Goal: Task Accomplishment & Management: Complete application form

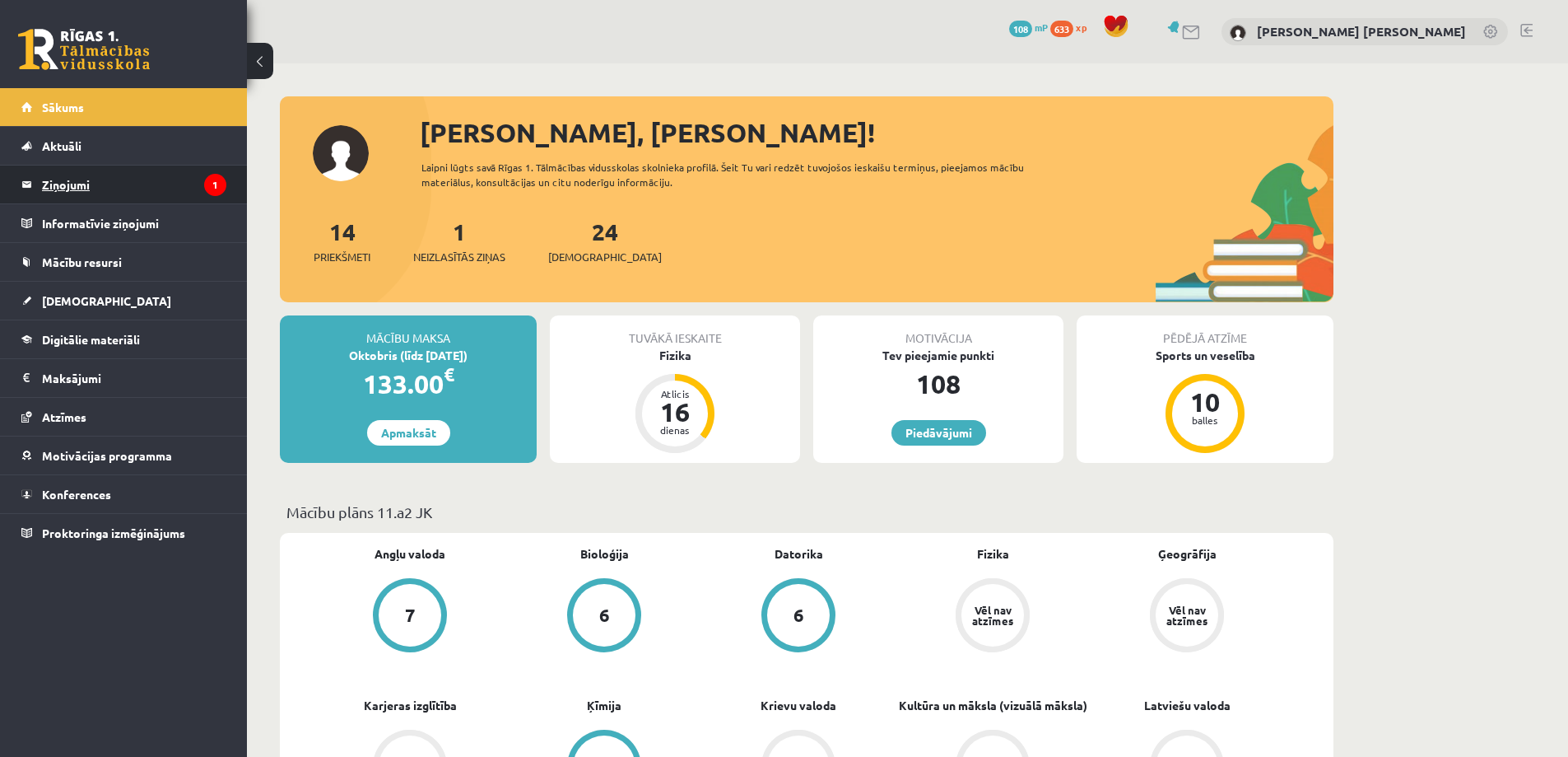
click at [126, 189] on legend "Ziņojumi 1" at bounding box center [134, 184] width 184 height 38
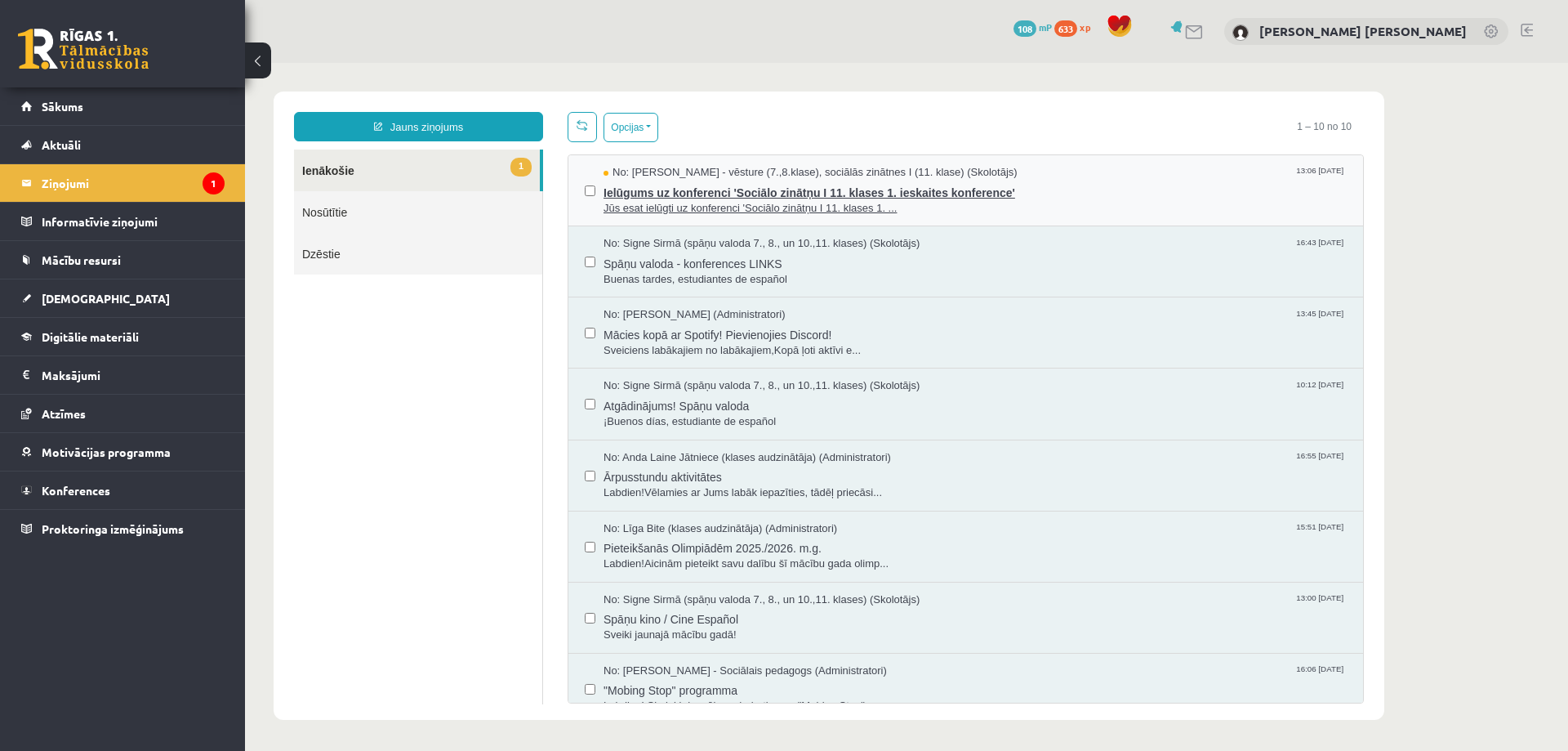
click at [642, 192] on span "Ielūgums uz konferenci 'Sociālo zinātņu I 11. klases 1. ieskaites konference'" at bounding box center [975, 191] width 744 height 20
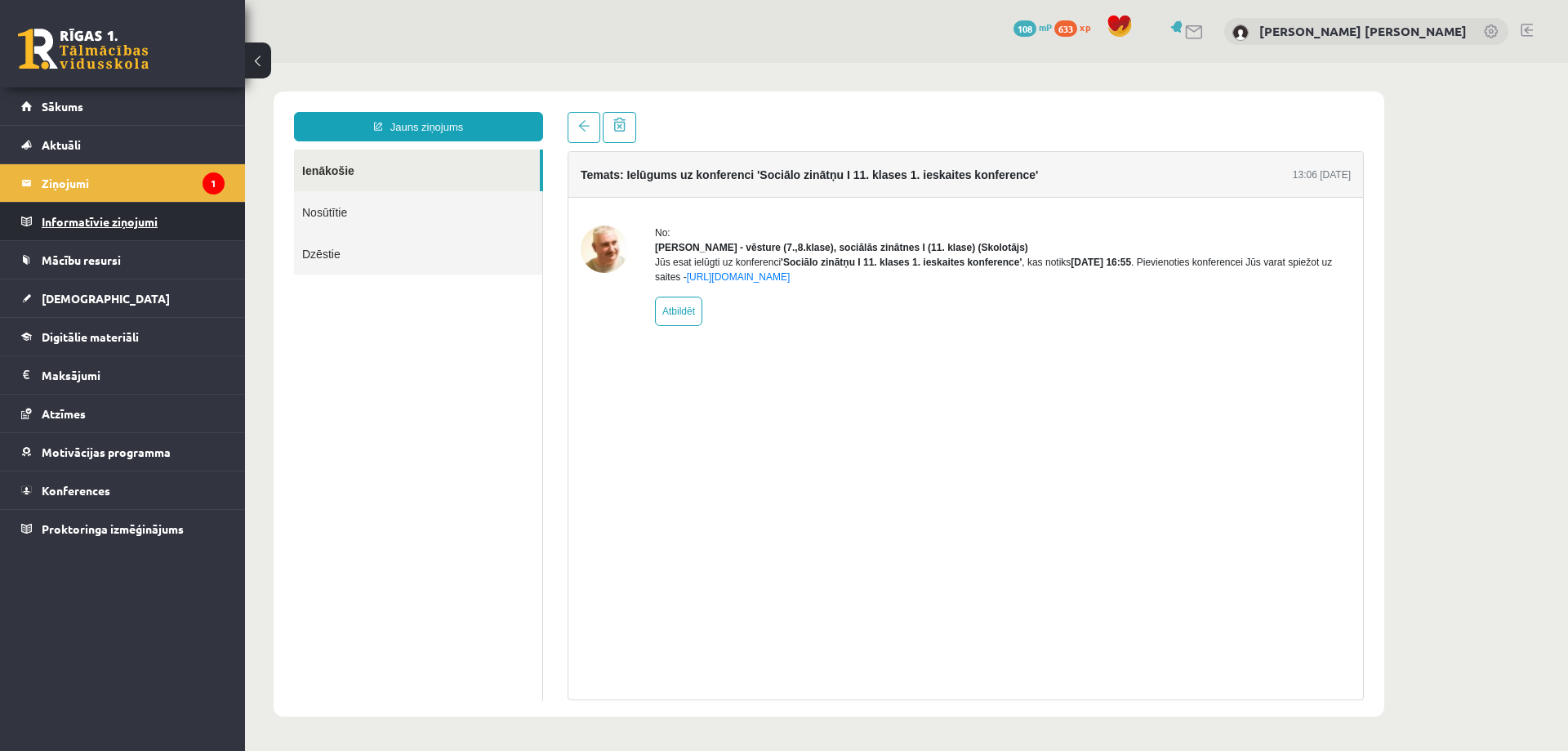
click at [144, 225] on legend "Informatīvie ziņojumi 0" at bounding box center [133, 221] width 183 height 38
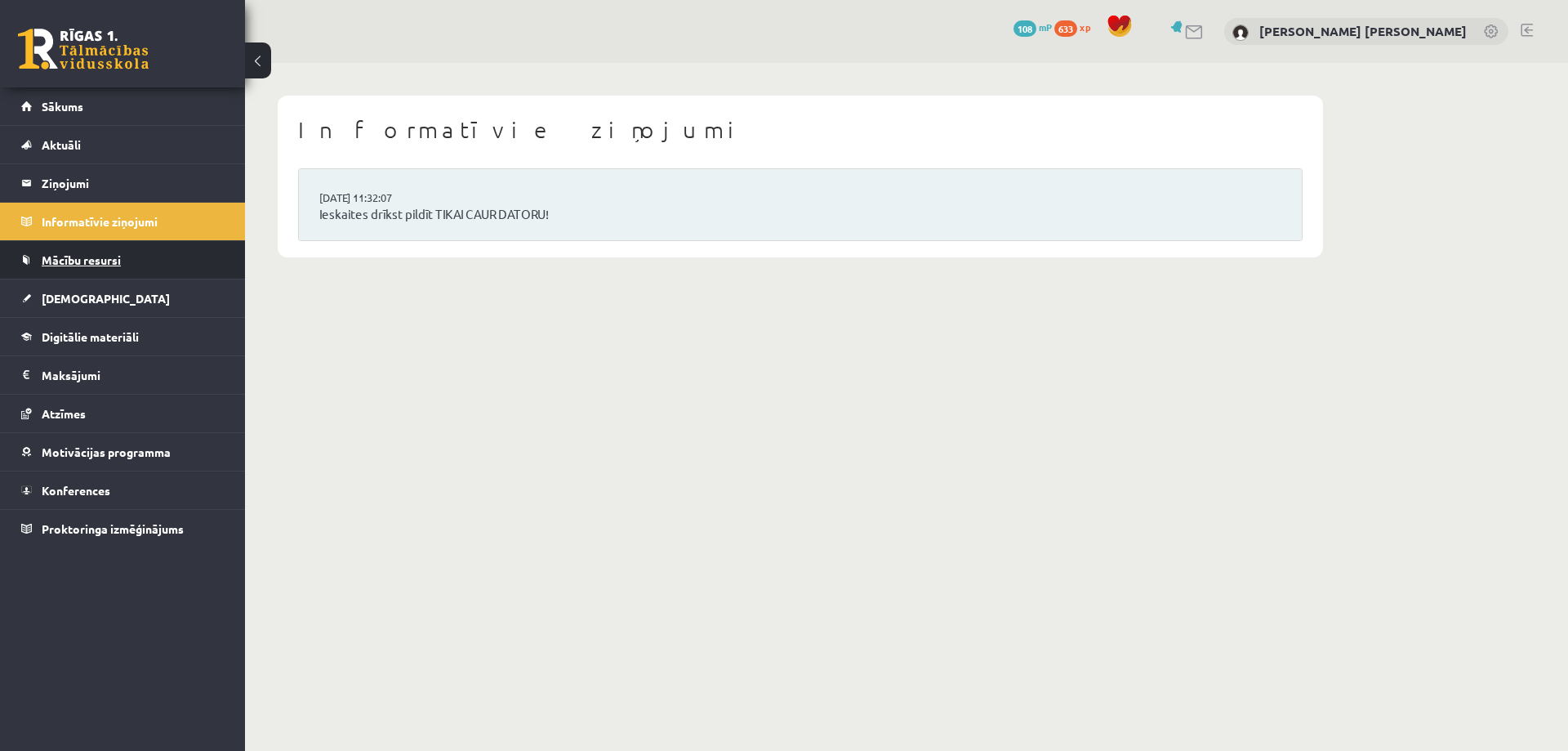
click at [134, 266] on link "Mācību resursi" at bounding box center [122, 260] width 203 height 38
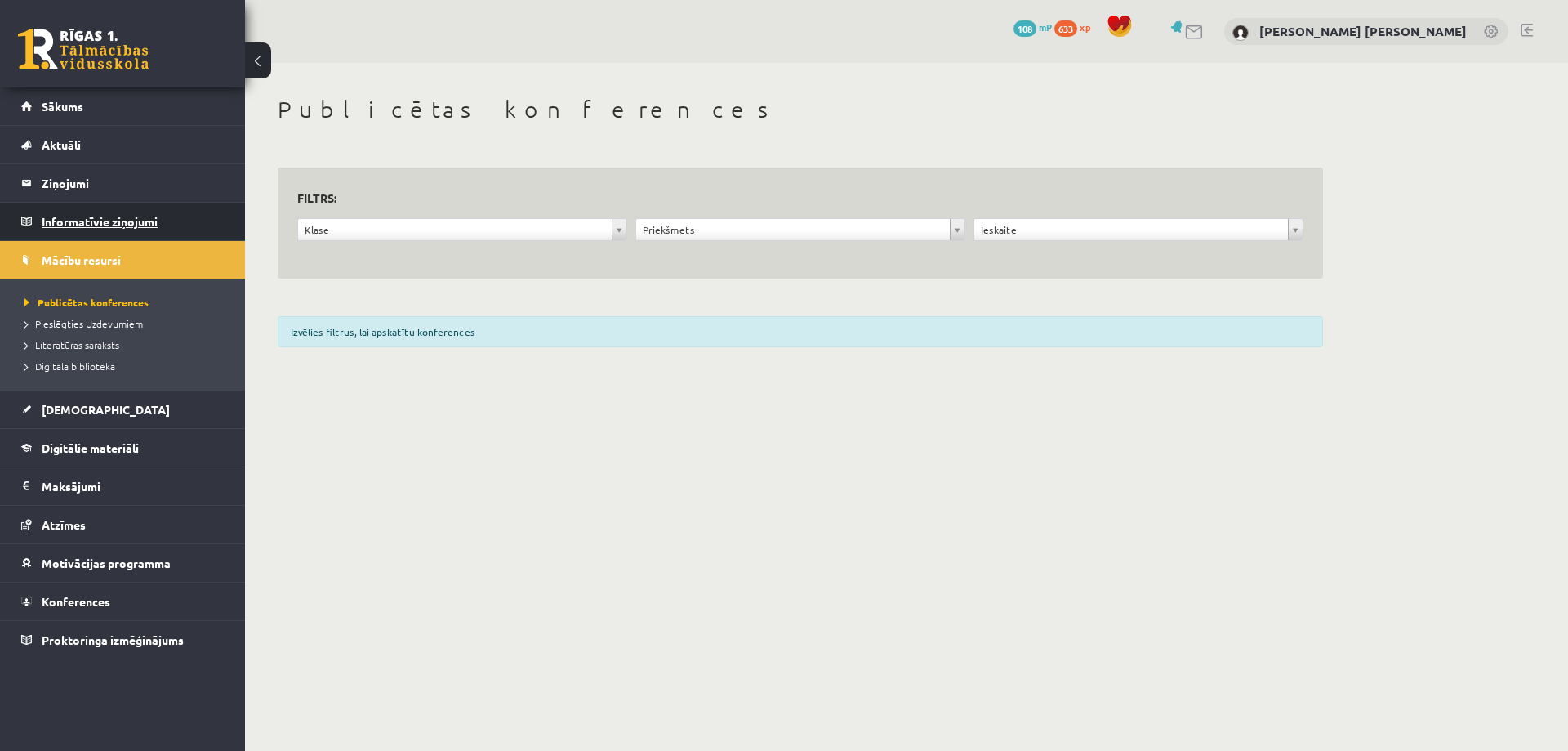
click at [140, 229] on legend "Informatīvie ziņojumi 0" at bounding box center [133, 221] width 183 height 38
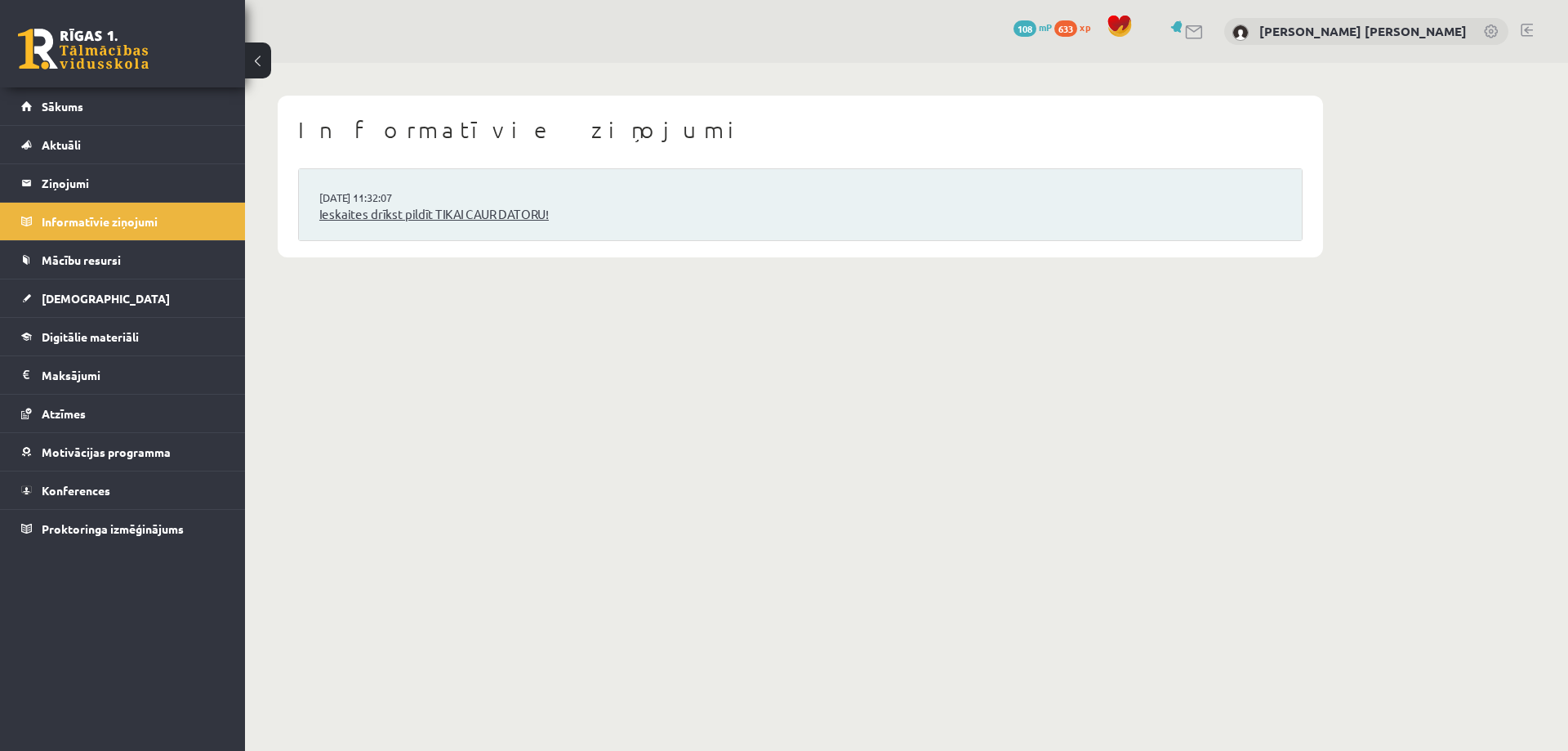
click at [362, 216] on link "Ieskaites drīkst pildīt TIKAI CAUR DATORU!" at bounding box center [800, 214] width 962 height 19
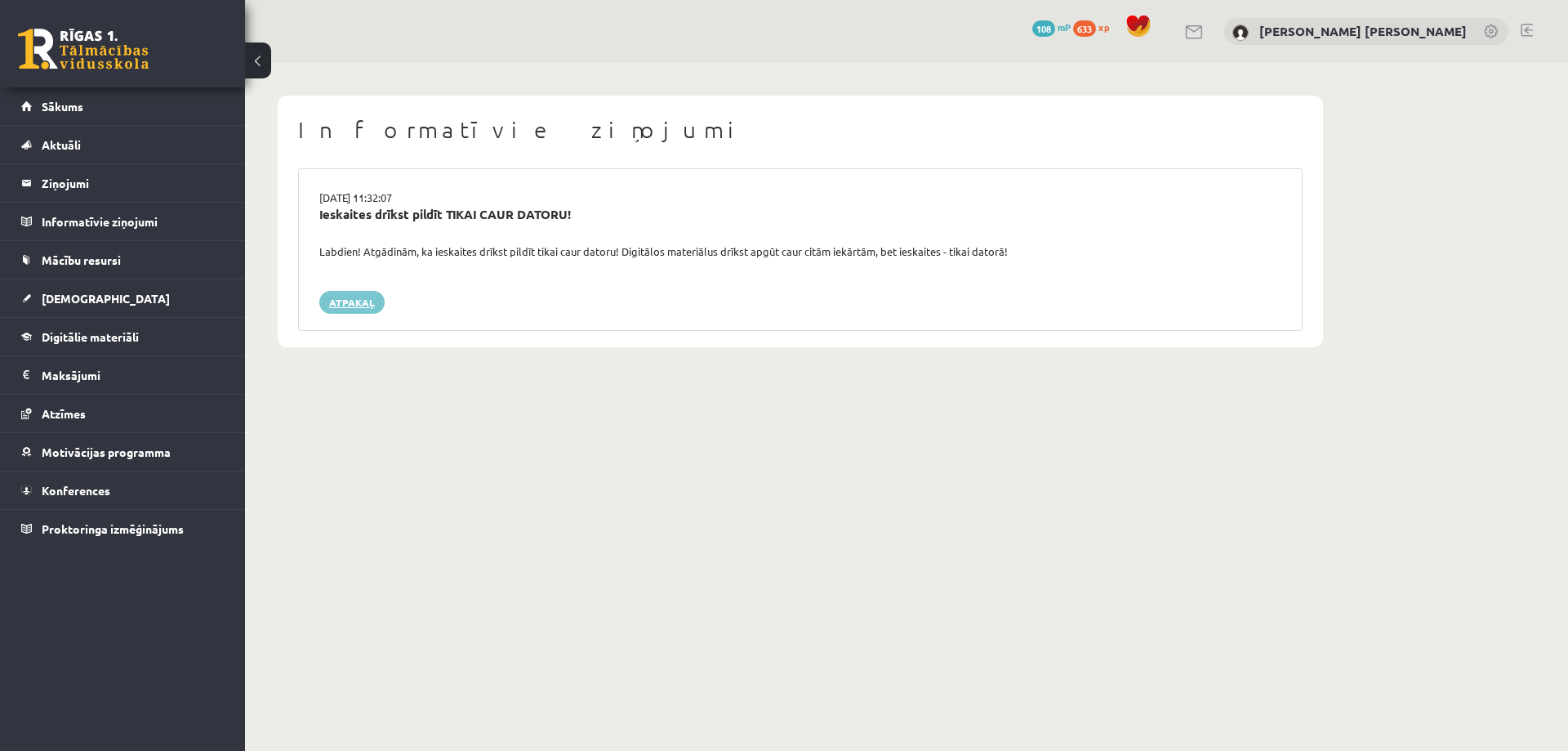
click at [351, 306] on link "Atpakaļ" at bounding box center [351, 302] width 65 height 23
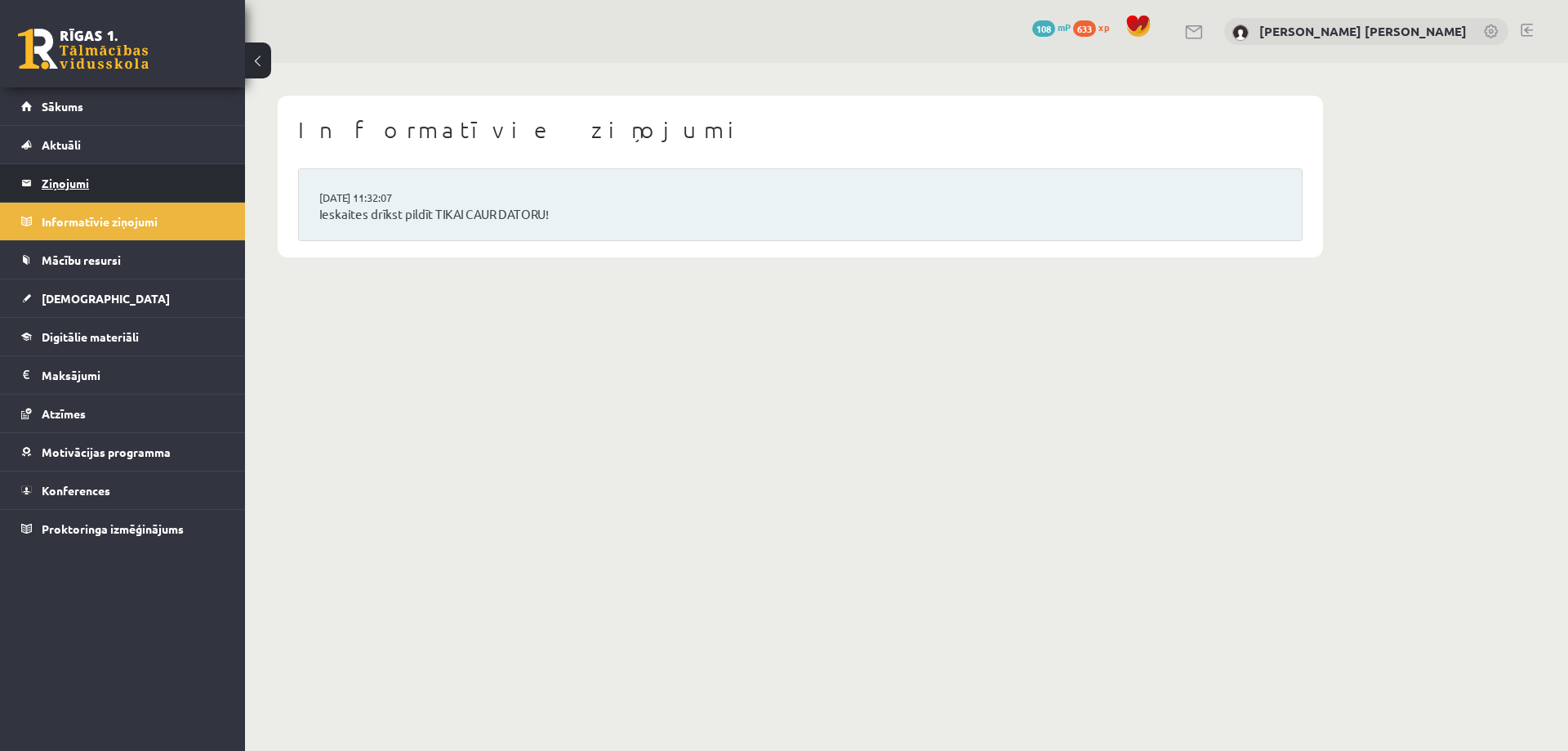
click at [96, 181] on legend "Ziņojumi 0" at bounding box center [133, 183] width 183 height 38
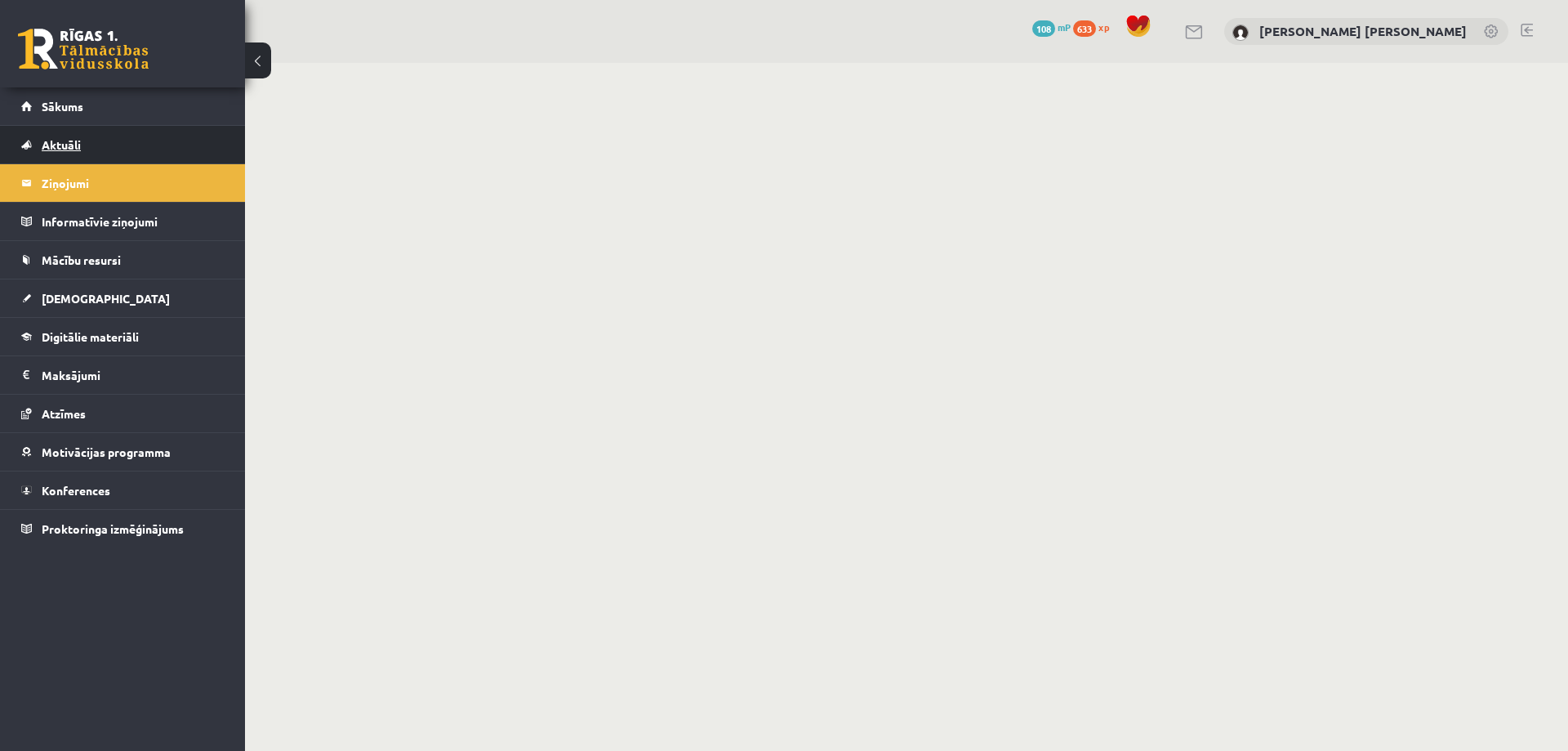
click at [90, 148] on link "Aktuāli" at bounding box center [122, 145] width 203 height 38
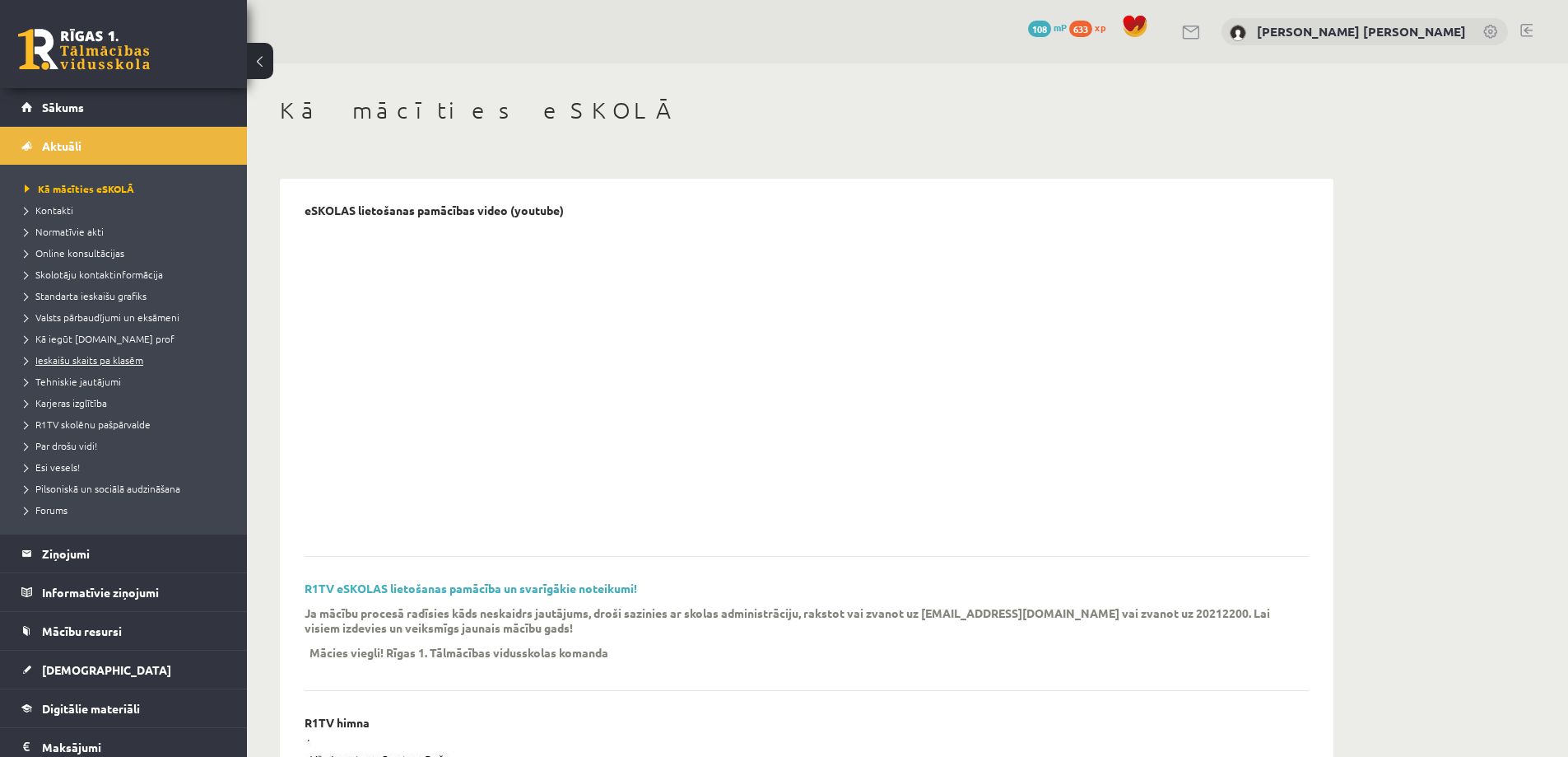
click at [101, 362] on span "Ieskaišu skaits pa klasēm" at bounding box center [83, 360] width 119 height 13
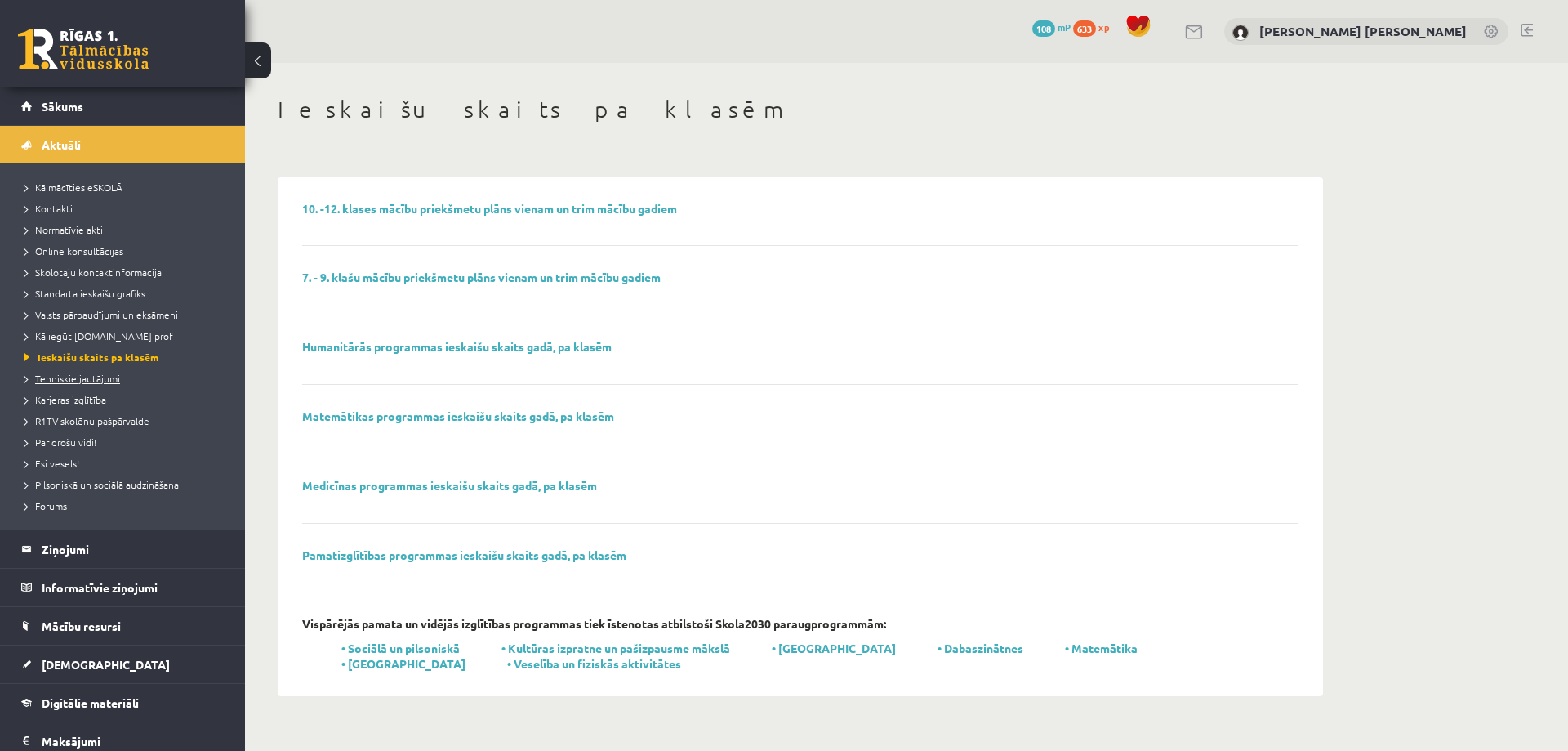
click at [97, 378] on span "Tehniskie jautājumi" at bounding box center [71, 378] width 96 height 13
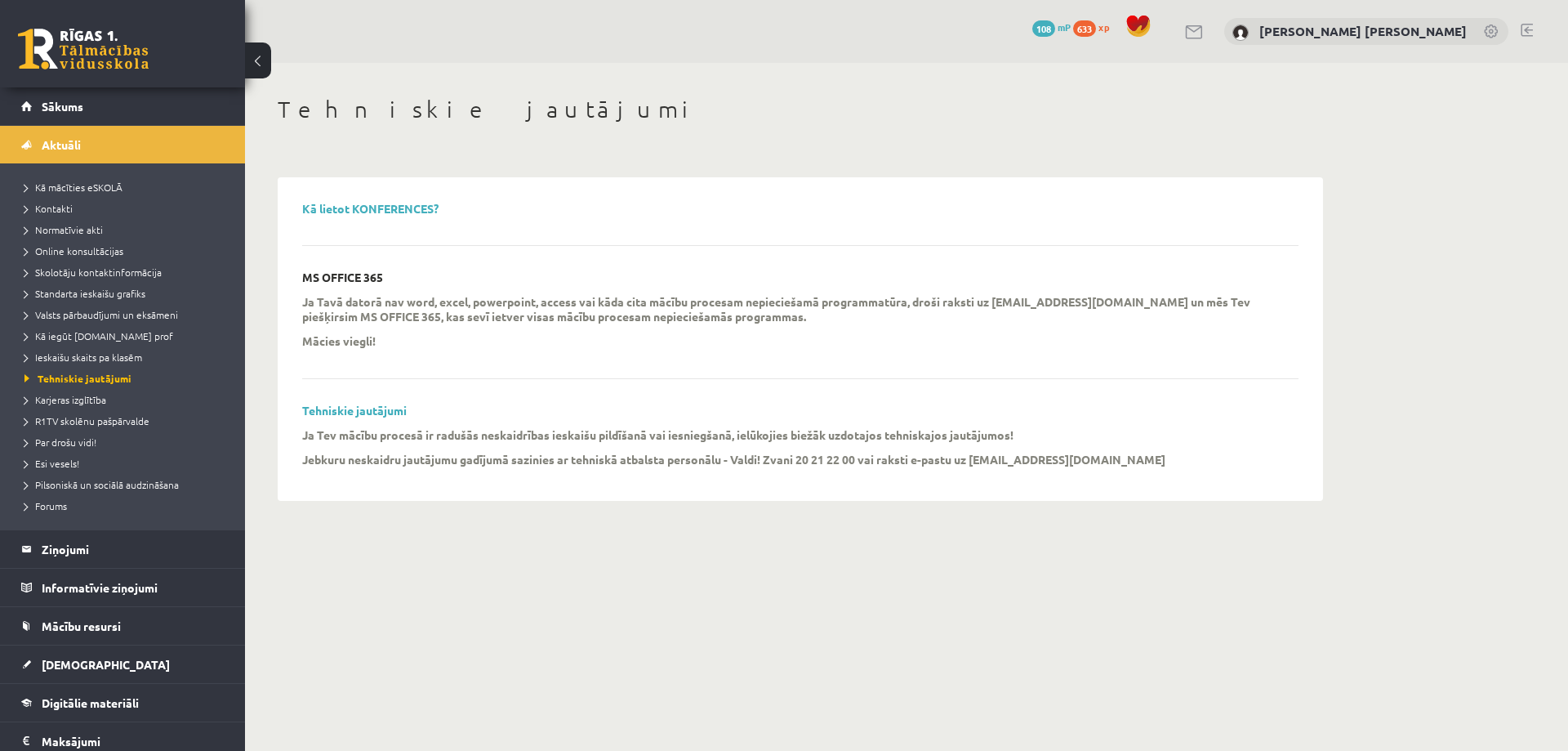
scroll to position [82, 0]
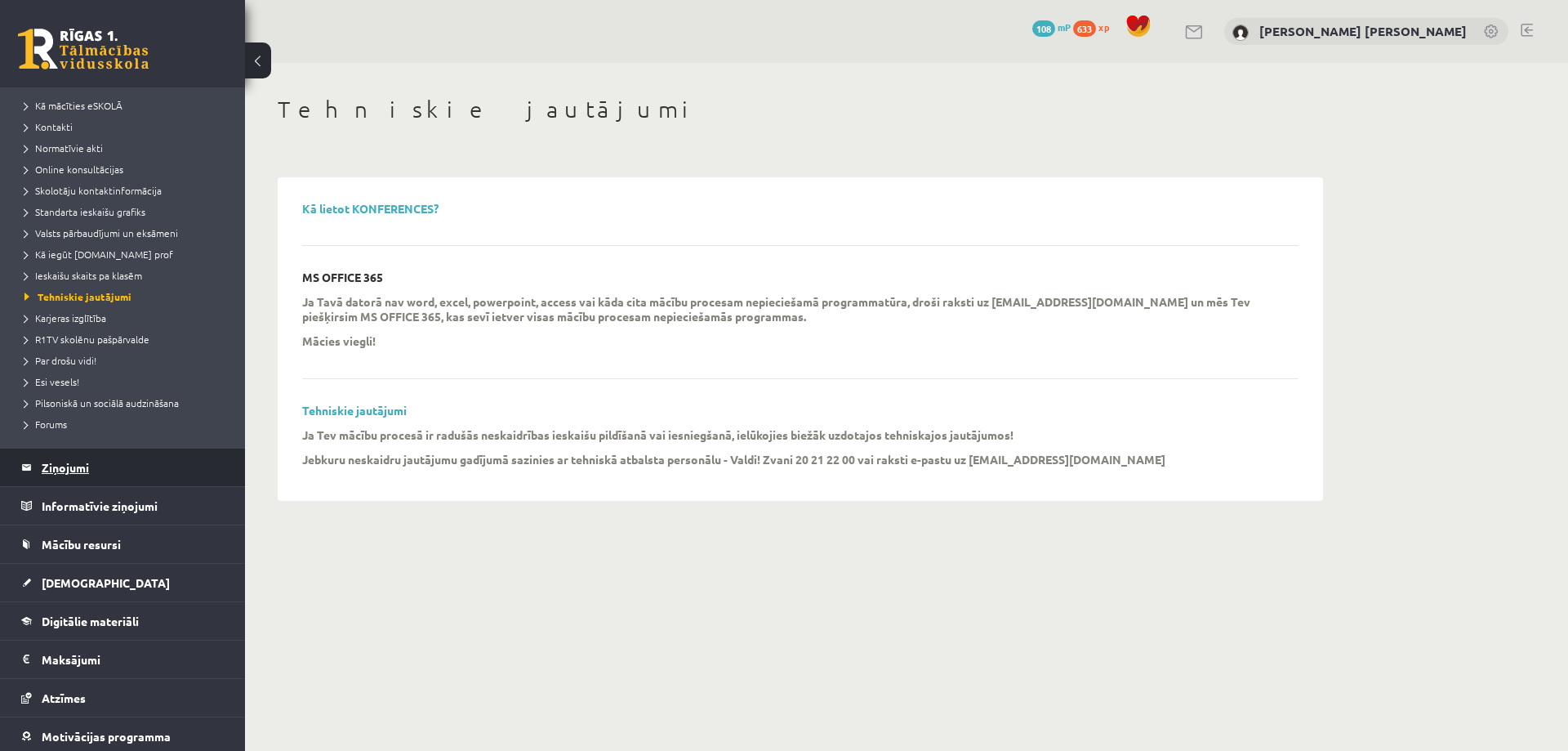
click at [89, 463] on legend "Ziņojumi 0" at bounding box center [133, 467] width 183 height 38
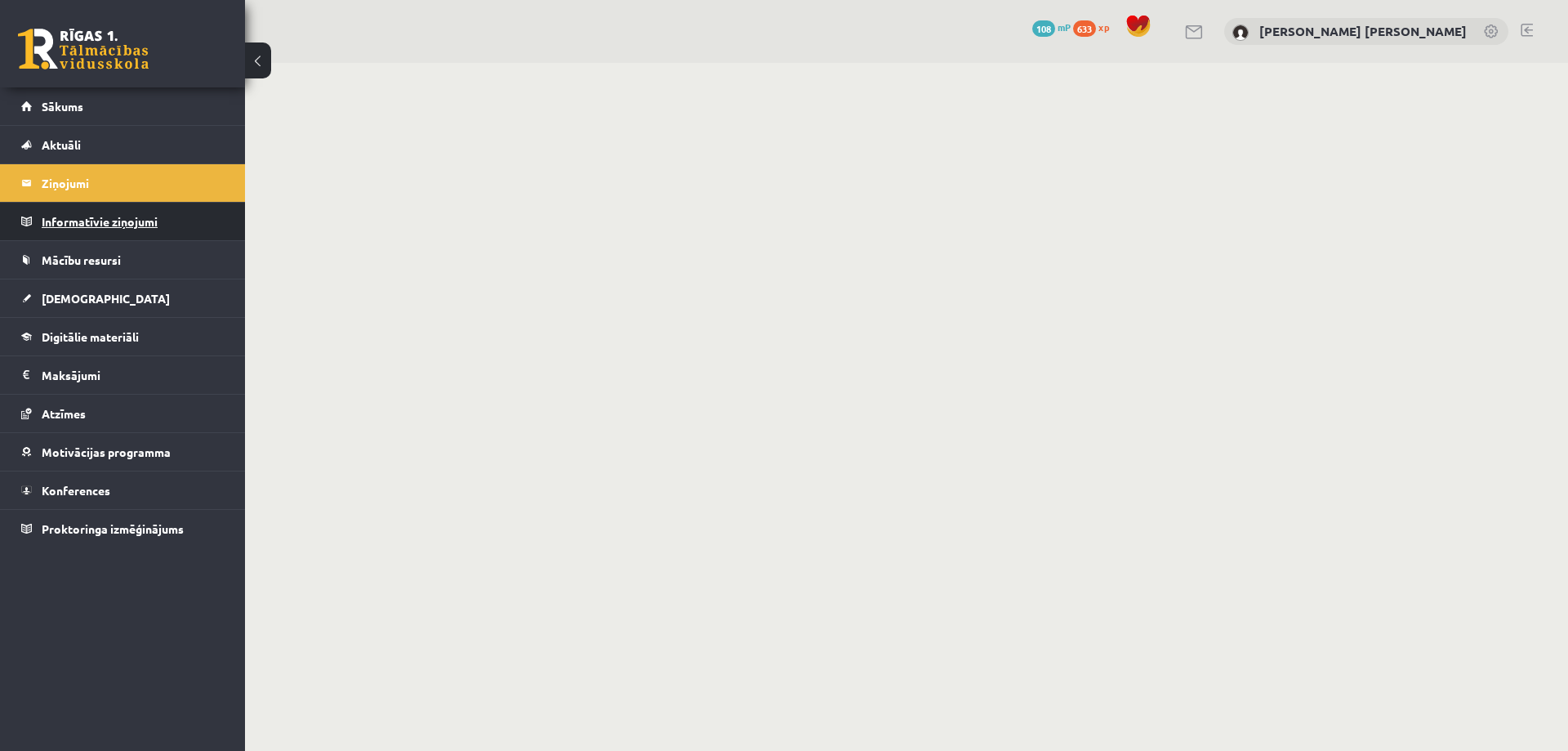
click at [72, 223] on legend "Informatīvie ziņojumi 0" at bounding box center [133, 221] width 183 height 38
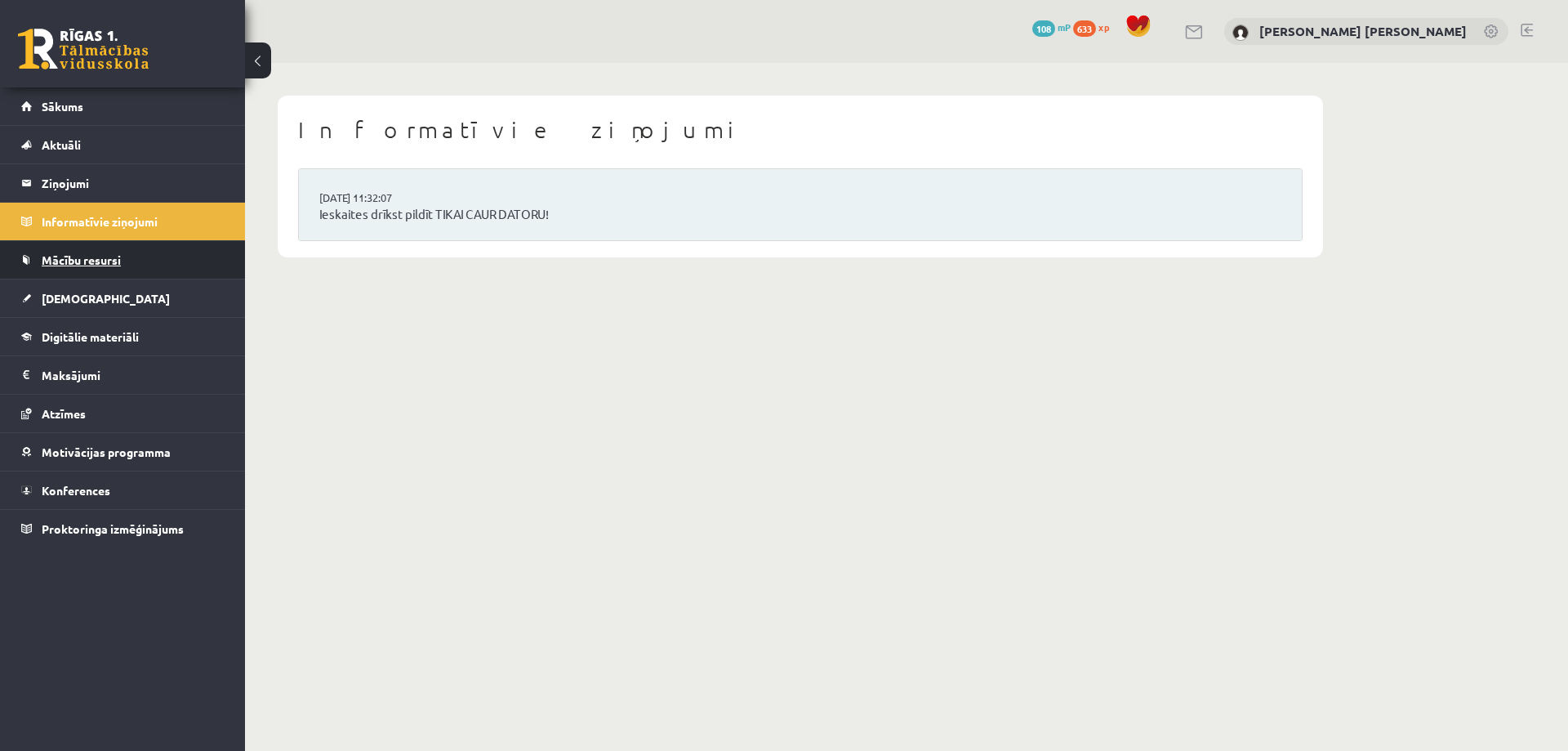
click at [75, 254] on span "Mācību resursi" at bounding box center [81, 260] width 79 height 15
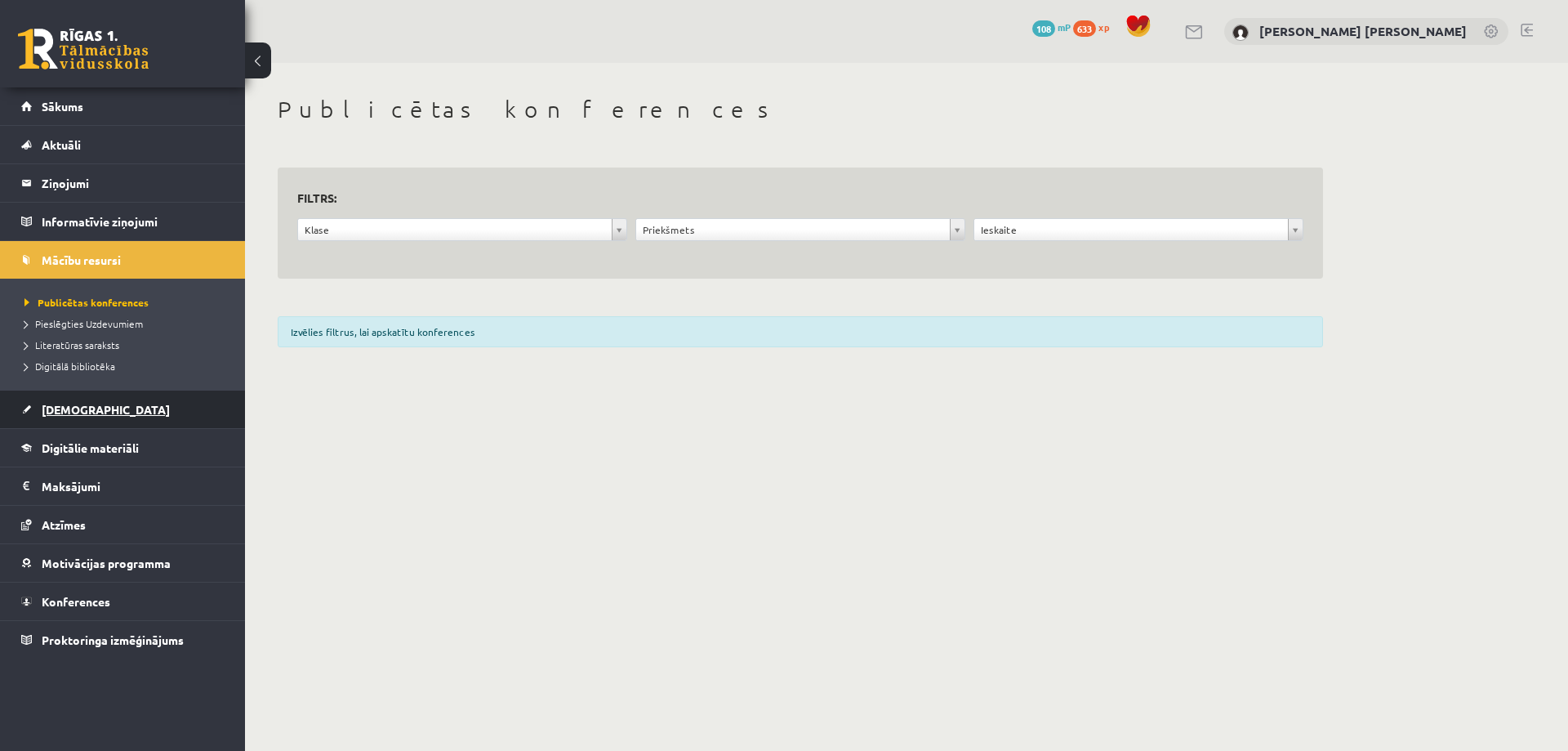
click at [82, 393] on link "[DEMOGRAPHIC_DATA]" at bounding box center [122, 409] width 203 height 38
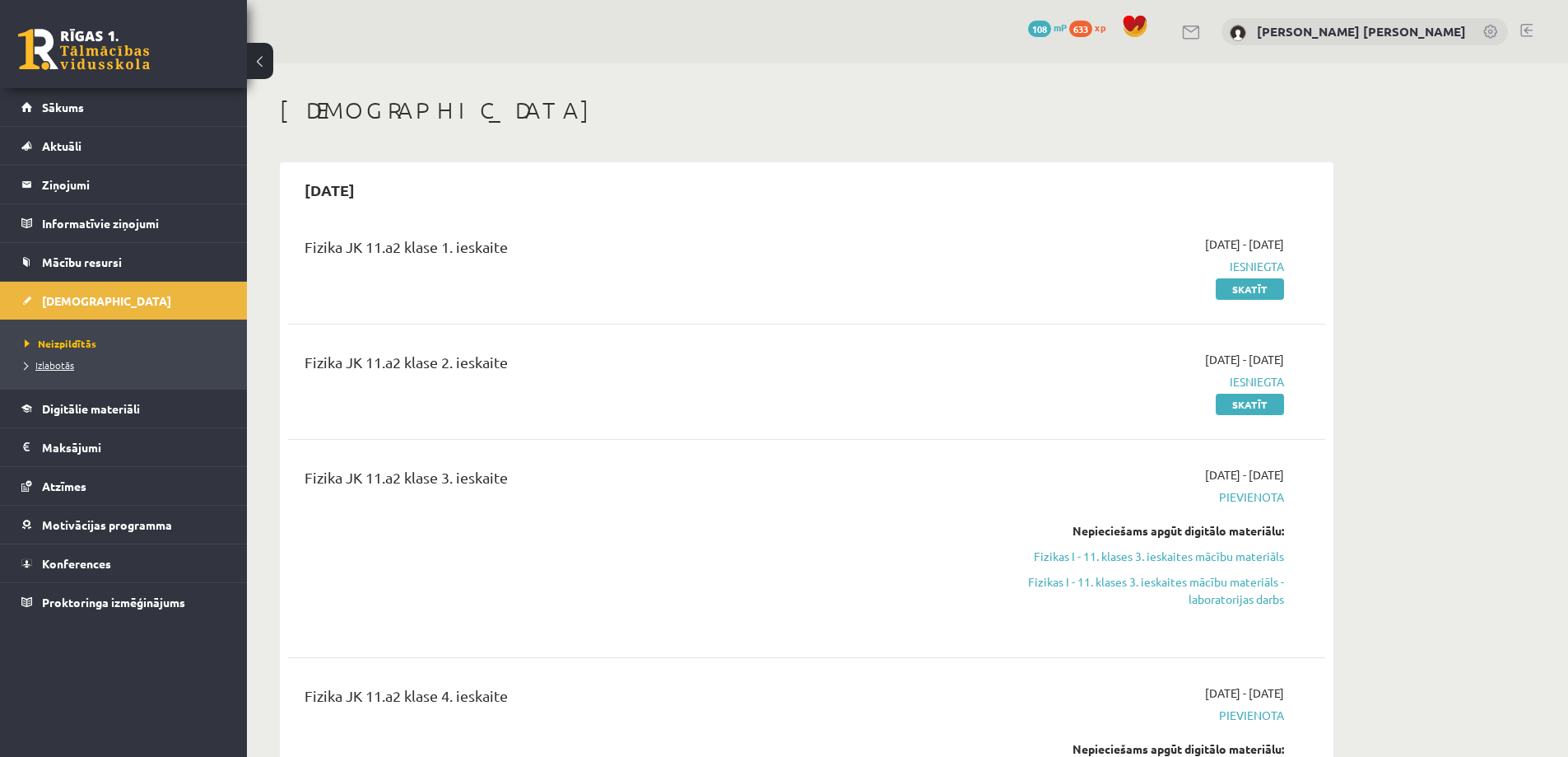
click at [79, 358] on link "Izlabotās" at bounding box center [127, 364] width 206 height 15
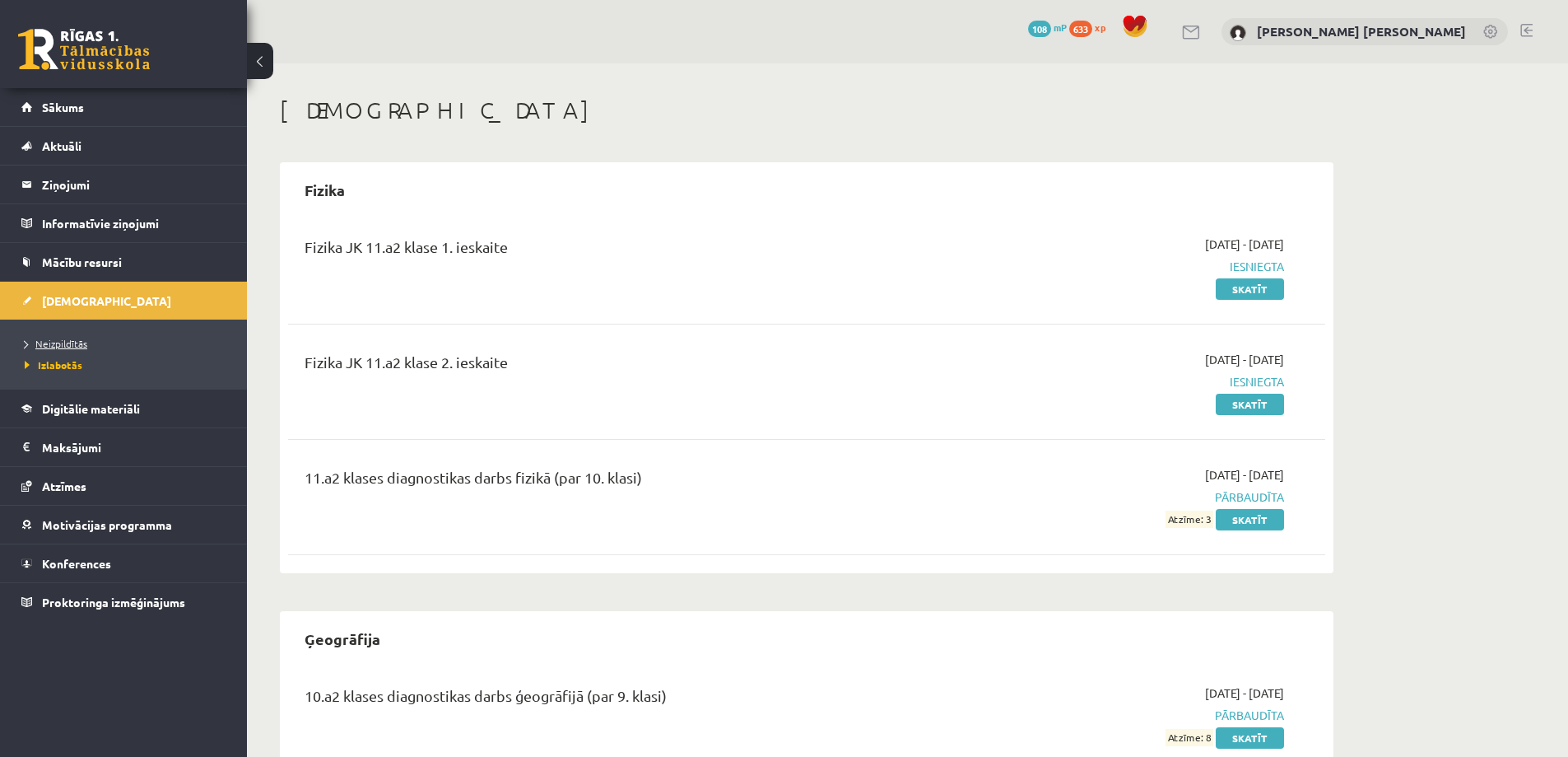
click at [74, 342] on span "Neizpildītās" at bounding box center [55, 343] width 63 height 13
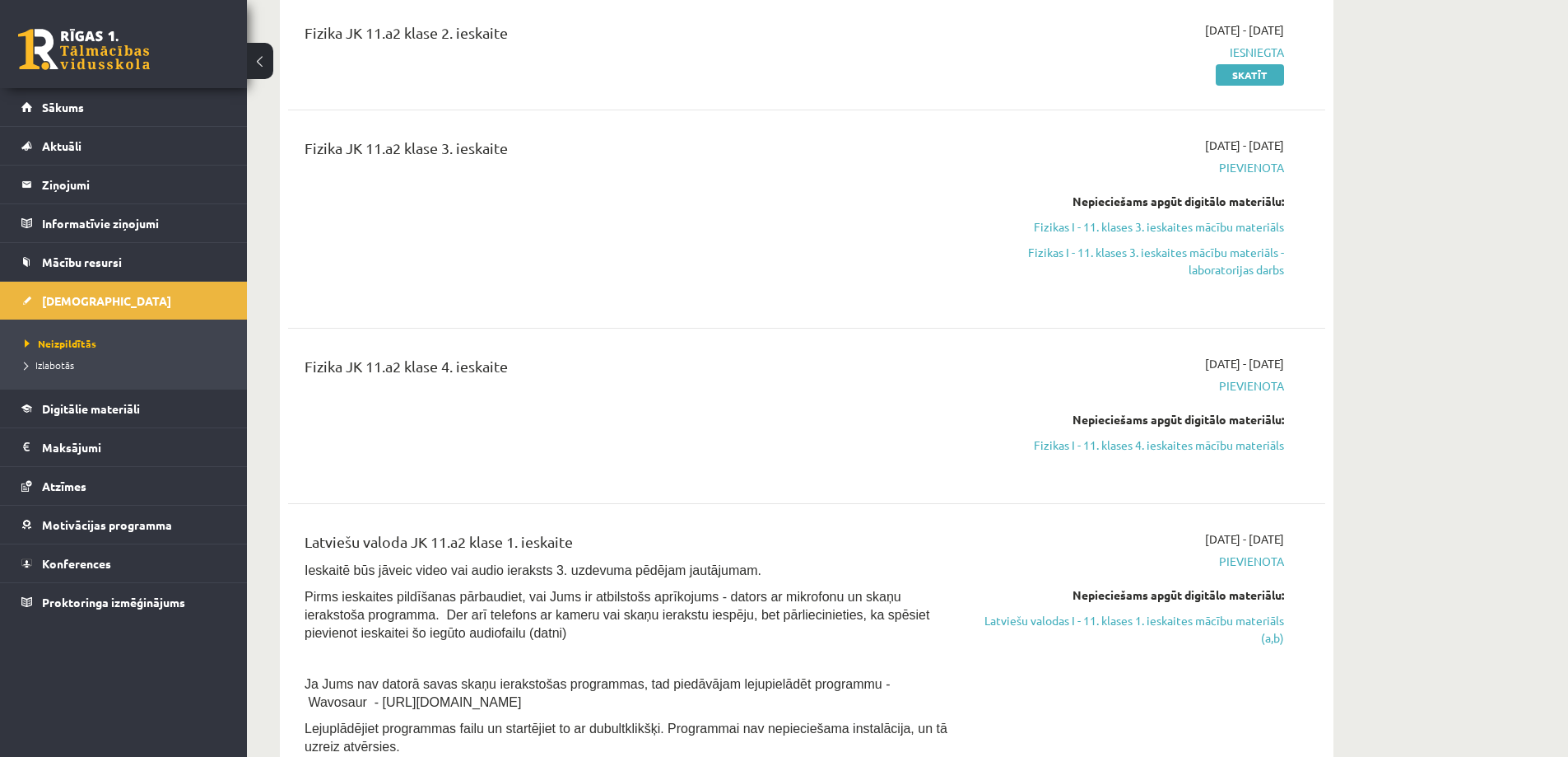
scroll to position [494, 0]
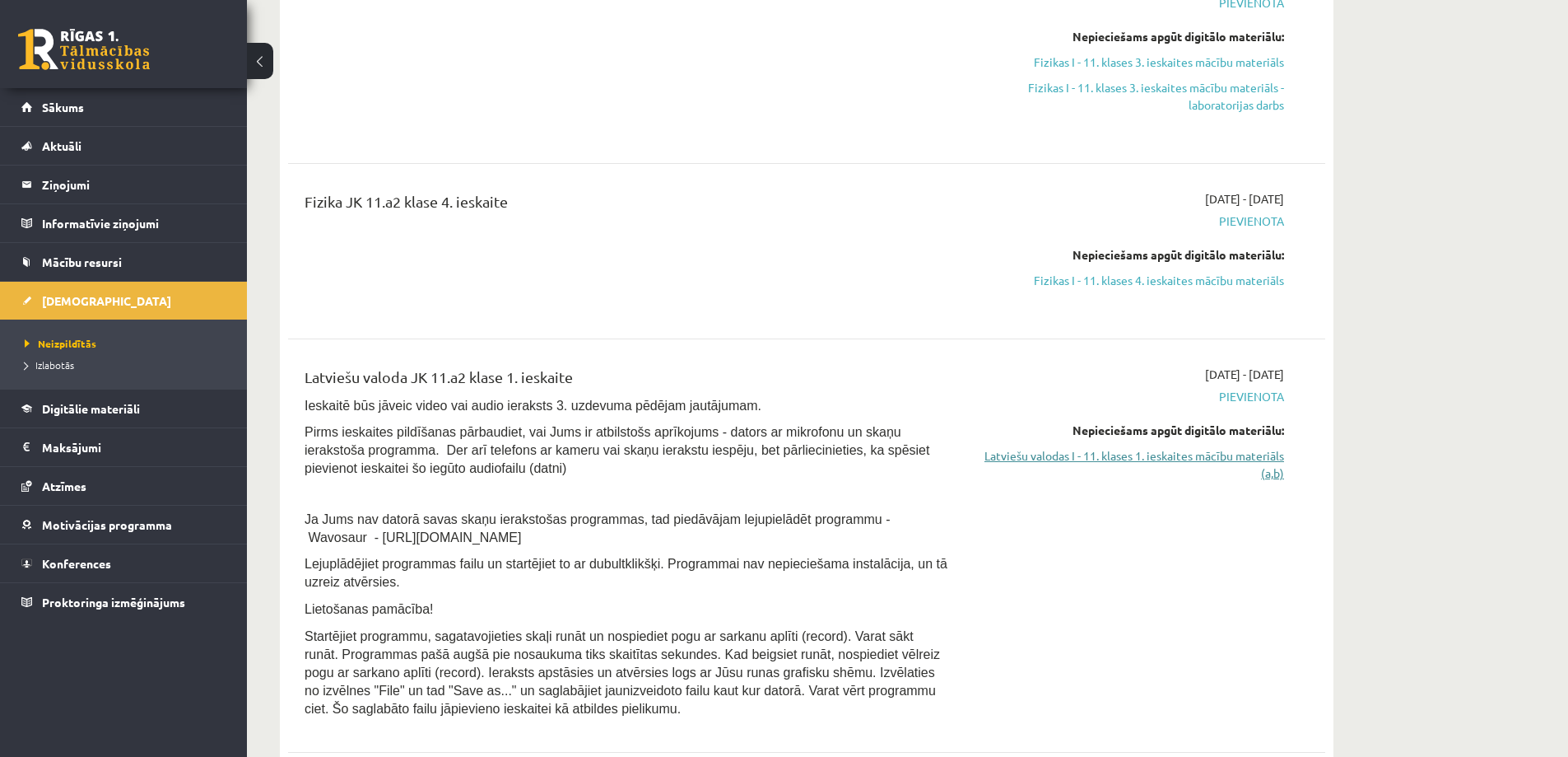
click at [1252, 452] on link "Latviešu valodas I - 11. klases 1. ieskaites mācību materiāls (a,b)" at bounding box center [1129, 464] width 310 height 35
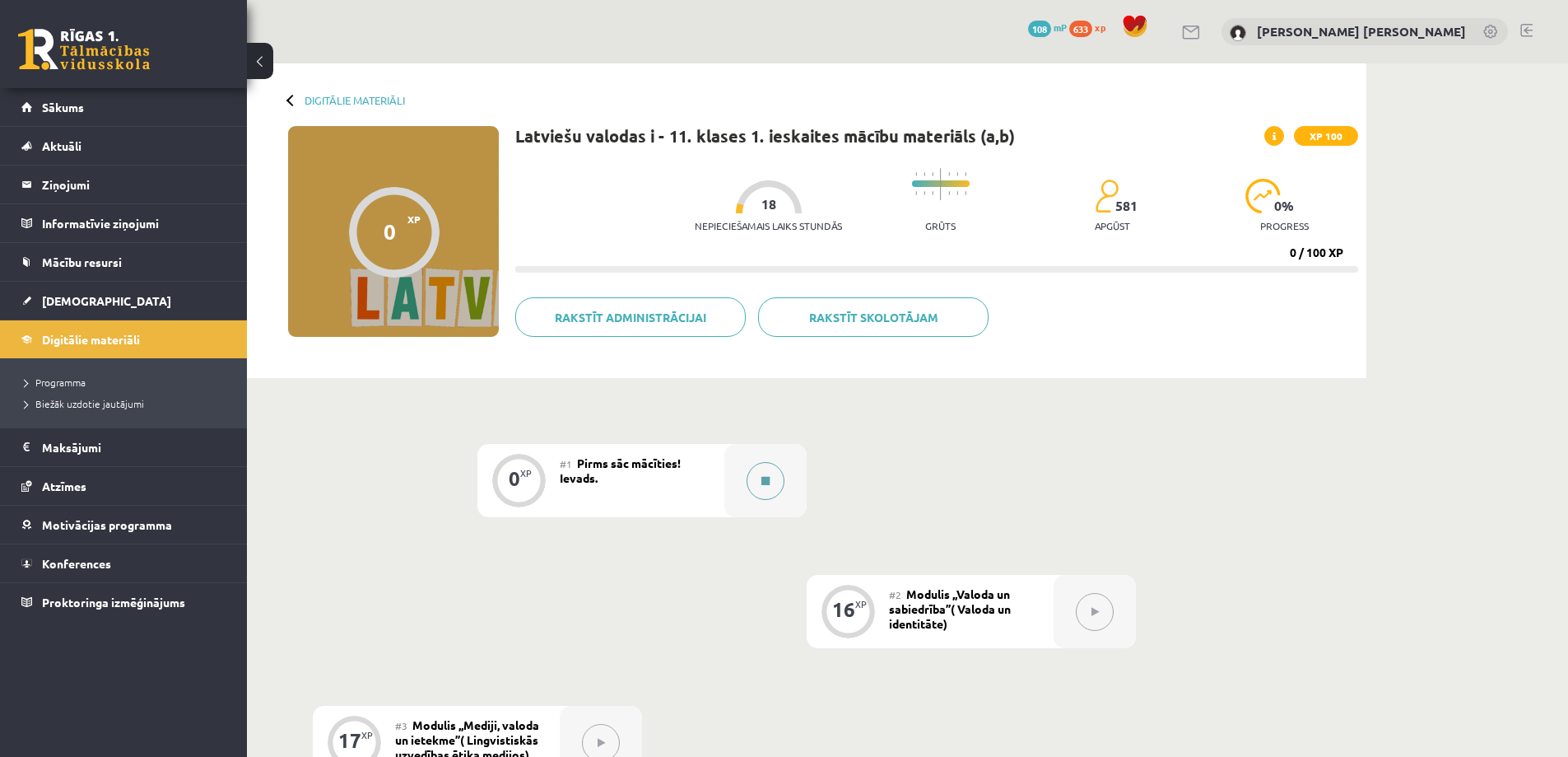
click at [757, 467] on button at bounding box center [765, 480] width 38 height 38
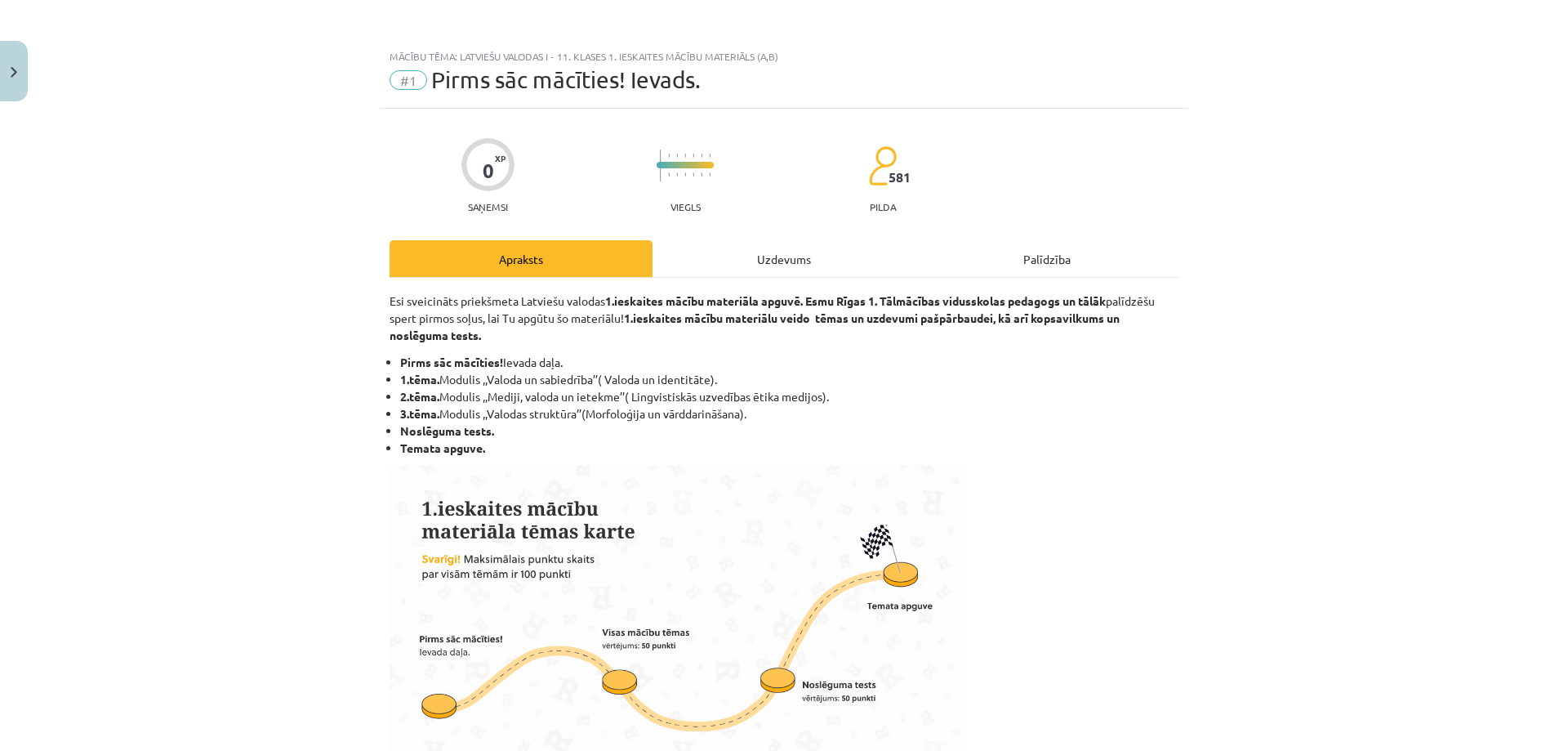
scroll to position [568, 0]
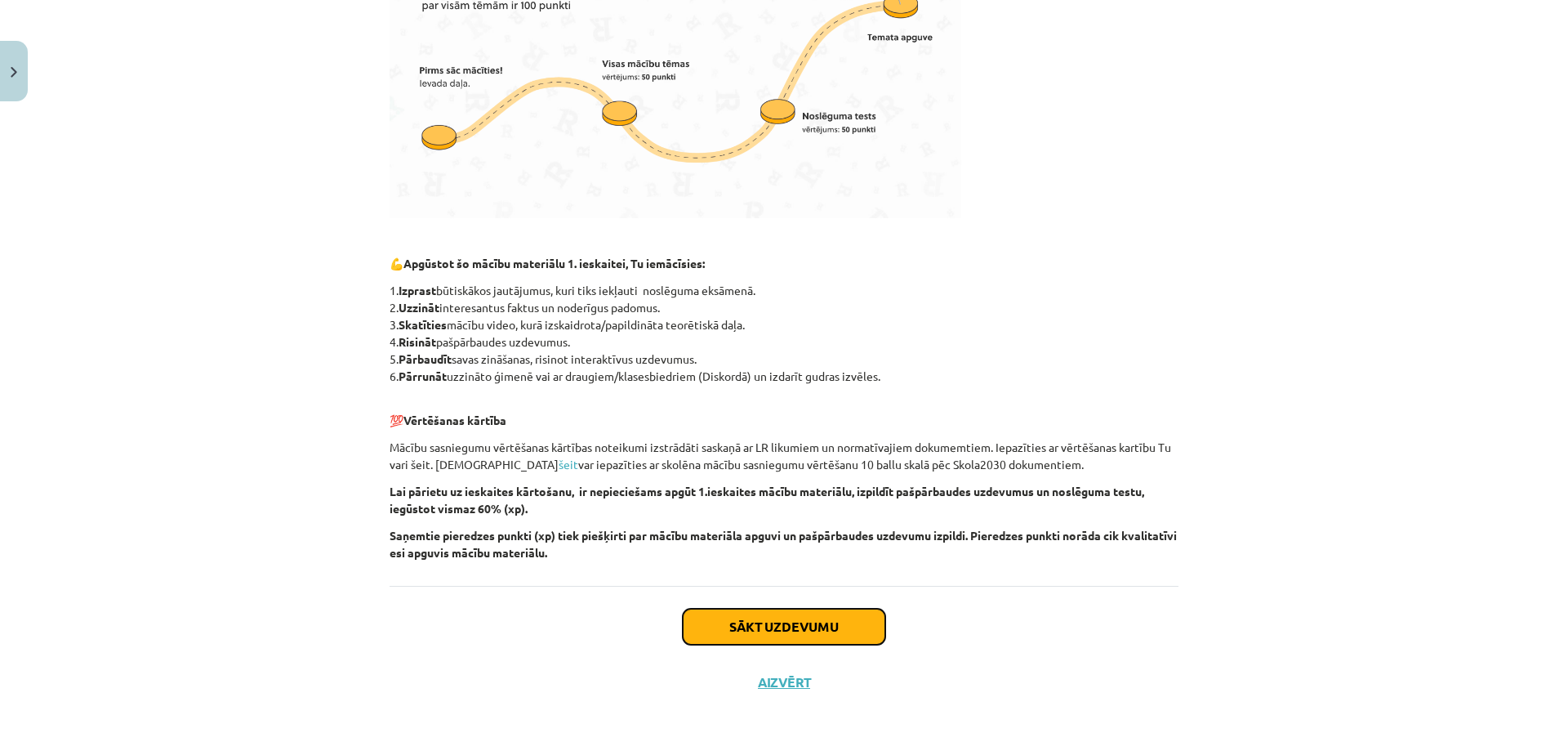
click at [807, 634] on button "Sākt uzdevumu" at bounding box center [784, 626] width 202 height 36
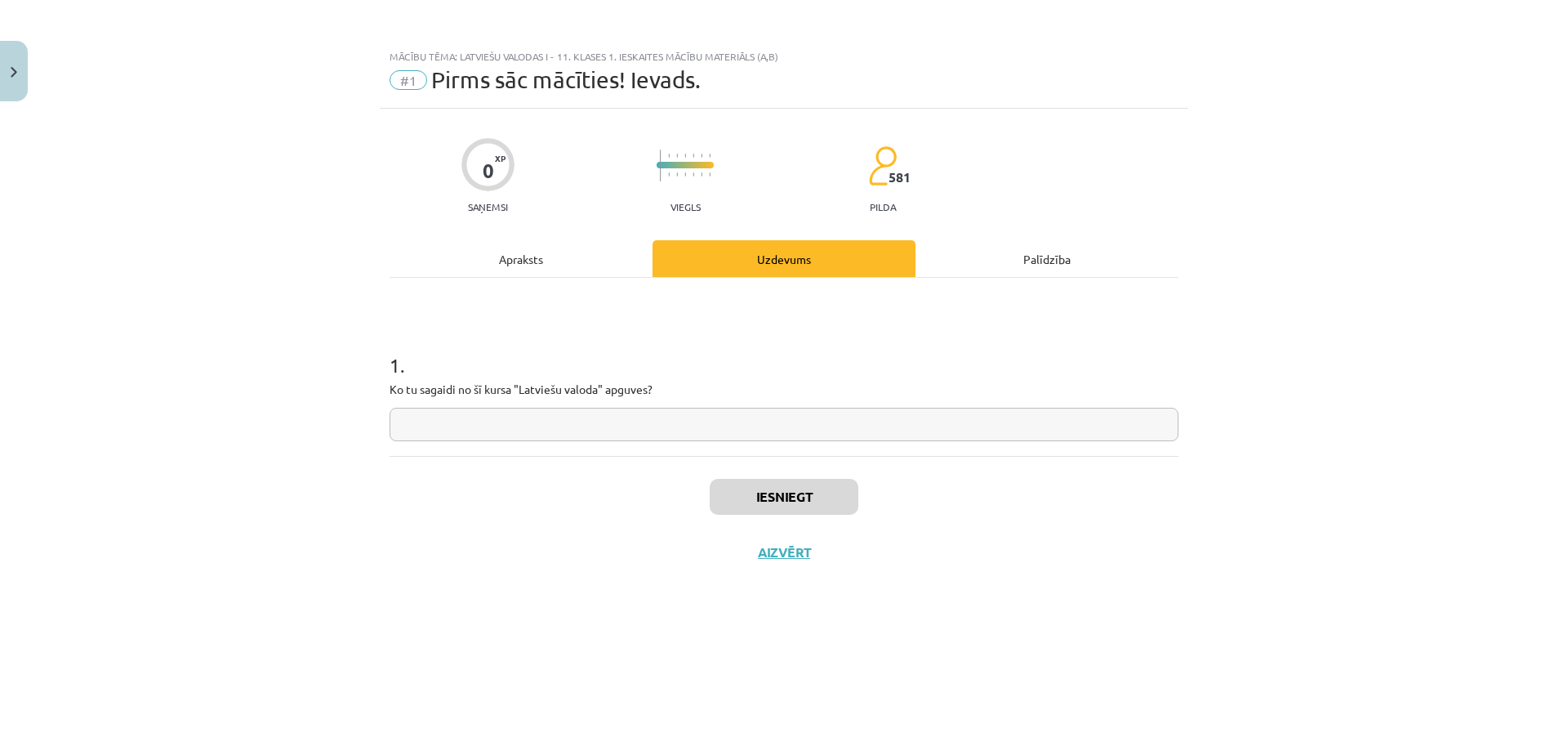
click at [626, 424] on input "text" at bounding box center [784, 425] width 789 height 33
click at [440, 426] on input "**********" at bounding box center [784, 425] width 789 height 33
click at [499, 422] on input "**********" at bounding box center [784, 425] width 789 height 33
type input "**********"
click at [737, 494] on button "Iesniegt" at bounding box center [784, 496] width 148 height 36
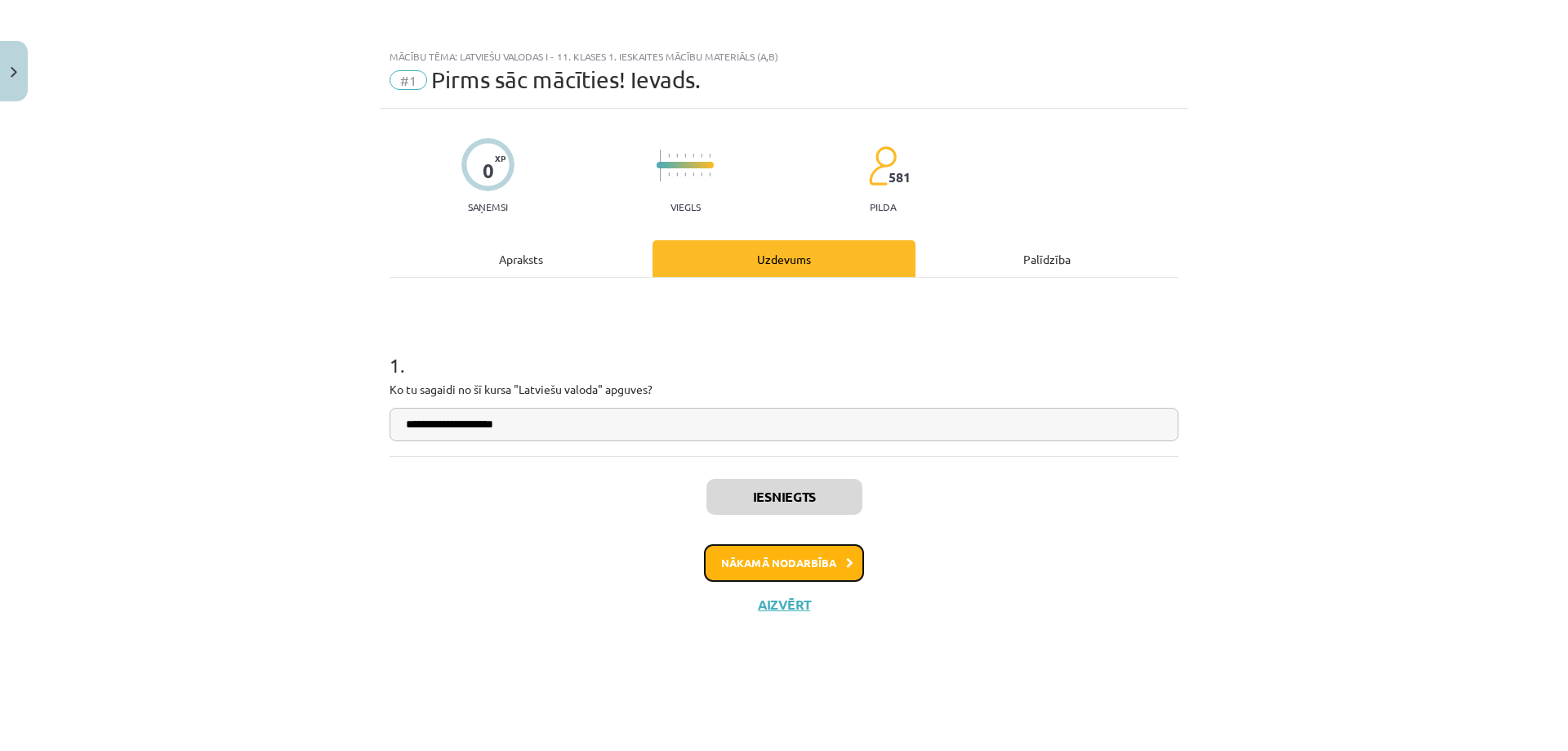
click at [799, 559] on button "Nākamā nodarbība" at bounding box center [784, 563] width 160 height 38
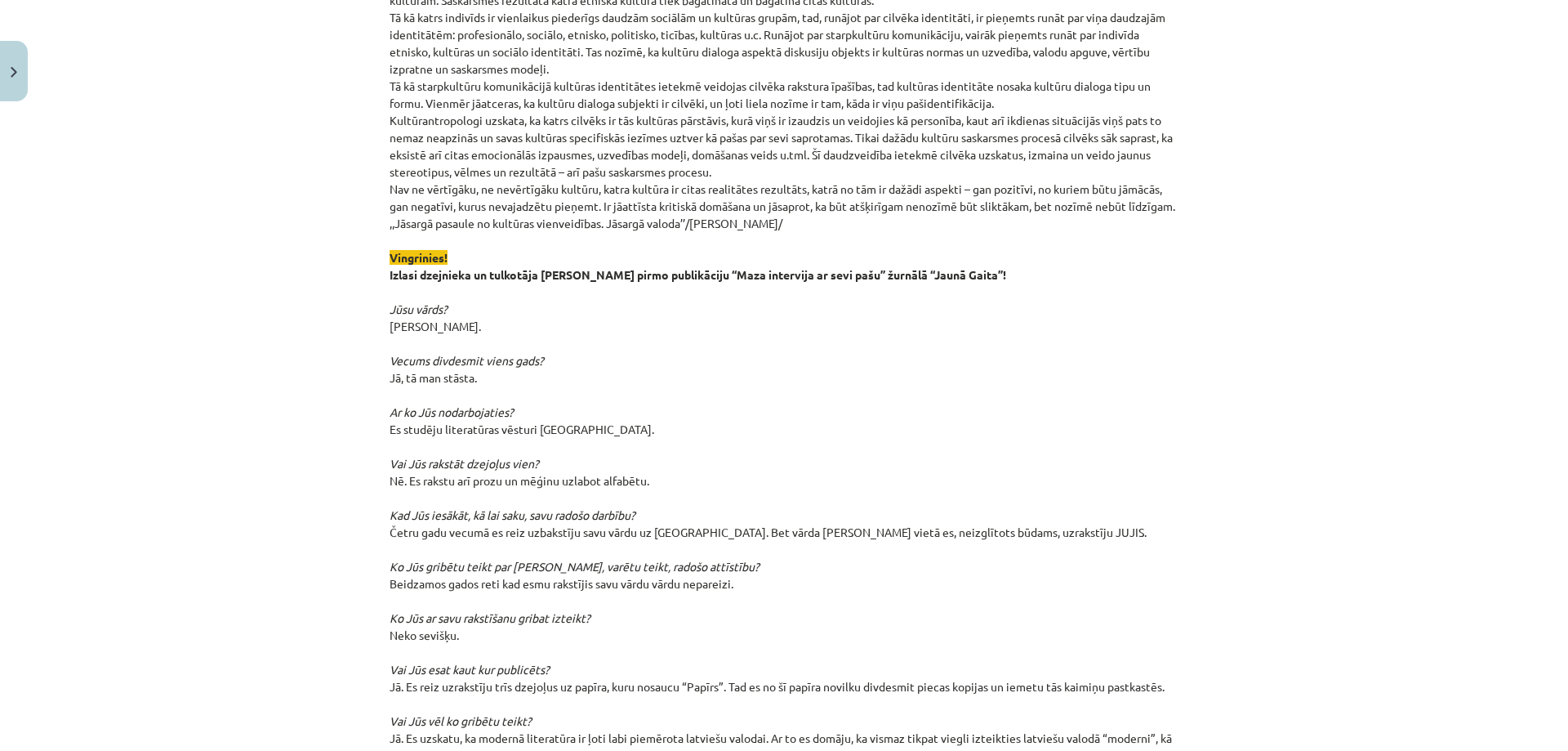
scroll to position [4495, 0]
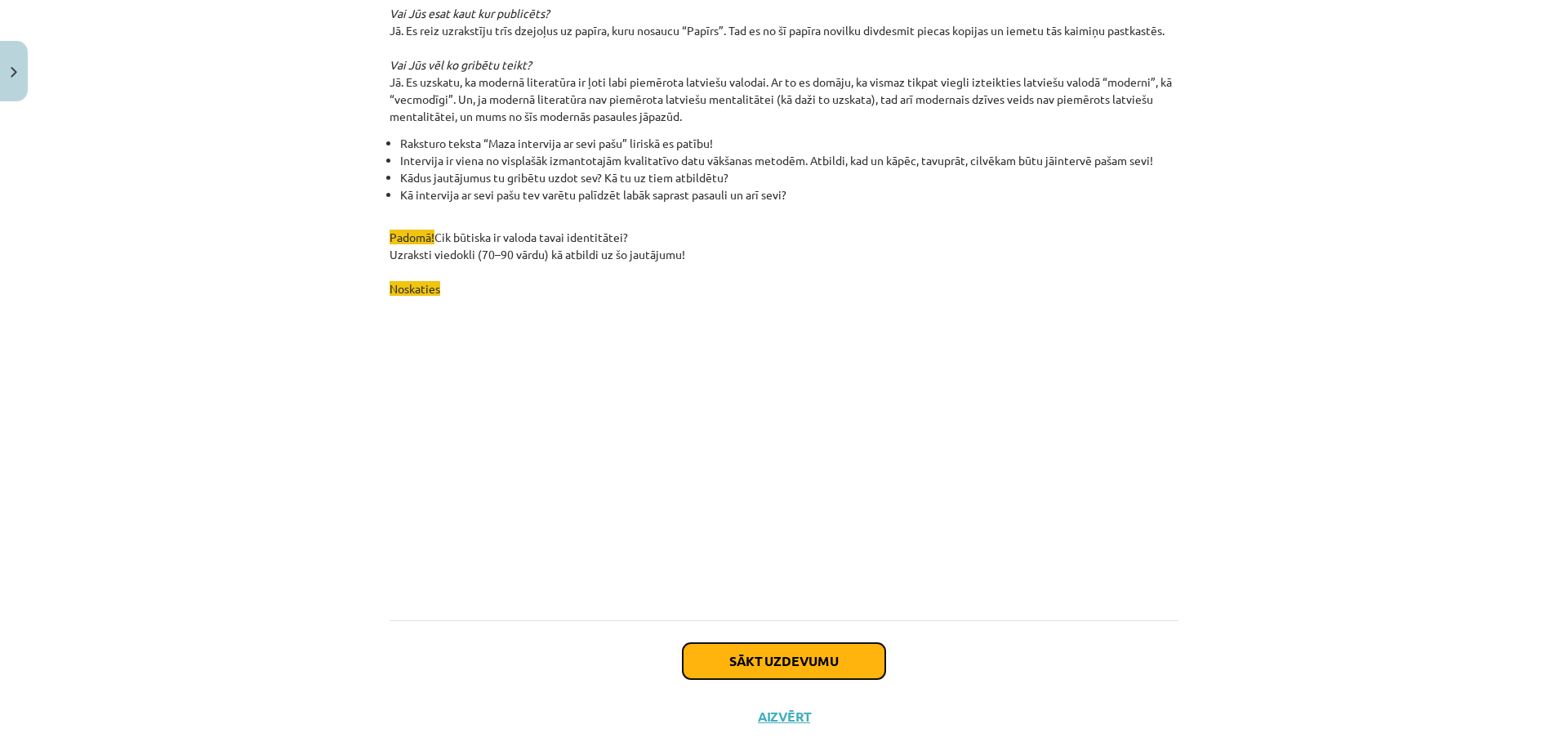
click at [773, 643] on button "Sākt uzdevumu" at bounding box center [784, 660] width 202 height 36
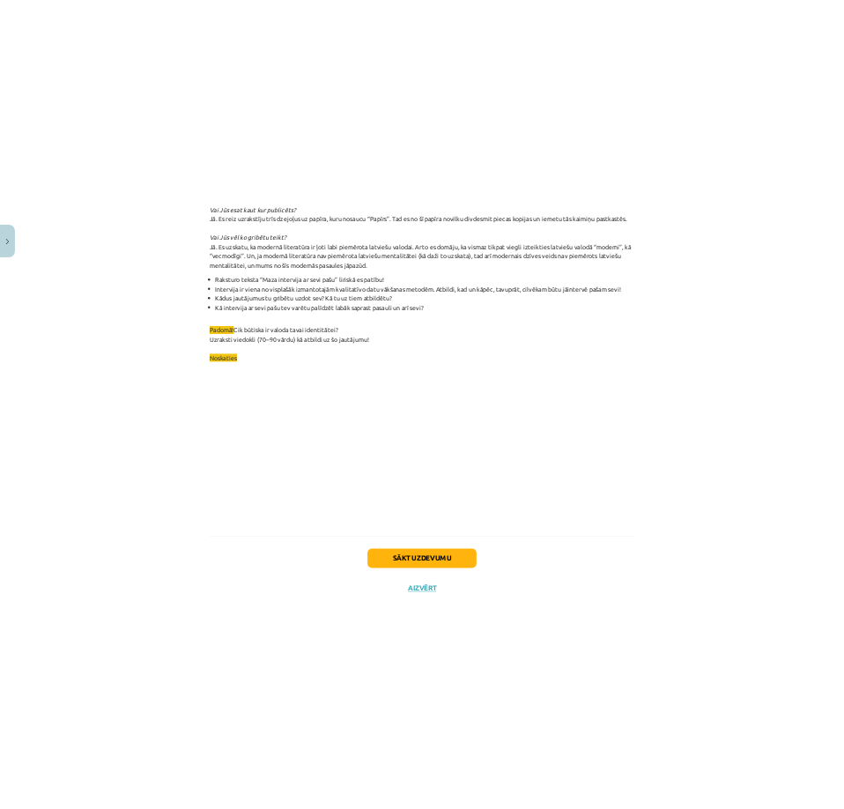
scroll to position [44, 0]
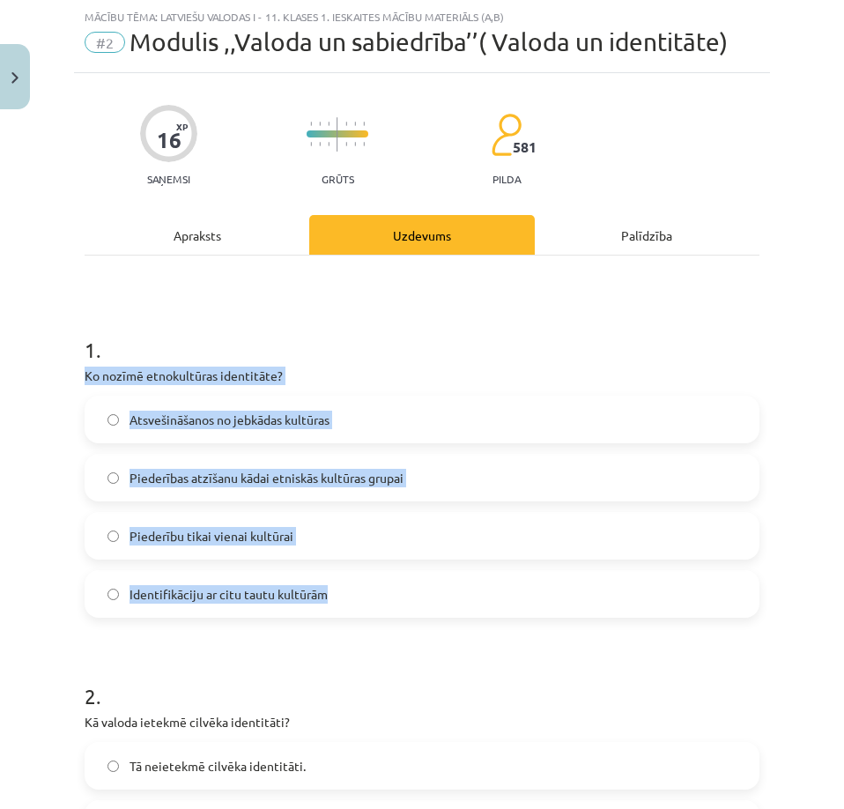
drag, startPoint x: 68, startPoint y: 370, endPoint x: 390, endPoint y: 595, distance: 393.5
click at [390, 595] on div "Mācību tēma: Latviešu valodas i - 11. klases 1. ieskaites mācību materiāls (a,b…" at bounding box center [422, 404] width 844 height 809
copy div "Ko nozīmē etnokultūras identitāte? Atsvešināšanos no jebkādas kultūras Piederīb…"
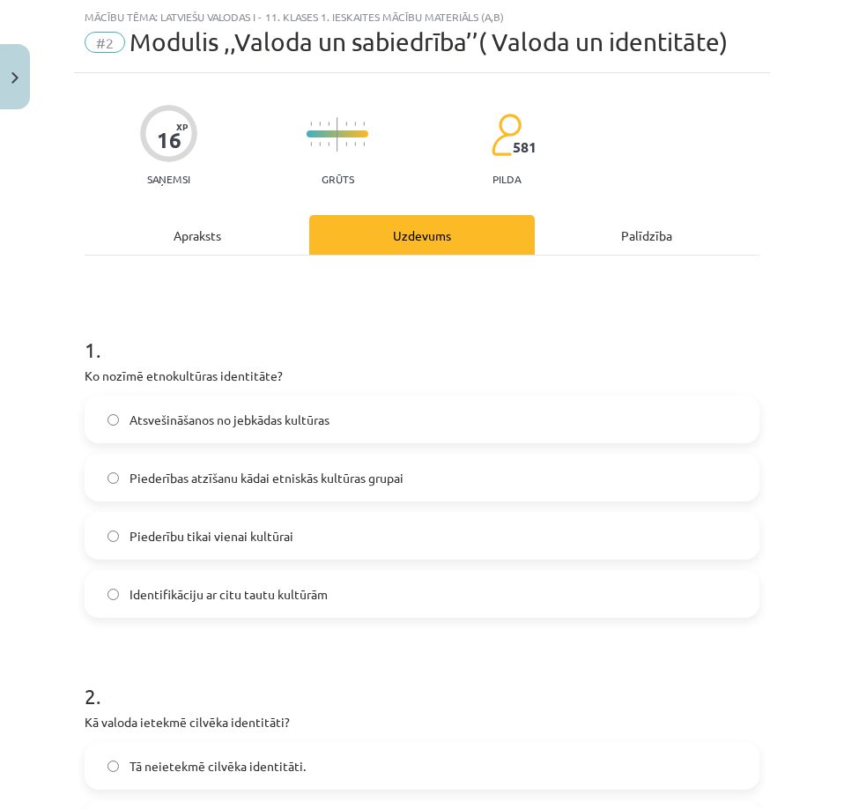
click at [434, 327] on h1 "1 ." at bounding box center [422, 334] width 675 height 55
click at [322, 472] on span "Piederības atzīšanu kādai etniskās kultūras grupai" at bounding box center [266, 478] width 274 height 18
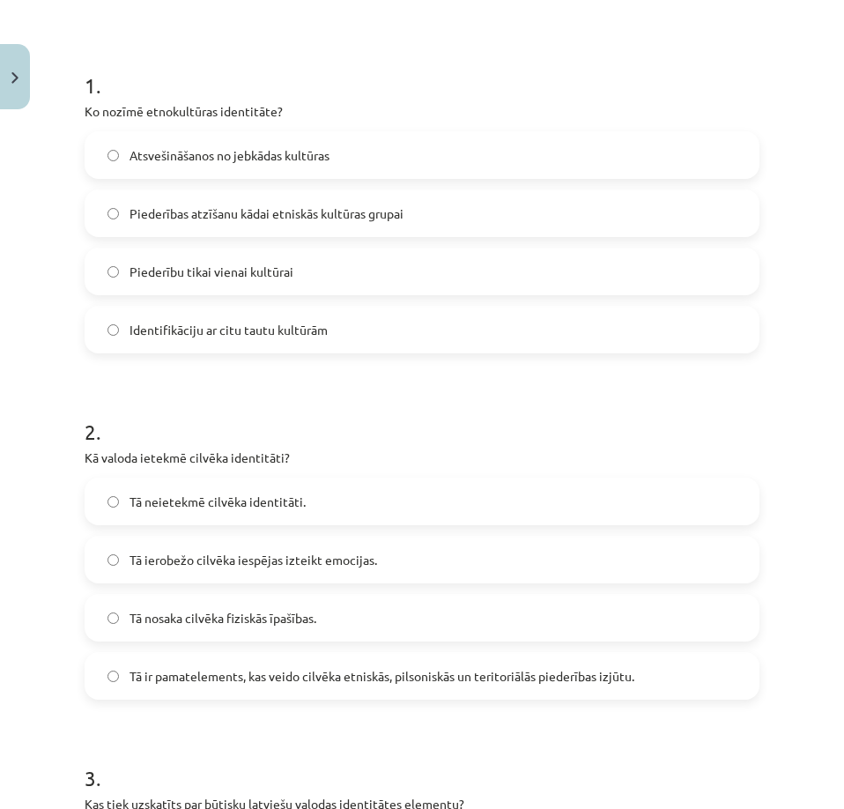
scroll to position [484, 0]
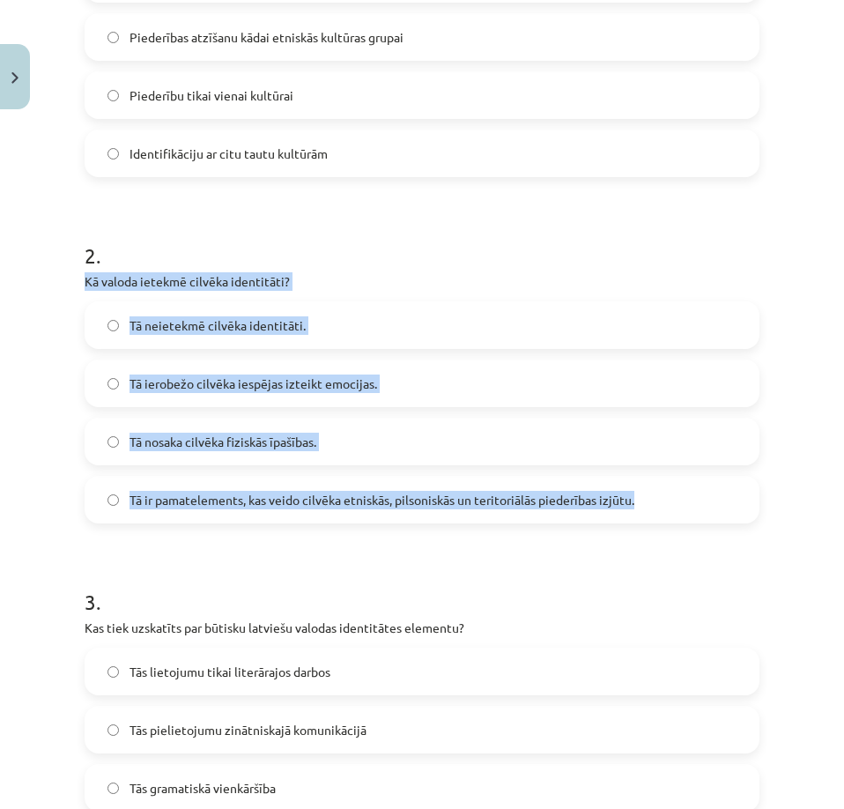
drag, startPoint x: 76, startPoint y: 270, endPoint x: 640, endPoint y: 501, distance: 609.2
click at [640, 501] on div "16 XP Saņemsi Grūts 581 pilda Apraksts Uzdevums Palīdzība 1 . Ko nozīmē etnokul…" at bounding box center [422, 678] width 696 height 2090
copy div "Kā valoda ietekmē cilvēka identitāti? Tā neietekmē cilvēka identitāti. Tā ierob…"
click at [707, 314] on label "Tā neietekmē cilvēka identitāti." at bounding box center [421, 325] width 671 height 44
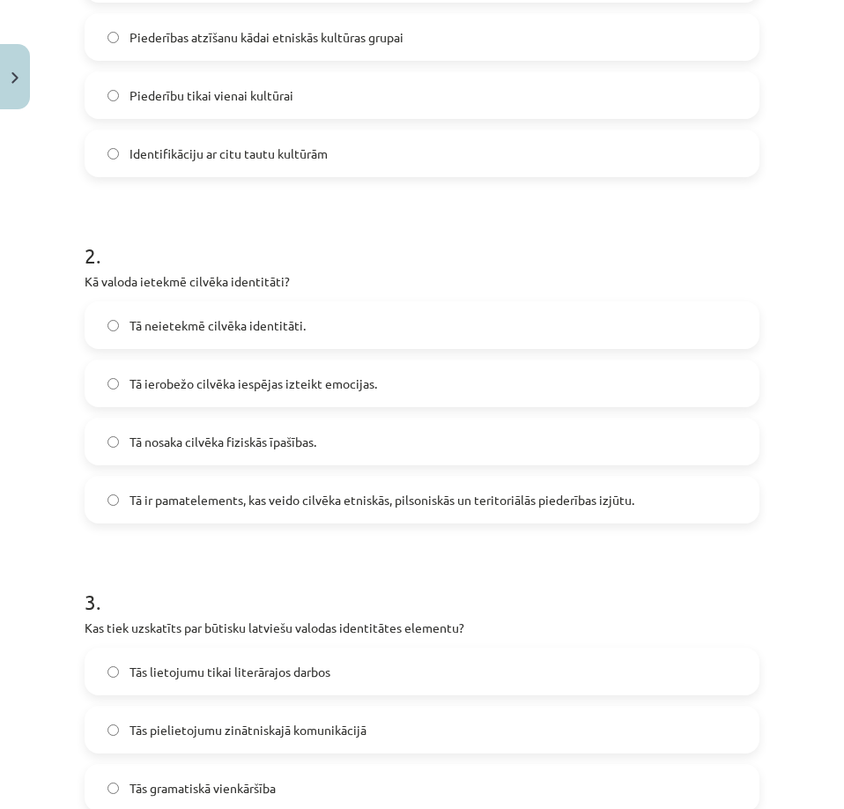
click at [303, 501] on span "Tā ir pamatelements, kas veido cilvēka etniskās, pilsoniskās un teritoriālās pi…" at bounding box center [381, 500] width 505 height 18
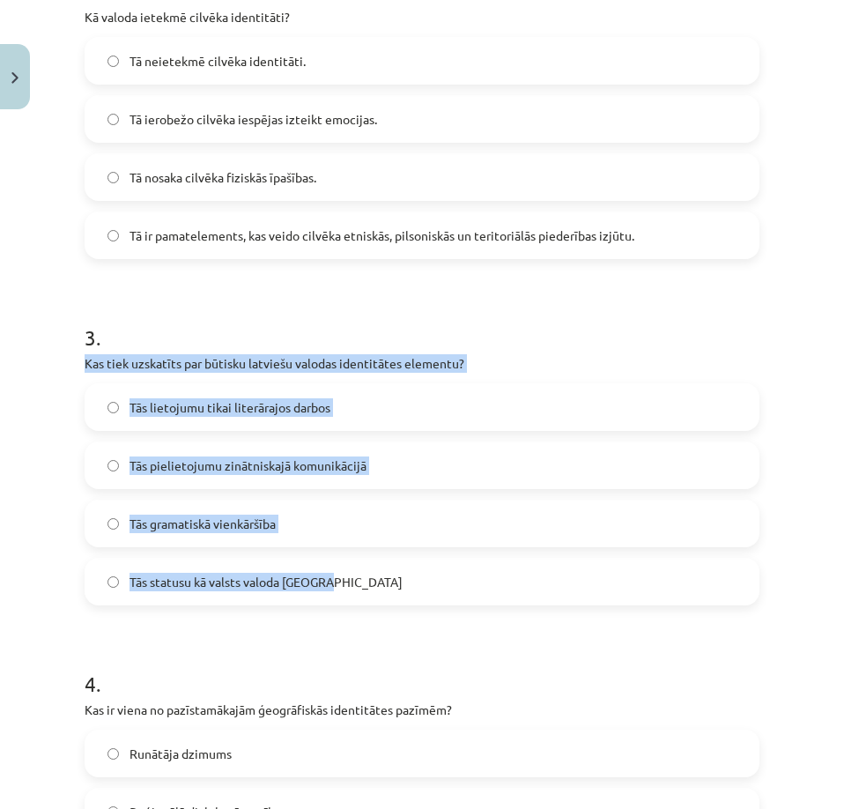
drag, startPoint x: 76, startPoint y: 363, endPoint x: 423, endPoint y: 580, distance: 409.2
click at [423, 580] on div "16 XP Saņemsi Grūts 581 pilda Apraksts Uzdevums Palīdzība 1 . Ko nozīmē etnokul…" at bounding box center [422, 413] width 696 height 2090
copy div "Kas tiek uzskatīts par būtisku latviešu valodas identitātes elementu? Tās lieto…"
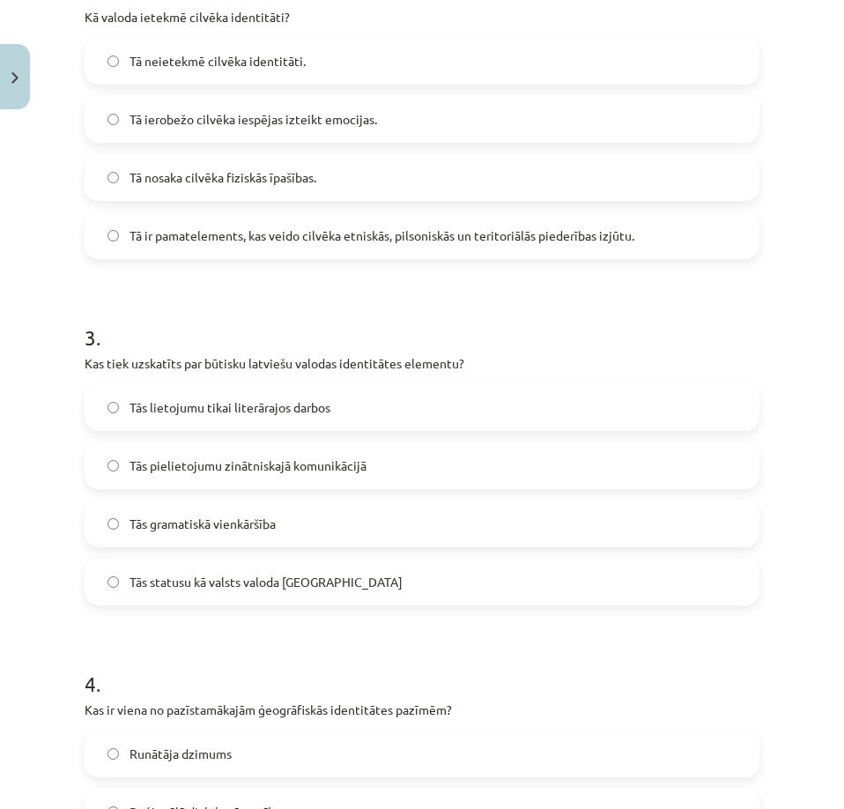
click at [669, 306] on h1 "3 ." at bounding box center [422, 321] width 675 height 55
click at [253, 583] on span "Tās statusu kā valsts valoda Latvijā" at bounding box center [265, 582] width 273 height 18
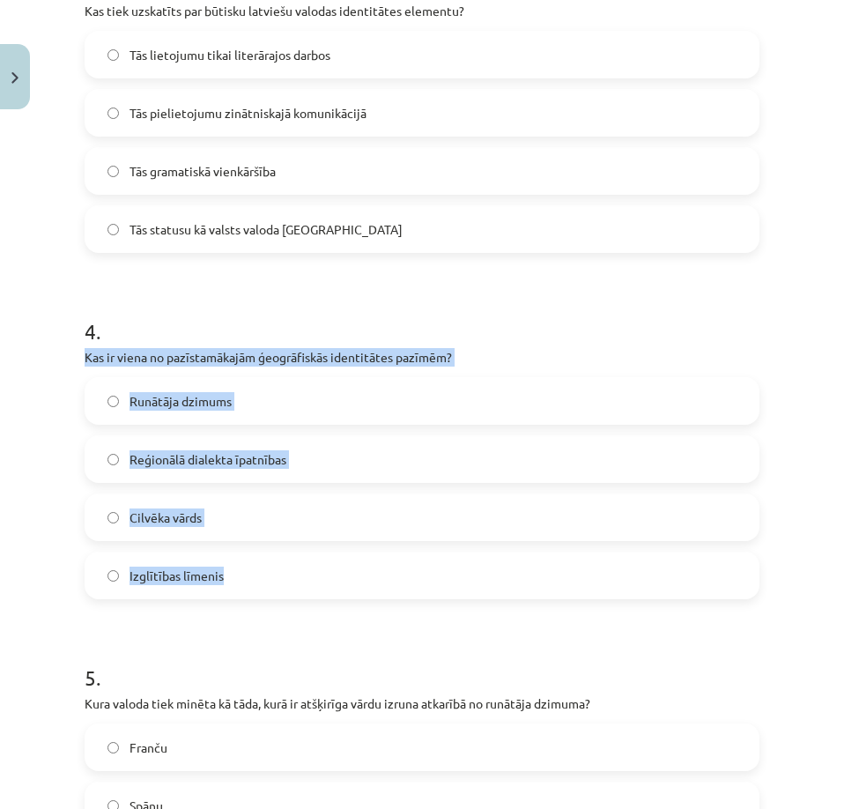
drag, startPoint x: 85, startPoint y: 356, endPoint x: 418, endPoint y: 550, distance: 385.3
click at [418, 550] on div "16 XP Saņemsi Grūts 581 pilda Apraksts Uzdevums Palīdzība 1 . Ko nozīmē etnokul…" at bounding box center [422, 61] width 696 height 2090
copy div "Kas ir viena no pazīstamākajām ģeogrāfiskās identitātes pazīmēm? Runātāja dzimu…"
click at [647, 354] on p "Kas ir viena no pazīstamākajām ģeogrāfiskās identitātes pazīmēm?" at bounding box center [422, 357] width 675 height 18
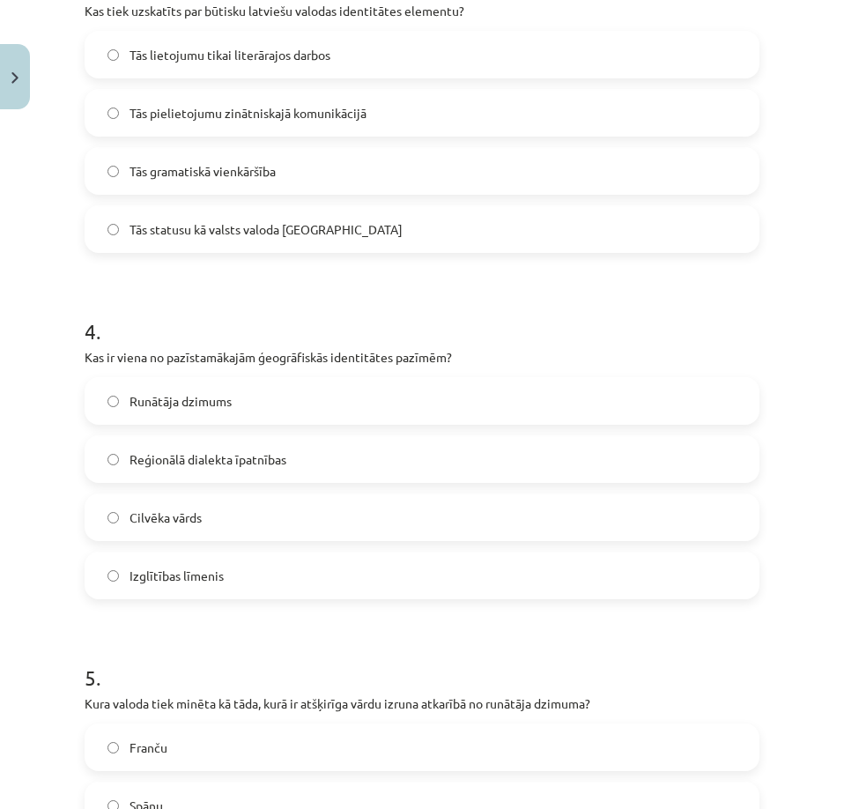
click at [311, 449] on label "Reģionālā dialekta īpatnības" at bounding box center [421, 459] width 671 height 44
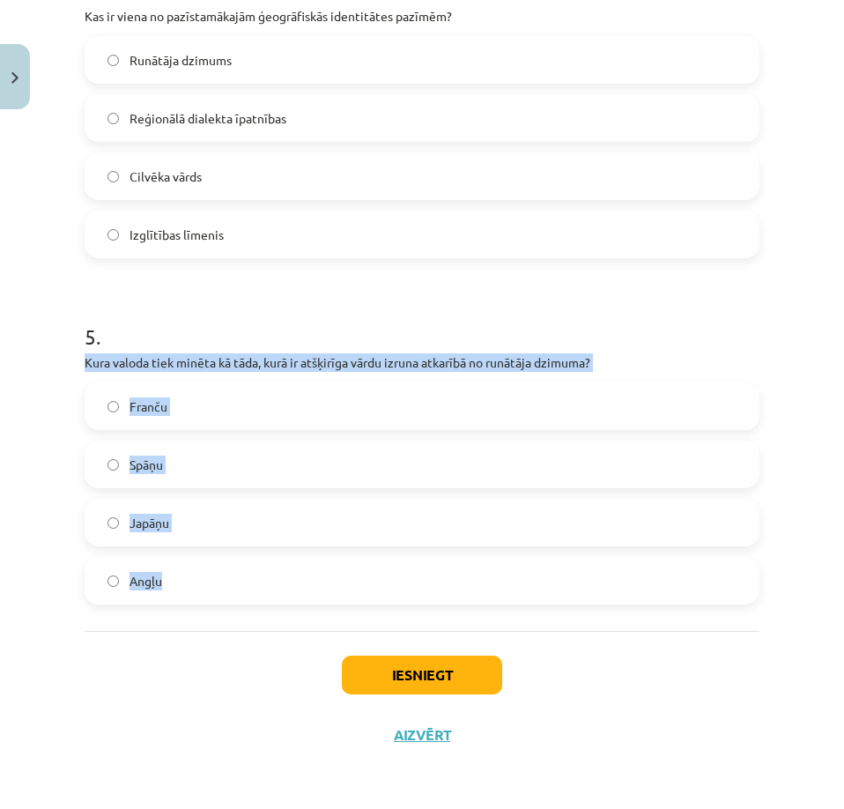
drag, startPoint x: 74, startPoint y: 354, endPoint x: 207, endPoint y: 571, distance: 254.3
copy div "Kura valoda tiek minēta kā tāda, kurā ir atšķirīga vārdu izruna atkarībā no run…"
click at [196, 417] on label "Franču" at bounding box center [421, 406] width 671 height 44
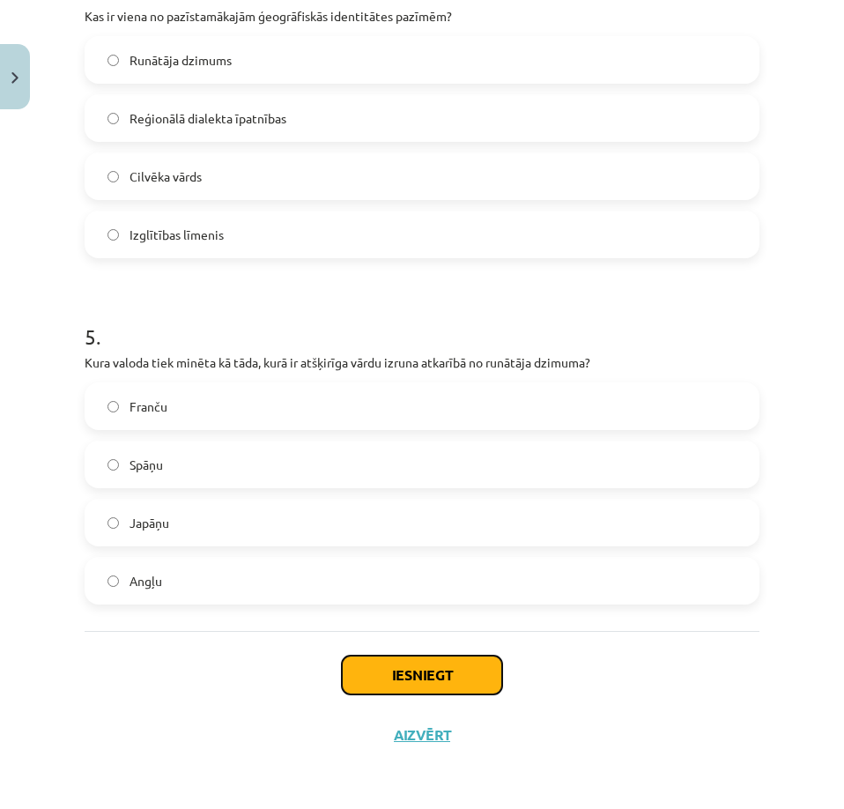
click at [440, 666] on button "Iesniegt" at bounding box center [422, 674] width 160 height 39
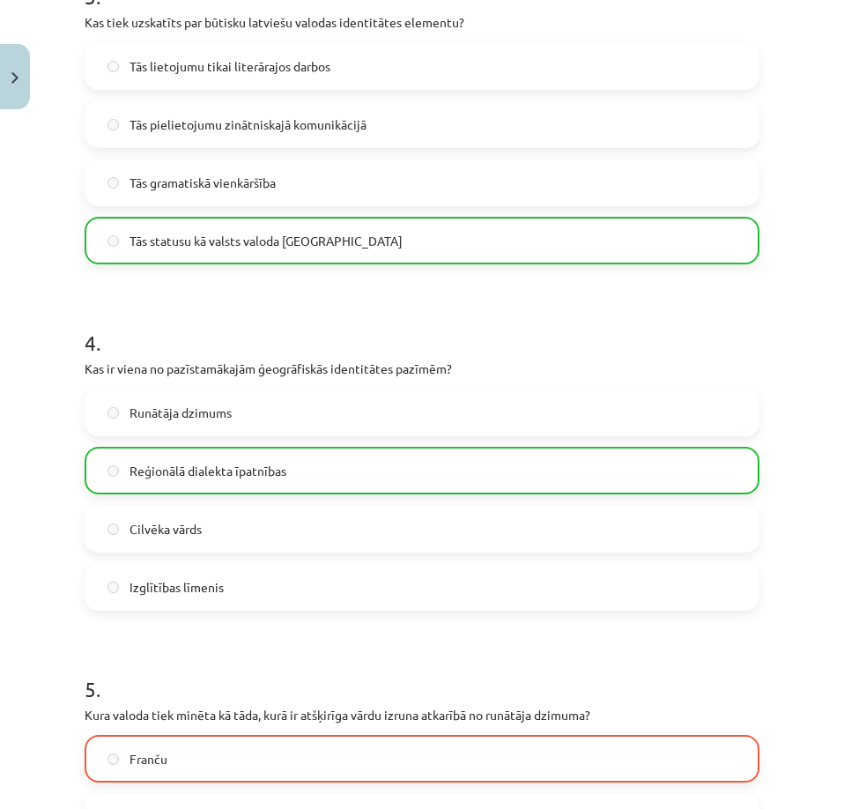
scroll to position [1498, 0]
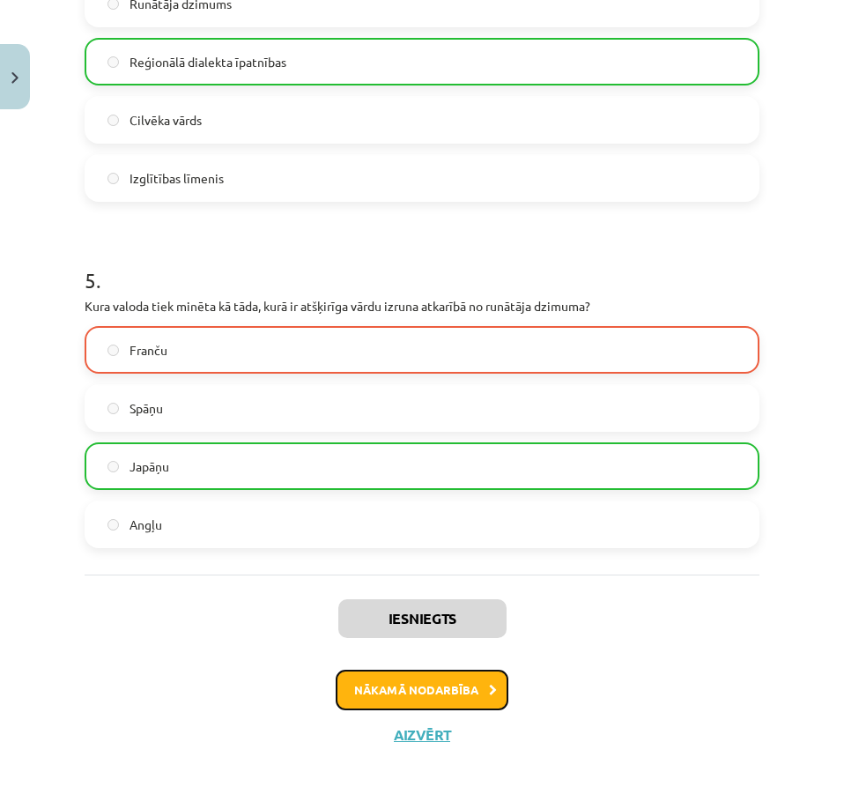
click at [428, 687] on button "Nākamā nodarbība" at bounding box center [422, 689] width 173 height 41
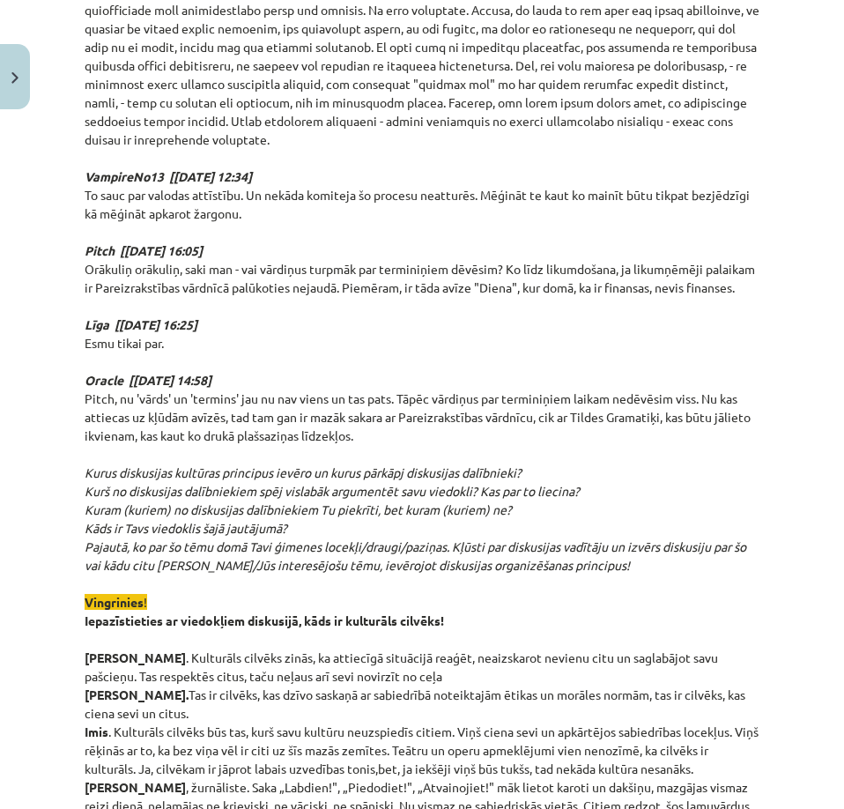
scroll to position [4272, 0]
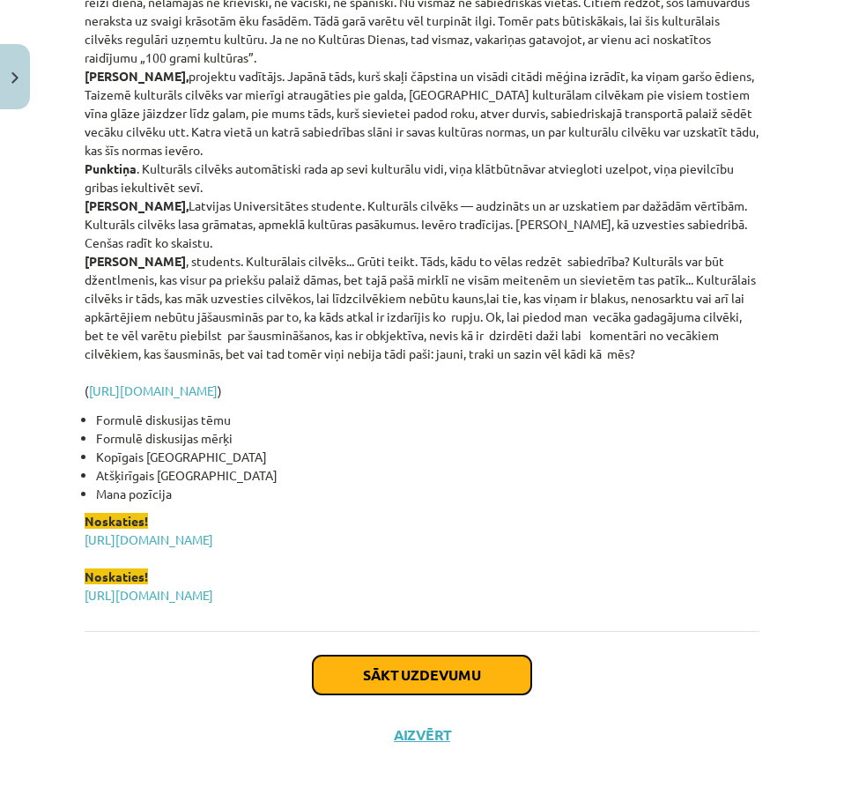
click at [415, 674] on button "Sākt uzdevumu" at bounding box center [422, 674] width 218 height 39
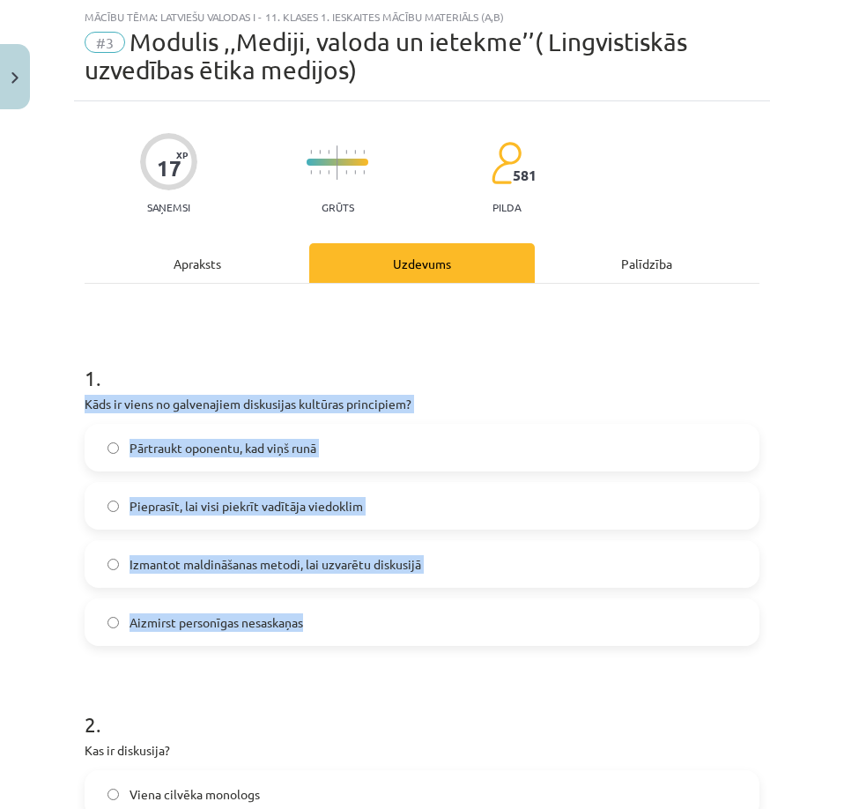
drag, startPoint x: 82, startPoint y: 402, endPoint x: 374, endPoint y: 619, distance: 364.5
copy div "Kāds ir viens no galvenajiem diskusijas kultūras principiem? Pārtraukt oponentu…"
click at [324, 618] on label "Aizmirst personīgas nesaskaņas" at bounding box center [421, 622] width 671 height 44
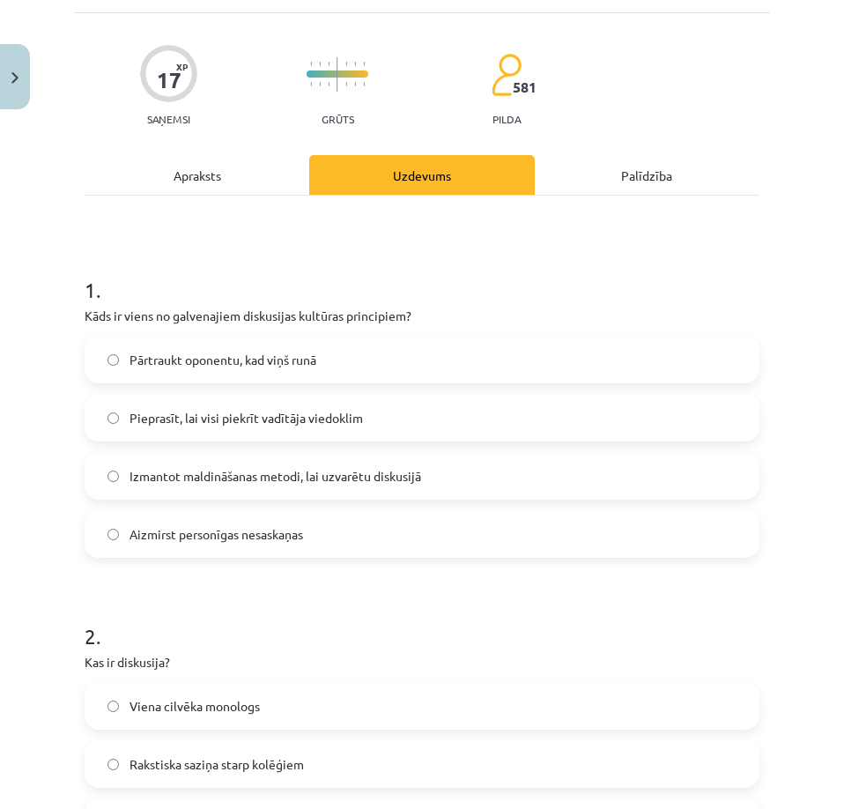
scroll to position [396, 0]
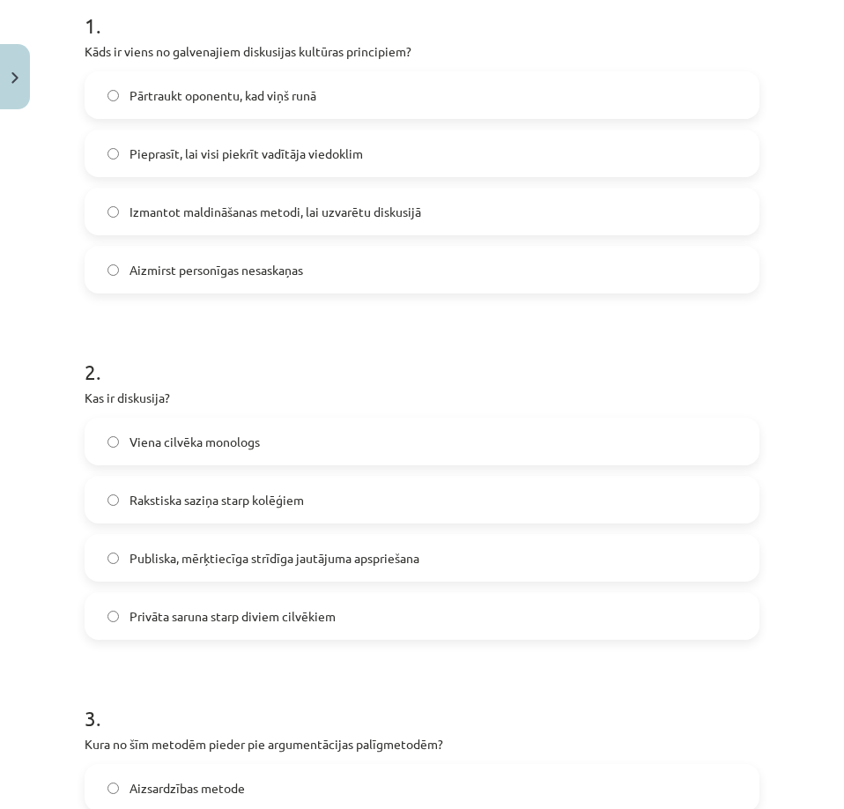
click at [233, 565] on span "Publiska, mērķtiecīga strīdīga jautājuma apspriešana" at bounding box center [274, 558] width 290 height 18
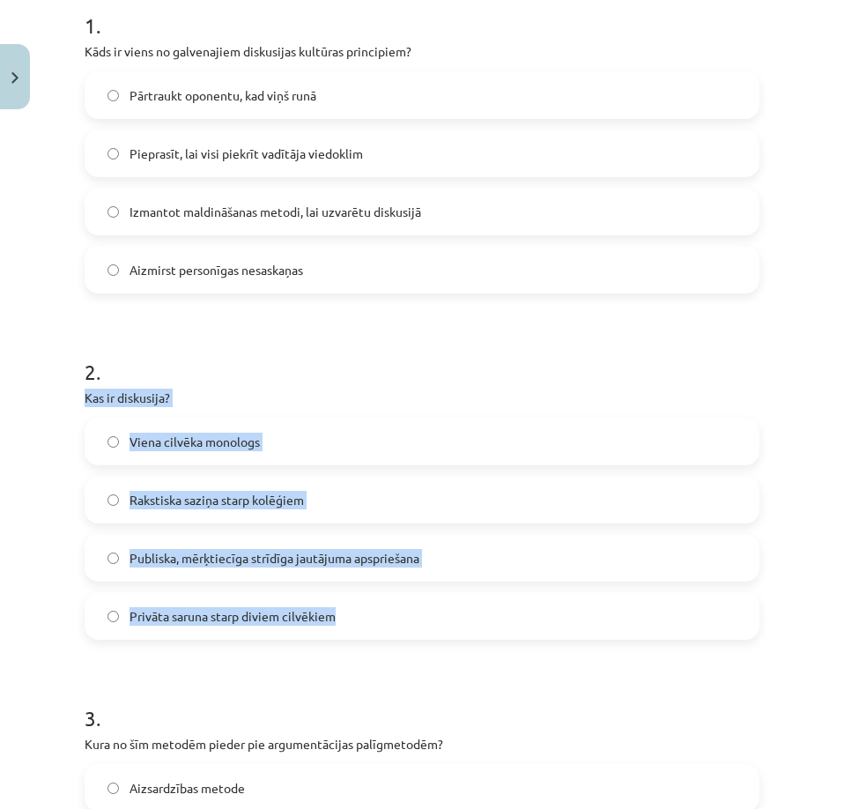
drag, startPoint x: 44, startPoint y: 406, endPoint x: 398, endPoint y: 603, distance: 405.0
click at [398, 603] on div "Mācību tēma: Latviešu valodas i - 11. klases 1. ieskaites mācību materiāls (a,b…" at bounding box center [422, 404] width 844 height 809
copy div "Kas ir diskusija? Viena cilvēka monologs Rakstiska saziņa starp kolēģiem Publis…"
click at [50, 495] on div "Mācību tēma: Latviešu valodas i - 11. klases 1. ieskaites mācību materiāls (a,b…" at bounding box center [422, 404] width 844 height 809
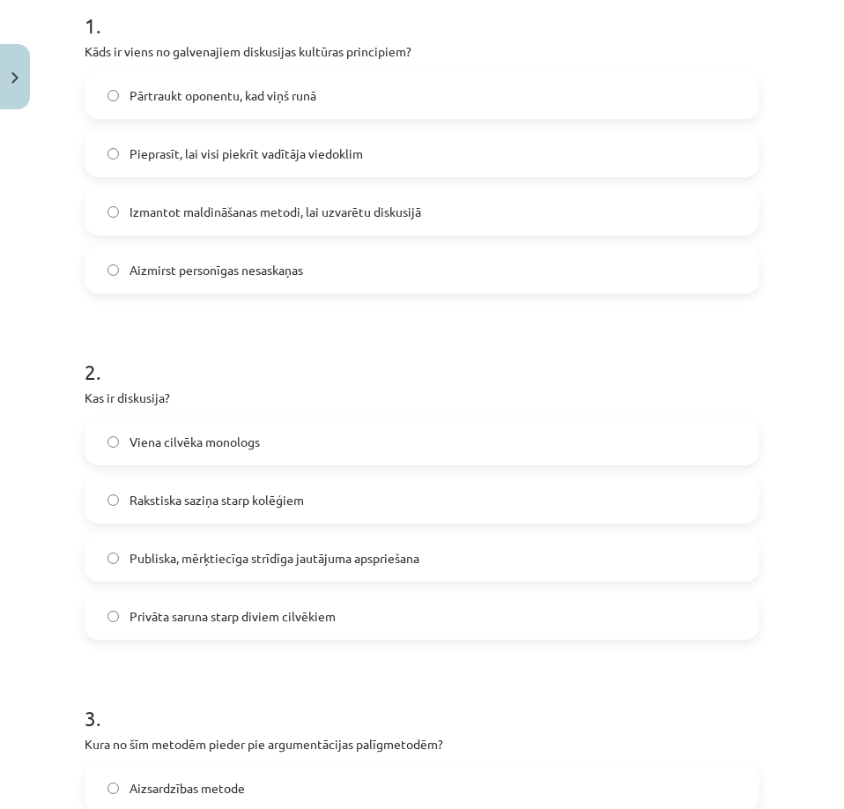
click at [366, 329] on h1 "2 ." at bounding box center [422, 356] width 675 height 55
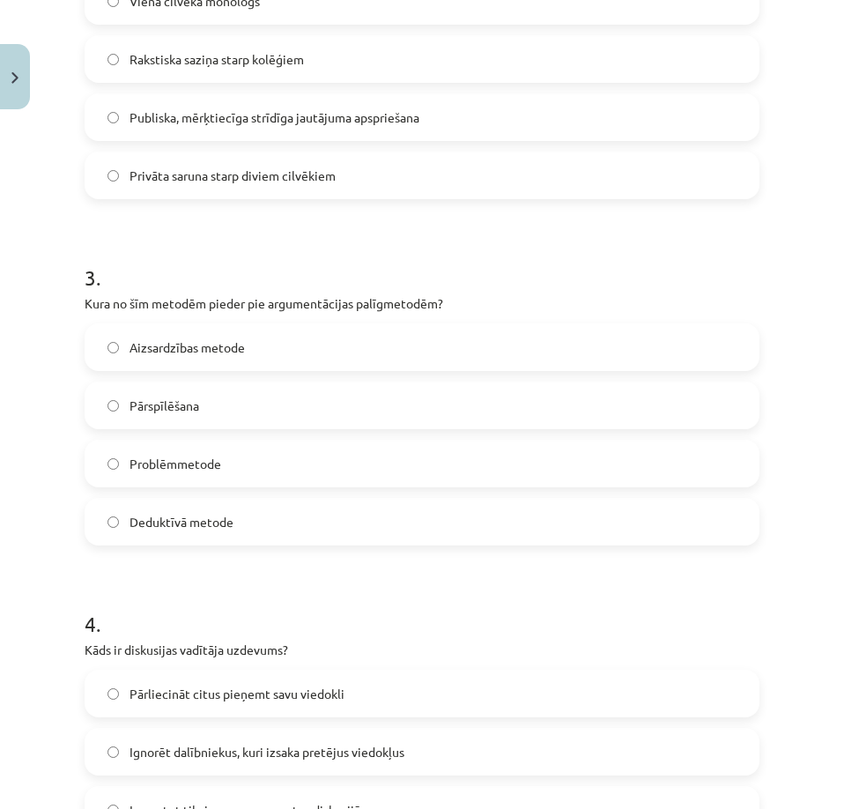
scroll to position [925, 0]
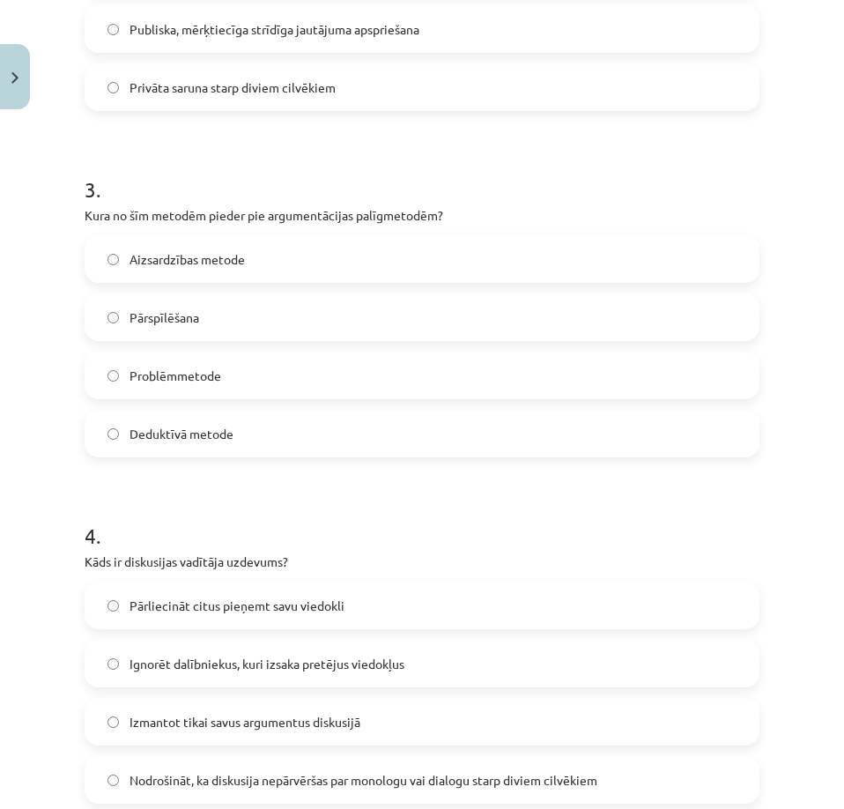
click at [162, 385] on label "Problēmmetode" at bounding box center [421, 375] width 671 height 44
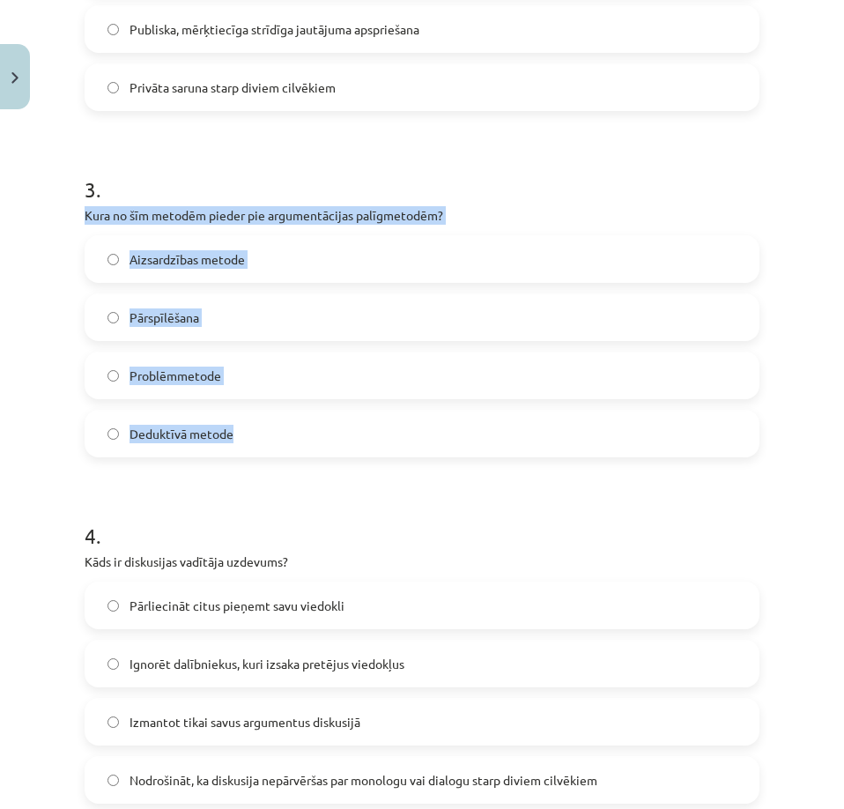
drag, startPoint x: 63, startPoint y: 213, endPoint x: 351, endPoint y: 410, distance: 348.7
click at [351, 410] on div "Mācību tēma: Latviešu valodas i - 11. klases 1. ieskaites mācību materiāls (a,b…" at bounding box center [422, 404] width 844 height 809
copy div "Kura no šīm metodēm pieder pie argumentācijas palīgmetodēm? Aizsardzības metode…"
click at [188, 315] on span "Pārspīlēšana" at bounding box center [164, 317] width 70 height 18
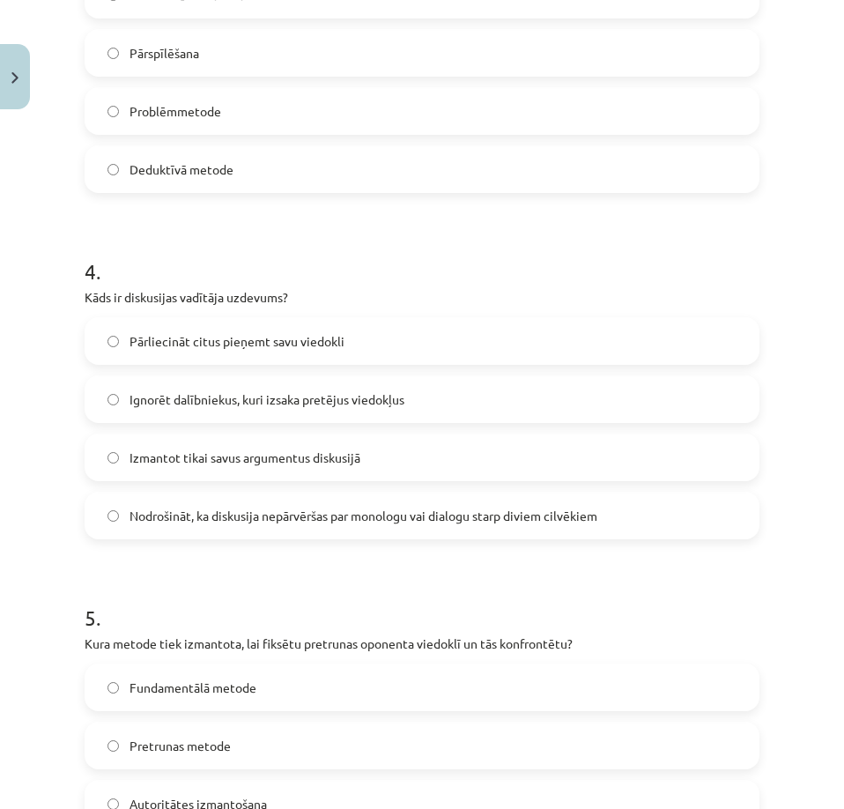
scroll to position [1277, 0]
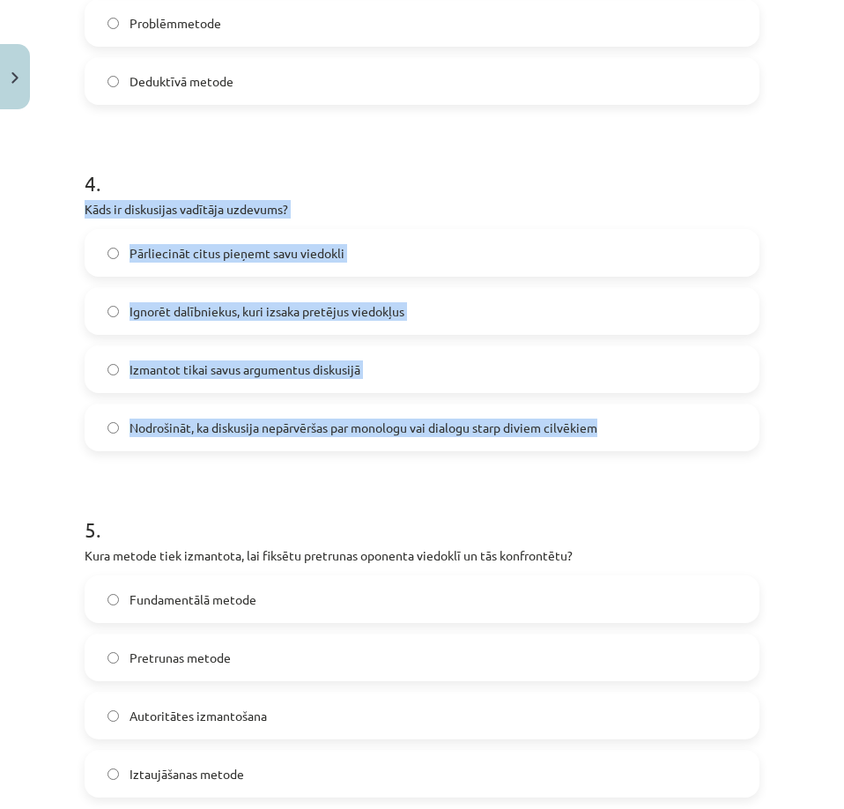
drag, startPoint x: 79, startPoint y: 205, endPoint x: 605, endPoint y: 441, distance: 576.5
copy div "Kāds ir diskusijas vadītāja uzdevums? Pārliecināt citus pieņemt savu viedokli I…"
click at [531, 209] on p "Kāds ir diskusijas vadītāja uzdevums?" at bounding box center [422, 209] width 675 height 18
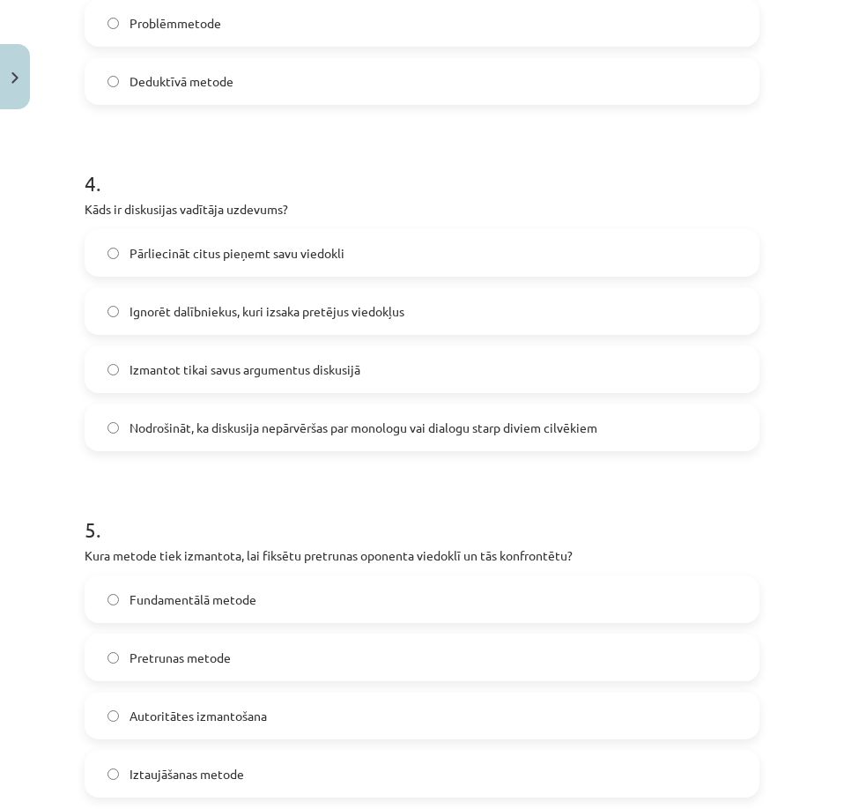
click at [455, 163] on h1 "4 ." at bounding box center [422, 167] width 675 height 55
click at [261, 433] on span "Nodrošināt, ka diskusija nepārvēršas par monologu vai dialogu starp diviem cilv…" at bounding box center [363, 427] width 468 height 18
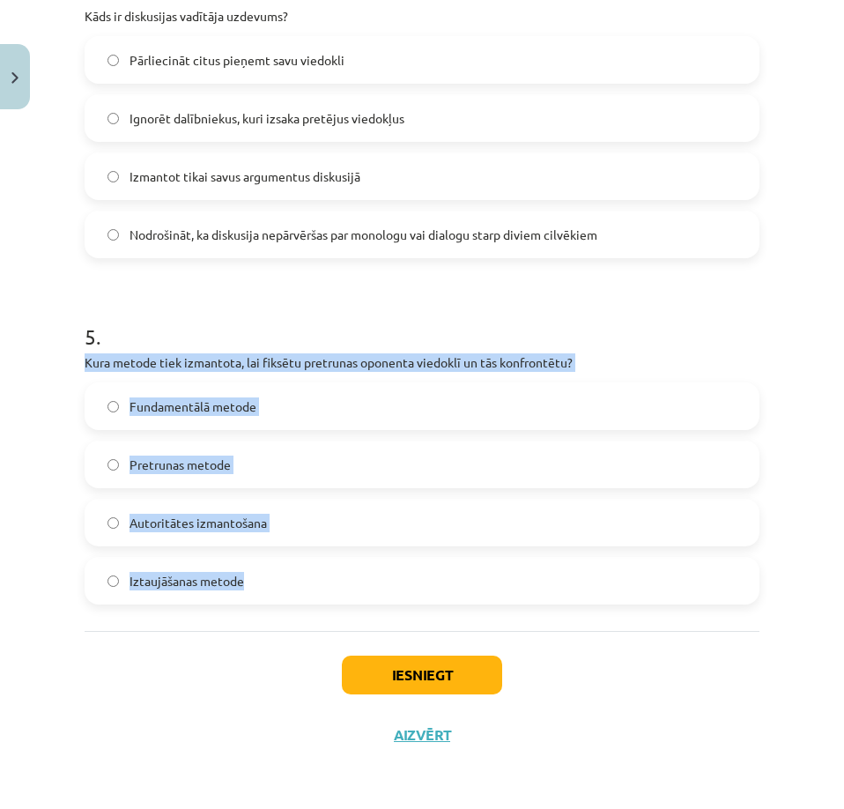
drag, startPoint x: 94, startPoint y: 359, endPoint x: 323, endPoint y: 568, distance: 310.5
copy div "Kura metode tiek izmantota, lai fiksētu pretrunas oponenta viedoklī un tās konf…"
click at [654, 350] on div "5 . Kura metode tiek izmantota, lai fiksētu pretrunas oponenta viedoklī un tās …" at bounding box center [422, 448] width 675 height 311
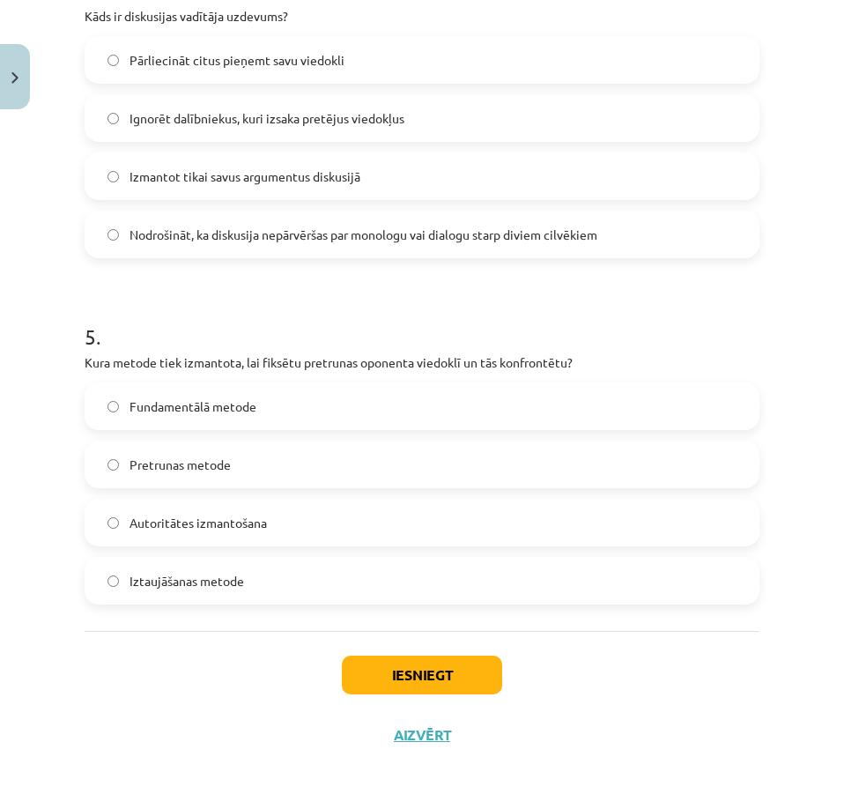
click at [202, 584] on span "Iztaujāšanas metode" at bounding box center [186, 581] width 115 height 18
click at [399, 669] on button "Iesniegt" at bounding box center [422, 674] width 160 height 39
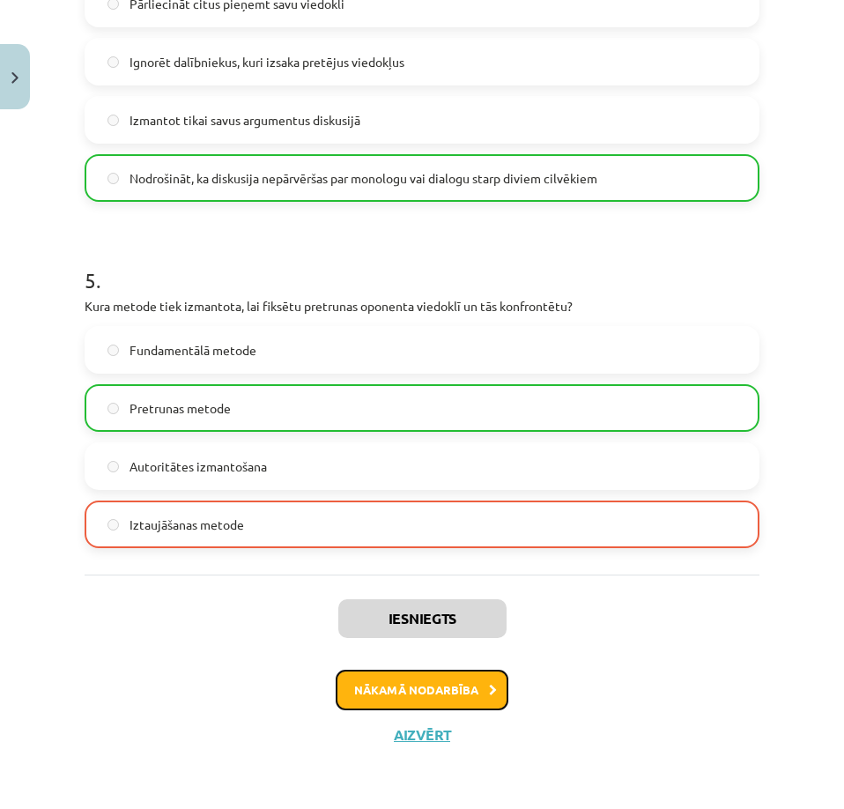
click at [446, 685] on button "Nākamā nodarbība" at bounding box center [422, 689] width 173 height 41
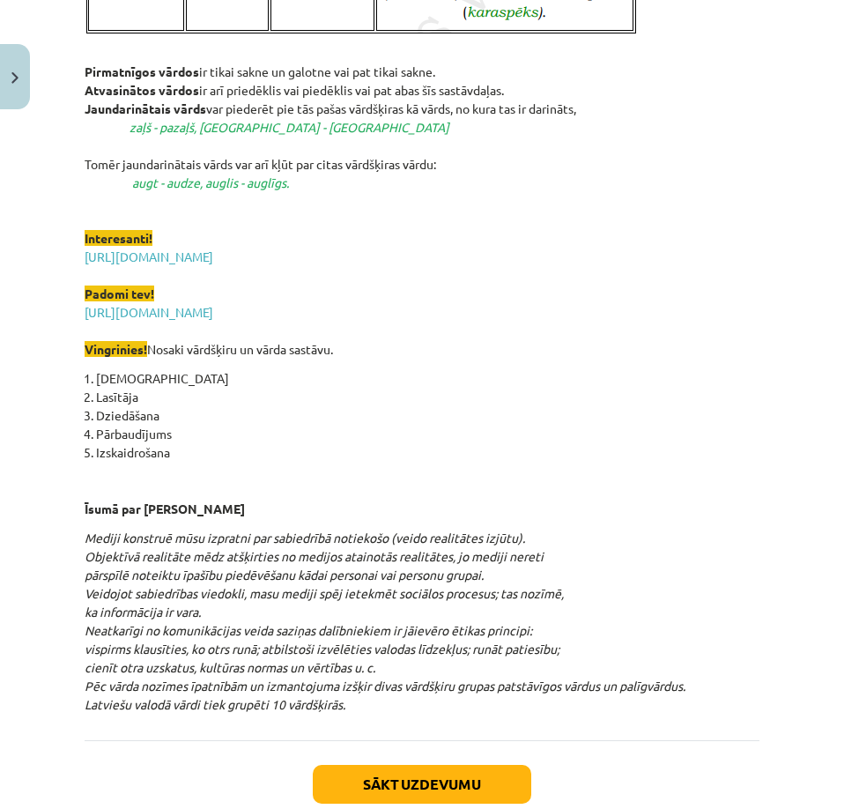
scroll to position [2286, 0]
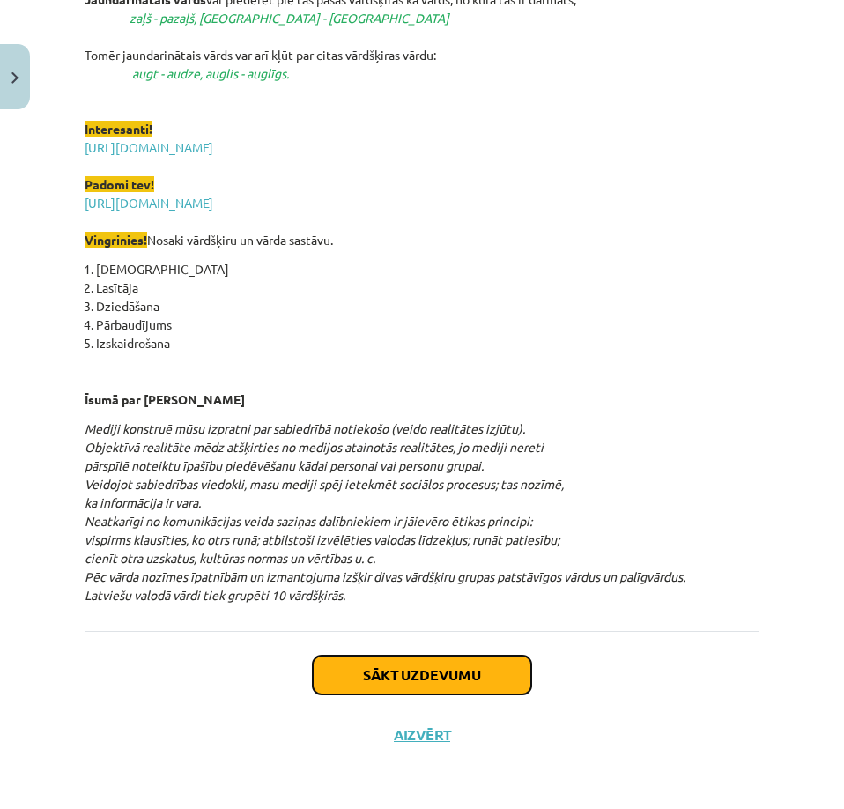
click at [428, 665] on button "Sākt uzdevumu" at bounding box center [422, 674] width 218 height 39
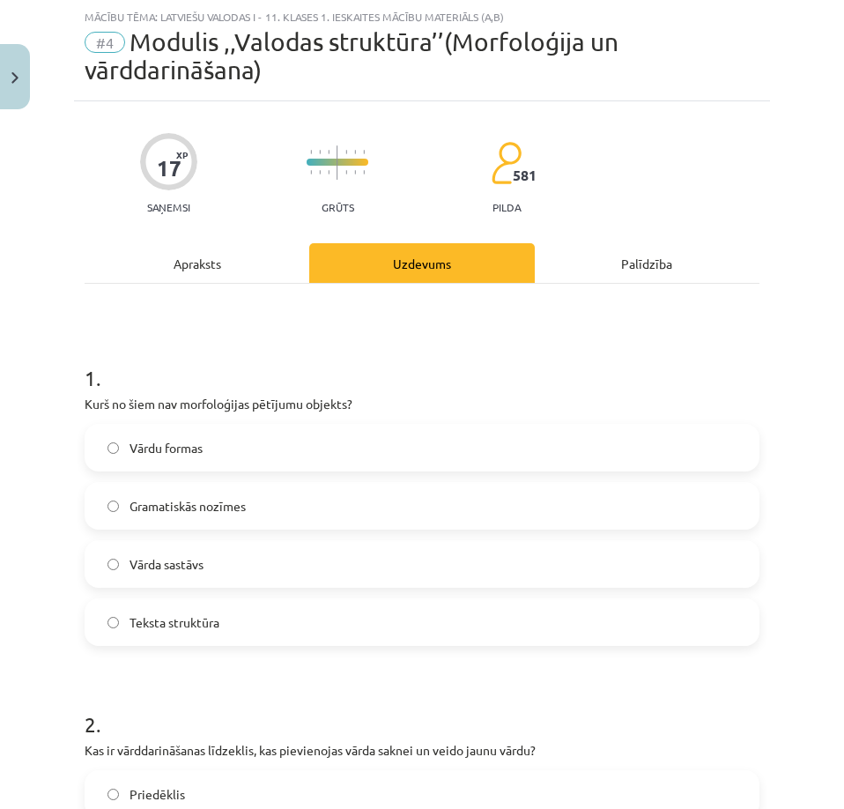
scroll to position [0, 0]
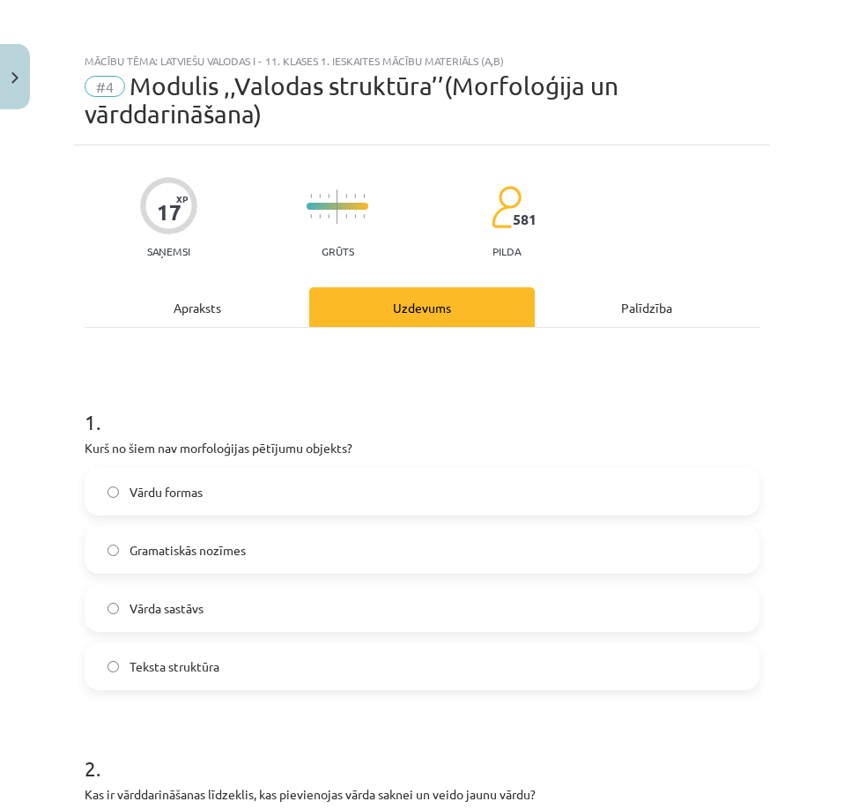
click at [210, 499] on label "Vārdu formas" at bounding box center [421, 492] width 671 height 44
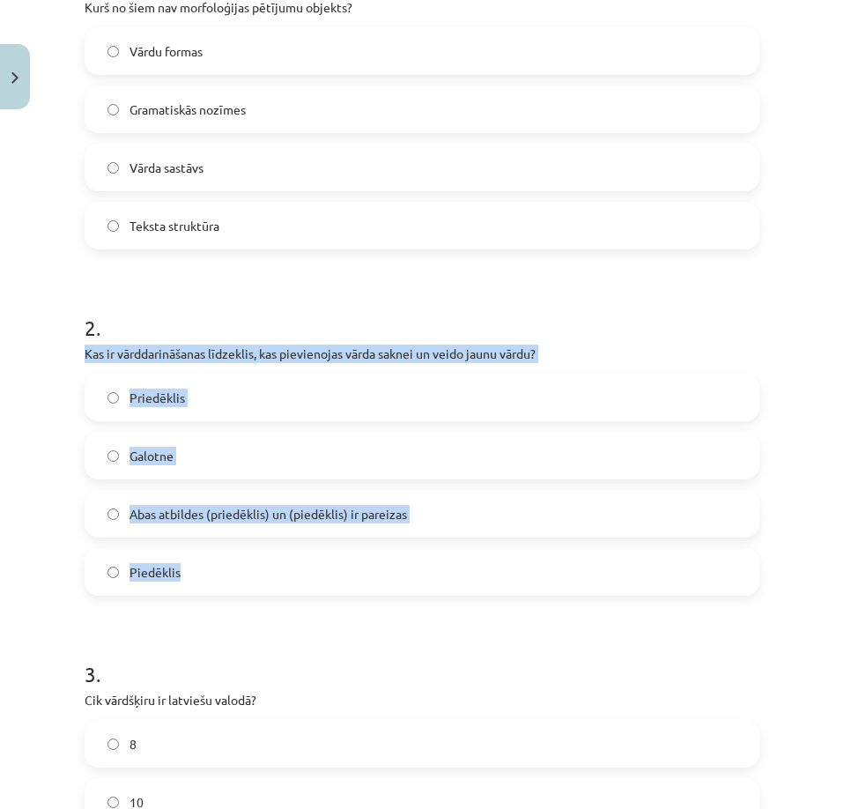
drag, startPoint x: 71, startPoint y: 347, endPoint x: 307, endPoint y: 548, distance: 310.0
click at [307, 548] on div "Mācību tēma: Latviešu valodas i - 11. klases 1. ieskaites mācību materiāls (a,b…" at bounding box center [422, 404] width 844 height 809
click at [650, 339] on div "2 . Kas ir vārddarināšanas līdzeklis, kas pievienojas vārda saknei un veido jau…" at bounding box center [422, 440] width 675 height 311
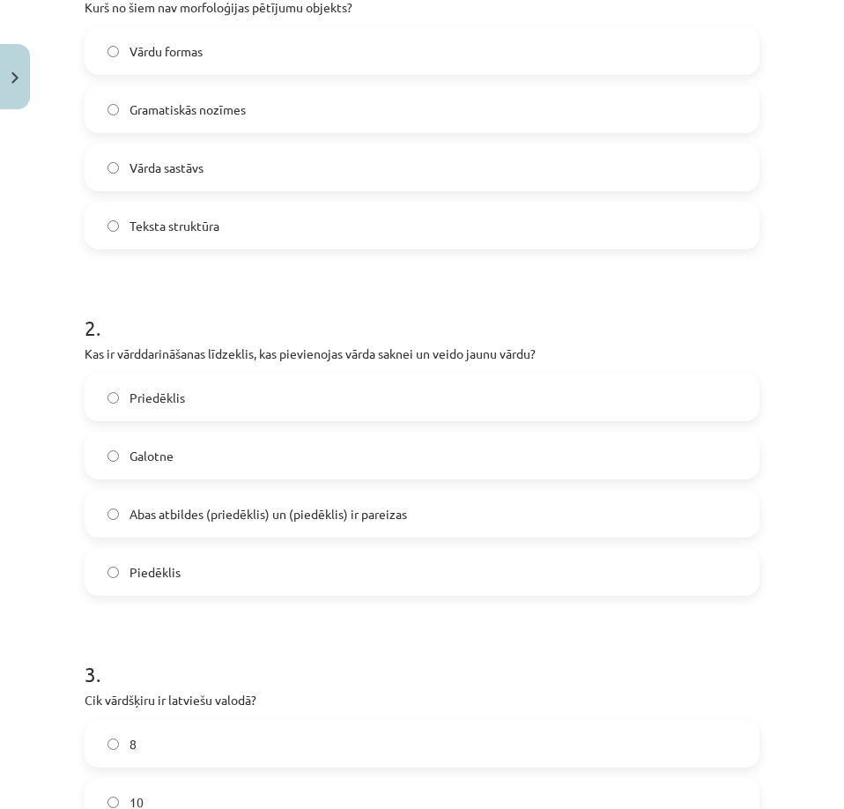
click at [226, 511] on span "Abas atbildes (priedēklis) un (piedēklis) ir pareizas" at bounding box center [267, 514] width 277 height 18
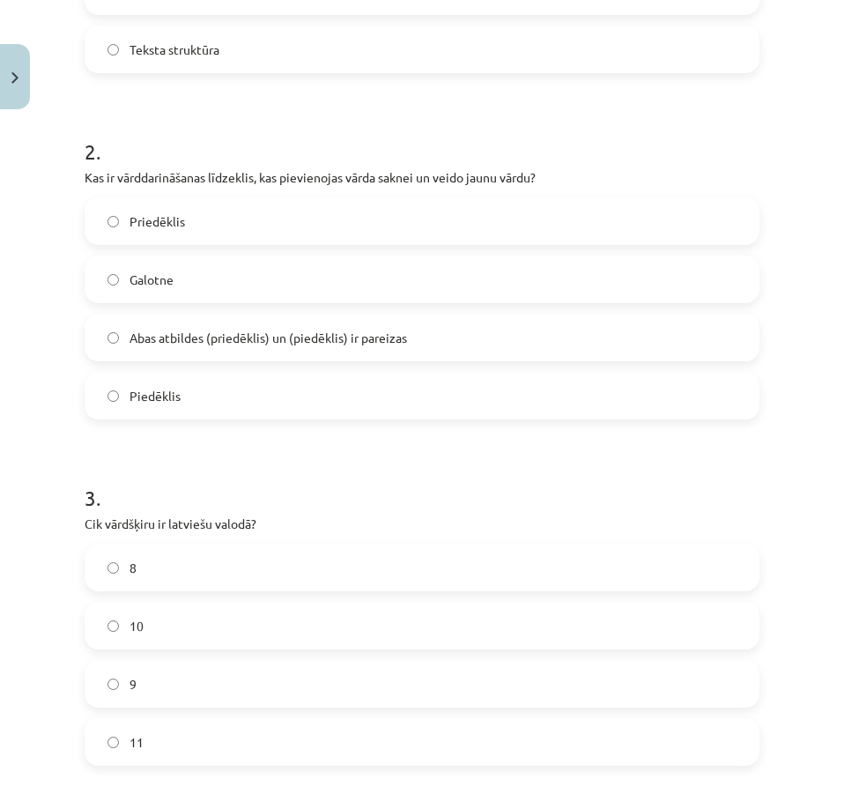
scroll to position [705, 0]
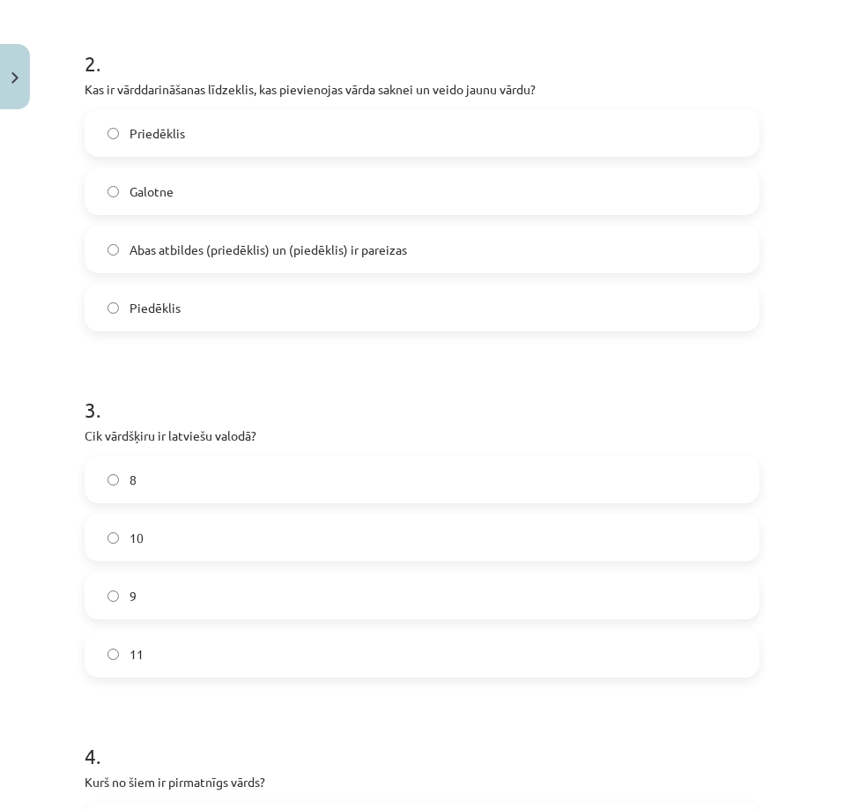
click at [155, 475] on label "8" at bounding box center [421, 479] width 671 height 44
drag, startPoint x: 73, startPoint y: 431, endPoint x: 310, endPoint y: 631, distance: 310.1
click at [310, 631] on div "Mācību tēma: Latviešu valodas i - 11. klases 1. ieskaites mācību materiāls (a,b…" at bounding box center [422, 404] width 844 height 809
click at [163, 544] on label "10" at bounding box center [421, 537] width 671 height 44
click at [38, 539] on div "Mācību tēma: Latviešu valodas i - 11. klases 1. ieskaites mācību materiāls (a,b…" at bounding box center [422, 404] width 844 height 809
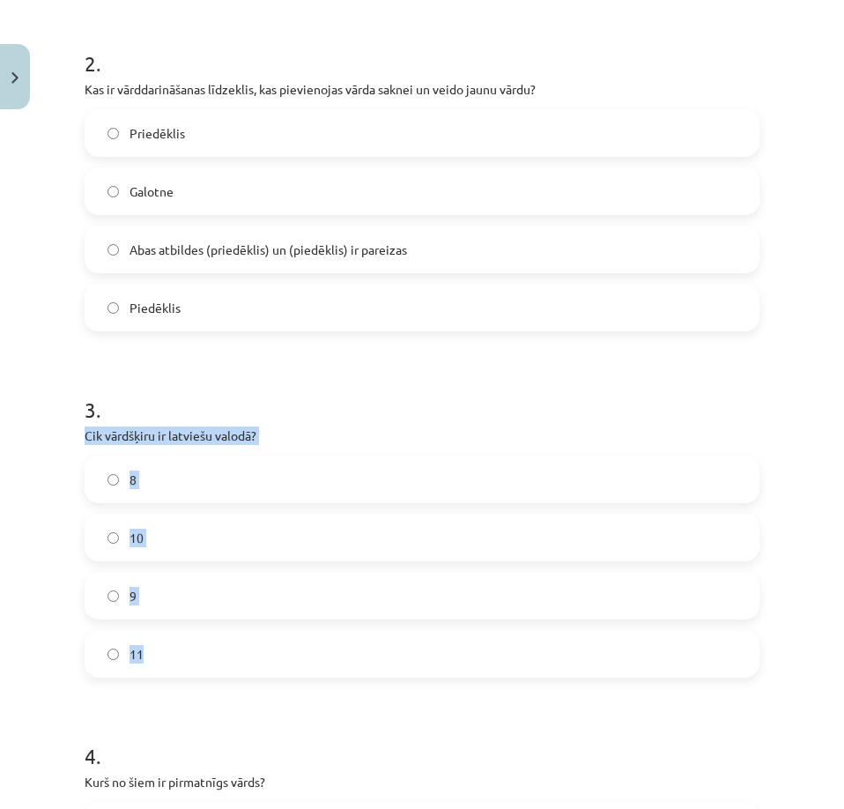
click at [784, 569] on div "Mācību tēma: Latviešu valodas i - 11. klases 1. ieskaites mācību materiāls (a,b…" at bounding box center [422, 404] width 844 height 809
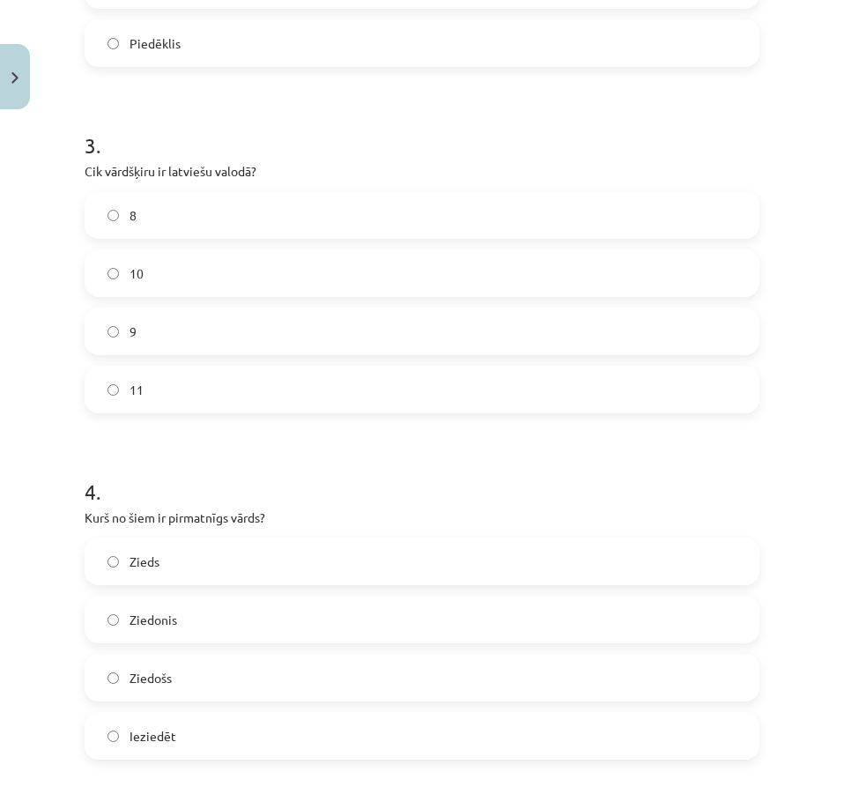
scroll to position [1145, 0]
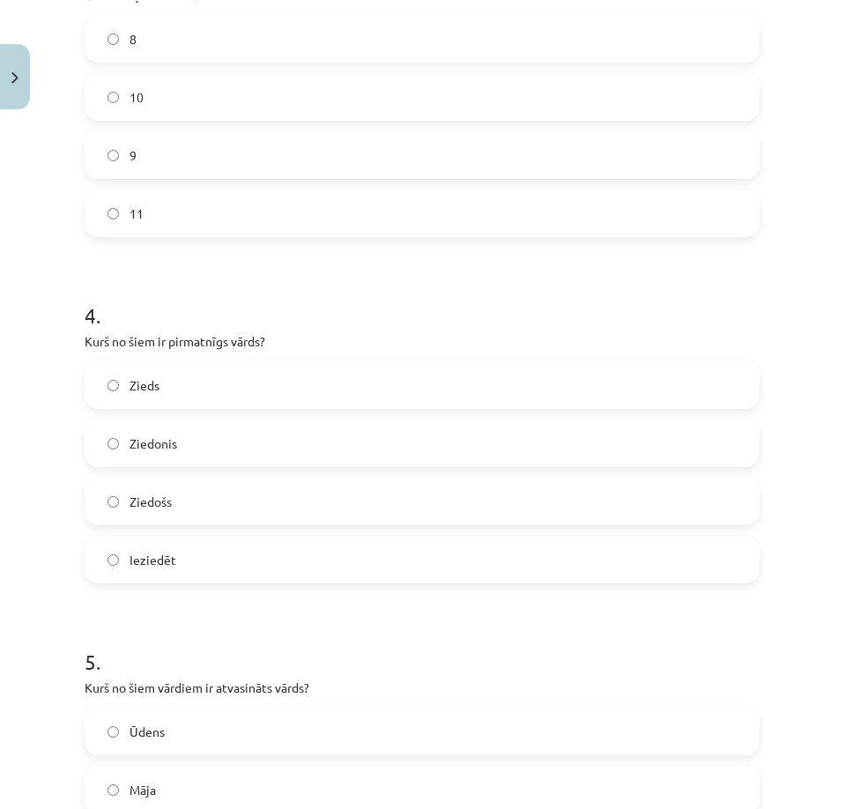
click at [147, 390] on span "Zieds" at bounding box center [144, 385] width 30 height 18
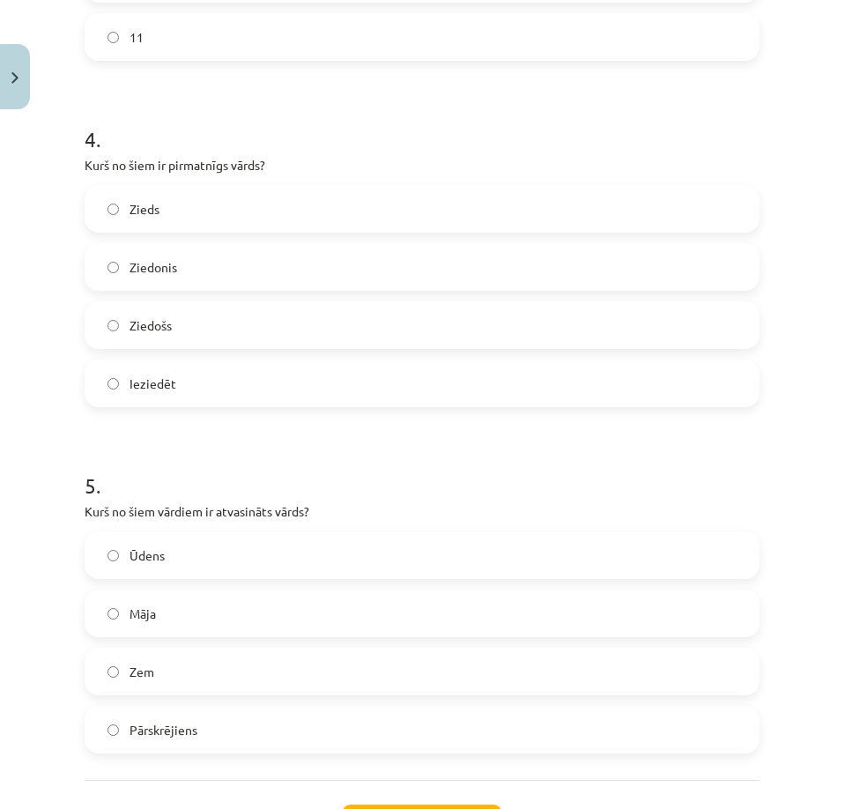
click at [178, 738] on span "Pārskrējiens" at bounding box center [163, 730] width 68 height 18
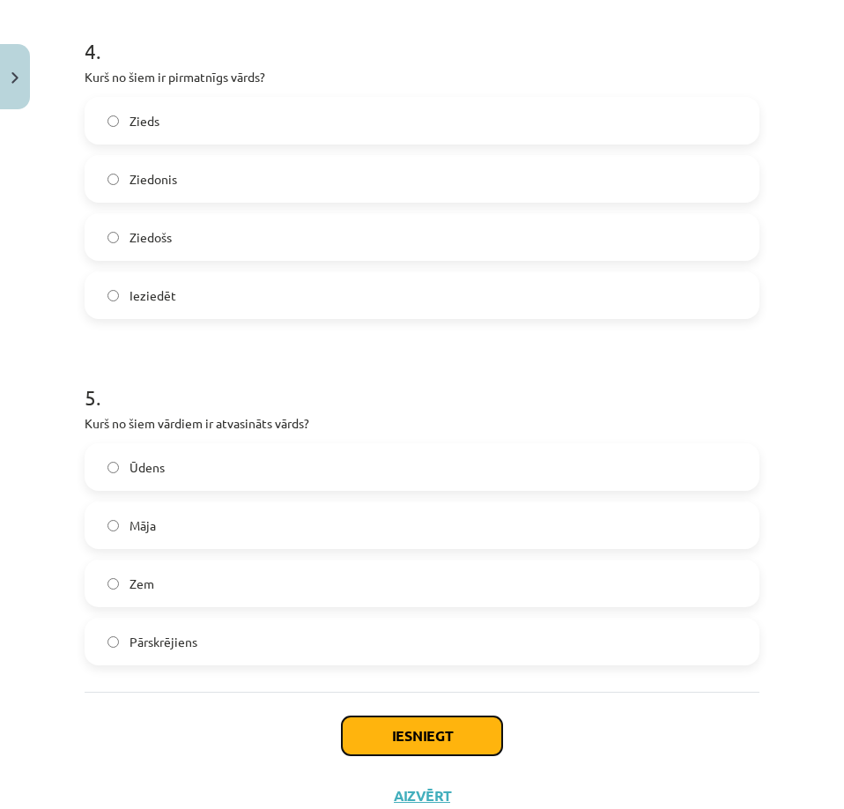
click at [370, 725] on button "Iesniegt" at bounding box center [422, 735] width 160 height 39
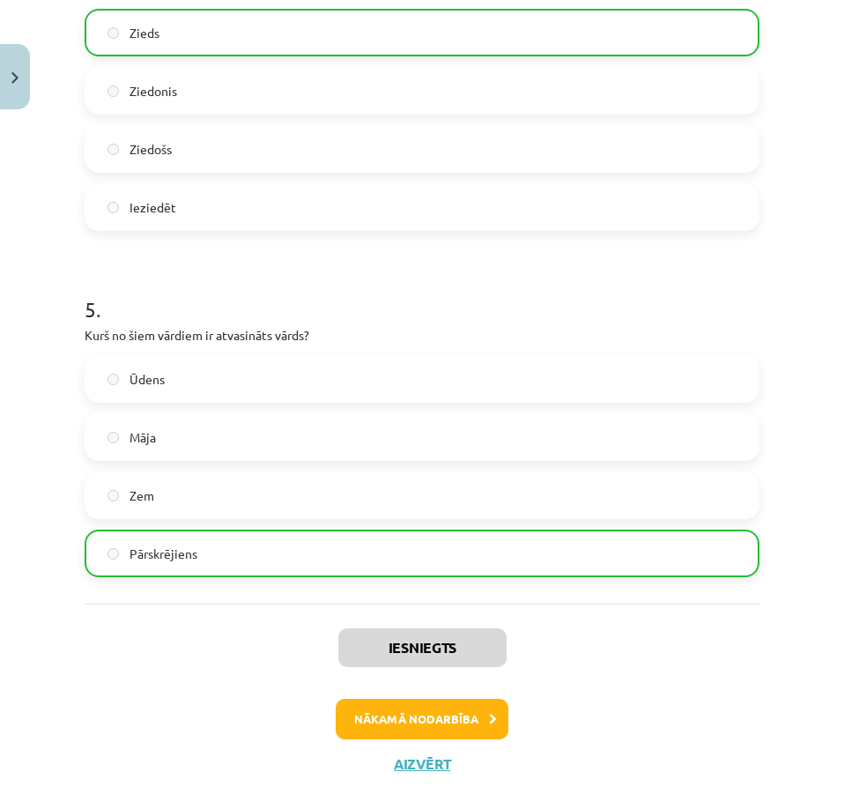
scroll to position [1527, 0]
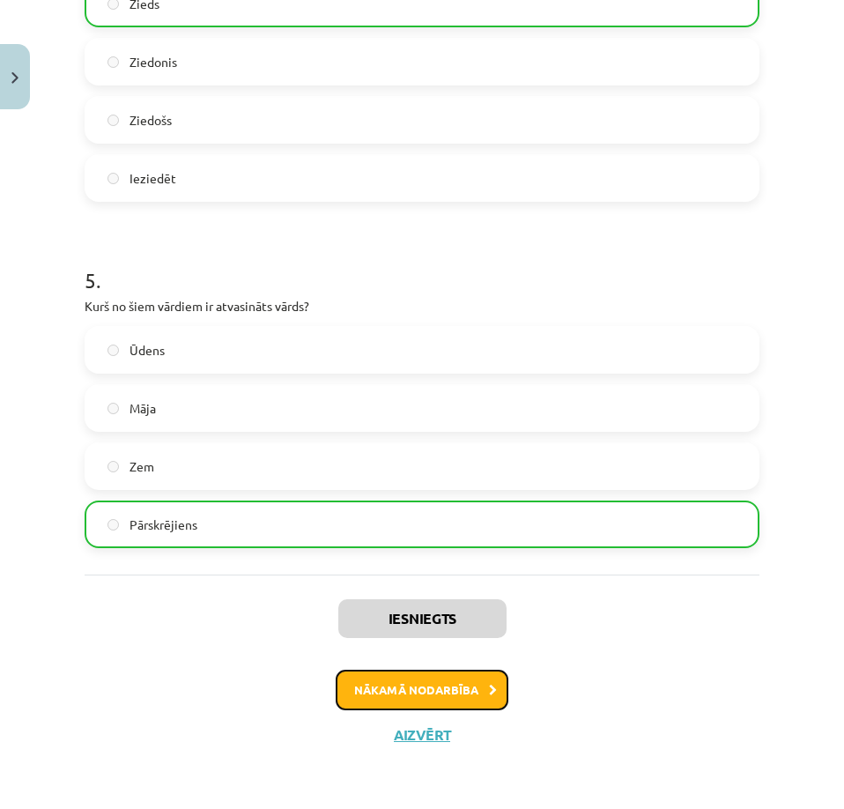
click at [389, 683] on button "Nākamā nodarbība" at bounding box center [422, 689] width 173 height 41
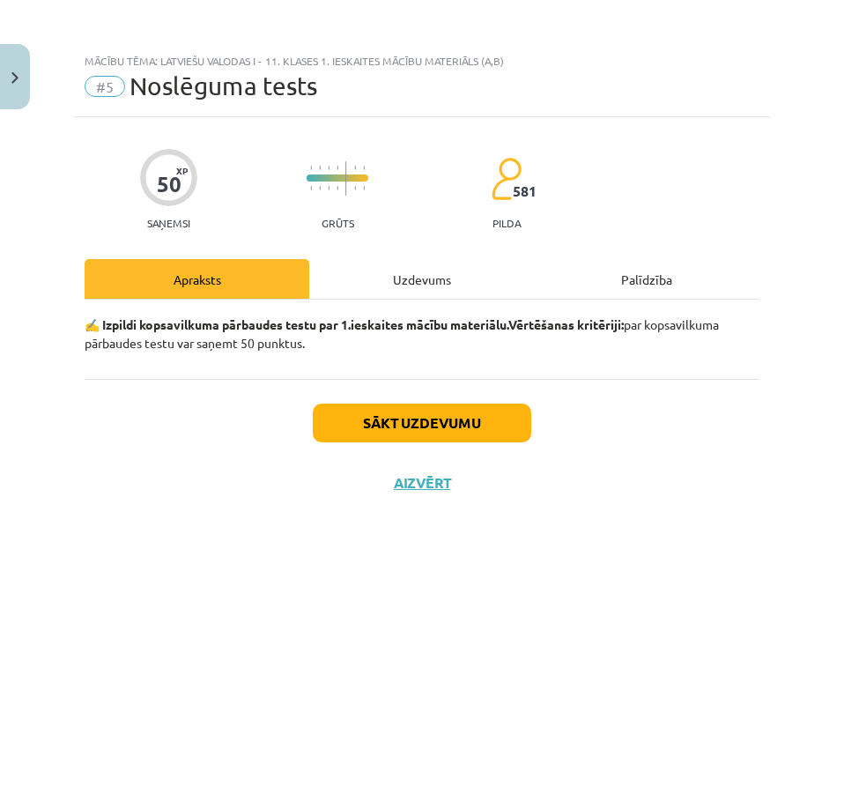
scroll to position [0, 0]
click at [359, 418] on button "Sākt uzdevumu" at bounding box center [422, 422] width 218 height 39
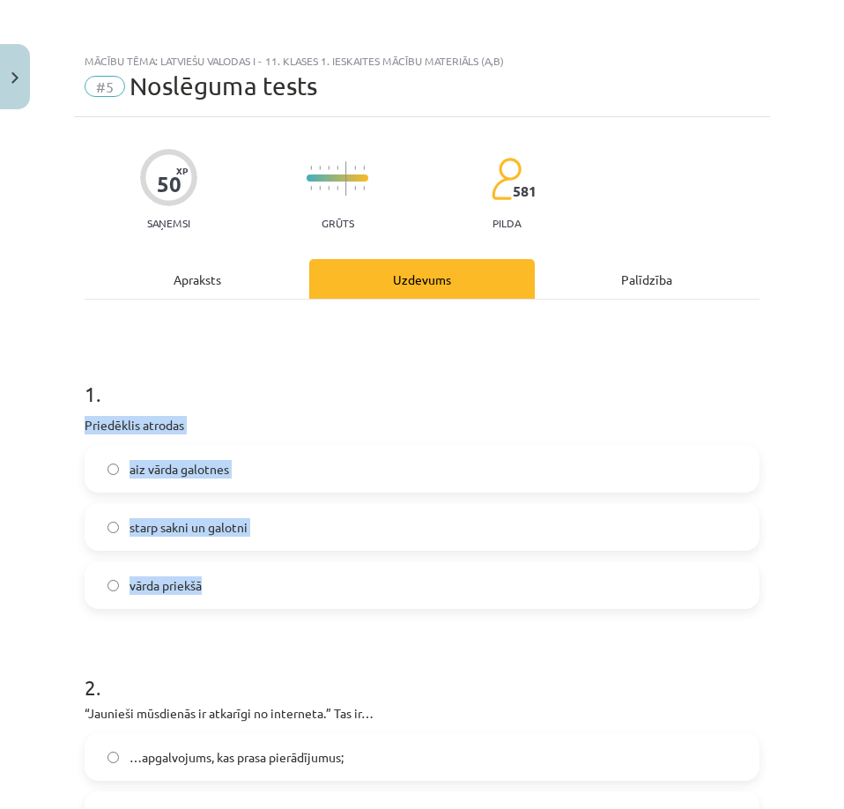
drag, startPoint x: 78, startPoint y: 418, endPoint x: 284, endPoint y: 571, distance: 255.6
click at [345, 447] on label "aiz vārda galotnes" at bounding box center [421, 469] width 671 height 44
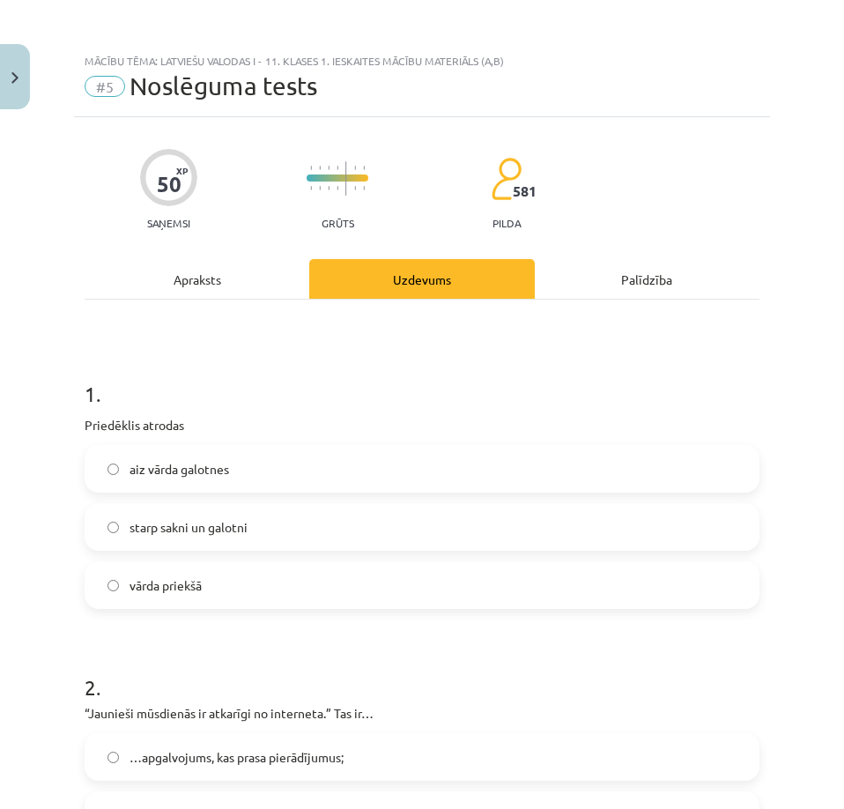
click at [242, 585] on label "vārda priekšā" at bounding box center [421, 585] width 671 height 44
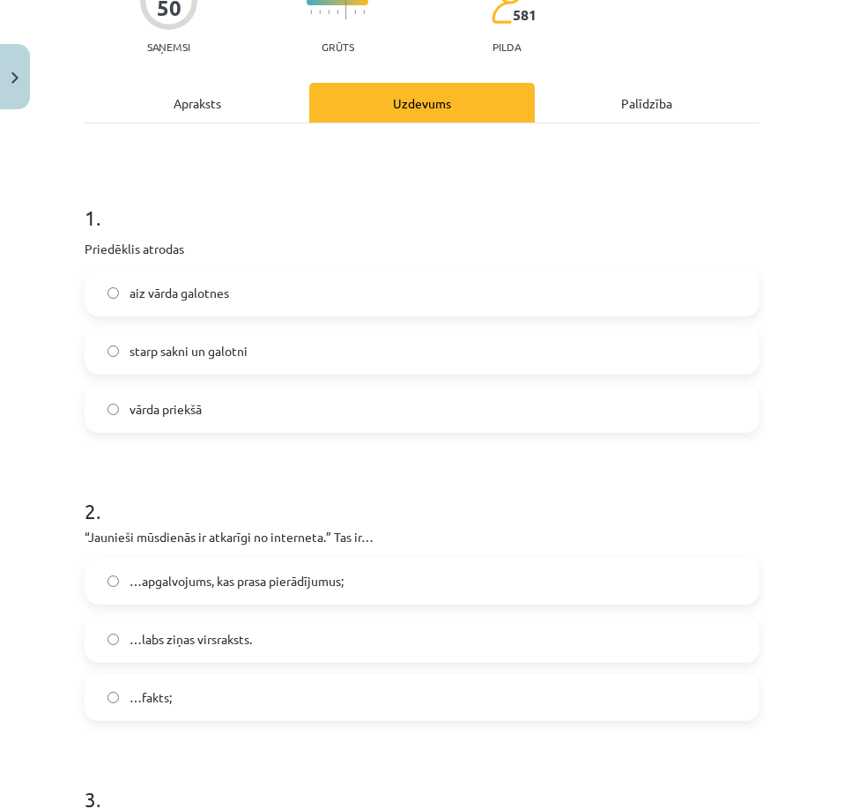
scroll to position [264, 0]
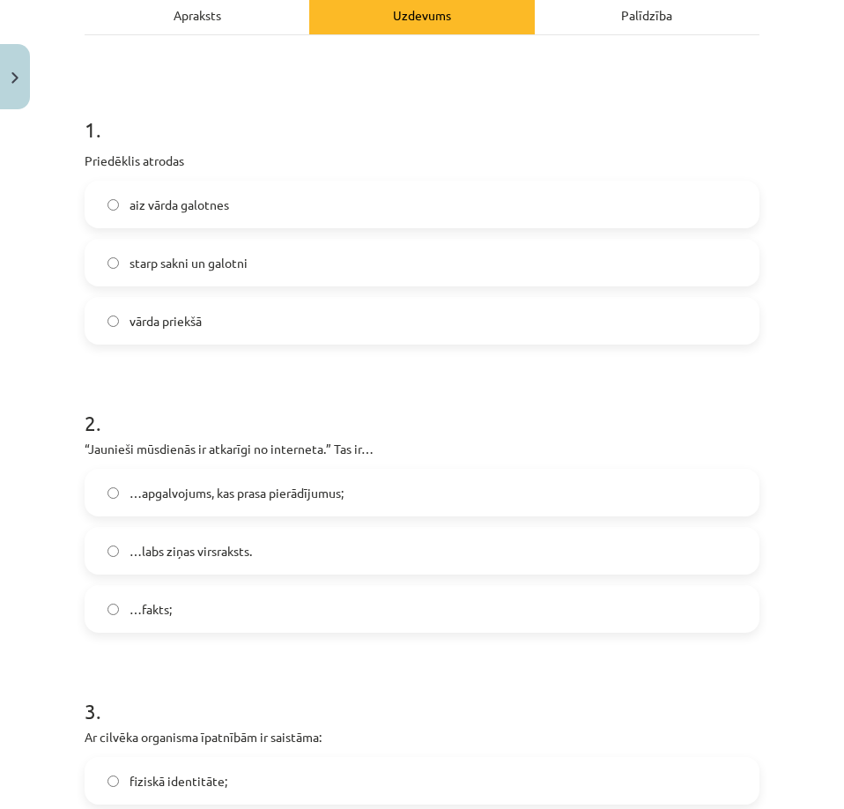
click at [211, 500] on span "…apgalvojums, kas prasa pierādījumus;" at bounding box center [236, 493] width 214 height 18
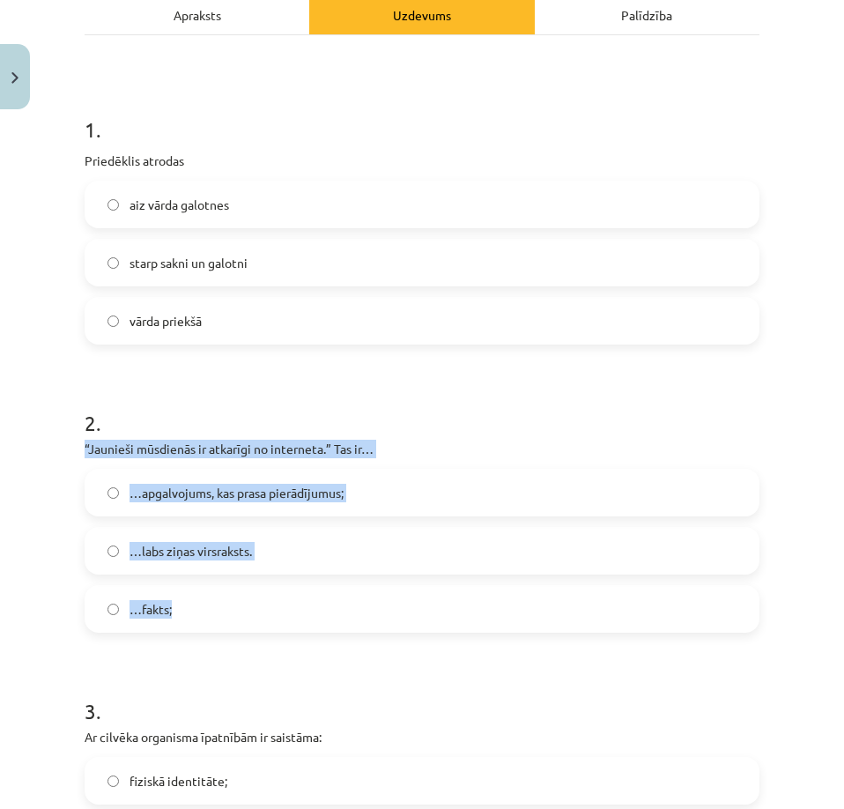
drag, startPoint x: 71, startPoint y: 435, endPoint x: 265, endPoint y: 601, distance: 254.9
click at [265, 601] on div "Mācību tēma: Latviešu valodas i - 11. klases 1. ieskaites mācību materiāls (a,b…" at bounding box center [422, 404] width 844 height 809
click at [72, 469] on div "Mācību tēma: Latviešu valodas i - 11. klases 1. ieskaites mācību materiāls (a,b…" at bounding box center [422, 404] width 844 height 809
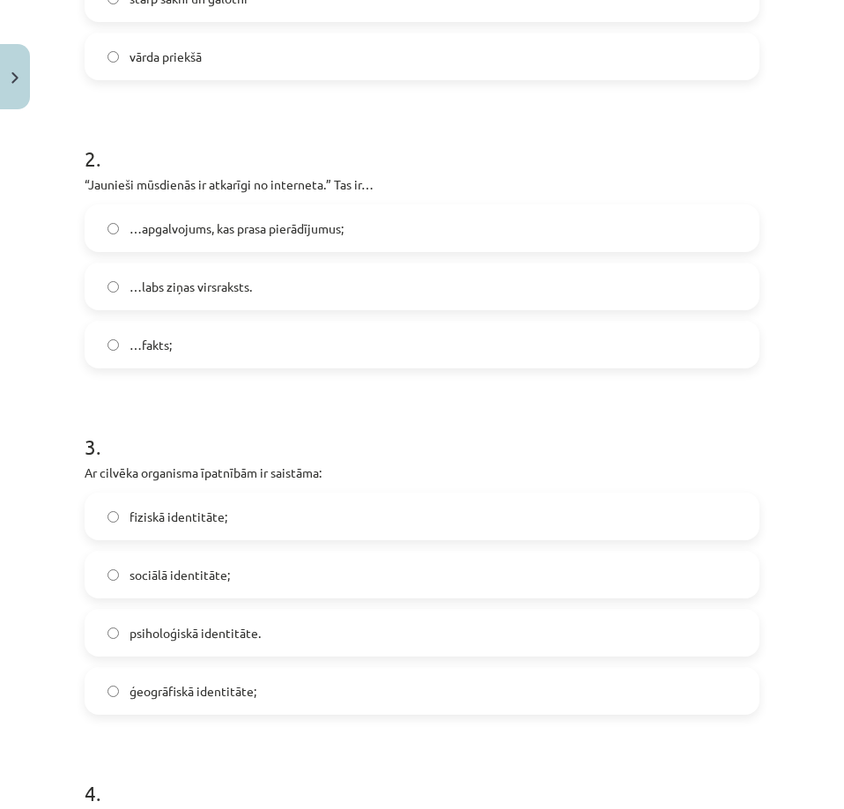
scroll to position [617, 0]
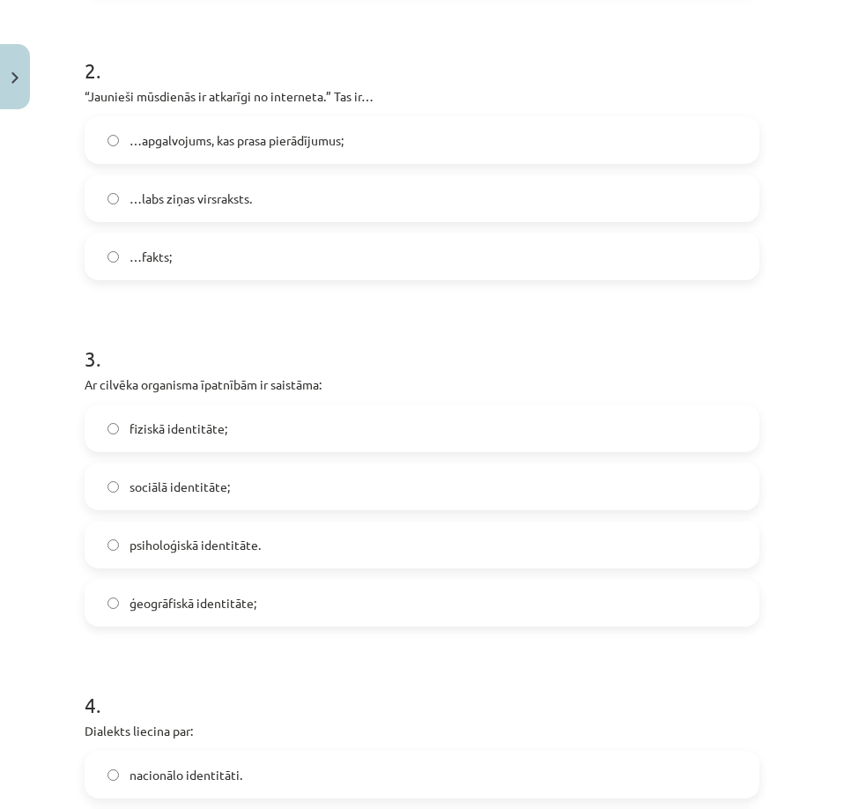
click at [185, 548] on span "psiholoģiskā identitāte." at bounding box center [194, 545] width 131 height 18
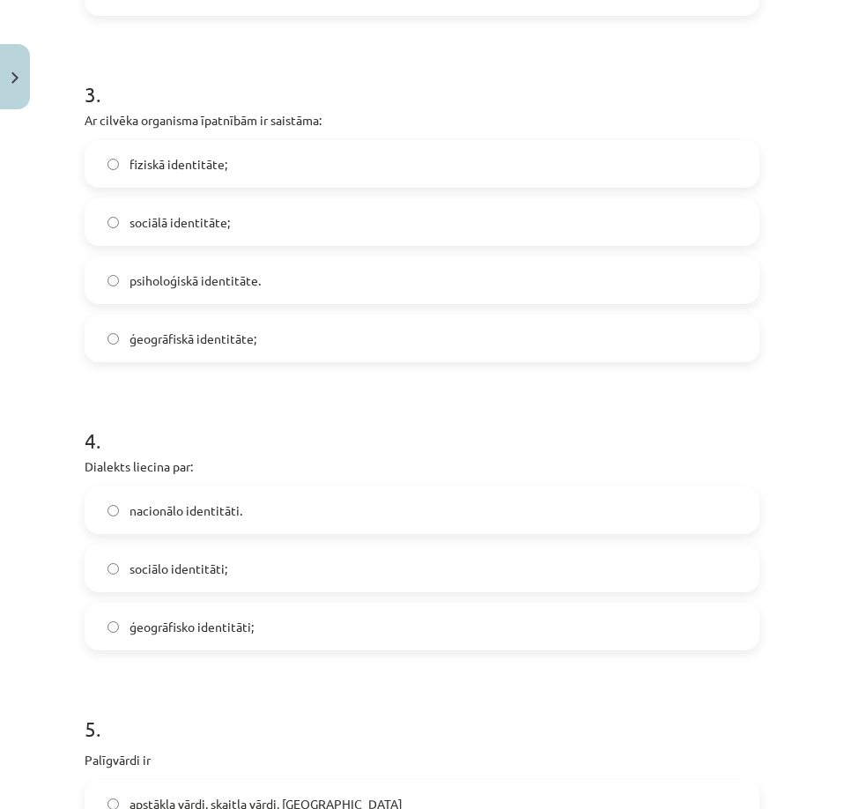
click at [154, 512] on span "nacionālo identitāti." at bounding box center [185, 510] width 113 height 18
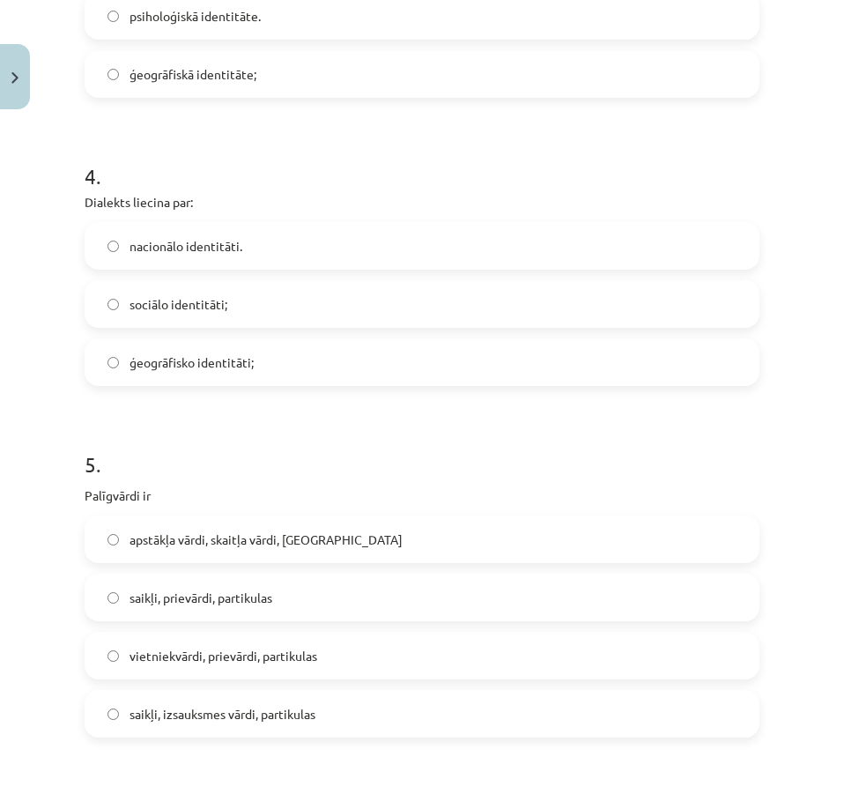
scroll to position [1233, 0]
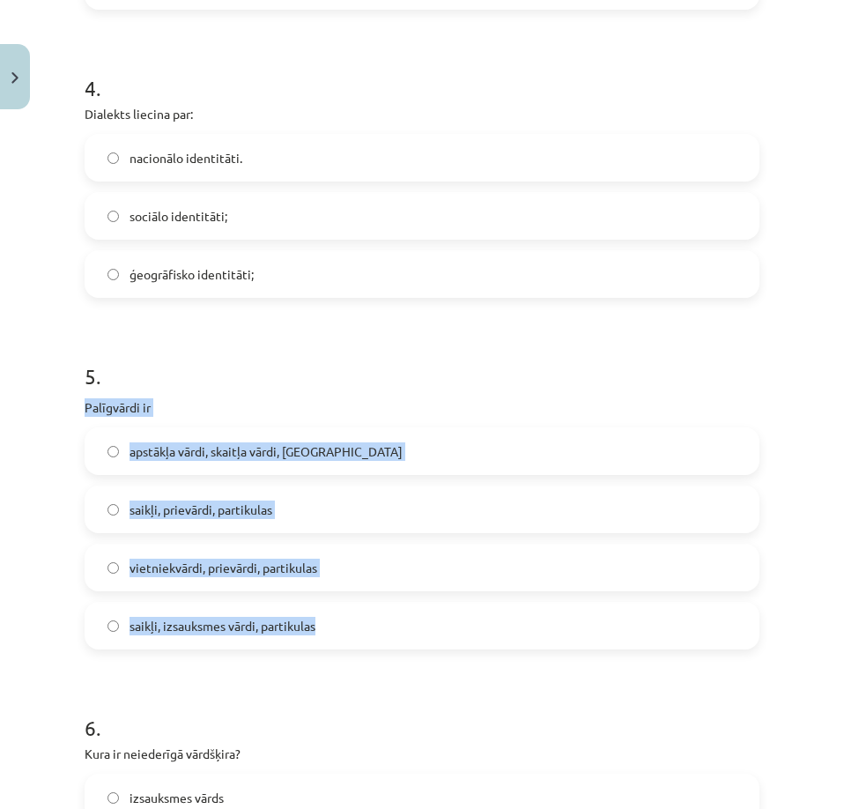
drag, startPoint x: 69, startPoint y: 403, endPoint x: 337, endPoint y: 620, distance: 345.2
click at [337, 620] on div "Mācību tēma: Latviešu valodas i - 11. klases 1. ieskaites mācību materiāls (a,b…" at bounding box center [422, 404] width 844 height 809
click at [586, 388] on div "5 . Palīgvārdi ir apstākļa vārdi, skaitļa vārdi, saikļi saikļi, prievārdi, part…" at bounding box center [422, 491] width 675 height 316
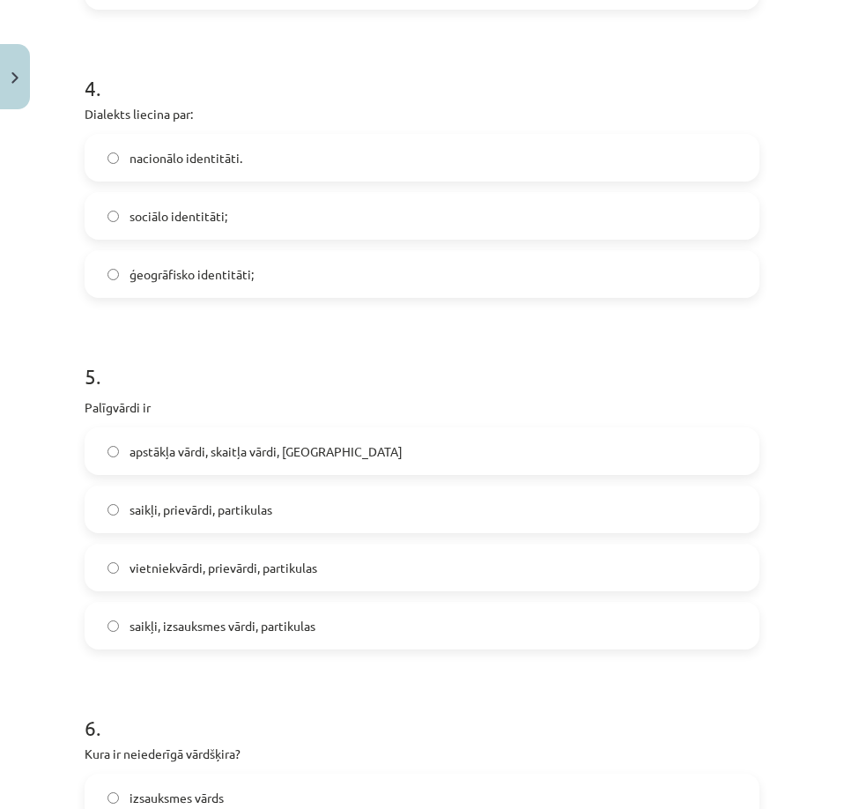
click at [243, 497] on label "saikļi, prievārdi, partikulas" at bounding box center [421, 509] width 671 height 44
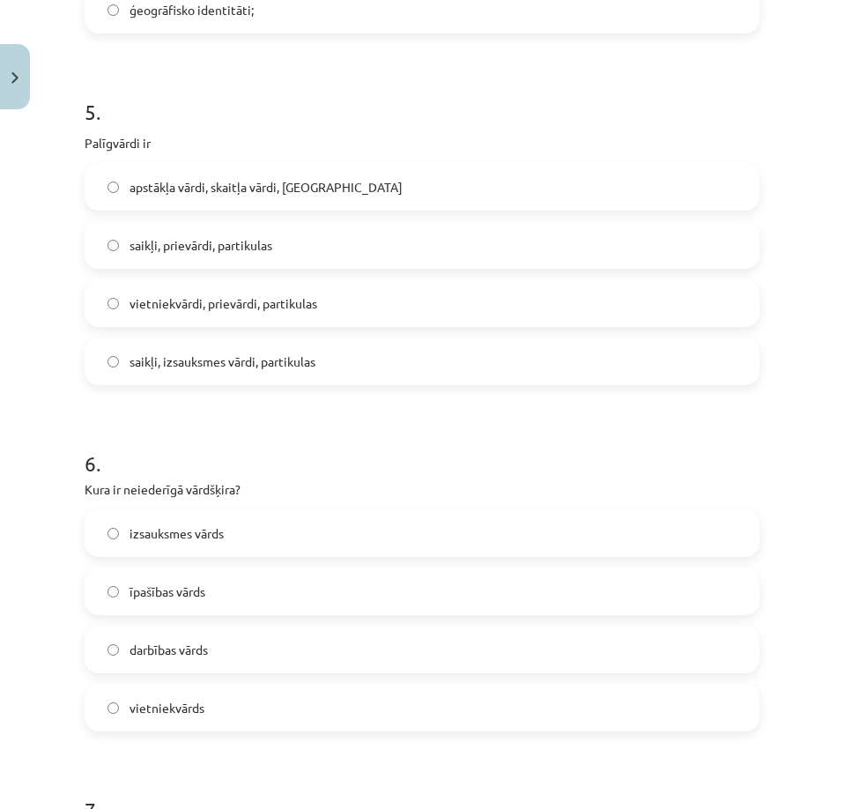
scroll to position [1586, 0]
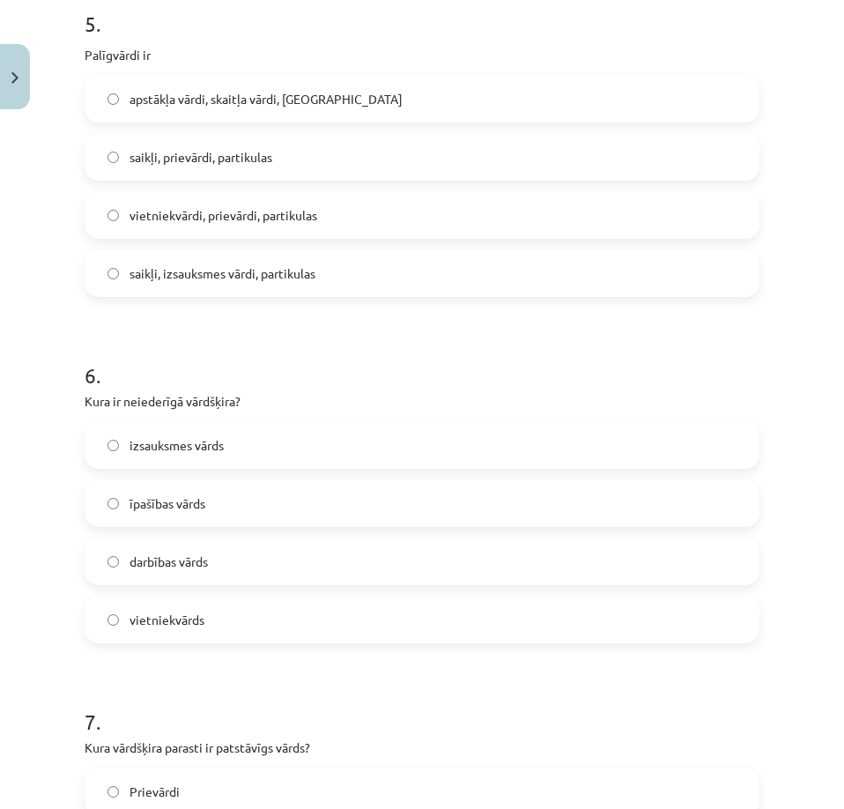
click at [174, 606] on label "vietniekvārds" at bounding box center [421, 619] width 671 height 44
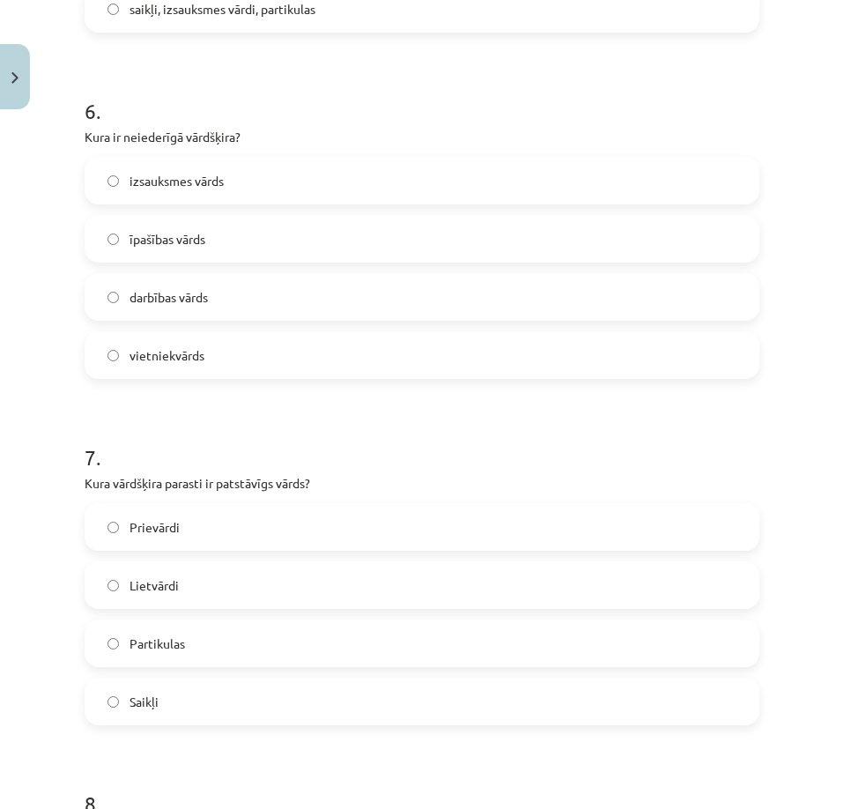
scroll to position [2026, 0]
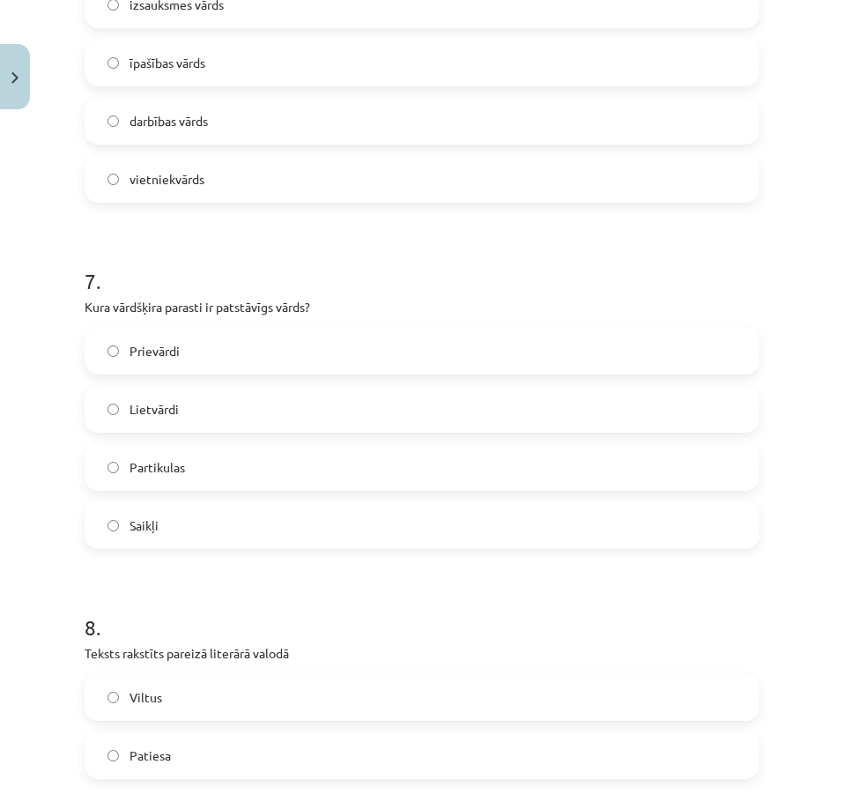
click at [192, 413] on label "Lietvārdi" at bounding box center [421, 409] width 671 height 44
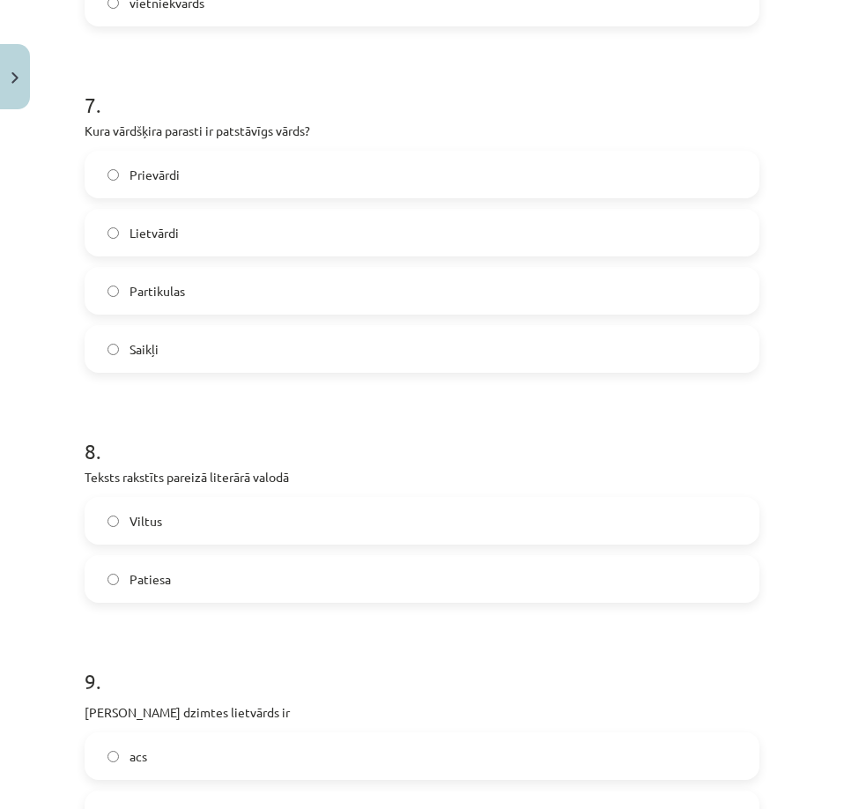
scroll to position [2290, 0]
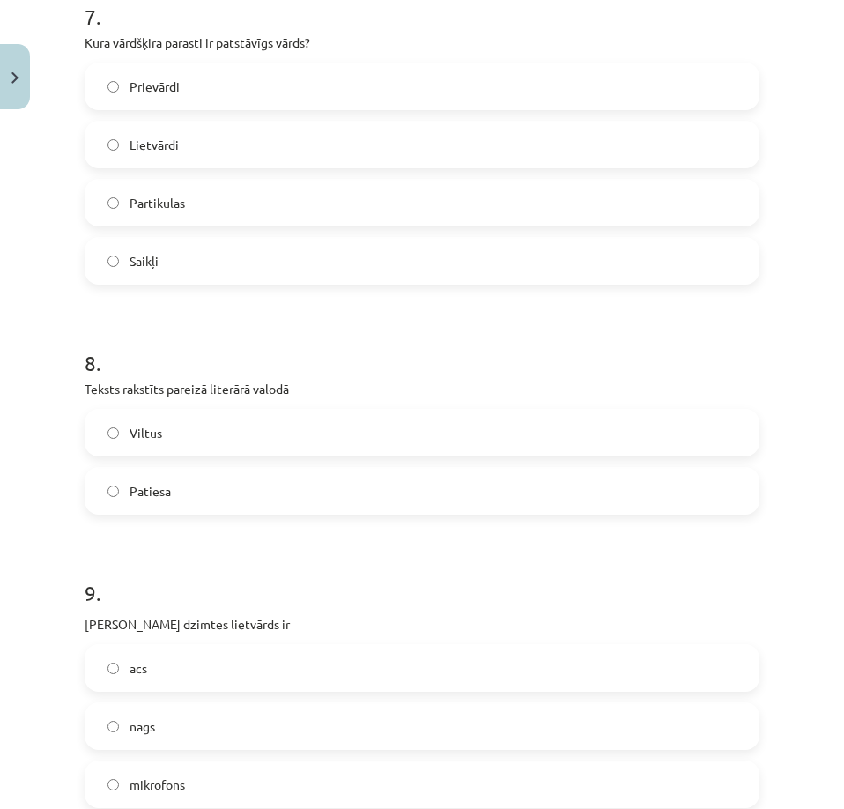
click at [175, 440] on label "Viltus" at bounding box center [421, 433] width 671 height 44
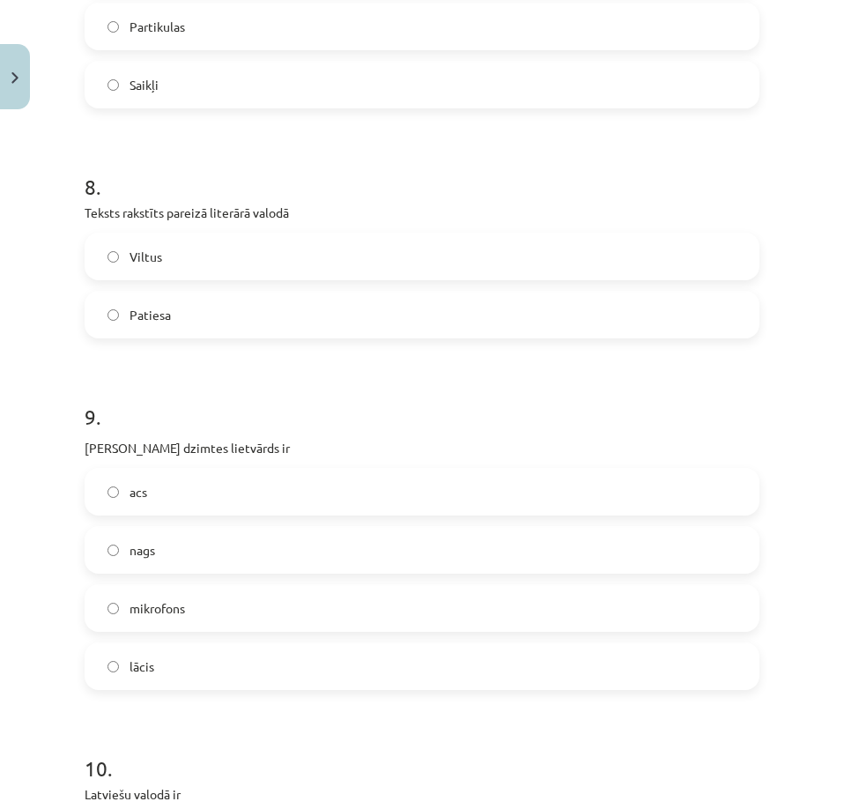
click at [144, 494] on span "acs" at bounding box center [138, 492] width 18 height 18
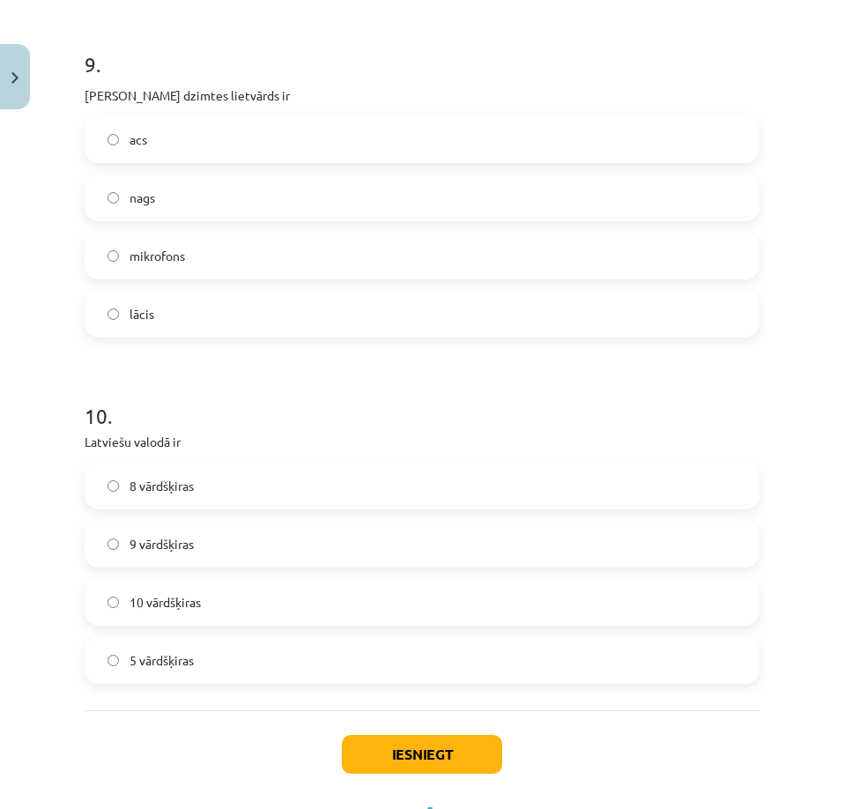
scroll to position [2898, 0]
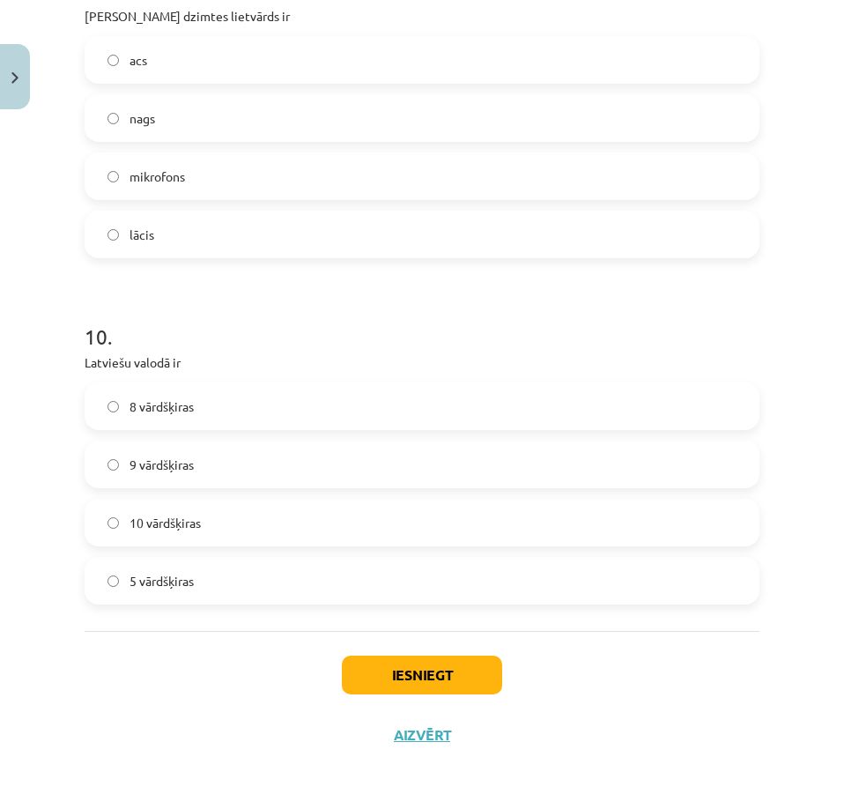
click at [145, 530] on span "10 vārdšķiras" at bounding box center [164, 523] width 71 height 18
click at [403, 674] on button "Iesniegt" at bounding box center [422, 674] width 160 height 39
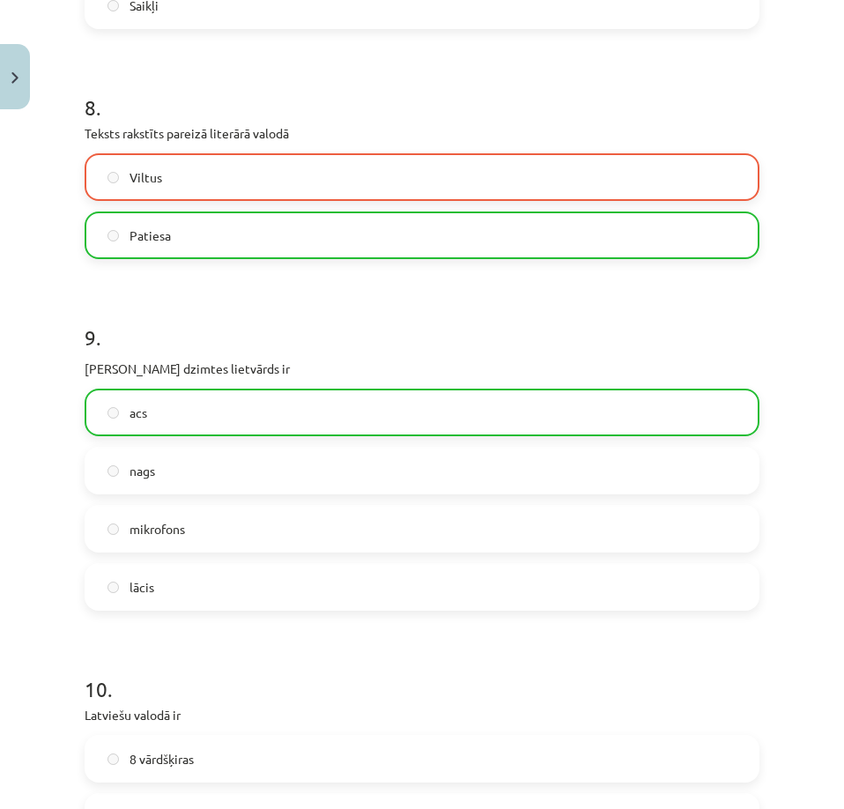
scroll to position [2955, 0]
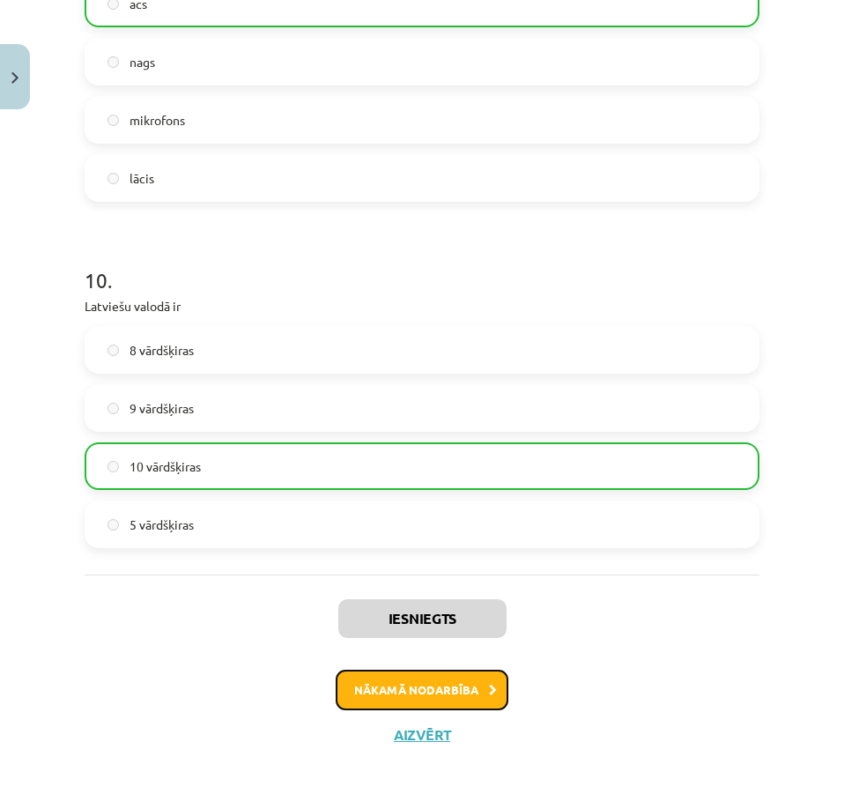
click at [444, 701] on button "Nākamā nodarbība" at bounding box center [422, 689] width 173 height 41
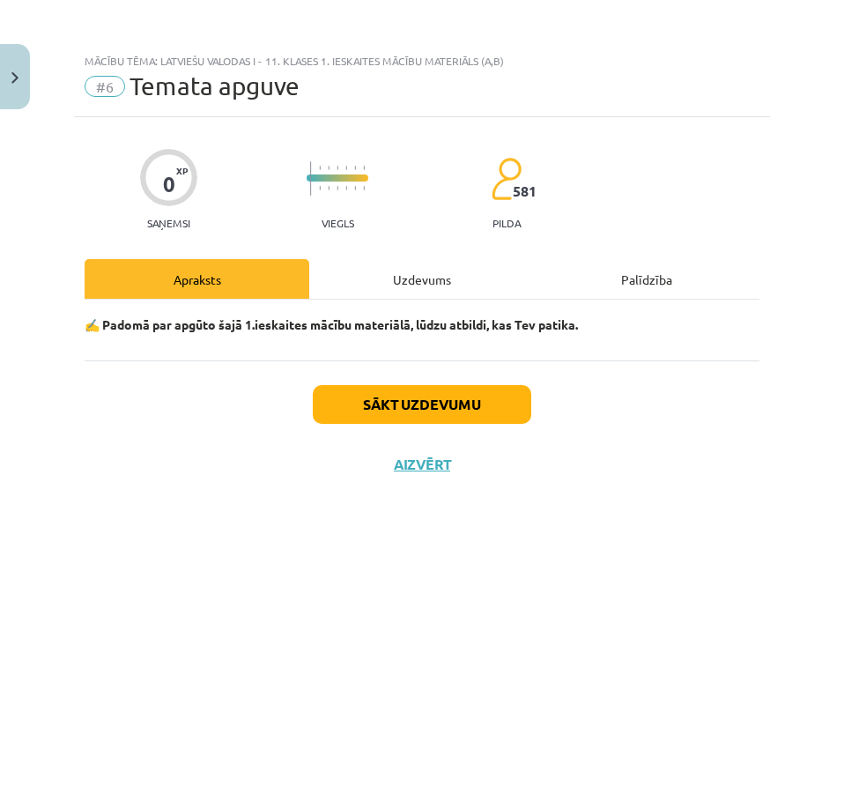
scroll to position [0, 0]
click at [355, 403] on button "Sākt uzdevumu" at bounding box center [422, 404] width 218 height 39
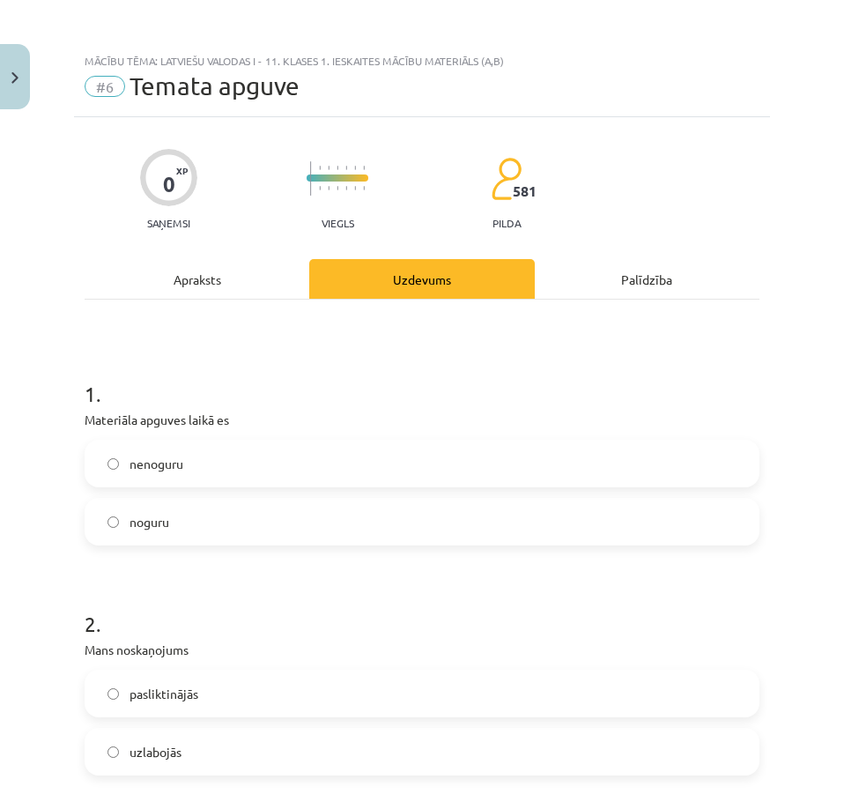
click at [212, 470] on label "nenoguru" at bounding box center [421, 463] width 671 height 44
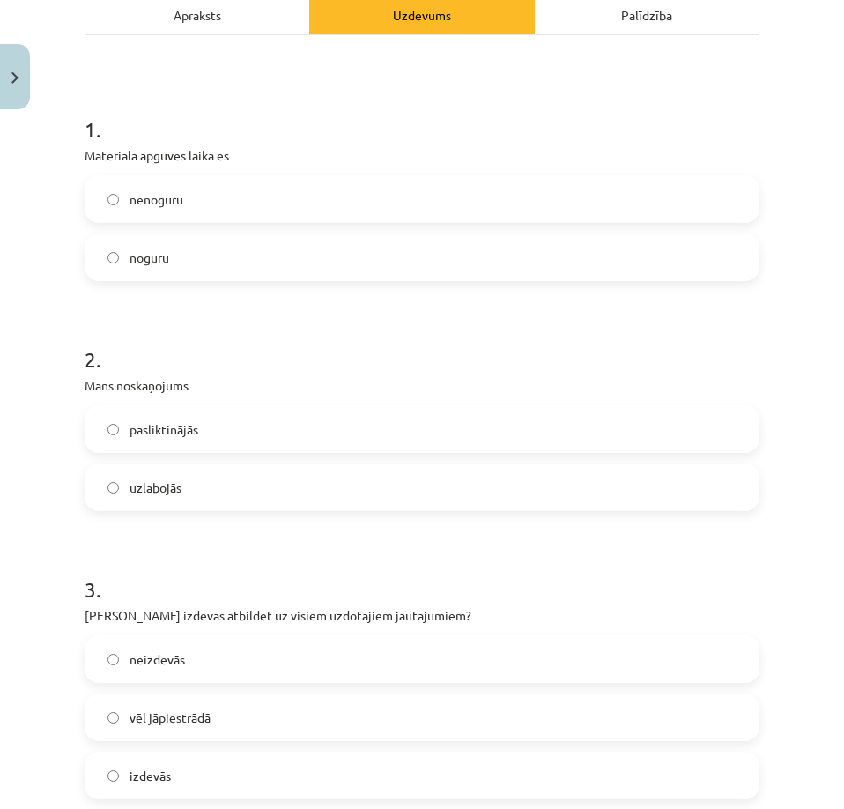
click at [192, 475] on label "uzlabojās" at bounding box center [421, 487] width 671 height 44
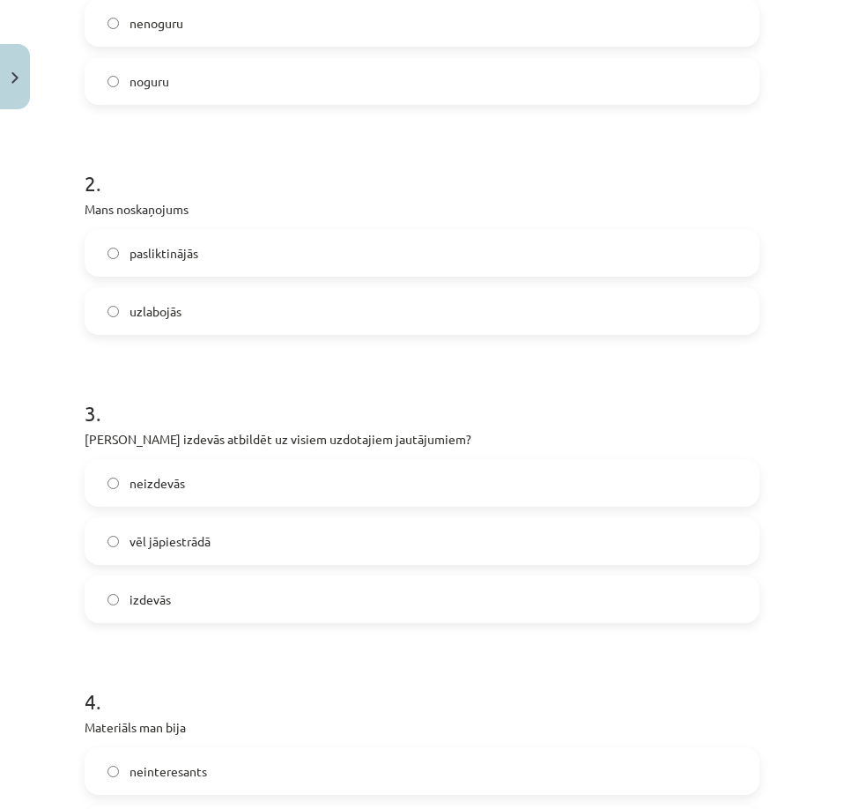
click at [197, 589] on label "izdevās" at bounding box center [421, 599] width 671 height 44
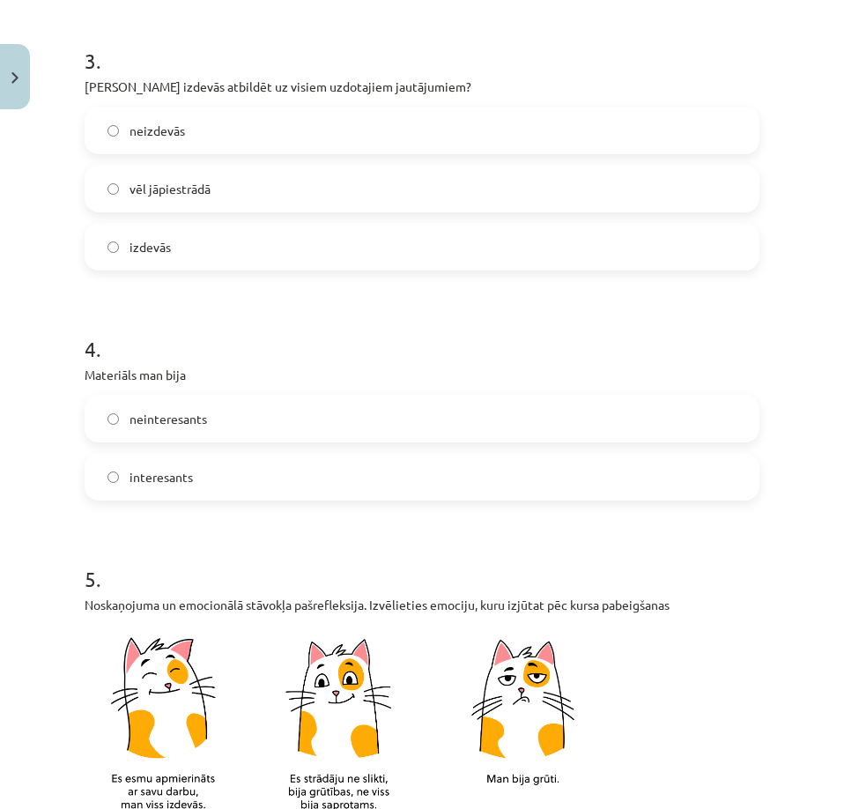
click at [177, 476] on span "interesants" at bounding box center [160, 477] width 63 height 18
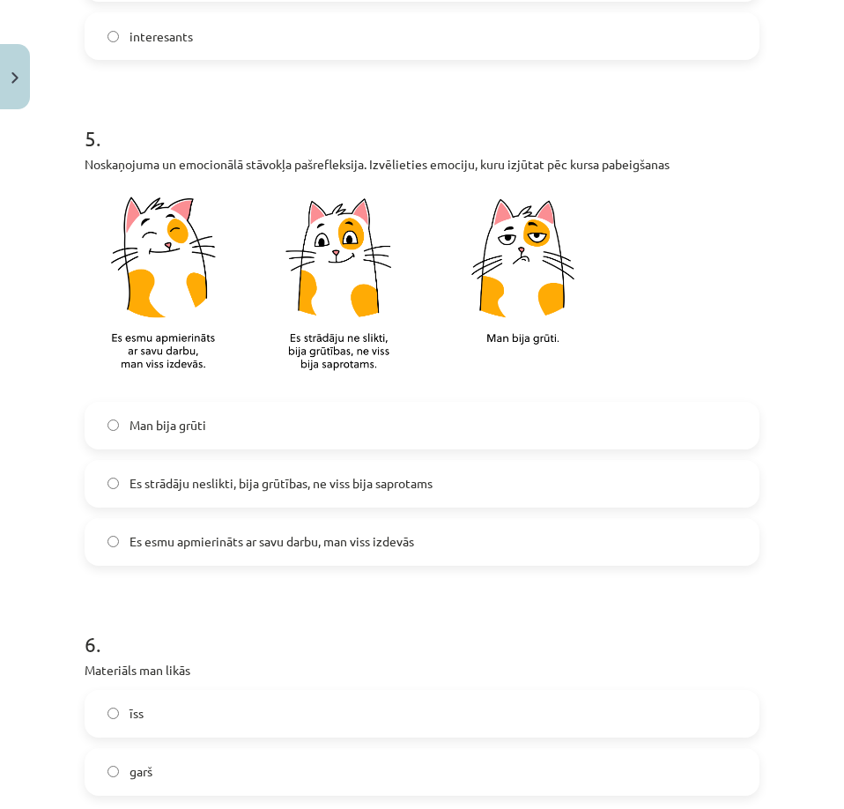
scroll to position [1321, 0]
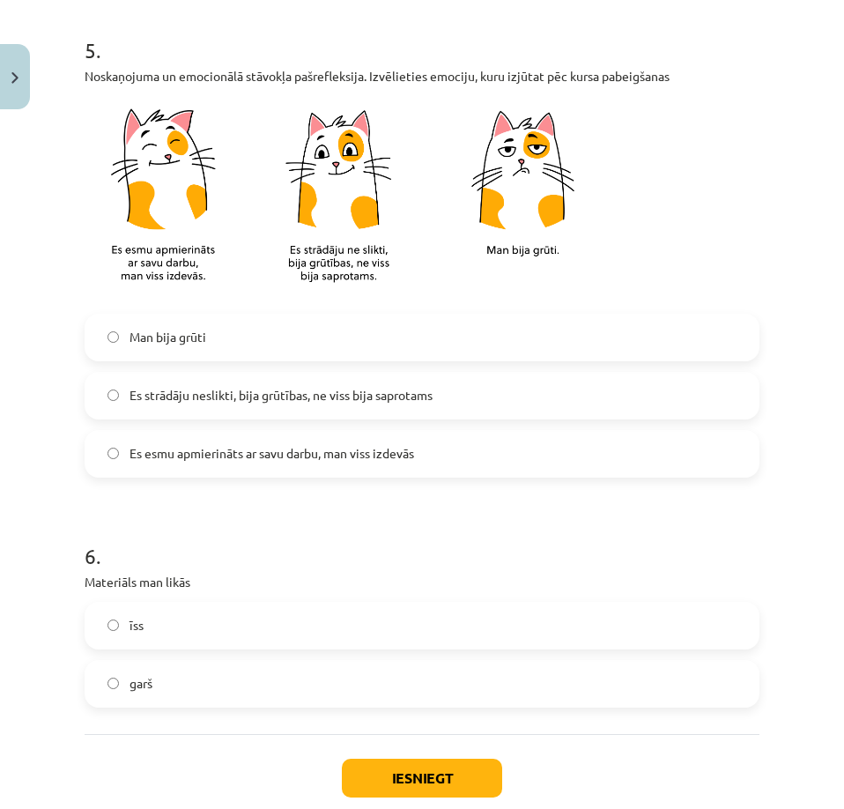
click at [181, 399] on span "Es strādāju neslikti, bija grūtības, ne viss bija saprotams" at bounding box center [280, 395] width 303 height 18
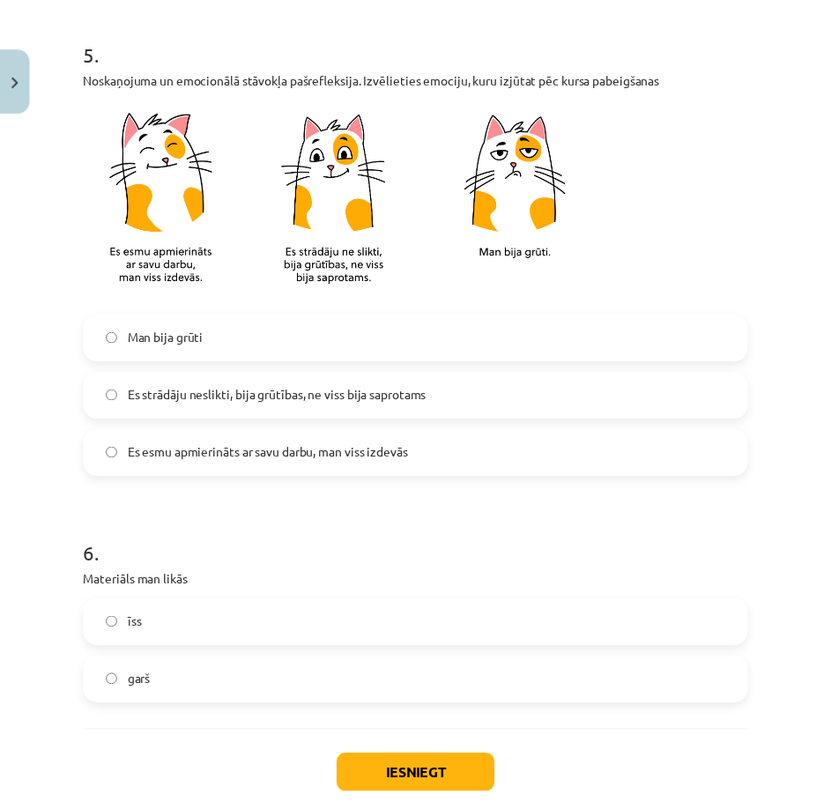
scroll to position [1424, 0]
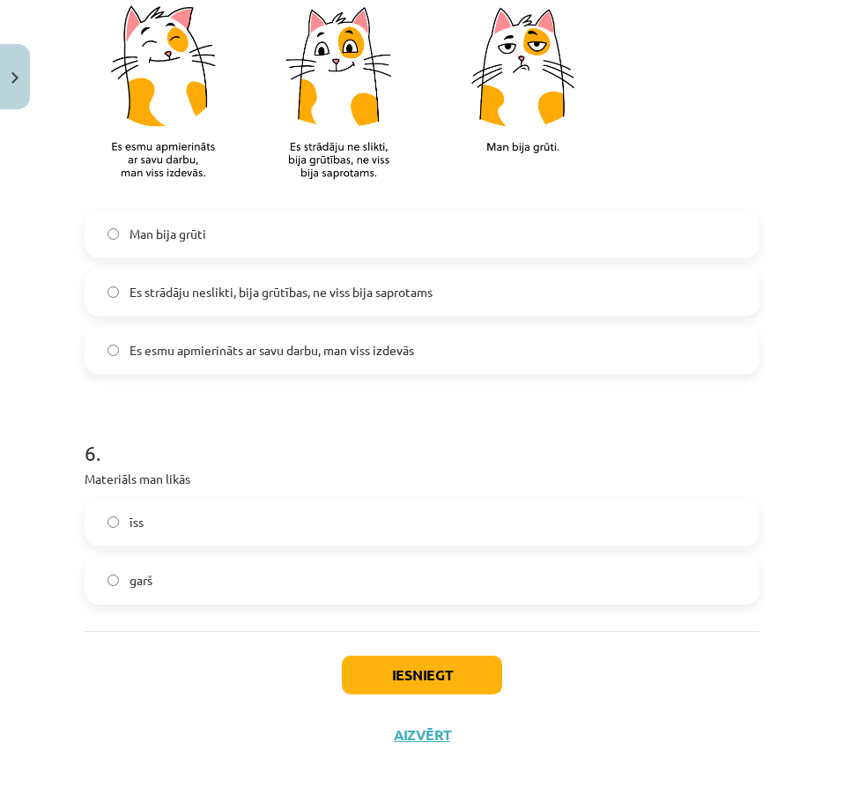
click at [157, 586] on label "garš" at bounding box center [421, 580] width 671 height 44
click at [203, 522] on label "īss" at bounding box center [421, 522] width 671 height 44
click at [451, 675] on button "Iesniegt" at bounding box center [422, 674] width 160 height 39
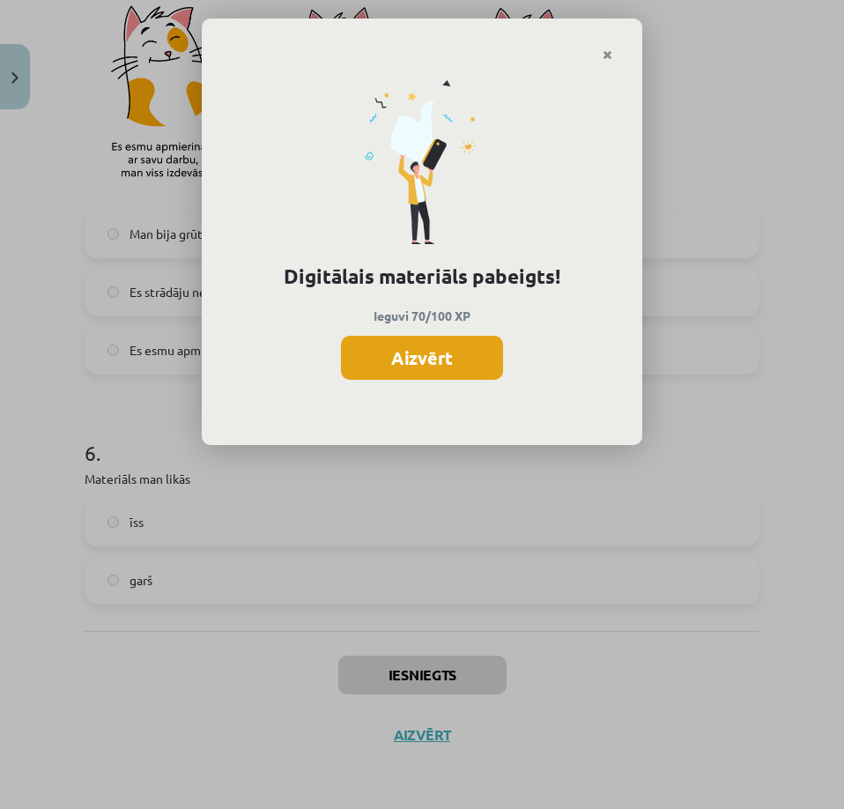
click at [399, 369] on button "Aizvērt" at bounding box center [422, 358] width 162 height 44
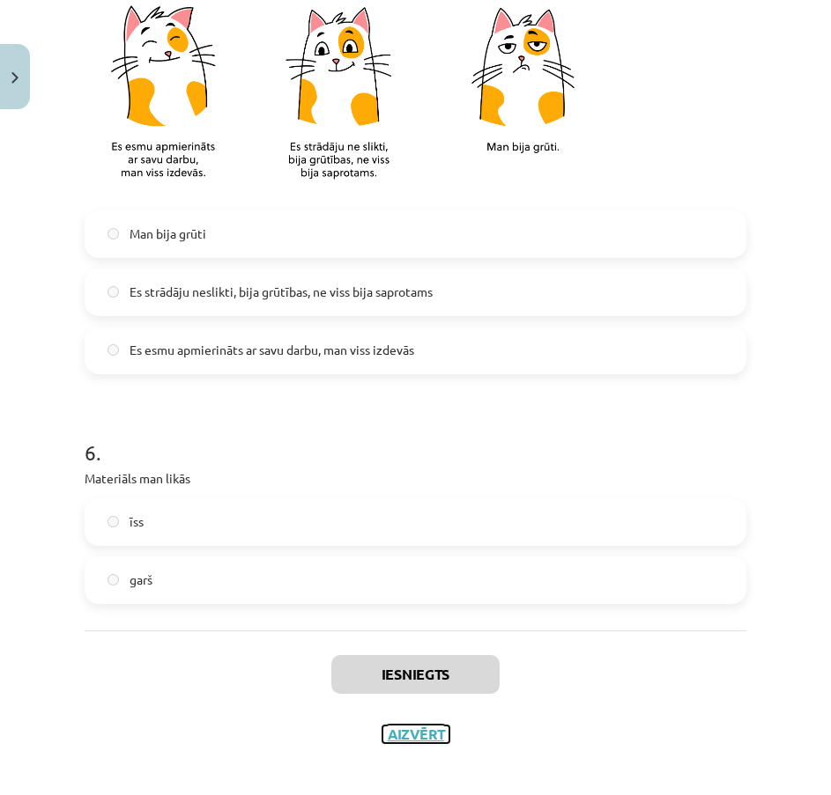
click at [421, 738] on button "Aizvērt" at bounding box center [415, 735] width 67 height 18
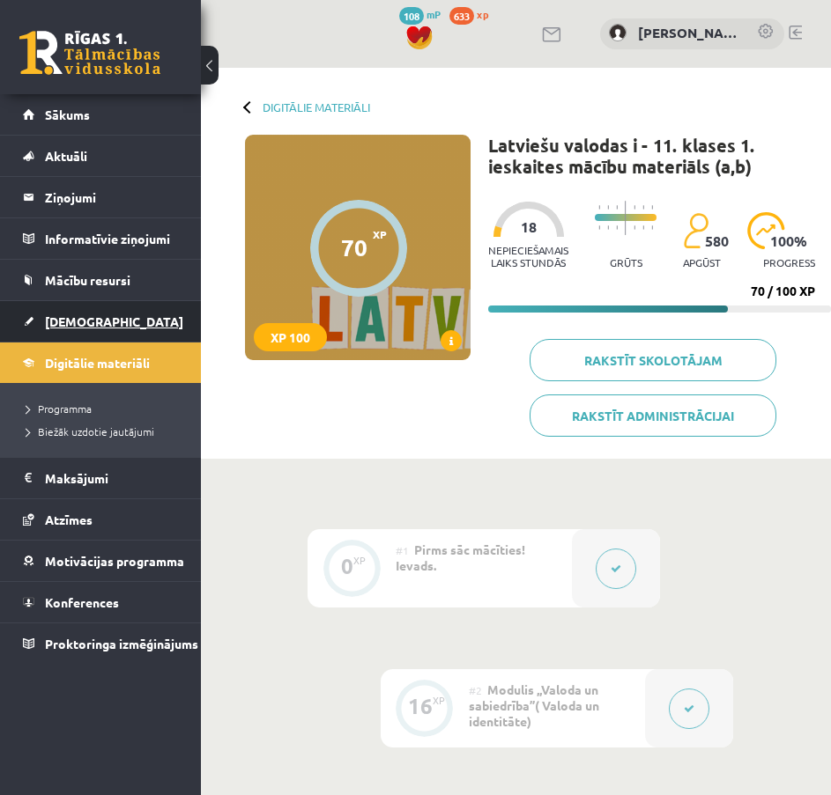
click at [78, 328] on span "[DEMOGRAPHIC_DATA]" at bounding box center [114, 322] width 138 height 16
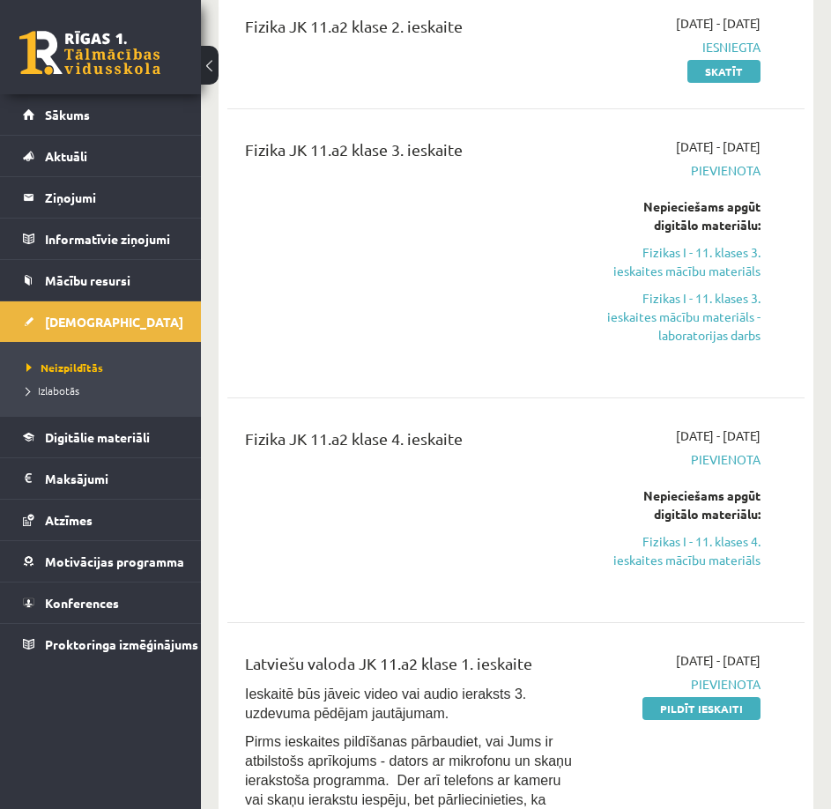
scroll to position [617, 0]
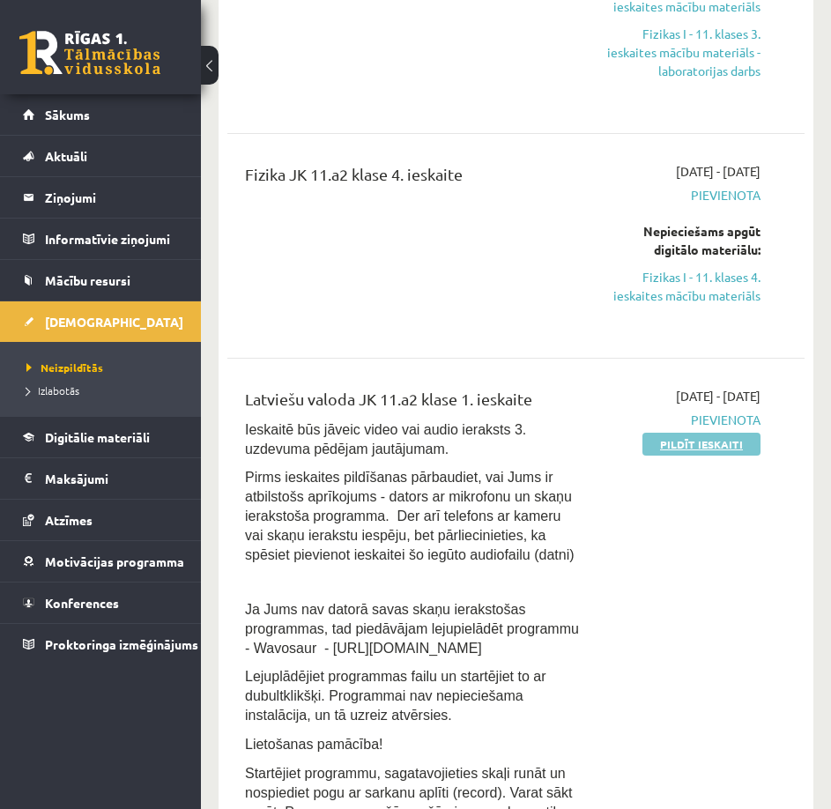
click at [692, 438] on link "Pildīt ieskaiti" at bounding box center [701, 444] width 118 height 23
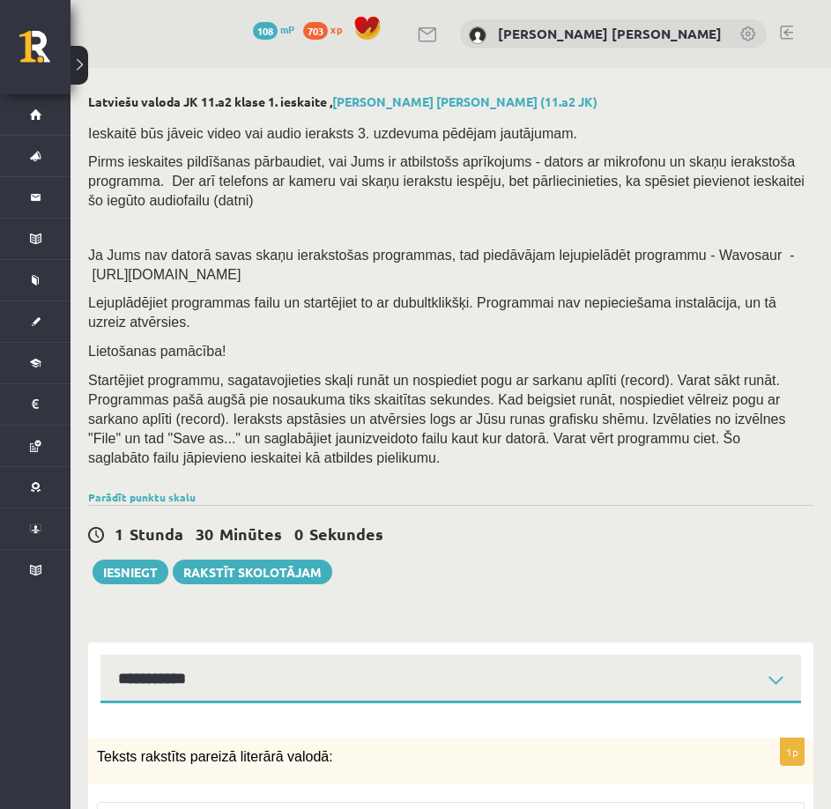
select select "**********"
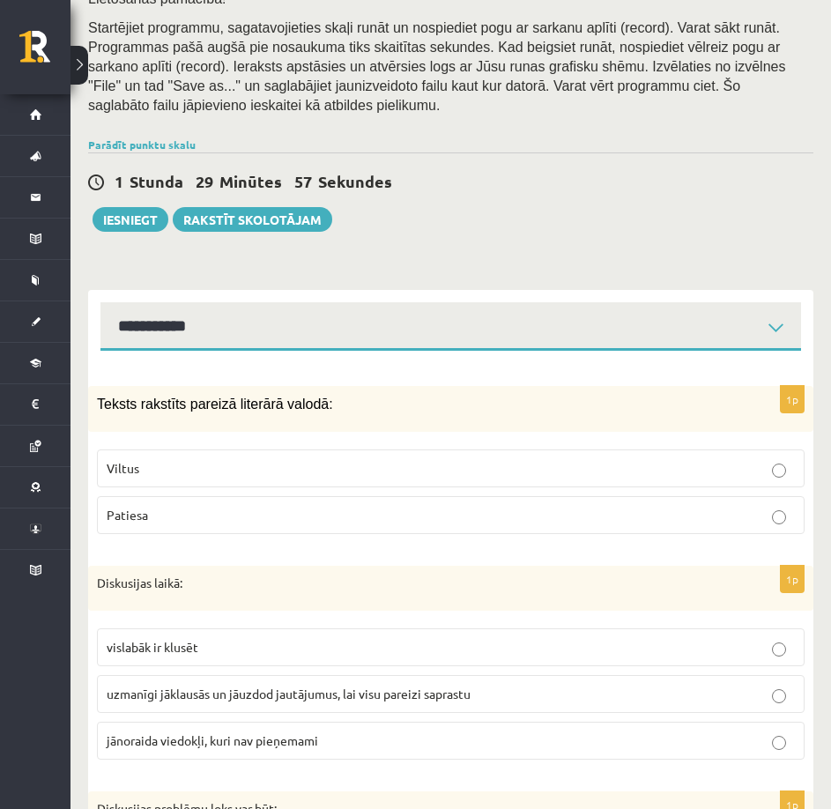
click at [302, 475] on p "Viltus" at bounding box center [451, 468] width 688 height 18
click at [294, 510] on p "Patiesa" at bounding box center [451, 515] width 688 height 18
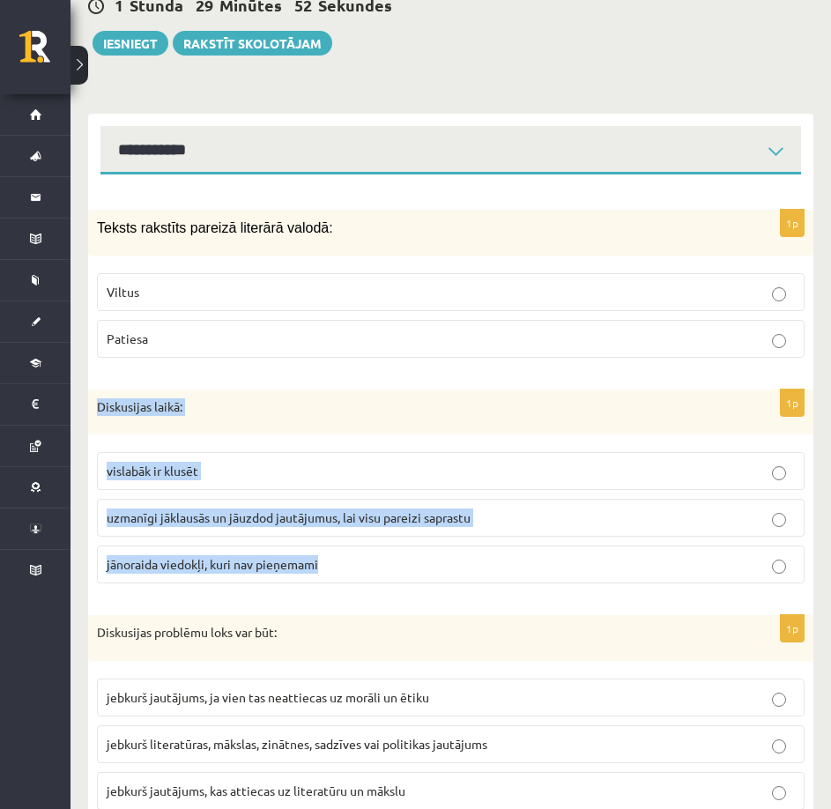
drag, startPoint x: 97, startPoint y: 403, endPoint x: 362, endPoint y: 562, distance: 309.4
click at [362, 562] on div "1p Diskusijas laikā: vislabāk ir klusēt uzmanīgi jāklausās un jāuzdod jautājumu…" at bounding box center [450, 493] width 725 height 209
copy div "Diskusijas laikā: vislabāk ir klusēt uzmanīgi jāklausās un jāuzdod jautājumus, …"
click at [374, 424] on div "Diskusijas laikā:" at bounding box center [450, 412] width 725 height 46
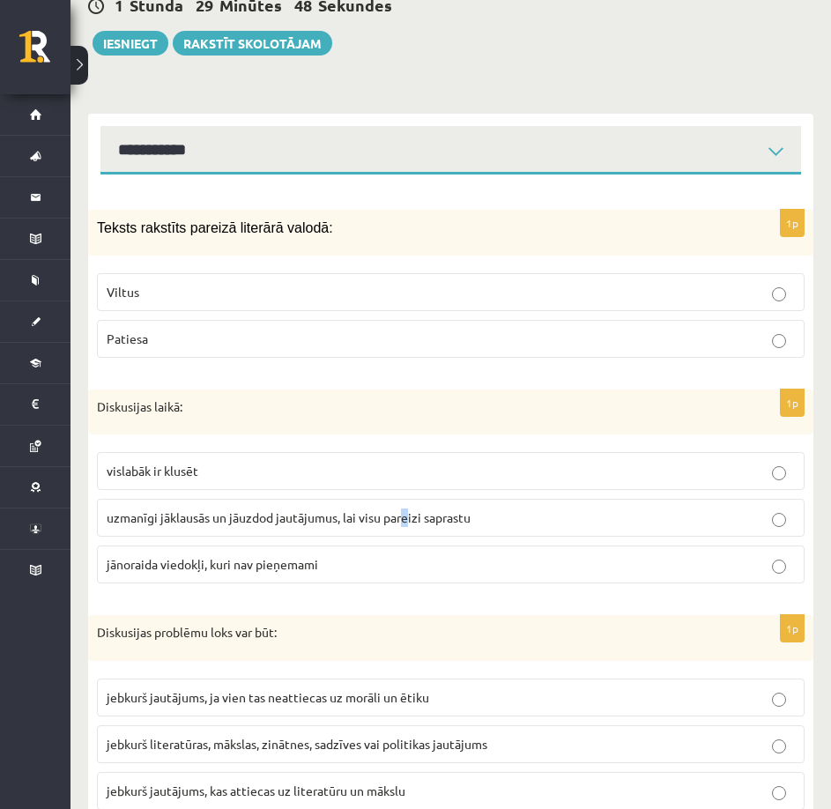
click at [399, 520] on span "uzmanīgi jāklausās un jāuzdod jautājumus, lai visu pareizi saprastu" at bounding box center [289, 517] width 364 height 16
click at [421, 516] on span "uzmanīgi jāklausās un jāuzdod jautājumus, lai visu pareizi saprastu" at bounding box center [289, 517] width 364 height 16
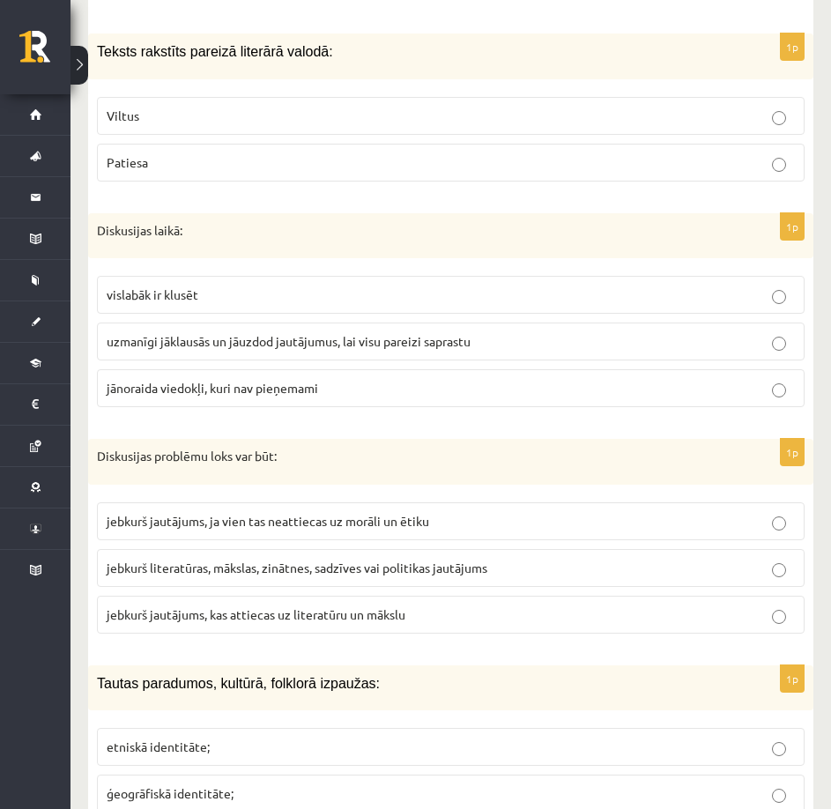
scroll to position [793, 0]
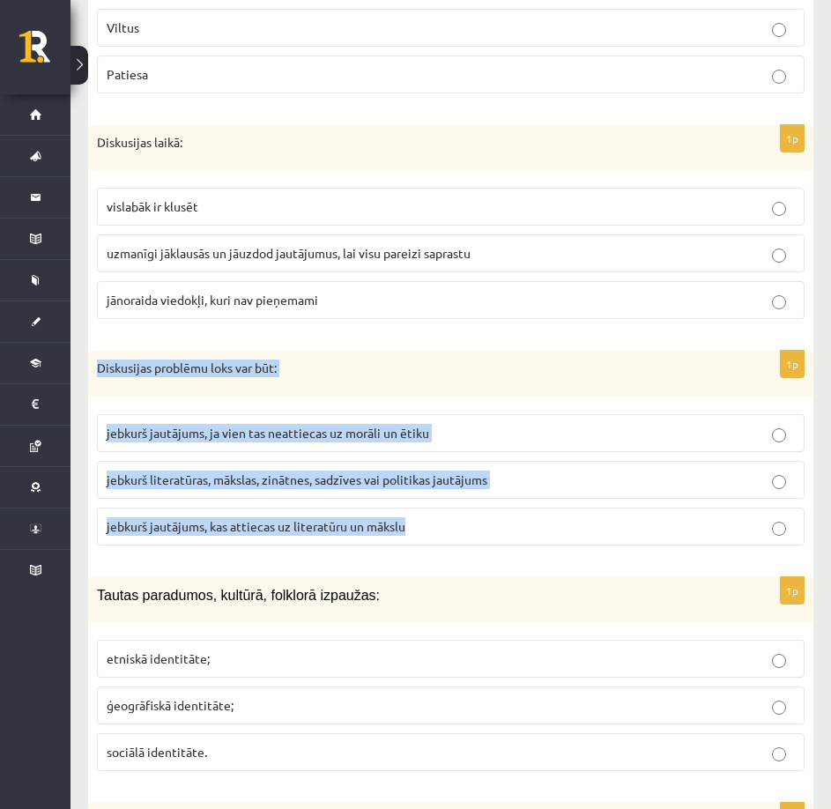
drag, startPoint x: 97, startPoint y: 363, endPoint x: 408, endPoint y: 527, distance: 351.5
click at [408, 527] on div "1p Diskusijas problēmu loks var būt: jebkurš jautājums, ja vien tas neattiecas …" at bounding box center [450, 455] width 725 height 209
copy div "Diskusijas problēmu loks var būt: jebkurš jautājums, ja vien tas neattiecas uz …"
click at [444, 395] on div "Diskusijas problēmu loks var būt:" at bounding box center [450, 374] width 725 height 46
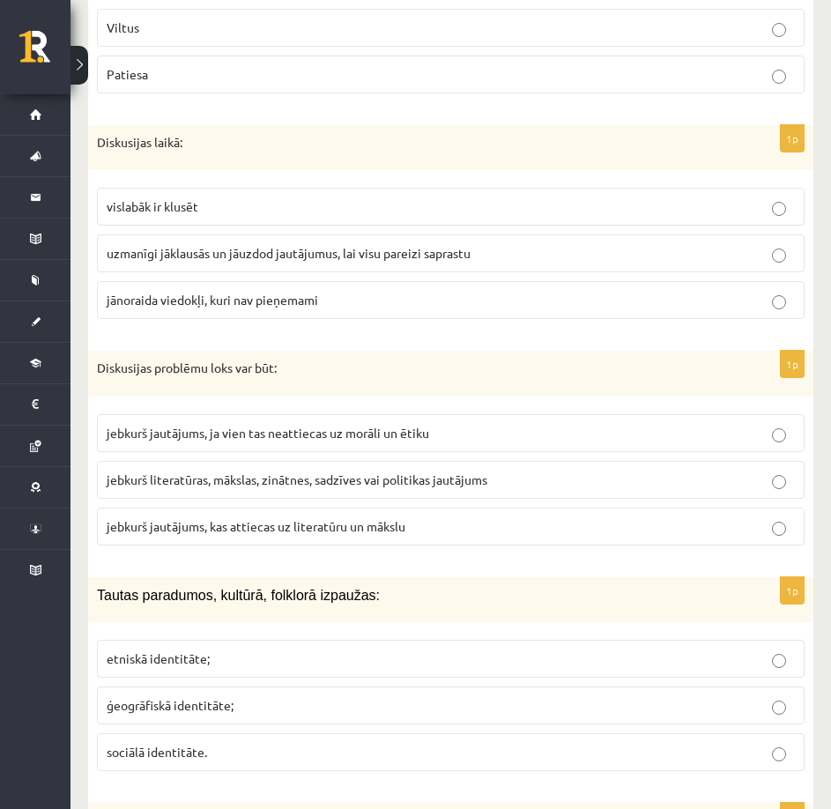
click at [363, 470] on p "jebkurš literatūras, mākslas, zinātnes, sadzīves vai politikas jautājums" at bounding box center [451, 479] width 688 height 18
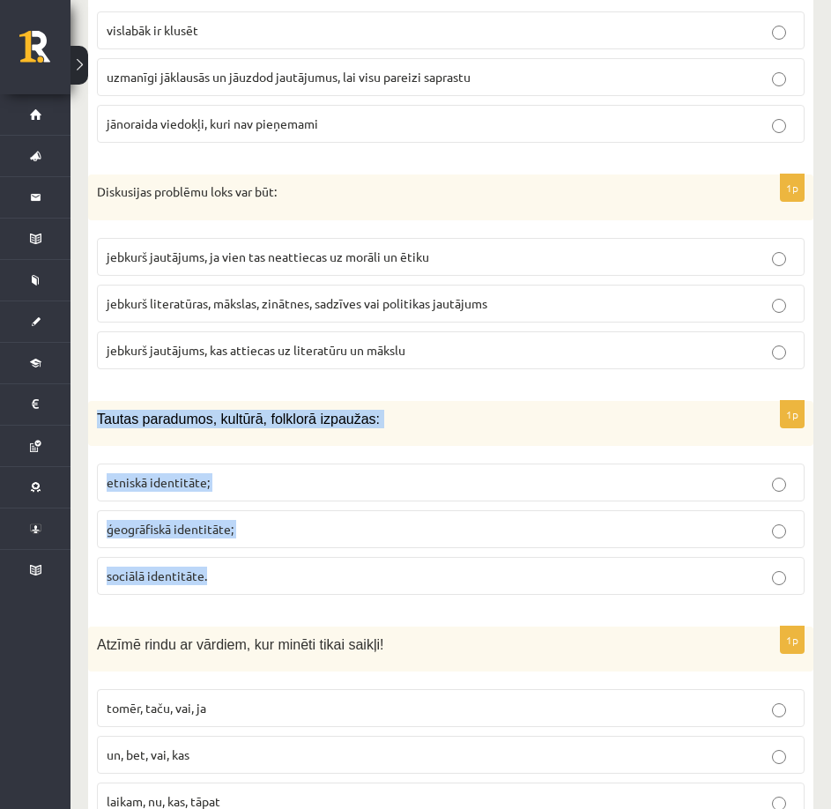
drag, startPoint x: 96, startPoint y: 416, endPoint x: 234, endPoint y: 566, distance: 203.8
click at [234, 566] on div "1p Tautas paradumos, kultūrā, folklorā izpaužas: etniskā identitāte; ģeogrāfisk…" at bounding box center [450, 505] width 725 height 208
copy div "Tautas paradumos, kultūrā, folklorā izpaužas: etniskā identitāte; ģeogrāfiskā i…"
click at [229, 488] on p "etniskā identitāte;" at bounding box center [451, 482] width 688 height 18
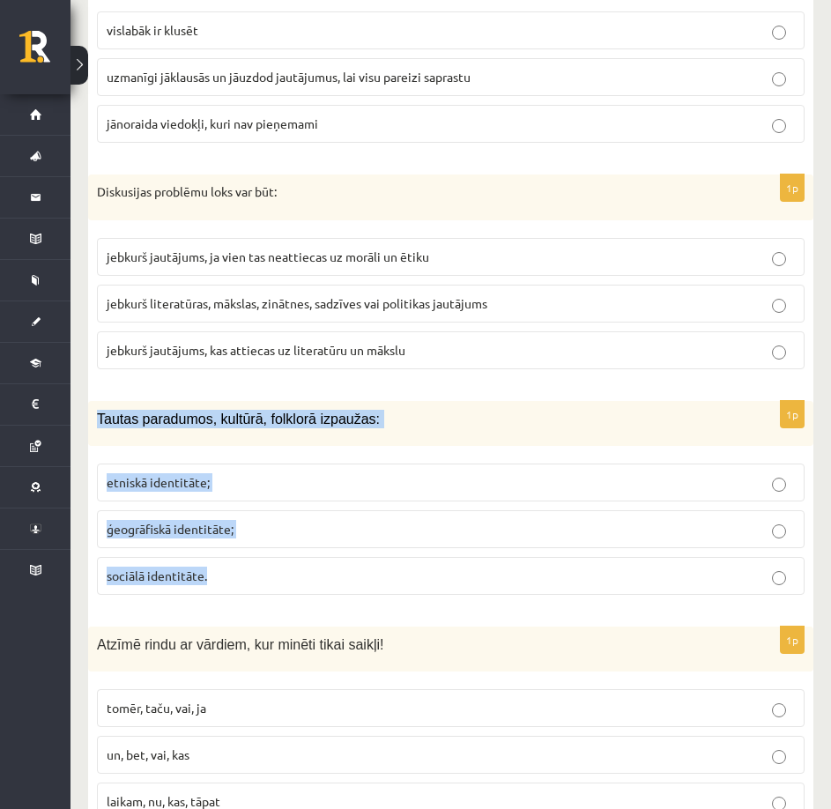
click at [399, 440] on div "Tautas paradumos, kultūrā, folklorā izpaužas:" at bounding box center [450, 423] width 725 height 45
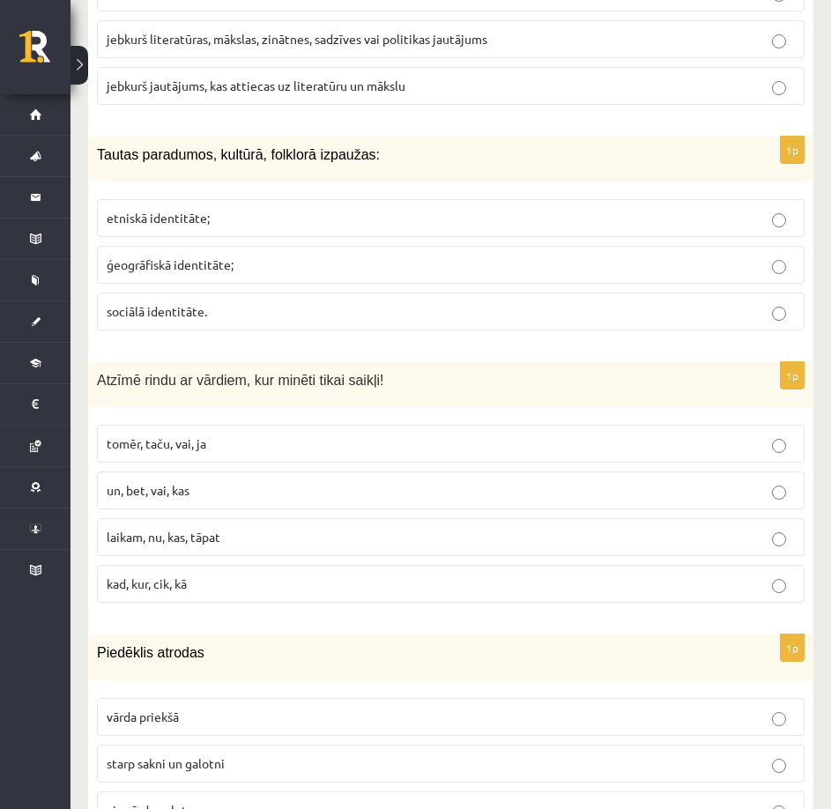
scroll to position [1321, 0]
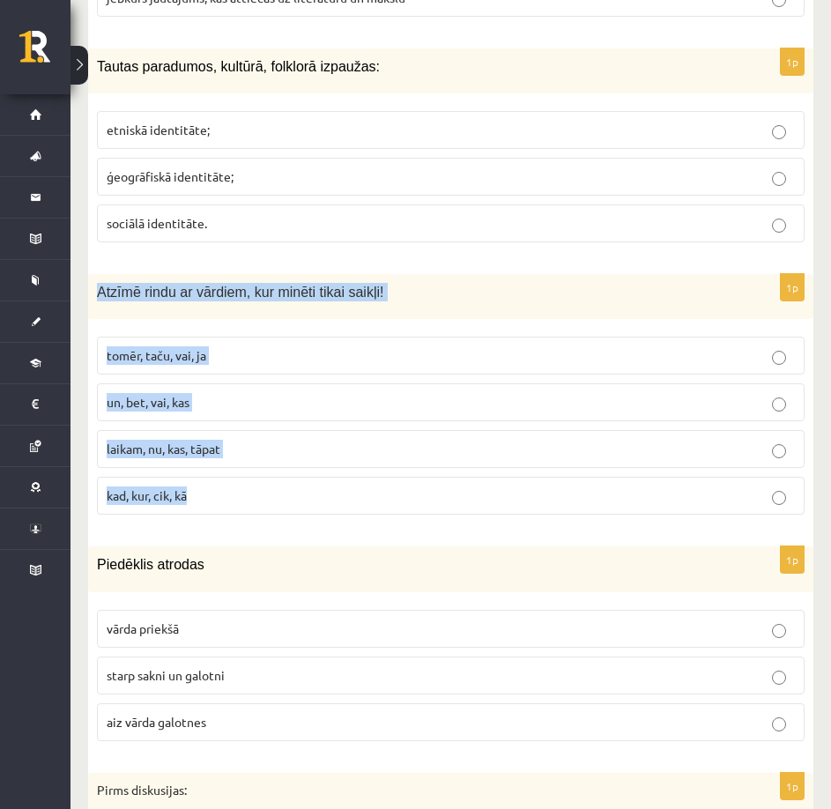
drag, startPoint x: 97, startPoint y: 288, endPoint x: 238, endPoint y: 499, distance: 253.4
click at [238, 499] on div "1p Atzīmē rindu ar vārdiem, kur minēti tikai saikļi! tomēr, taču, vai, ja un, b…" at bounding box center [450, 401] width 725 height 255
copy div "Atzīmē rindu ar vārdiem, kur minēti tikai saikļi! tomēr, taču, vai, ja un, bet,…"
click at [100, 510] on label "kad, kur, cik, kā" at bounding box center [450, 496] width 707 height 38
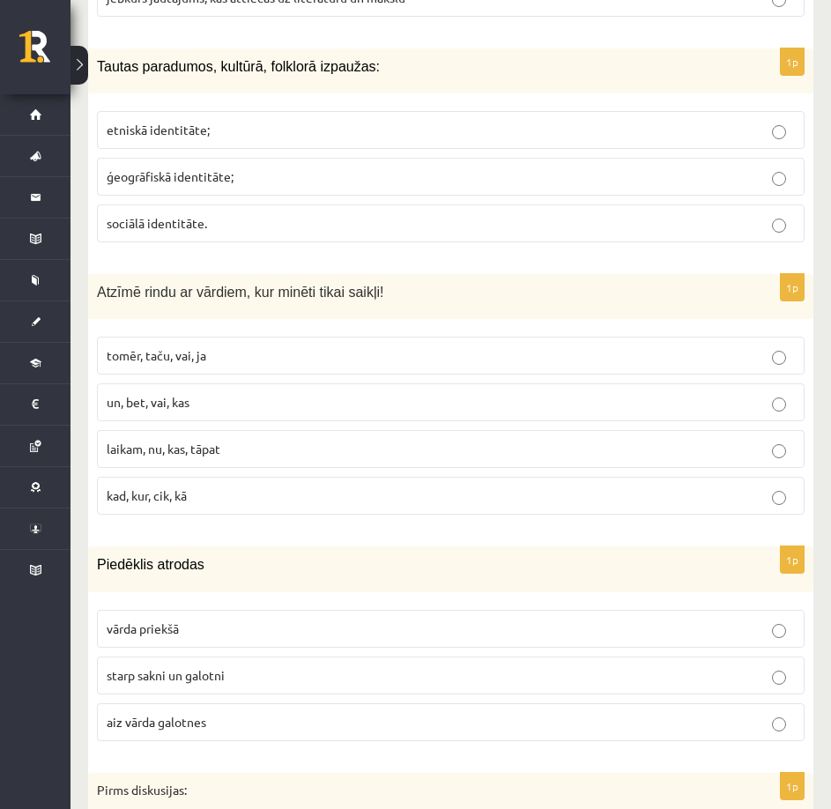
click at [203, 411] on p "un, bet, vai, kas" at bounding box center [451, 402] width 688 height 18
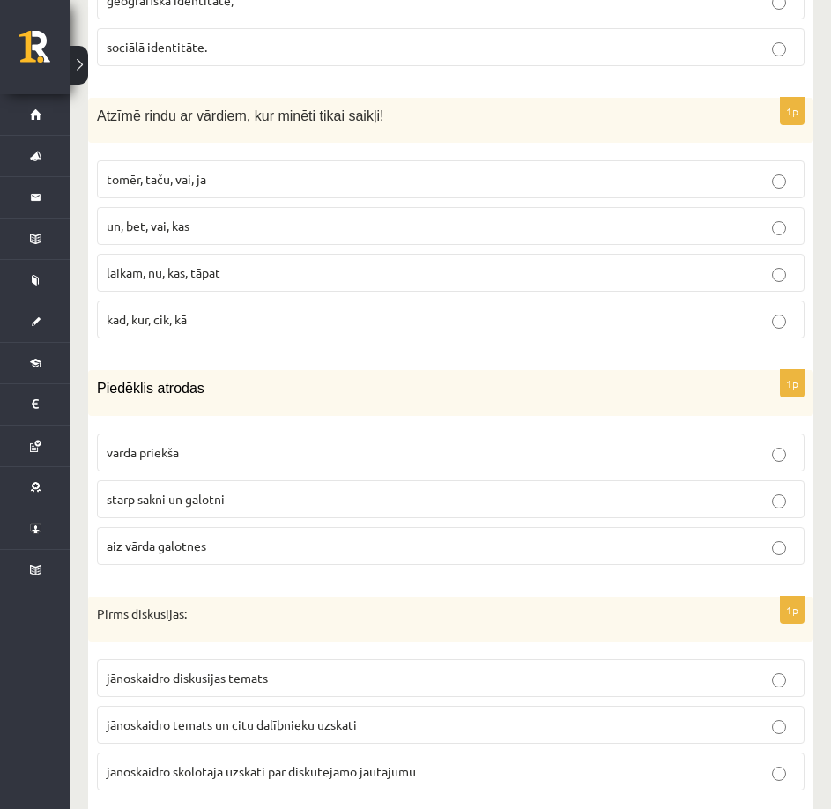
click at [182, 551] on span "aiz vārda galotnes" at bounding box center [157, 545] width 100 height 16
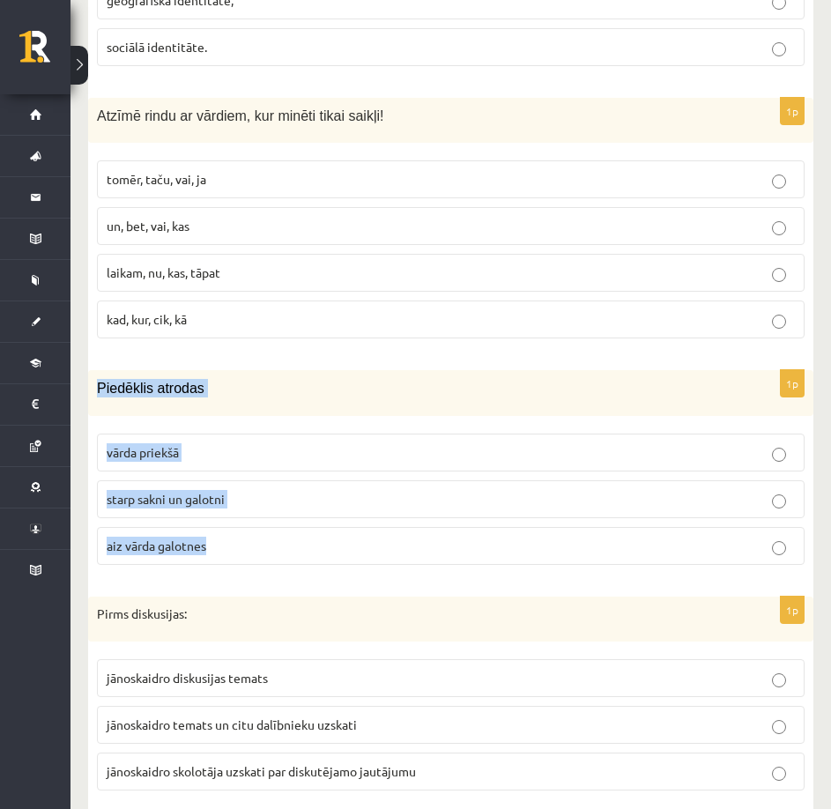
drag, startPoint x: 97, startPoint y: 384, endPoint x: 235, endPoint y: 529, distance: 200.6
click at [235, 529] on div "1p Piedēklis atrodas vārda priekšā starp sakni un galotni aiz vārda galotnes" at bounding box center [450, 474] width 725 height 208
copy div "Piedēklis atrodas vārda priekšā starp sakni un galotni aiz vārda galotnes"
click at [278, 495] on p "starp sakni un galotni" at bounding box center [451, 499] width 688 height 18
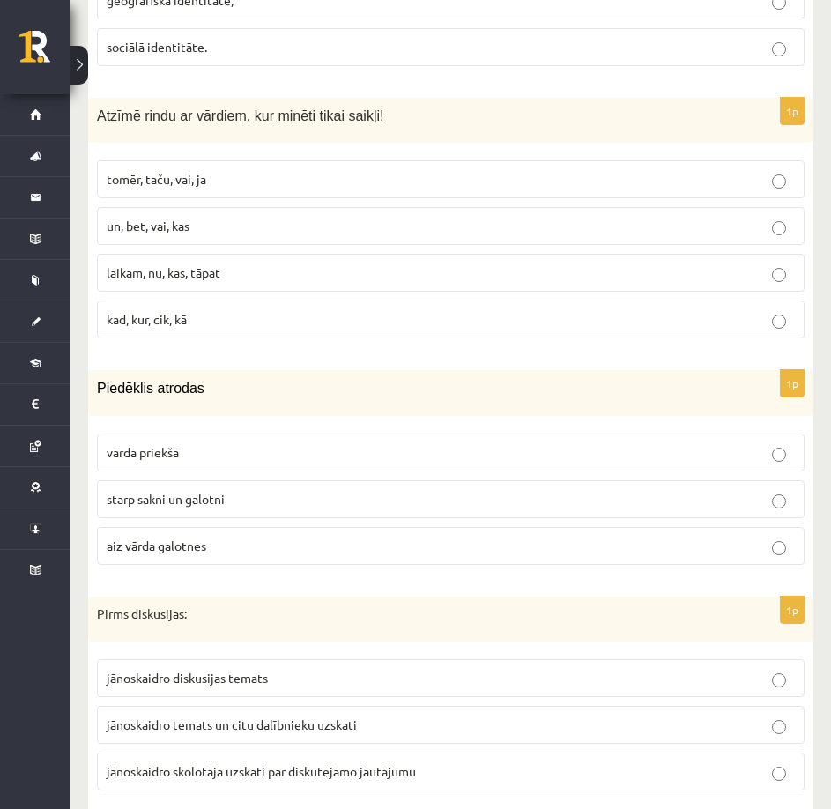
click at [285, 528] on label "aiz vārda galotnes" at bounding box center [450, 546] width 707 height 38
click at [285, 504] on p "starp sakni un galotni" at bounding box center [451, 499] width 688 height 18
click at [288, 539] on p "aiz vārda galotnes" at bounding box center [451, 545] width 688 height 18
click at [287, 505] on p "starp sakni un galotni" at bounding box center [451, 499] width 688 height 18
click at [290, 530] on label "aiz vārda galotnes" at bounding box center [450, 546] width 707 height 38
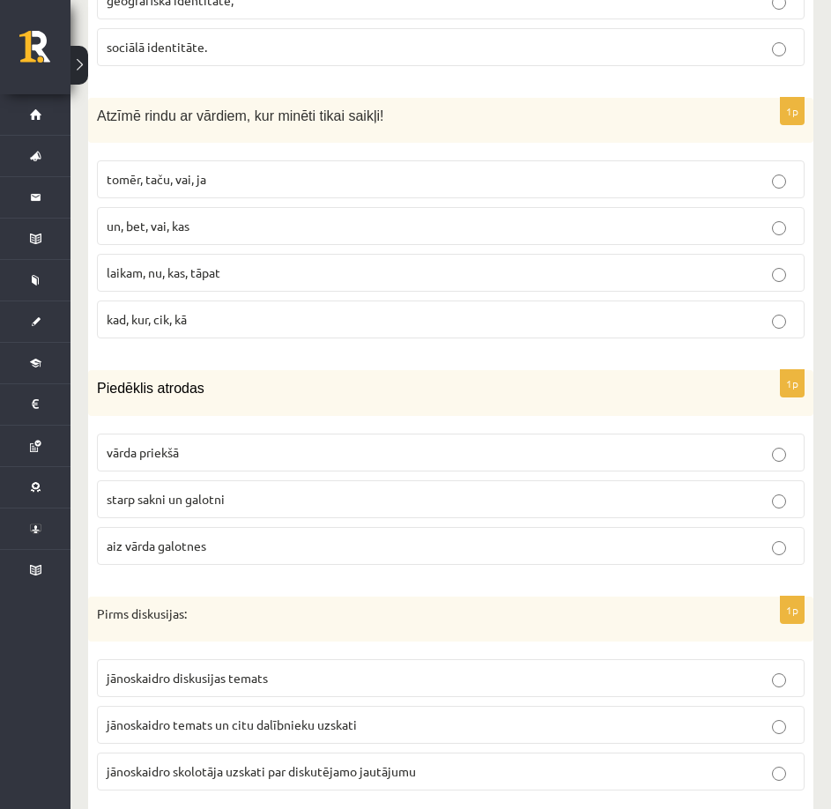
click at [286, 501] on p "starp sakni un galotni" at bounding box center [451, 499] width 688 height 18
click at [288, 530] on label "aiz vārda galotnes" at bounding box center [450, 546] width 707 height 38
click at [289, 501] on p "starp sakni un galotni" at bounding box center [451, 499] width 688 height 18
click at [290, 528] on label "aiz vārda galotnes" at bounding box center [450, 546] width 707 height 38
click at [289, 503] on p "starp sakni un galotni" at bounding box center [451, 499] width 688 height 18
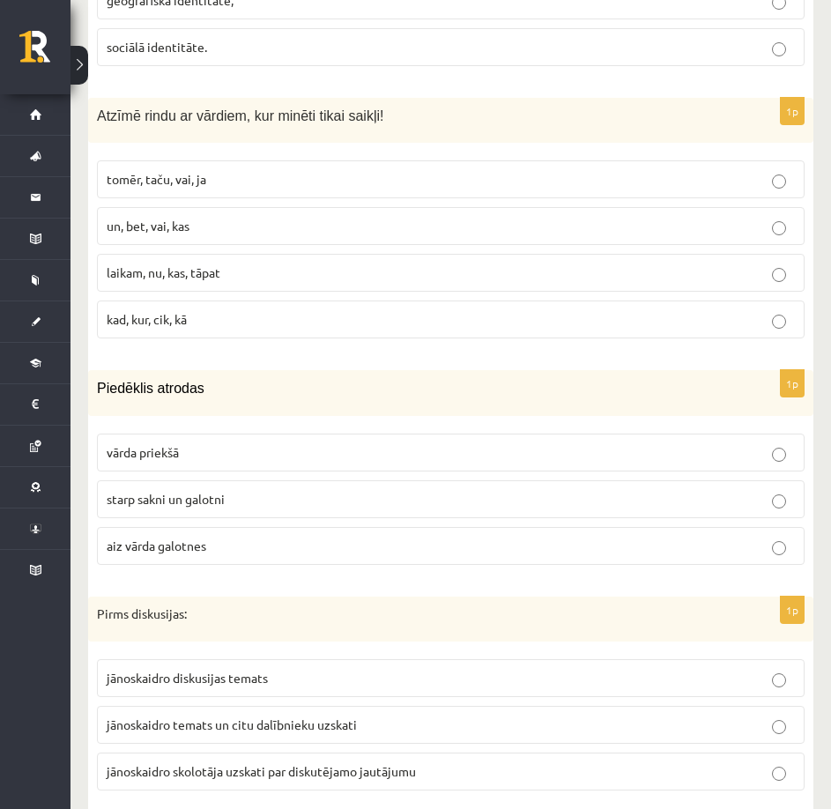
click at [290, 534] on label "aiz vārda galotnes" at bounding box center [450, 546] width 707 height 38
click at [291, 508] on label "starp sakni un galotni" at bounding box center [450, 499] width 707 height 38
drag, startPoint x: 292, startPoint y: 531, endPoint x: 292, endPoint y: 510, distance: 21.2
click at [292, 532] on label "aiz vārda galotnes" at bounding box center [450, 546] width 707 height 38
click at [292, 509] on label "starp sakni un galotni" at bounding box center [450, 499] width 707 height 38
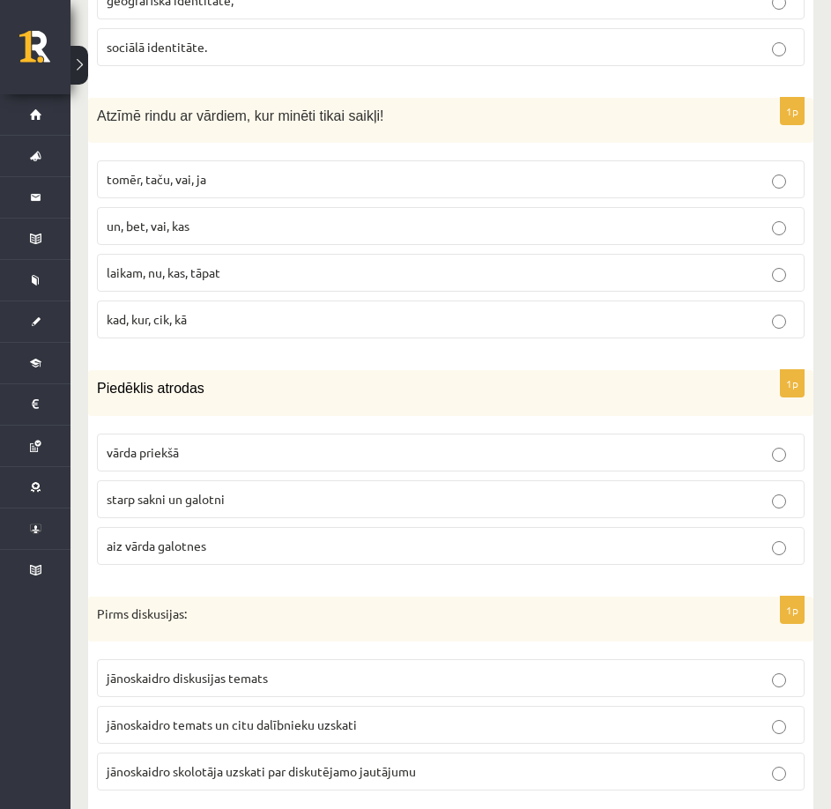
click at [291, 536] on p "aiz vārda galotnes" at bounding box center [451, 545] width 688 height 18
click at [293, 514] on label "starp sakni un galotni" at bounding box center [450, 499] width 707 height 38
click at [291, 544] on p "aiz vārda galotnes" at bounding box center [451, 545] width 688 height 18
click at [294, 517] on label "starp sakni un galotni" at bounding box center [450, 499] width 707 height 38
click at [293, 540] on p "aiz vārda galotnes" at bounding box center [451, 545] width 688 height 18
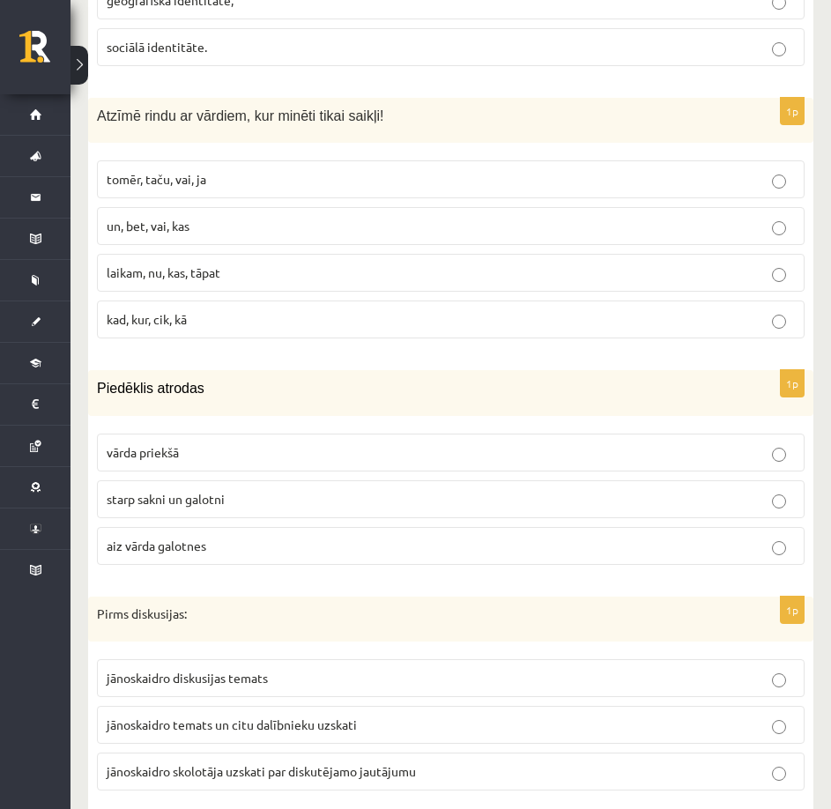
drag, startPoint x: 293, startPoint y: 510, endPoint x: 294, endPoint y: 533, distance: 22.9
click at [293, 511] on label "starp sakni un galotni" at bounding box center [450, 499] width 707 height 38
click at [294, 536] on p "aiz vārda galotnes" at bounding box center [451, 545] width 688 height 18
click at [292, 509] on label "starp sakni un galotni" at bounding box center [450, 499] width 707 height 38
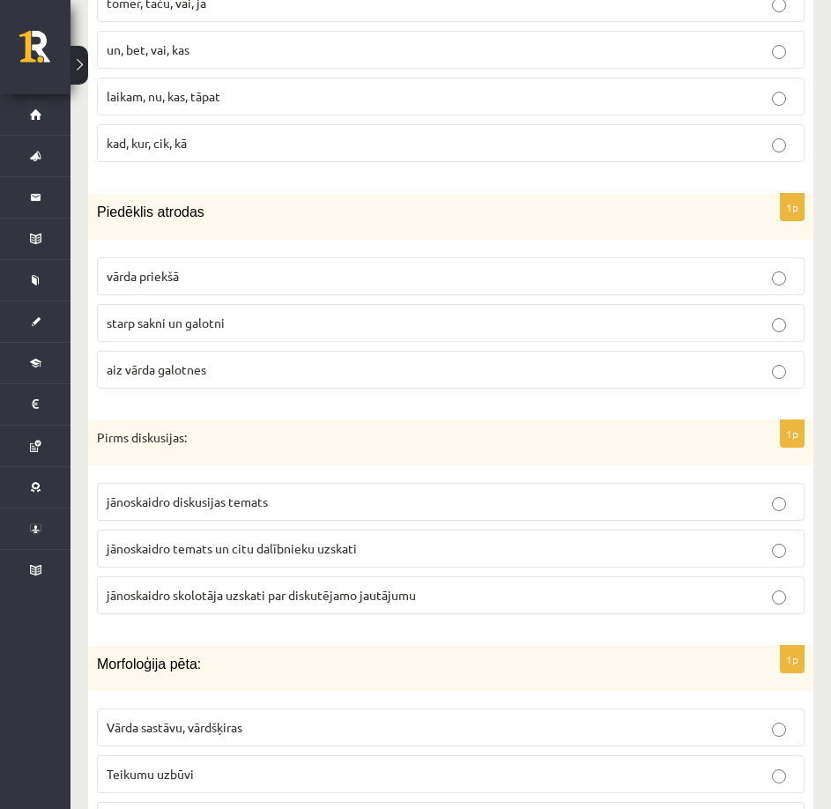
scroll to position [1762, 0]
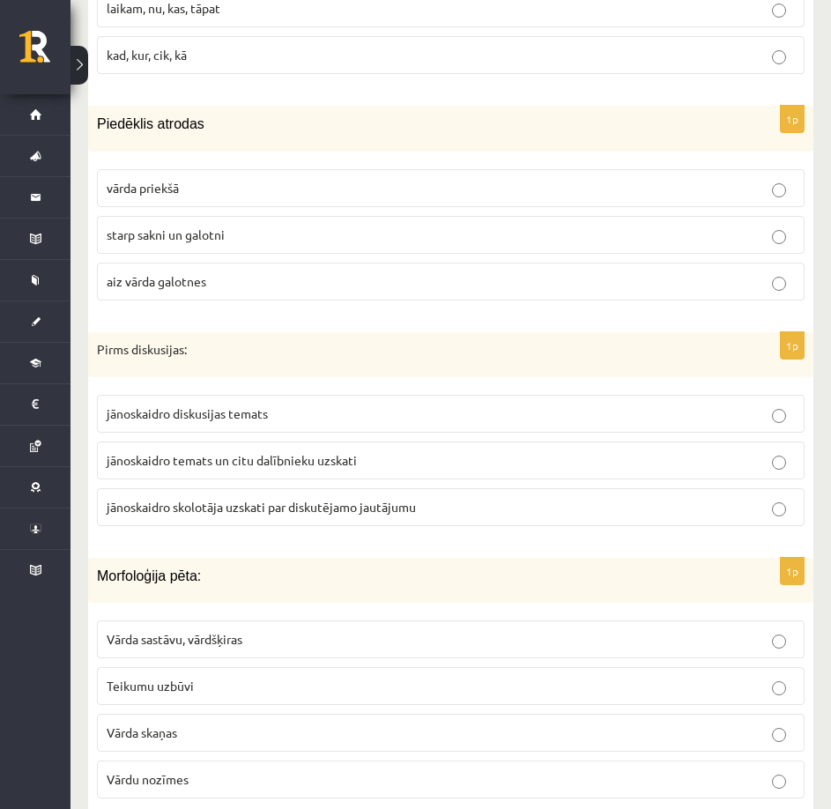
click at [277, 462] on span "jānoskaidro temats un citu dalībnieku uzskati" at bounding box center [232, 460] width 250 height 16
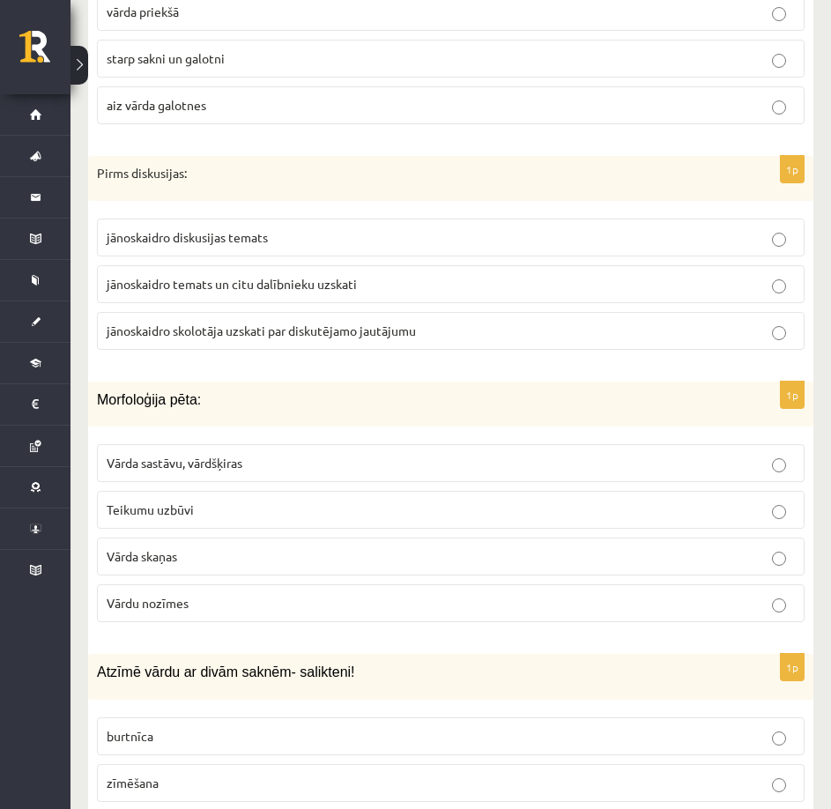
scroll to position [1850, 0]
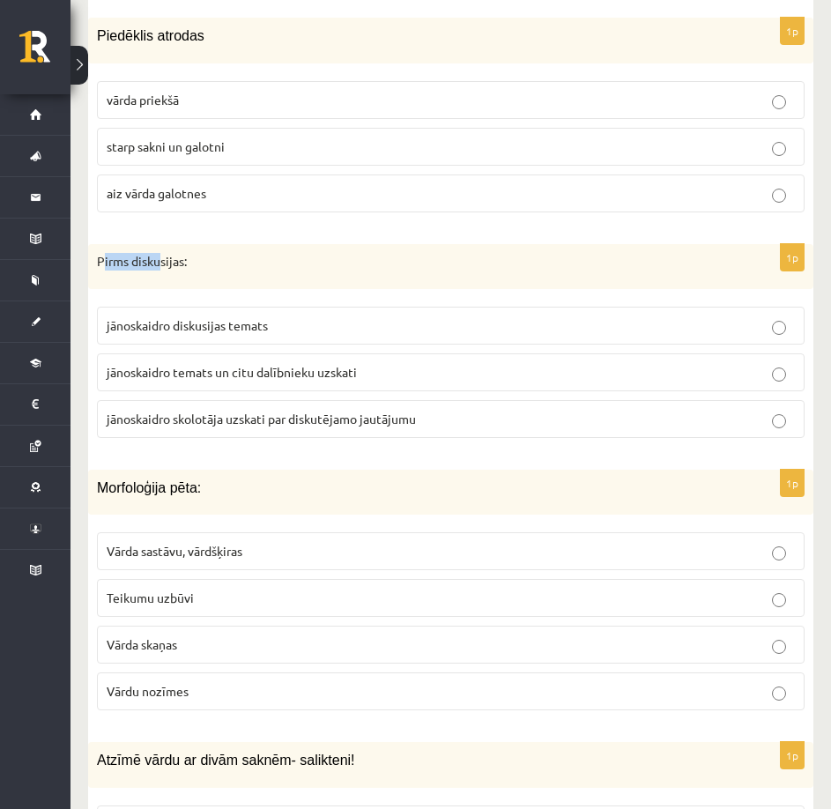
drag, startPoint x: 103, startPoint y: 263, endPoint x: 135, endPoint y: 274, distance: 33.4
click at [152, 277] on div "Pirms diskusijas:" at bounding box center [450, 267] width 725 height 46
click at [97, 263] on p "Pirms diskusijas:" at bounding box center [406, 262] width 619 height 18
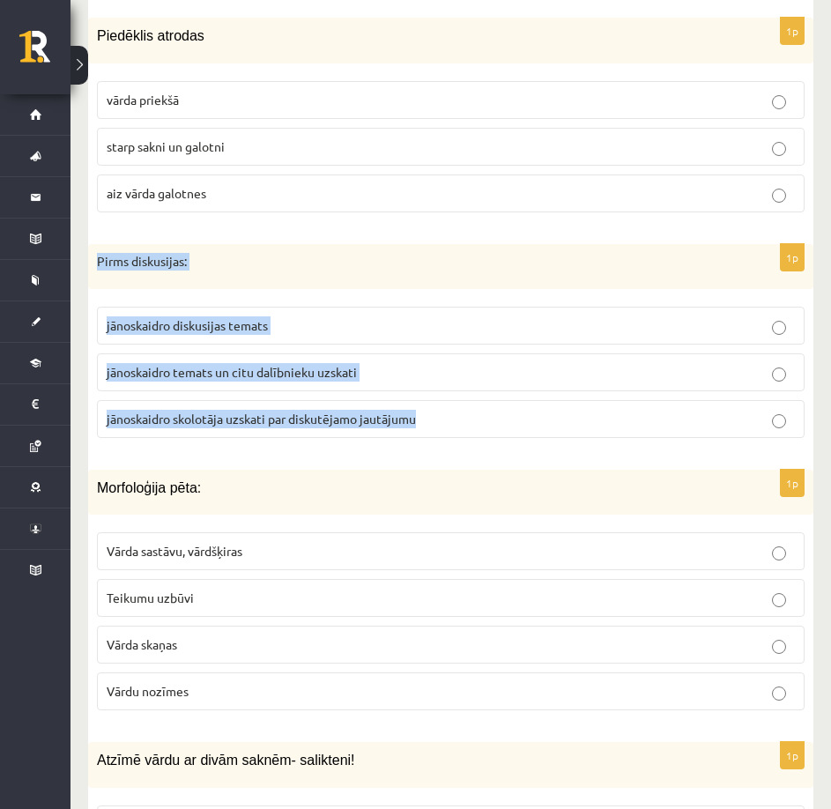
drag, startPoint x: 97, startPoint y: 263, endPoint x: 391, endPoint y: 414, distance: 330.9
click at [391, 414] on div "1p Pirms diskusijas: jānoskaidro diskusijas temats jānoskaidro temats un citu d…" at bounding box center [450, 348] width 725 height 209
copy div "Pirms diskusijas: jānoskaidro diskusijas temats jānoskaidro temats un citu dalī…"
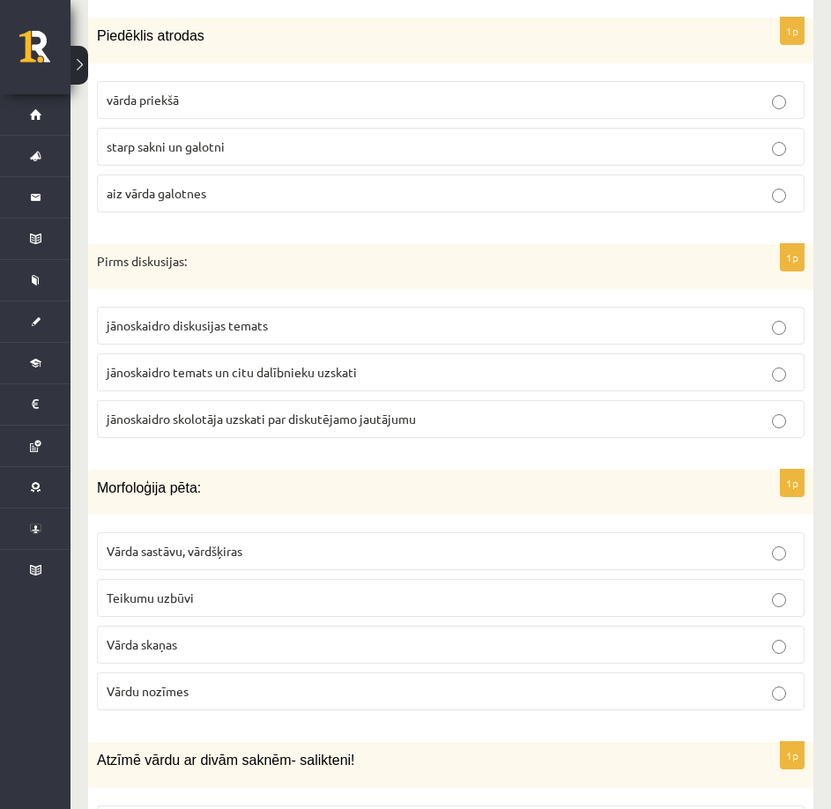
click at [414, 314] on label "jānoskaidro diskusijas temats" at bounding box center [450, 326] width 707 height 38
click at [404, 348] on fieldset "jānoskaidro diskusijas temats jānoskaidro temats un citu dalībnieku uzskati jān…" at bounding box center [450, 370] width 707 height 145
drag, startPoint x: 398, startPoint y: 380, endPoint x: 398, endPoint y: 401, distance: 21.1
click at [398, 381] on p "jānoskaidro temats un citu dalībnieku uzskati" at bounding box center [451, 372] width 688 height 18
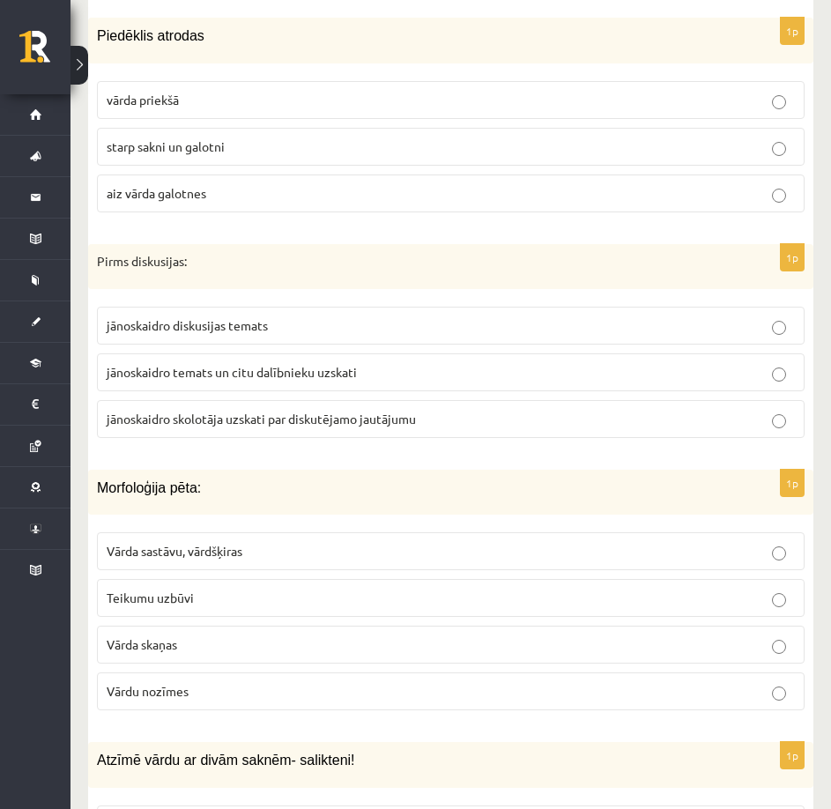
click at [403, 426] on span "jānoskaidro skolotāja uzskati par diskutējamo jautājumu" at bounding box center [261, 419] width 309 height 16
click at [403, 351] on fieldset "jānoskaidro diskusijas temats jānoskaidro temats un citu dalībnieku uzskati jān…" at bounding box center [450, 370] width 707 height 145
click at [411, 409] on label "jānoskaidro skolotāja uzskati par diskutējamo jautājumu" at bounding box center [450, 419] width 707 height 38
click at [408, 382] on label "jānoskaidro temats un citu dalībnieku uzskati" at bounding box center [450, 372] width 707 height 38
drag, startPoint x: 407, startPoint y: 380, endPoint x: 423, endPoint y: 423, distance: 46.0
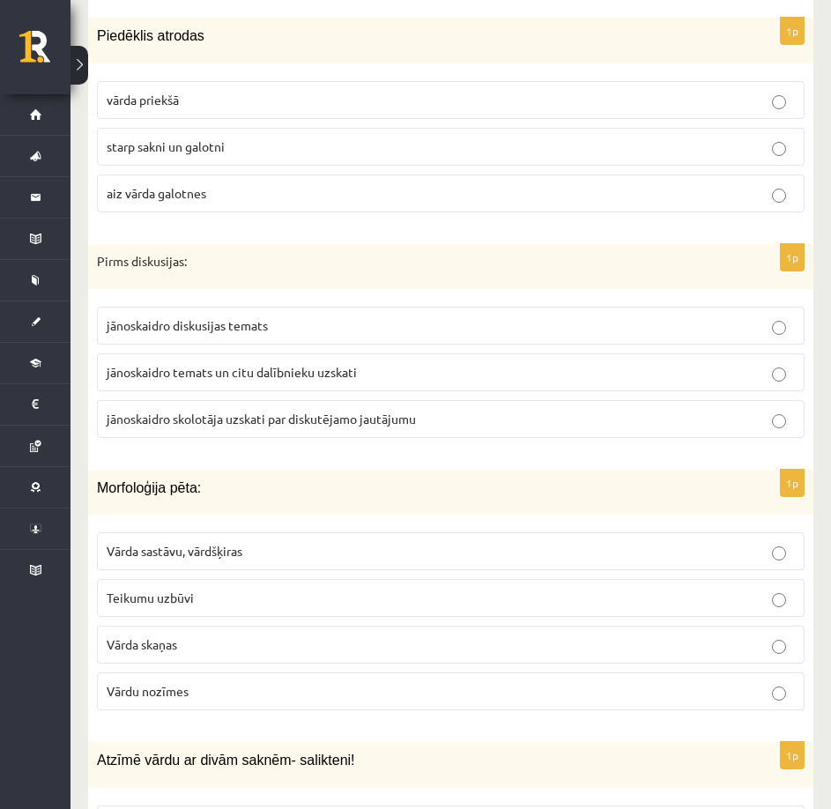
click at [408, 382] on label "jānoskaidro temats un citu dalībnieku uzskati" at bounding box center [450, 372] width 707 height 38
drag, startPoint x: 424, startPoint y: 424, endPoint x: 417, endPoint y: 388, distance: 35.9
click at [424, 421] on p "jānoskaidro skolotāja uzskati par diskutējamo jautājumu" at bounding box center [451, 419] width 688 height 18
click at [413, 376] on p "jānoskaidro temats un citu dalībnieku uzskati" at bounding box center [451, 372] width 688 height 18
click at [416, 377] on p "jānoskaidro temats un citu dalībnieku uzskati" at bounding box center [451, 372] width 688 height 18
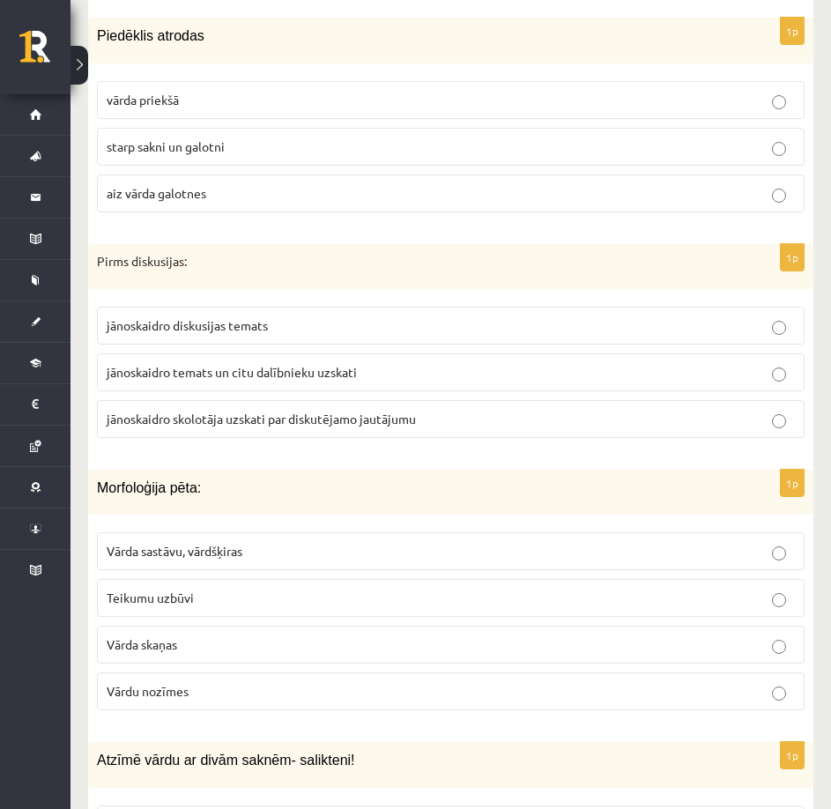
drag, startPoint x: 426, startPoint y: 416, endPoint x: 430, endPoint y: 390, distance: 25.8
click at [427, 416] on p "jānoskaidro skolotāja uzskati par diskutējamo jautājumu" at bounding box center [451, 419] width 688 height 18
click at [430, 390] on label "jānoskaidro temats un citu dalībnieku uzskati" at bounding box center [450, 372] width 707 height 38
click at [433, 417] on p "jānoskaidro skolotāja uzskati par diskutējamo jautājumu" at bounding box center [451, 419] width 688 height 18
drag, startPoint x: 433, startPoint y: 401, endPoint x: 436, endPoint y: 413, distance: 12.6
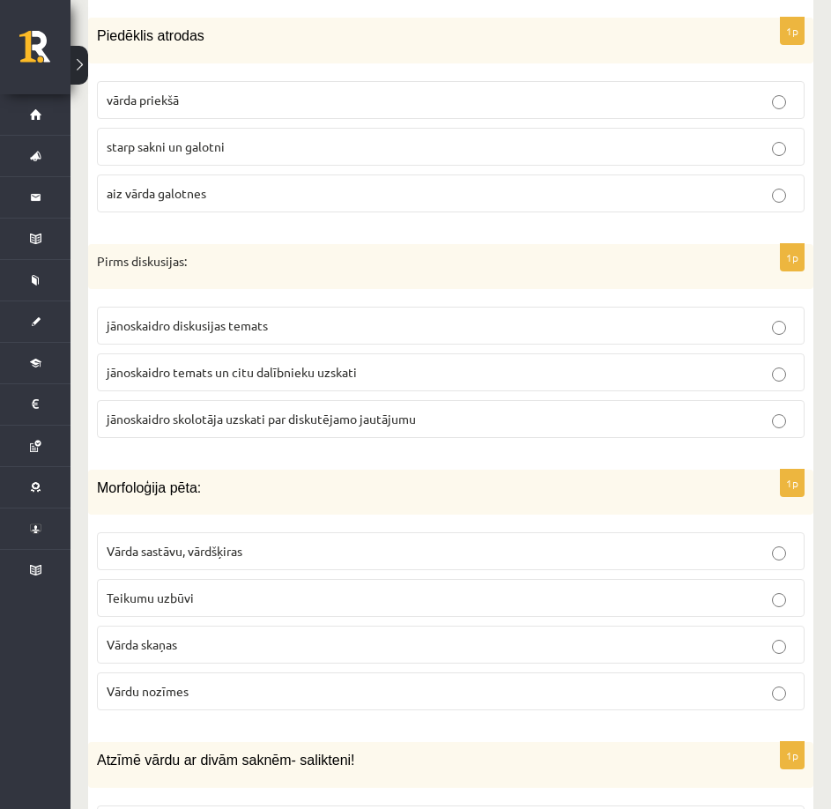
click at [433, 399] on fieldset "jānoskaidro diskusijas temats jānoskaidro temats un citu dalībnieku uzskati jān…" at bounding box center [450, 370] width 707 height 145
drag, startPoint x: 436, startPoint y: 413, endPoint x: 436, endPoint y: 388, distance: 25.5
click at [436, 415] on p "jānoskaidro skolotāja uzskati par diskutējamo jautājumu" at bounding box center [451, 419] width 688 height 18
click at [436, 387] on label "jānoskaidro temats un citu dalībnieku uzskati" at bounding box center [450, 372] width 707 height 38
click at [438, 385] on label "jānoskaidro temats un citu dalībnieku uzskati" at bounding box center [450, 372] width 707 height 38
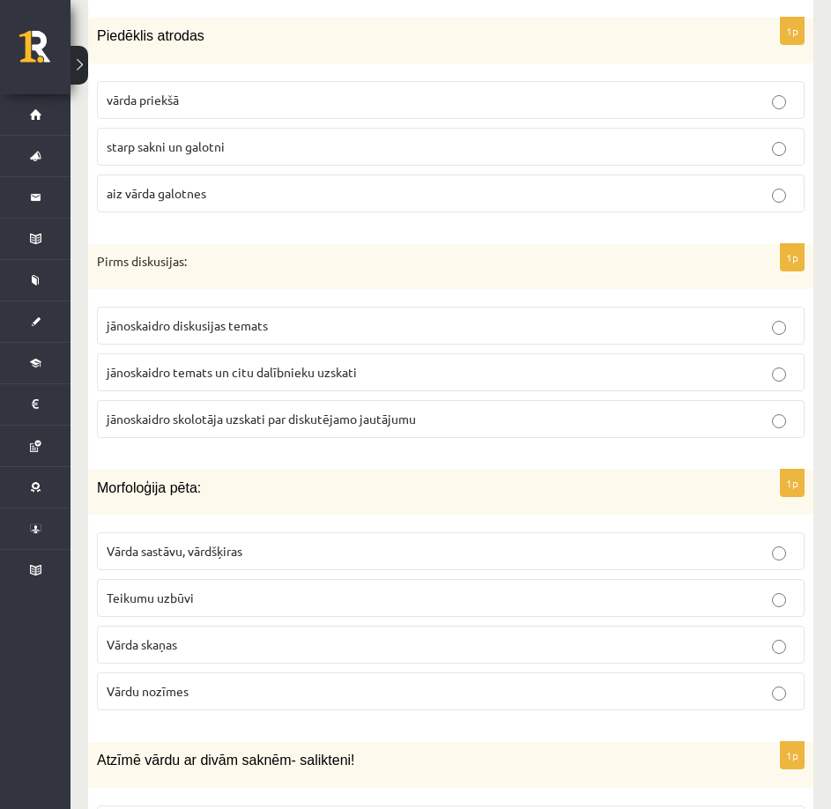
click at [440, 420] on p "jānoskaidro skolotāja uzskati par diskutējamo jautājumu" at bounding box center [451, 419] width 688 height 18
click at [444, 359] on label "jānoskaidro temats un citu dalībnieku uzskati" at bounding box center [450, 372] width 707 height 38
click at [451, 328] on p "jānoskaidro diskusijas temats" at bounding box center [451, 325] width 688 height 18
click at [454, 364] on p "jānoskaidro temats un citu dalībnieku uzskati" at bounding box center [451, 372] width 688 height 18
click at [462, 400] on label "jānoskaidro skolotāja uzskati par diskutējamo jautājumu" at bounding box center [450, 419] width 707 height 38
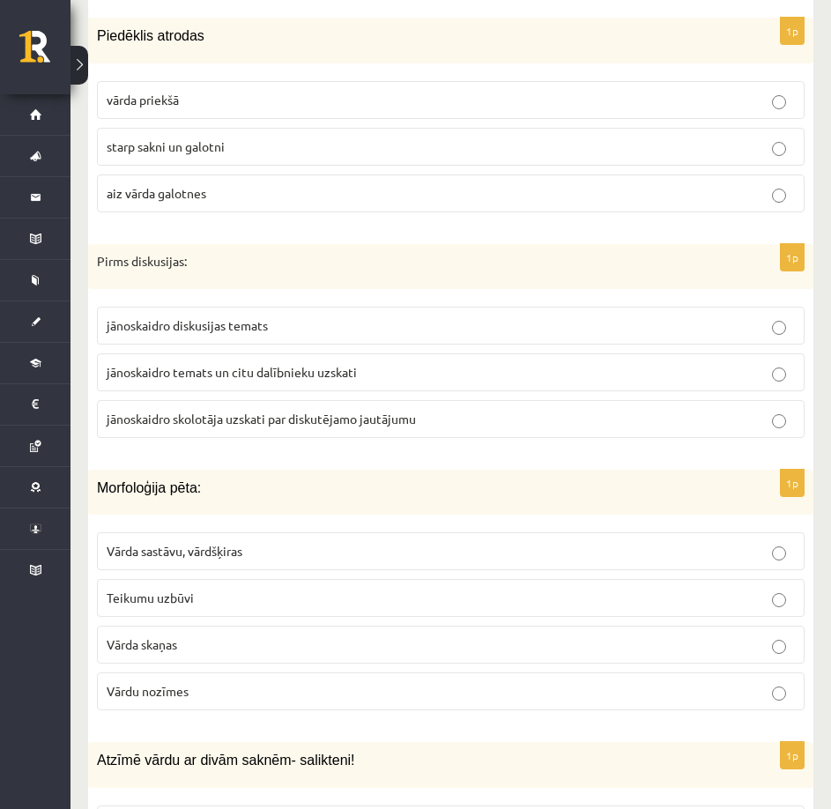
click at [461, 353] on label "jānoskaidro temats un citu dalībnieku uzskati" at bounding box center [450, 372] width 707 height 38
click at [459, 325] on p "jānoskaidro diskusijas temats" at bounding box center [451, 325] width 688 height 18
click at [455, 369] on p "jānoskaidro temats un citu dalībnieku uzskati" at bounding box center [451, 372] width 688 height 18
click at [455, 423] on p "jānoskaidro skolotāja uzskati par diskutējamo jautājumu" at bounding box center [451, 419] width 688 height 18
click at [360, 322] on p "jānoskaidro diskusijas temats" at bounding box center [451, 325] width 688 height 18
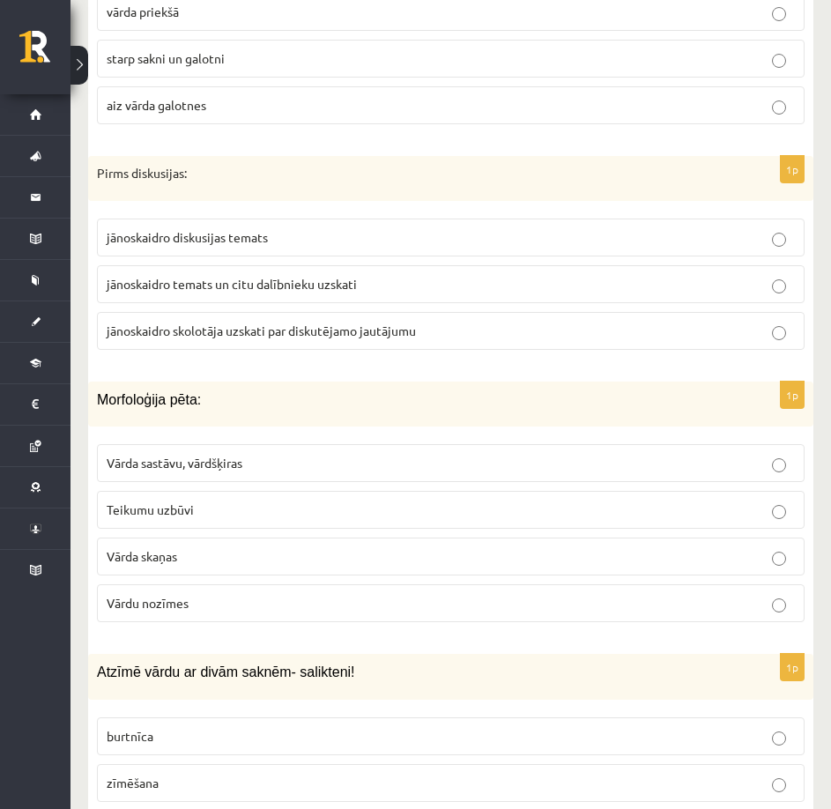
scroll to position [2026, 0]
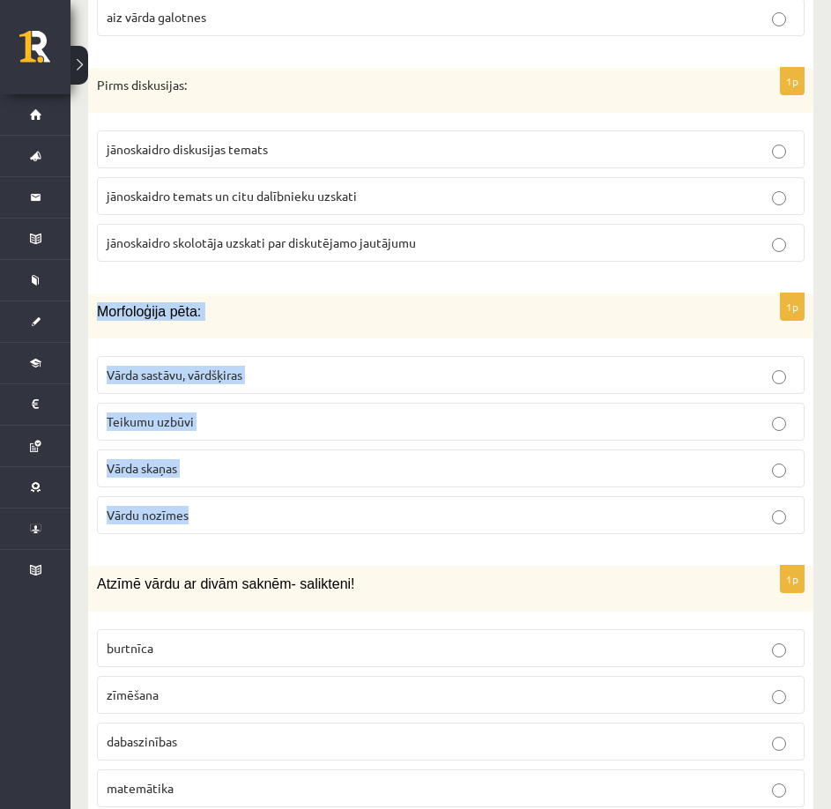
drag, startPoint x: 96, startPoint y: 310, endPoint x: 246, endPoint y: 503, distance: 244.2
click at [245, 505] on div "1p Morfoloģija pēta: Vārda sastāvu, vārdšķiras Teikumu uzbūvi Vārda skaņas Vārd…" at bounding box center [450, 420] width 725 height 255
copy div "Morfoloģija pēta: Vārda sastāvu, vārdšķiras Teikumu uzbūvi Vārda skaņas Vārdu n…"
click at [288, 314] on p "Morfoloģija pēta:" at bounding box center [406, 311] width 619 height 18
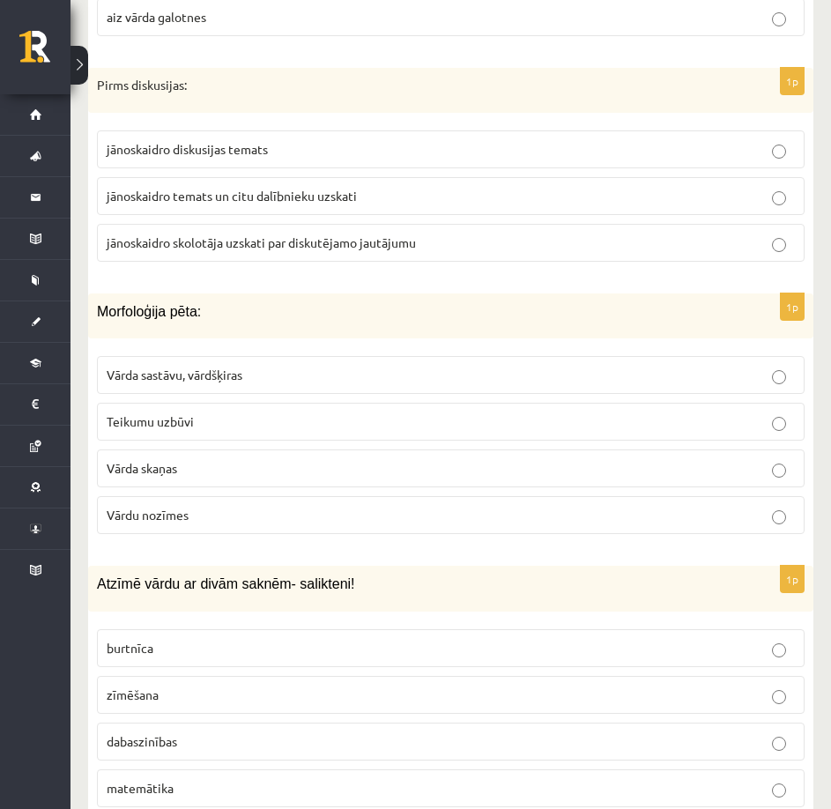
click at [403, 370] on p "Vārda sastāvu, vārdšķiras" at bounding box center [451, 375] width 688 height 18
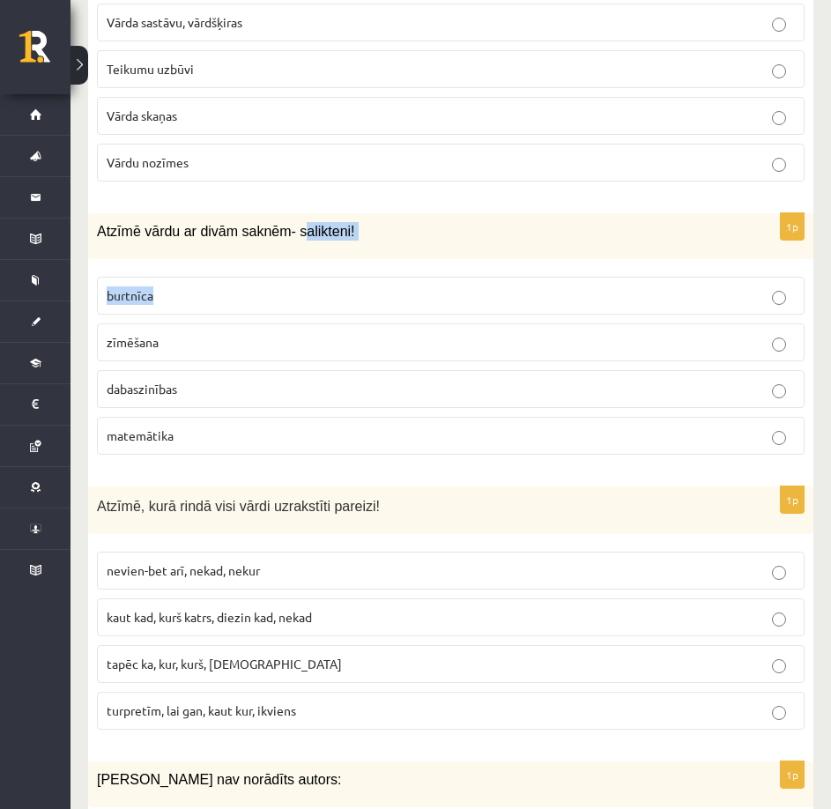
drag, startPoint x: 287, startPoint y: 233, endPoint x: 357, endPoint y: 288, distance: 89.0
click at [361, 290] on div "1p Atzīmē vārdu ar divām saknēm- salikteni! burtnīca zīmēšana dabaszinības mate…" at bounding box center [450, 340] width 725 height 255
drag, startPoint x: 337, startPoint y: 300, endPoint x: 330, endPoint y: 314, distance: 14.6
click at [336, 300] on p "burtnīca" at bounding box center [451, 295] width 688 height 18
click at [292, 399] on label "dabaszinības" at bounding box center [450, 389] width 707 height 38
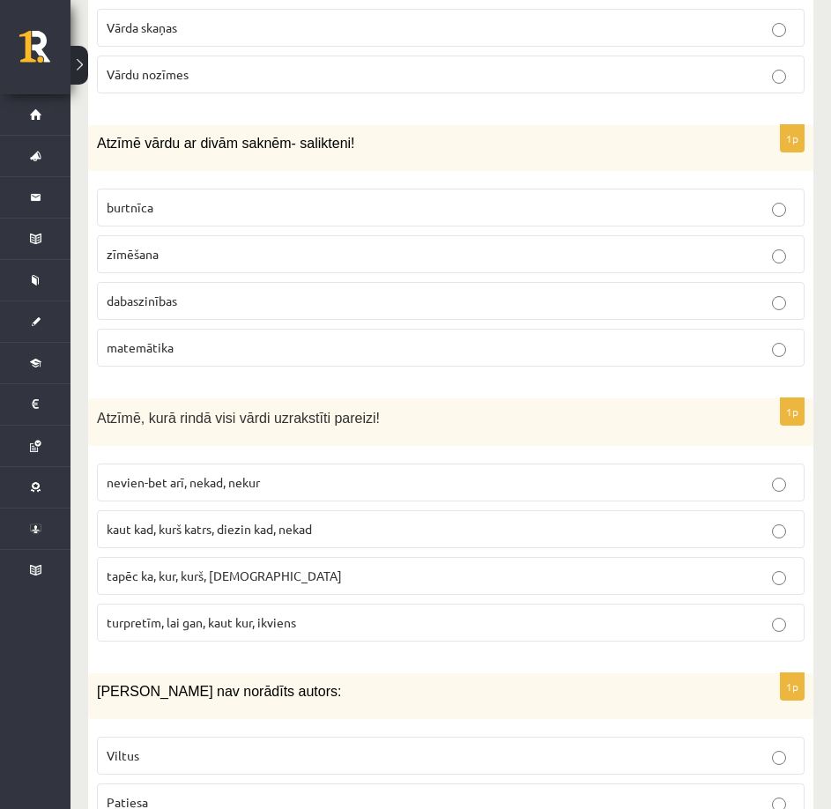
scroll to position [2643, 0]
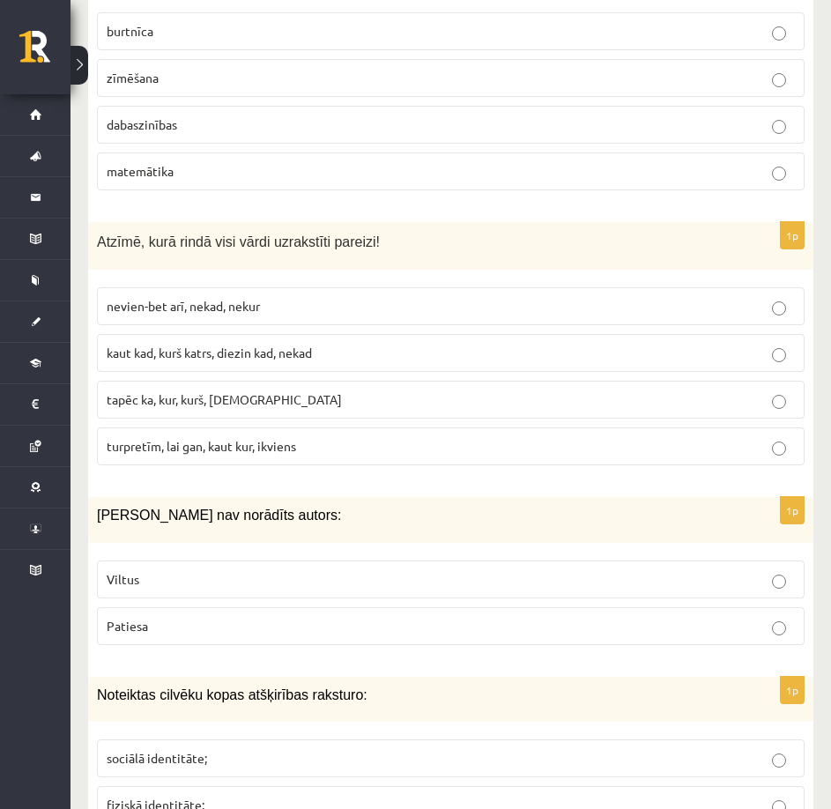
click at [311, 279] on fieldset "nevien-bet arī, nekad, nekur kaut kad, kurš katrs, diezin kad, nekad tapēc ka, …" at bounding box center [450, 374] width 707 height 192
click at [235, 409] on p "tapēc ka, kur, kurš, neviens" at bounding box center [451, 399] width 688 height 18
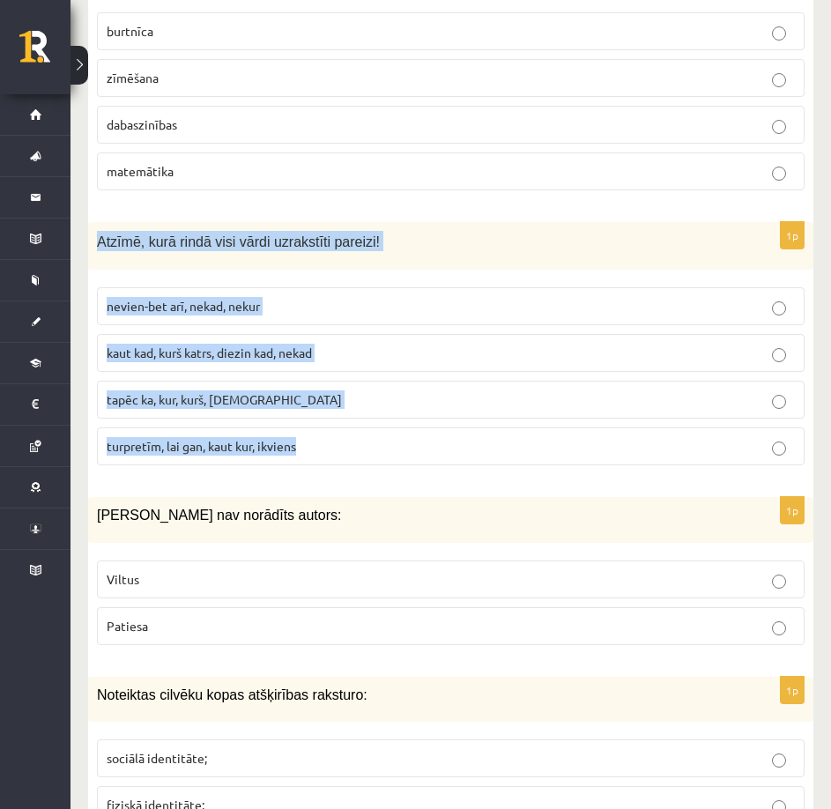
drag, startPoint x: 96, startPoint y: 240, endPoint x: 331, endPoint y: 458, distance: 320.4
click at [331, 458] on div "1p Atzīmē, kurā rindā visi vārdi uzrakstīti pareizi! nevien-bet arī, nekad, nek…" at bounding box center [450, 351] width 725 height 258
copy div "Atzīmē, kurā rindā visi vārdi uzrakstīti pareizi! nevien-bet arī, nekad, nekur …"
click at [528, 477] on div "1p Atzīmē, kurā rindā visi vārdi uzrakstīti pareizi! nevien-bet arī, nekad, nek…" at bounding box center [450, 351] width 725 height 258
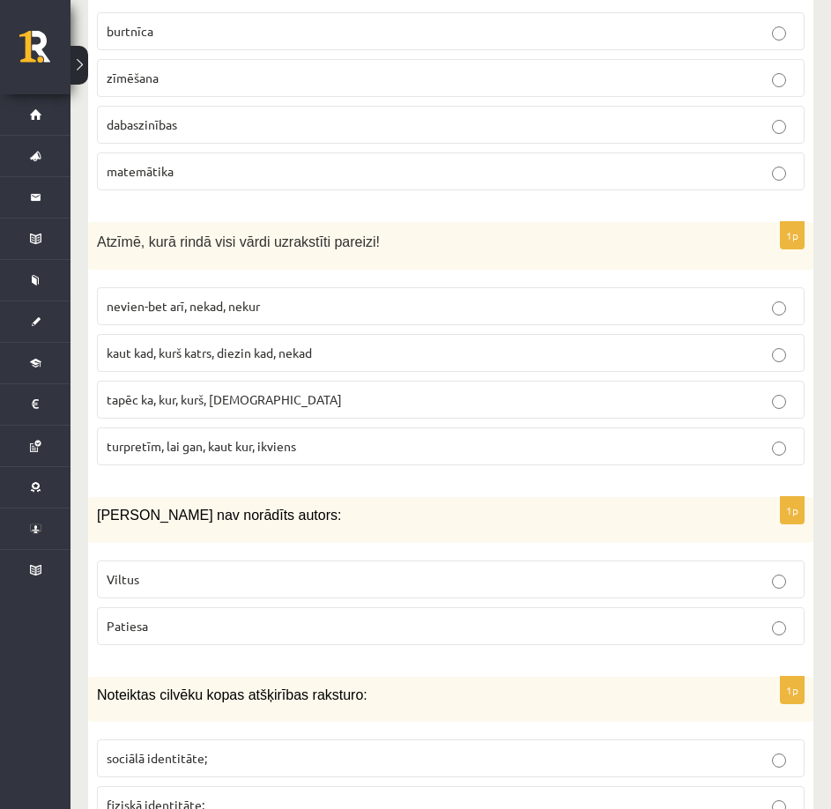
click at [203, 443] on span "turpretīm, lai gan, kaut kur, ikviens" at bounding box center [201, 446] width 189 height 16
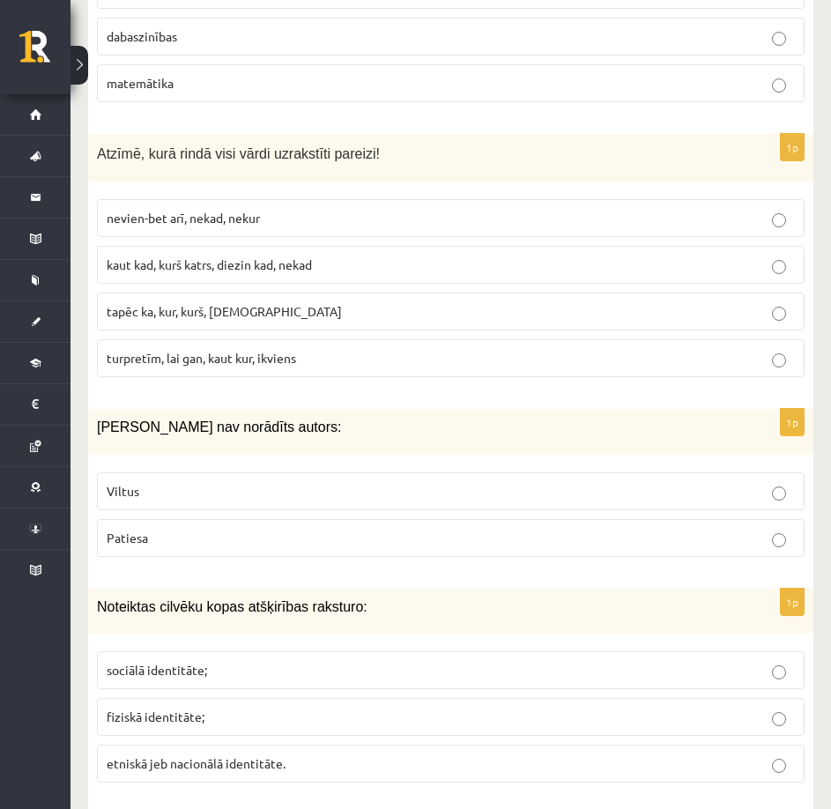
scroll to position [2819, 0]
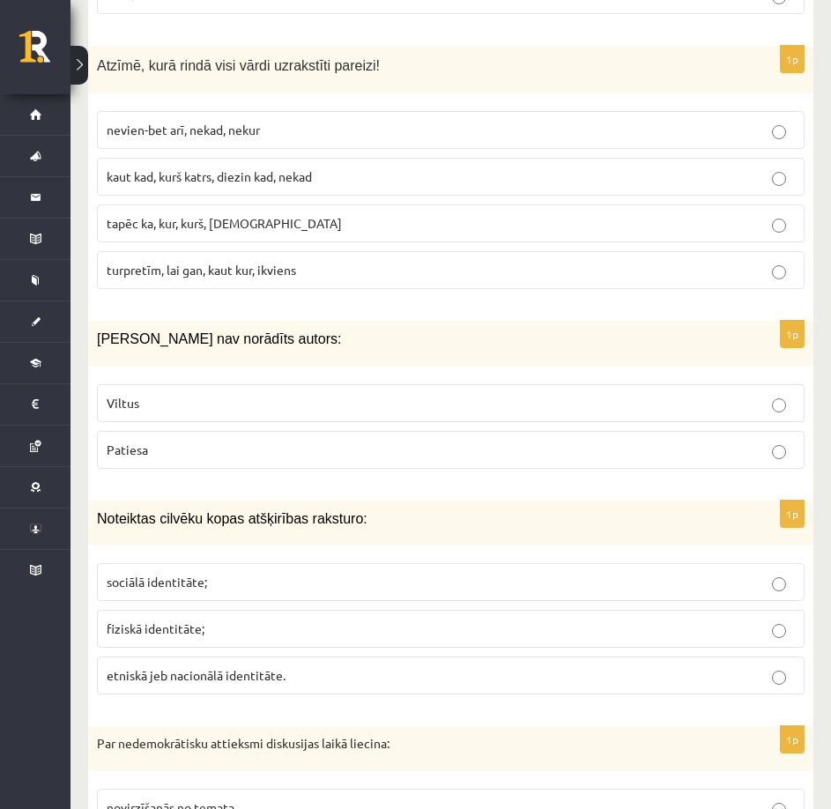
click at [132, 457] on p "Patiesa" at bounding box center [451, 449] width 688 height 18
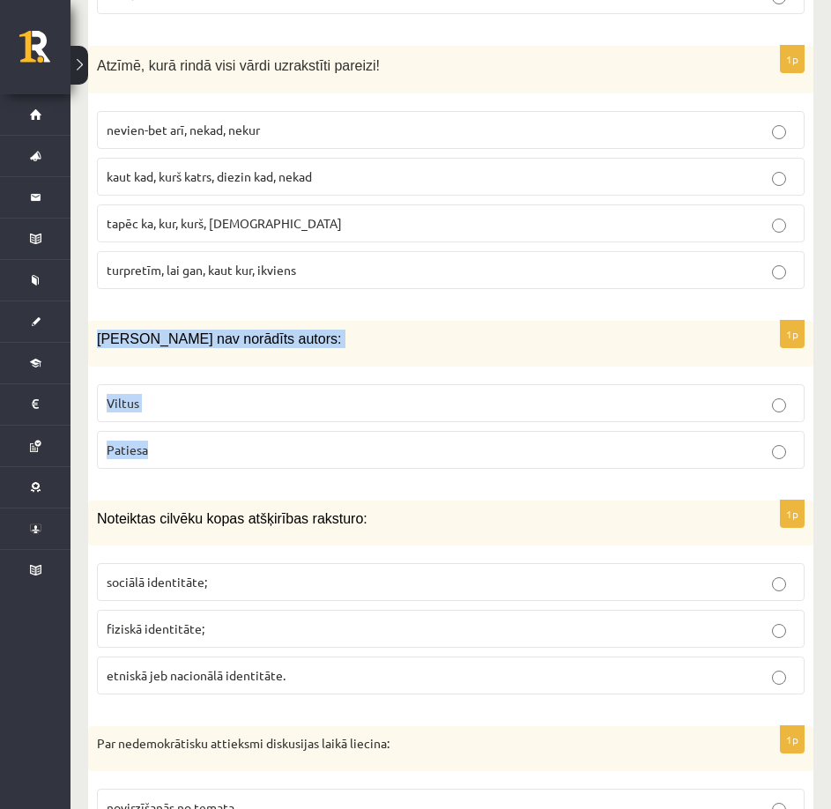
drag, startPoint x: 92, startPoint y: 337, endPoint x: 248, endPoint y: 473, distance: 206.0
click at [248, 473] on div "1p Ziņai nav norādīts autors: Viltus Patiesa" at bounding box center [450, 401] width 725 height 161
copy div "Ziņai nav norādīts autors: Viltus Patiesa"
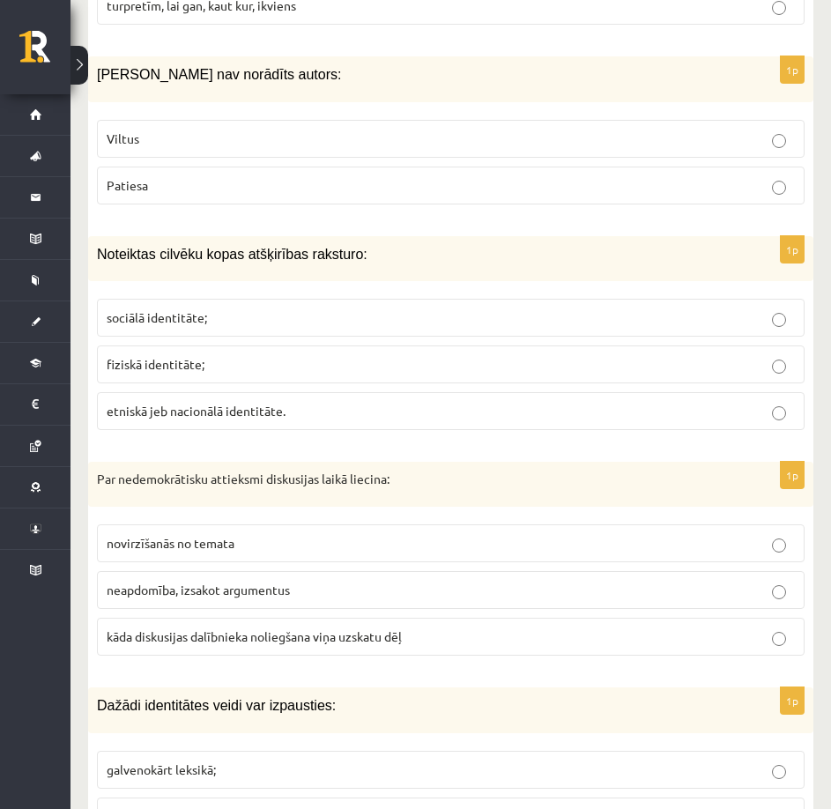
scroll to position [3171, 0]
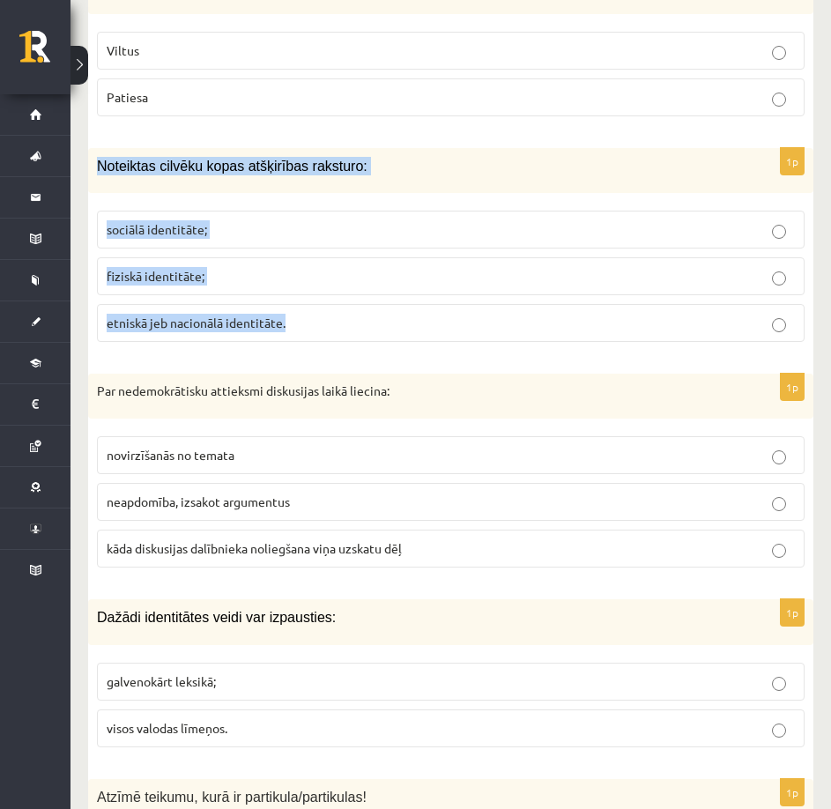
drag, startPoint x: 96, startPoint y: 164, endPoint x: 281, endPoint y: 324, distance: 244.8
click at [281, 324] on div "1p Noteiktas cilvēku kopas atšķirības raksturo: sociālā identitāte; fiziskā ide…" at bounding box center [450, 252] width 725 height 208
copy div "Noteiktas cilvēku kopas atšķirības raksturo: sociālā identitāte; fiziskā identi…"
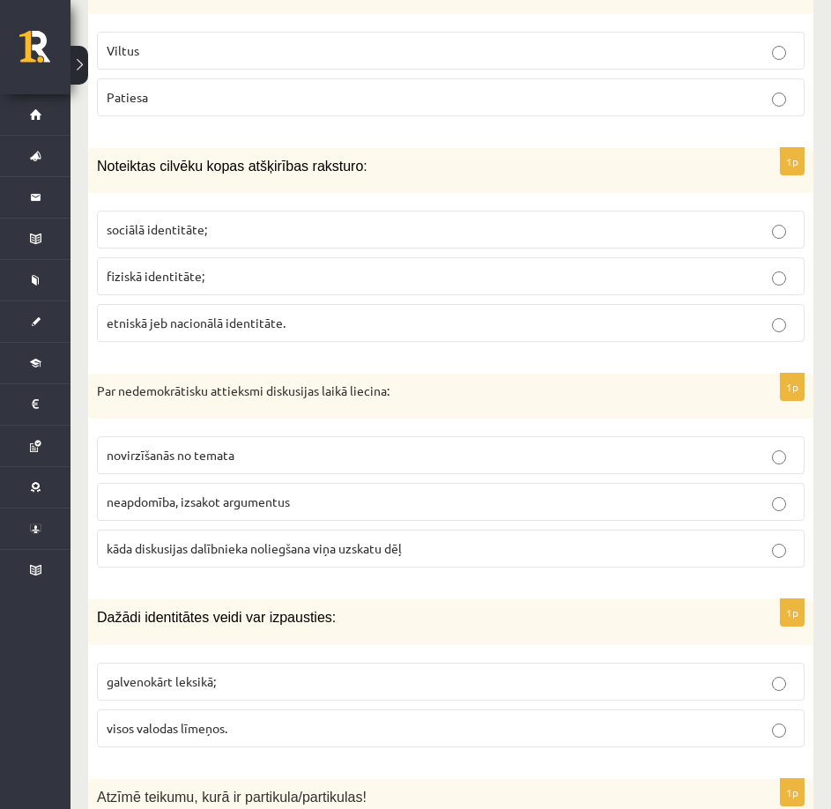
click at [154, 407] on div "Par nedemokrātisku attieksmi diskusijas laikā liecina:" at bounding box center [450, 397] width 725 height 46
click at [161, 232] on span "sociālā identitāte;" at bounding box center [157, 229] width 100 height 16
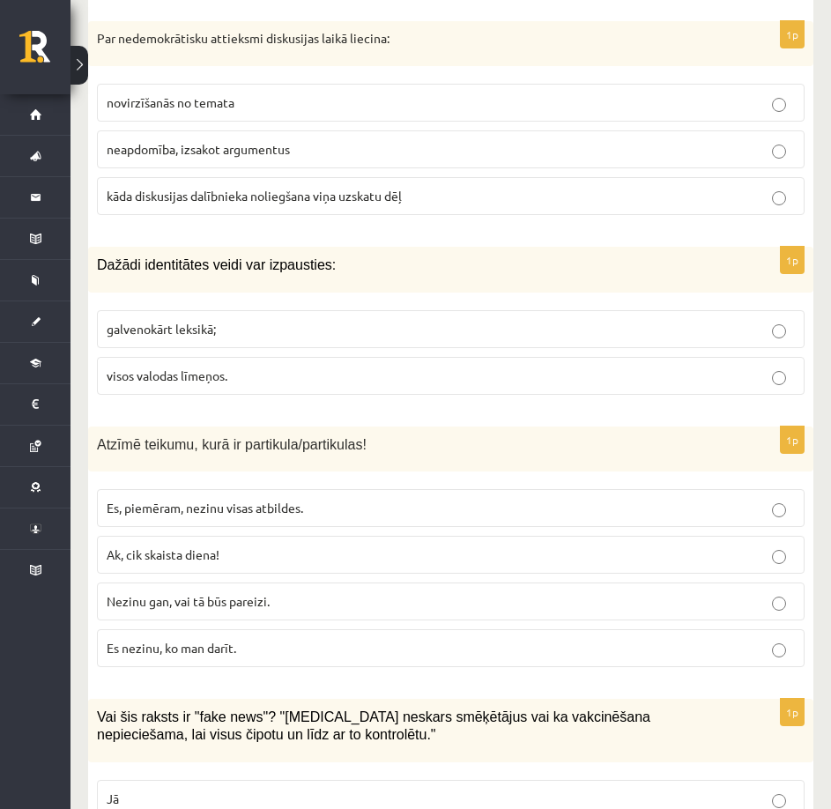
scroll to position [3347, 0]
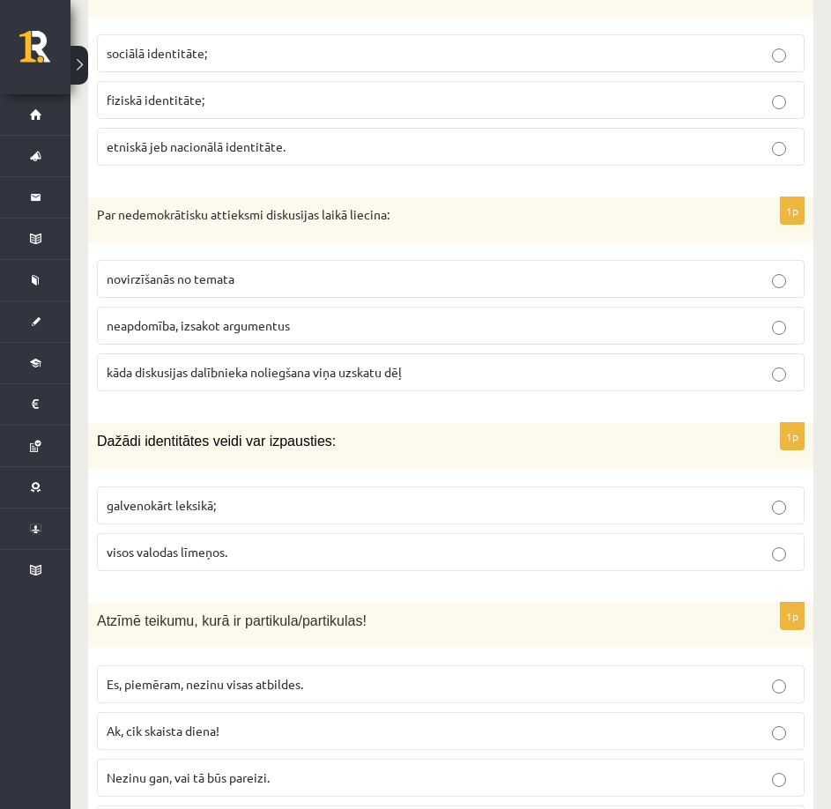
click at [174, 267] on label "novirzīšanās no temata" at bounding box center [450, 279] width 707 height 38
click at [189, 314] on label "neapdomība, izsakot argumentus" at bounding box center [450, 326] width 707 height 38
click at [198, 380] on span "kāda diskusijas dalībnieka noliegšana viņa uzskatu dēļ" at bounding box center [254, 372] width 295 height 16
click at [207, 322] on span "neapdomība, izsakot argumentus" at bounding box center [198, 325] width 183 height 16
click at [227, 277] on span "novirzīšanās no temata" at bounding box center [171, 278] width 128 height 16
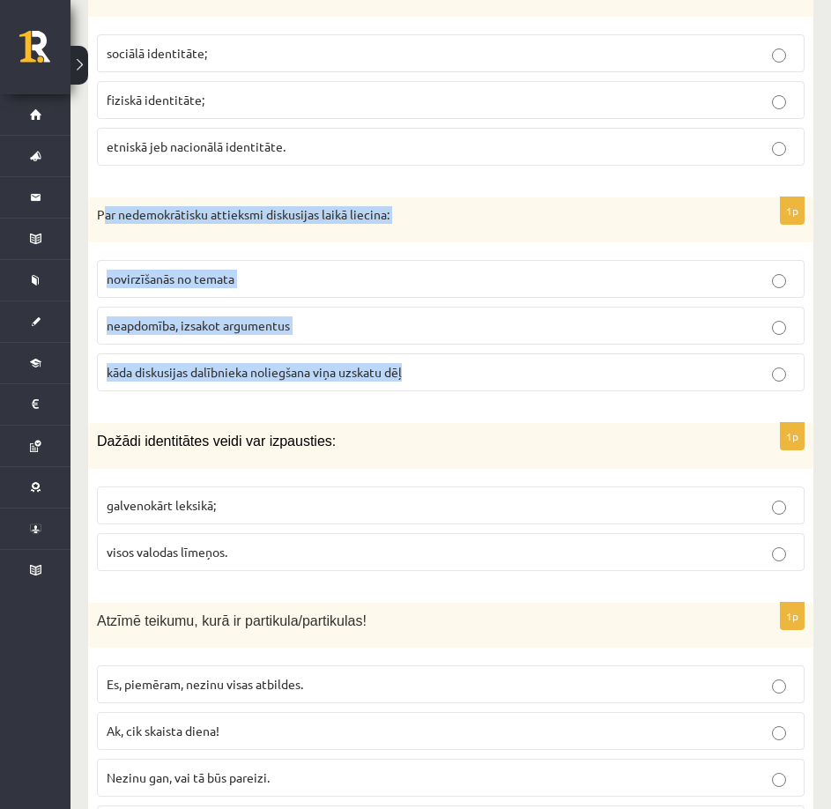
drag, startPoint x: 105, startPoint y: 211, endPoint x: 452, endPoint y: 366, distance: 380.5
click at [452, 366] on div "1p Par nedemokrātisku attieksmi diskusijas laikā liecina: novirzīšanās no temat…" at bounding box center [450, 301] width 725 height 209
click at [488, 226] on div "Par nedemokrātisku attieksmi diskusijas laikā liecina:" at bounding box center [450, 220] width 725 height 46
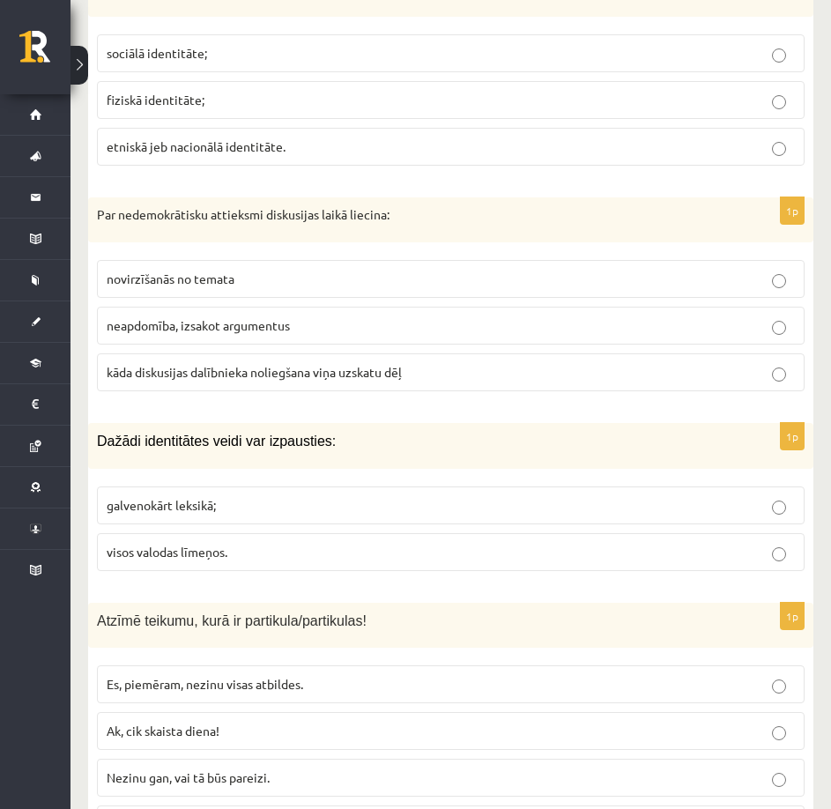
click at [394, 366] on span "kāda diskusijas dalībnieka noliegšana viņa uzskatu dēļ" at bounding box center [254, 372] width 295 height 16
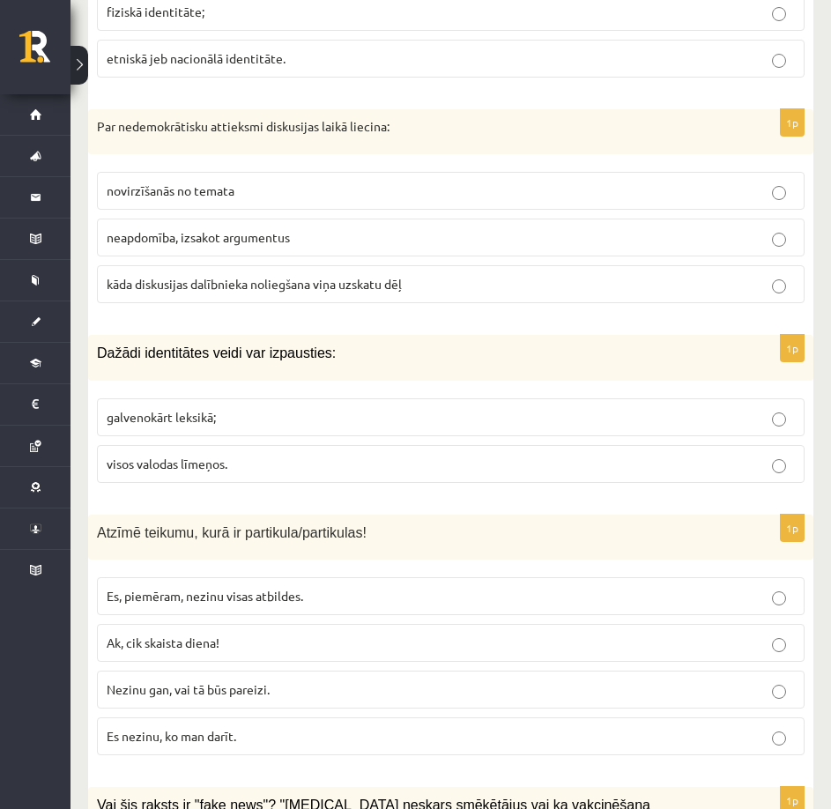
scroll to position [3524, 0]
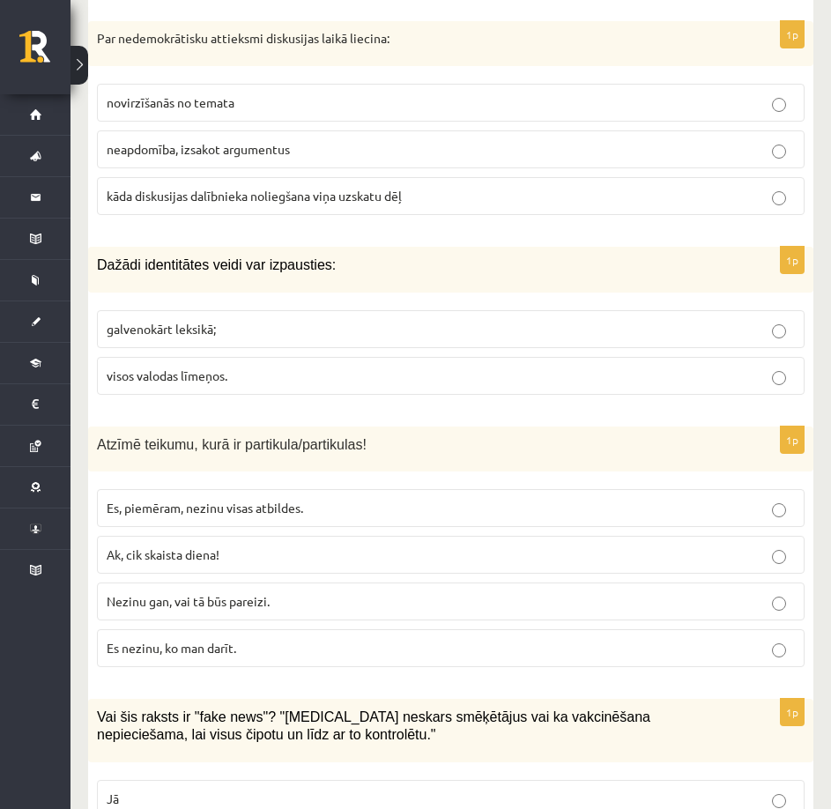
click at [184, 328] on span "galvenokārt leksikā;" at bounding box center [161, 329] width 109 height 16
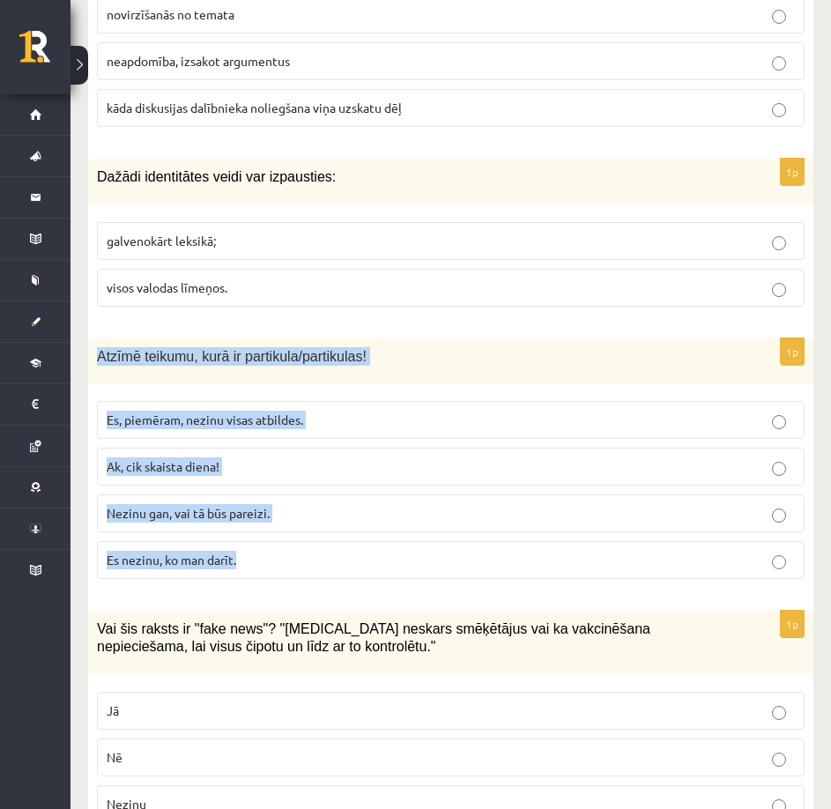
drag, startPoint x: 96, startPoint y: 353, endPoint x: 337, endPoint y: 542, distance: 305.6
click at [337, 542] on div "1p Atzīmē teikumu, kurā ir partikula/partikulas! Es, piemēram, nezinu visas atb…" at bounding box center [450, 465] width 725 height 255
click at [388, 420] on p "Es, piemēram, nezinu visas atbildes." at bounding box center [451, 420] width 688 height 18
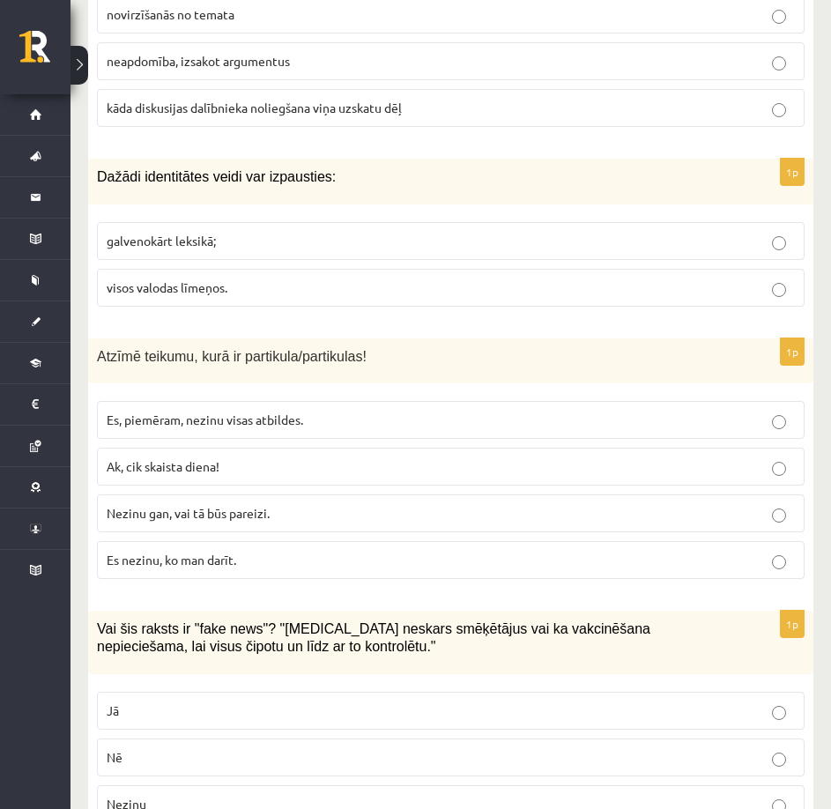
click at [261, 517] on span "Nezinu gan, vai tā būs pareizi." at bounding box center [188, 513] width 163 height 16
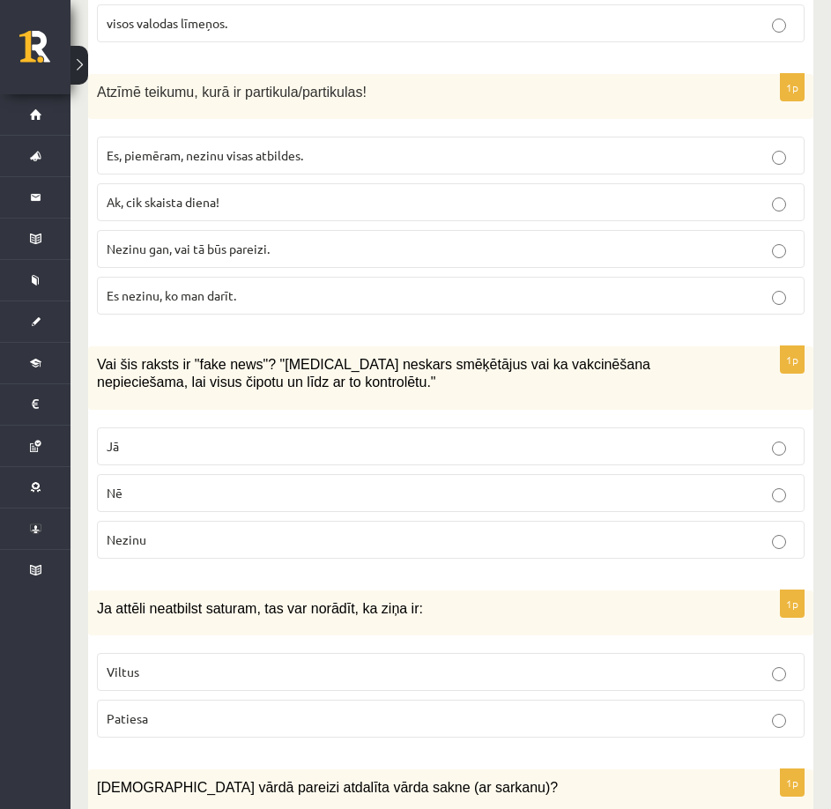
scroll to position [3964, 0]
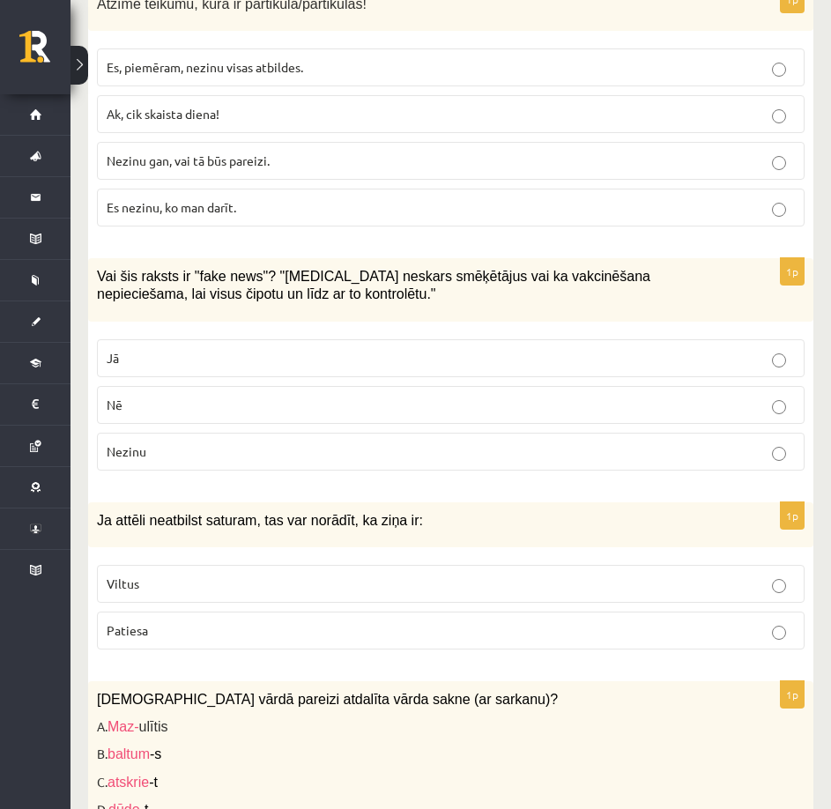
click at [137, 359] on p "Jā" at bounding box center [451, 358] width 688 height 18
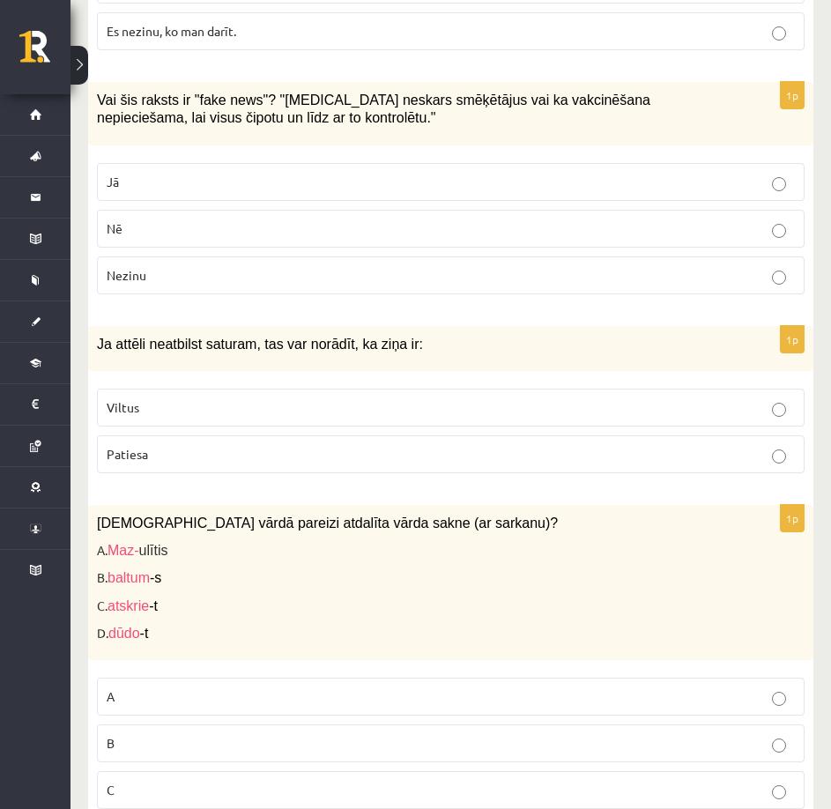
click at [203, 412] on p "Viltus" at bounding box center [451, 407] width 688 height 18
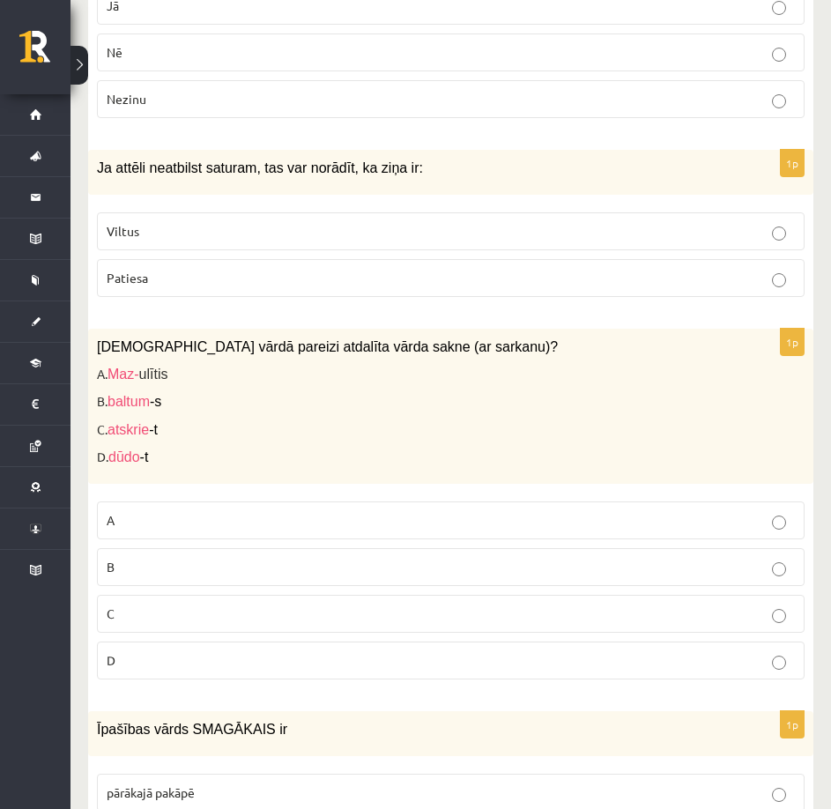
scroll to position [4405, 0]
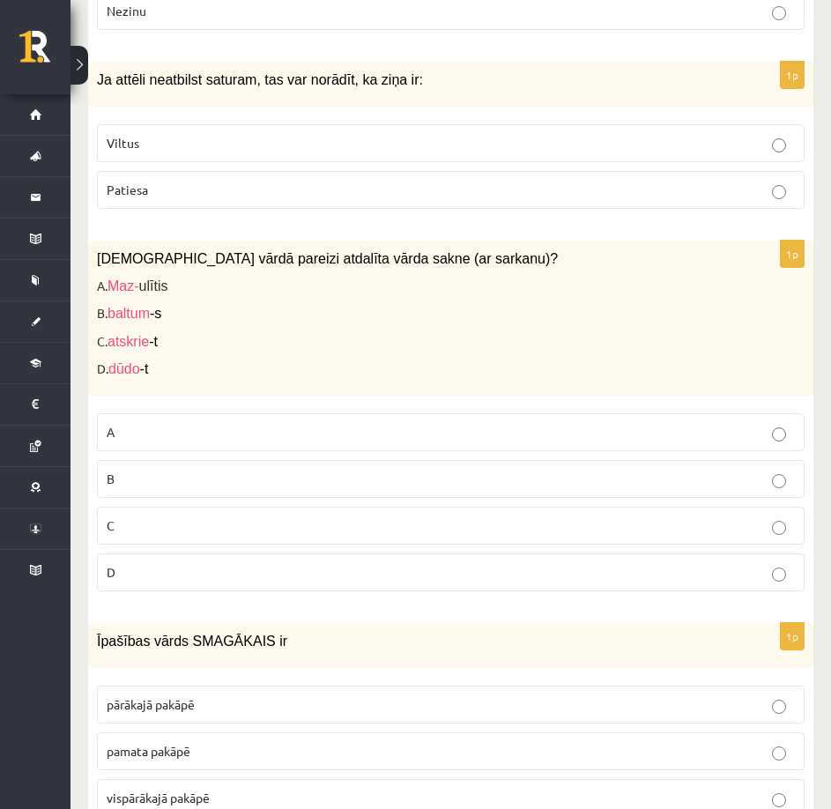
click at [139, 569] on p "D" at bounding box center [451, 572] width 688 height 18
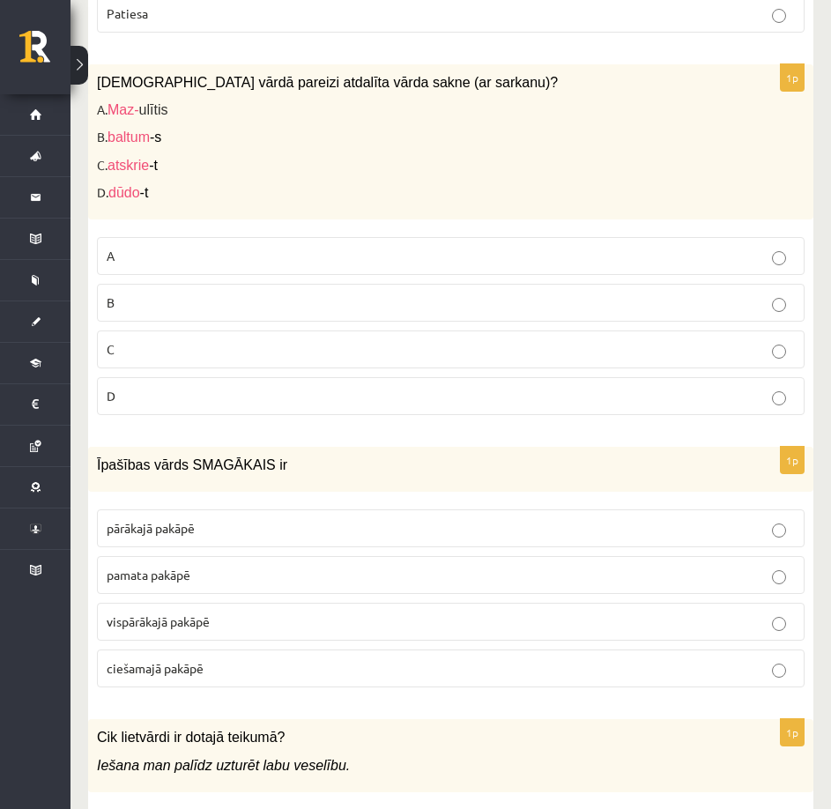
scroll to position [4669, 0]
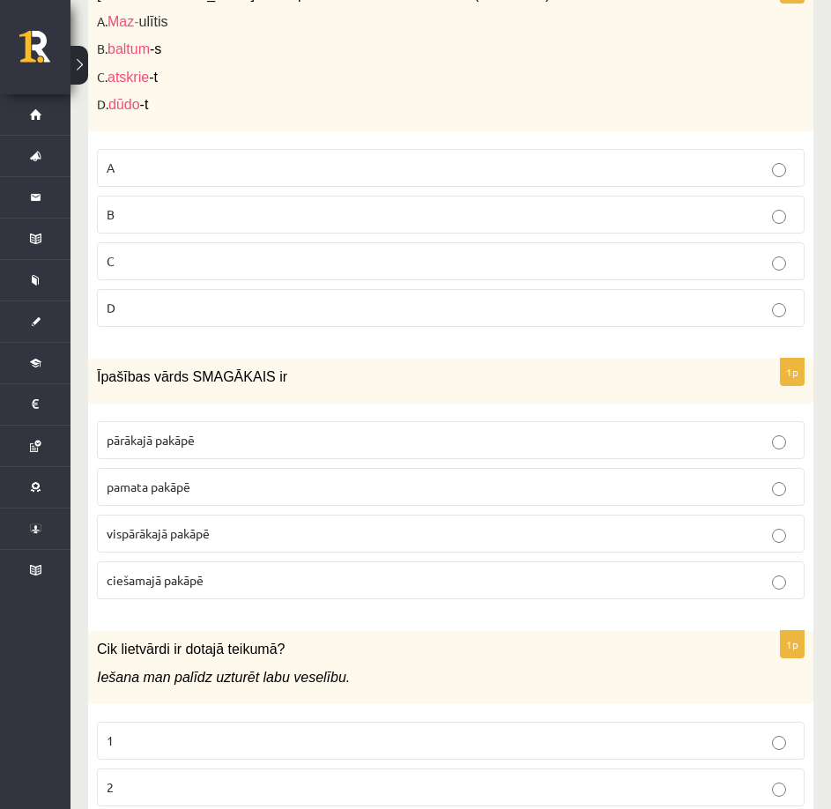
click at [194, 447] on p "pārākajā pakāpē" at bounding box center [451, 440] width 688 height 18
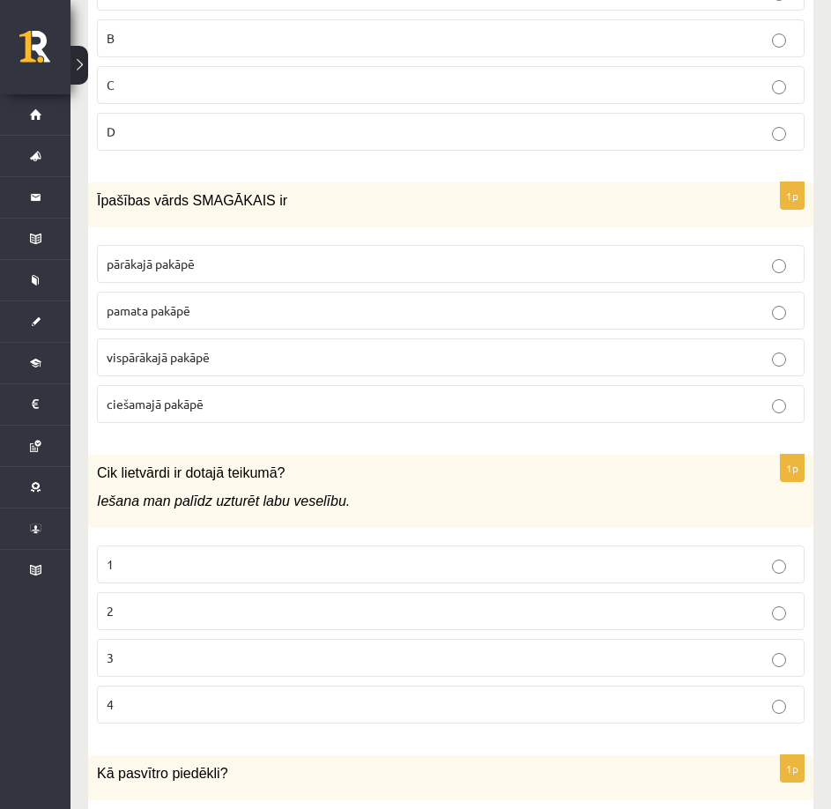
scroll to position [4933, 0]
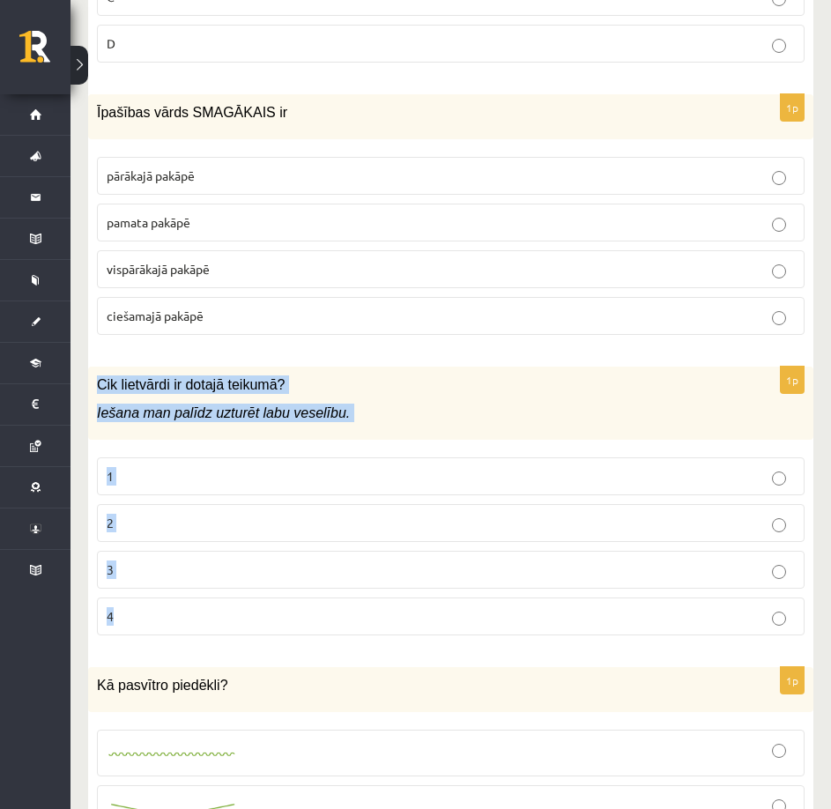
drag, startPoint x: 97, startPoint y: 381, endPoint x: 417, endPoint y: 608, distance: 392.3
click at [417, 608] on div "1p Cik lietvārdi ir dotajā teikumā? Iešana man palīdz uzturēt labu veselību. 1 …" at bounding box center [450, 507] width 725 height 283
click at [196, 563] on p "3" at bounding box center [451, 569] width 688 height 18
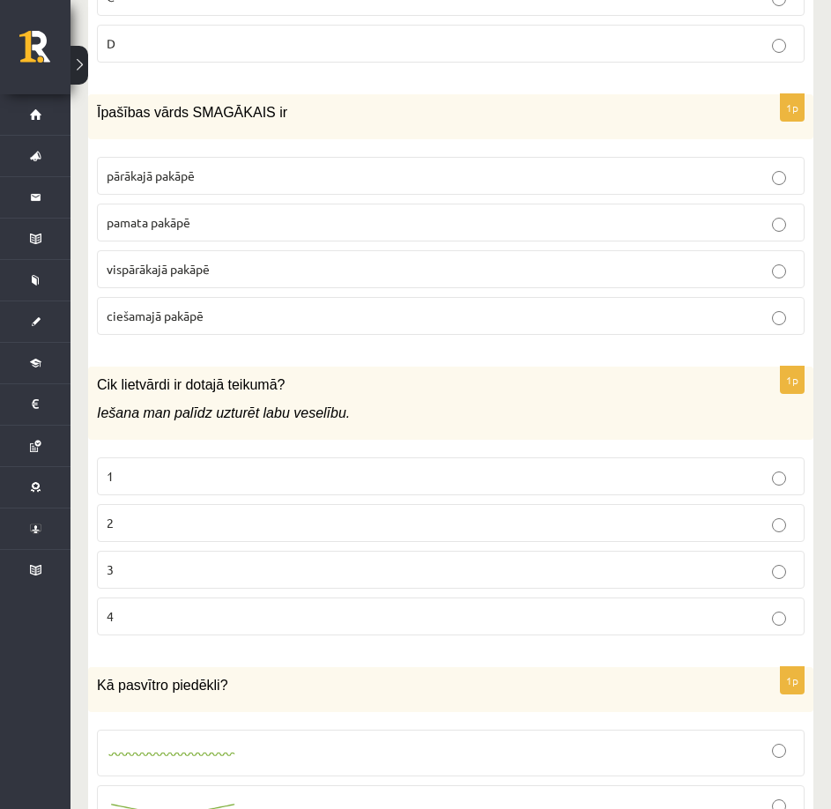
click at [198, 524] on p "2" at bounding box center [451, 523] width 688 height 18
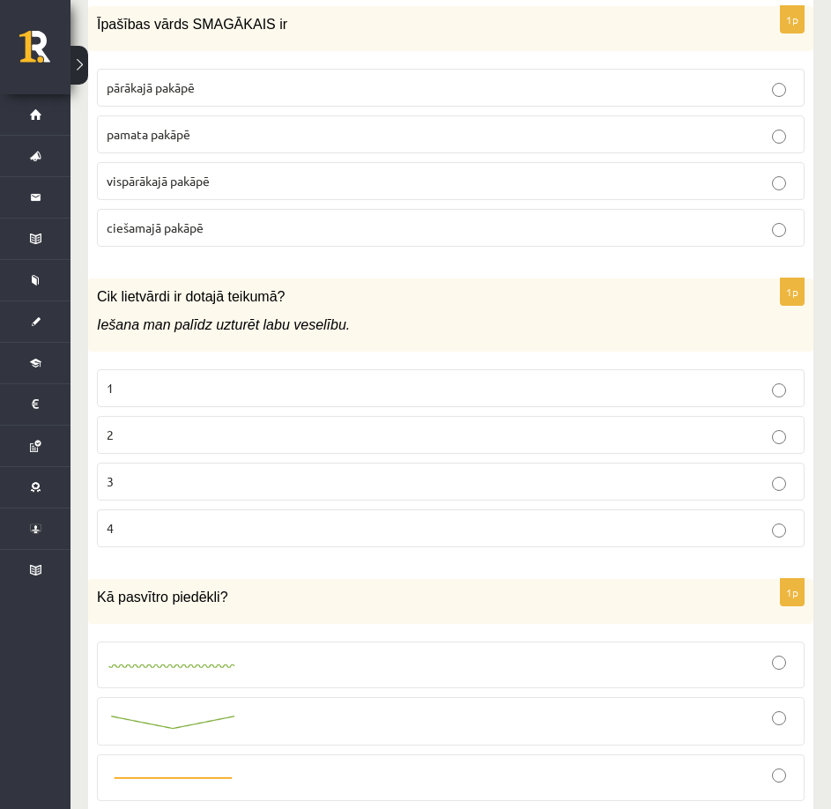
scroll to position [5197, 0]
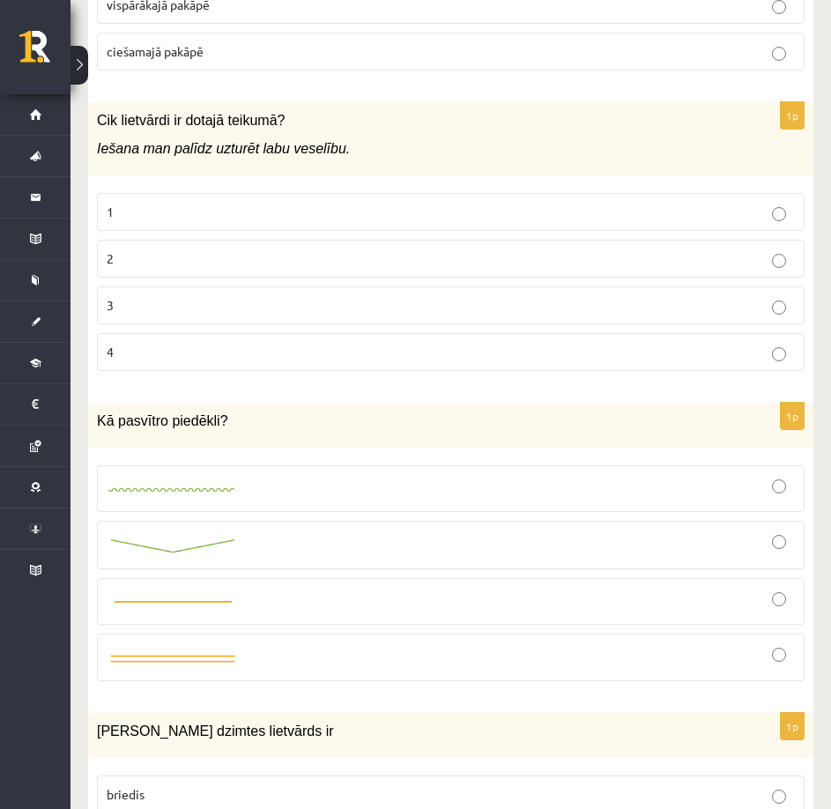
click at [308, 496] on div at bounding box center [451, 488] width 688 height 27
click at [223, 542] on img at bounding box center [173, 545] width 132 height 18
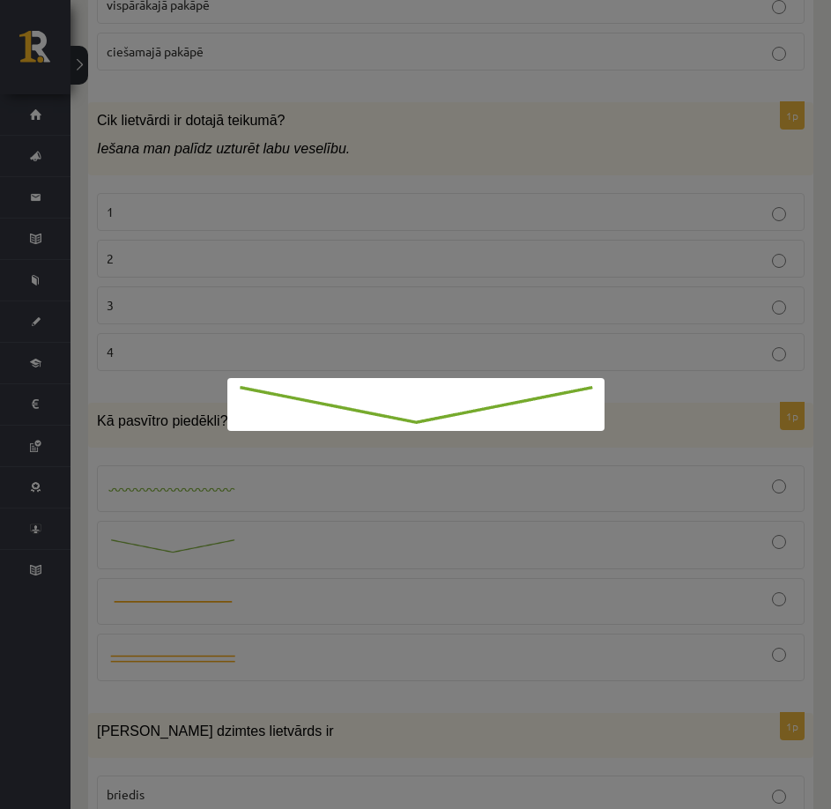
click at [486, 518] on div at bounding box center [415, 404] width 831 height 809
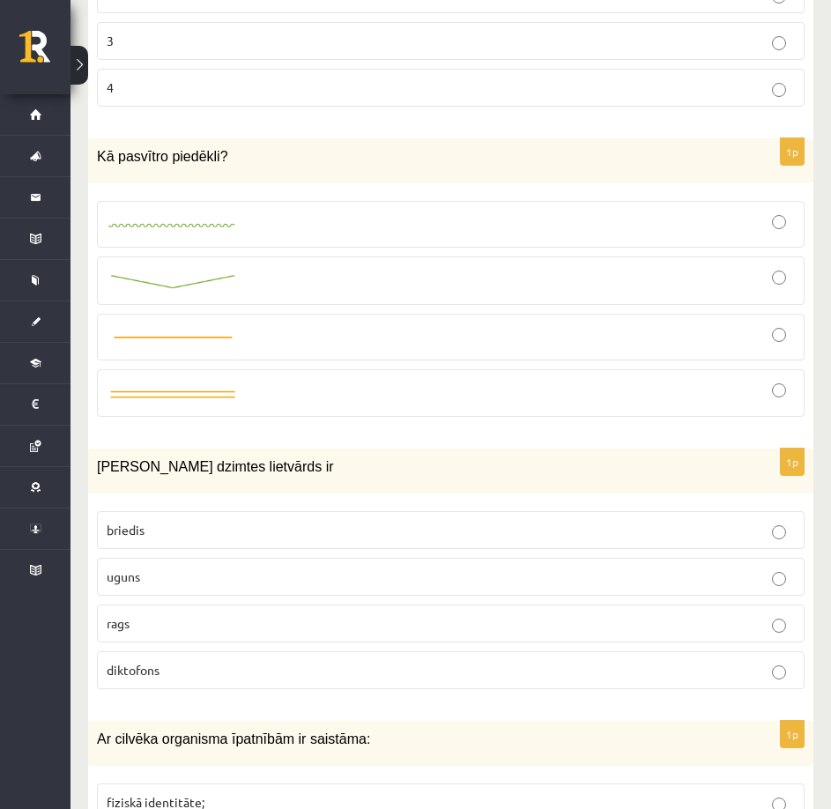
scroll to position [5550, 0]
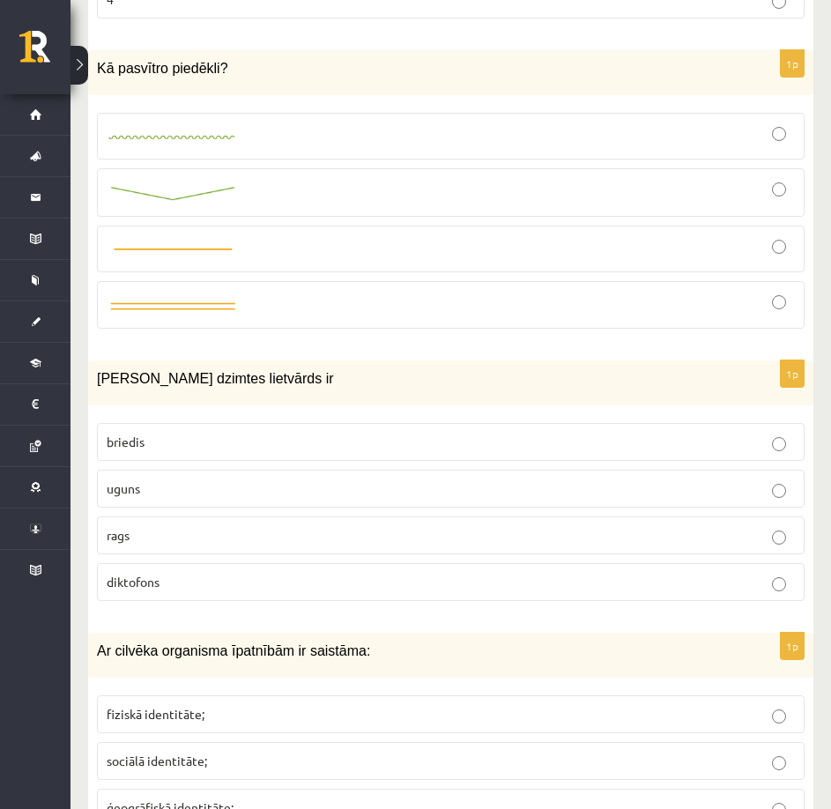
click at [201, 485] on p "uguns" at bounding box center [451, 488] width 688 height 18
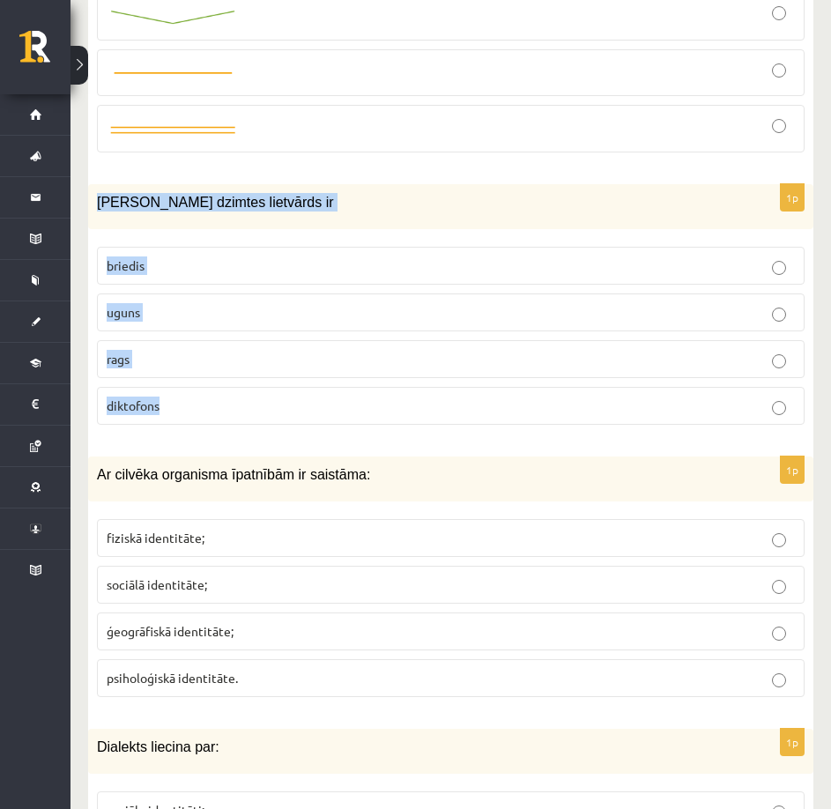
drag, startPoint x: 96, startPoint y: 201, endPoint x: 313, endPoint y: 403, distance: 296.7
click at [313, 403] on div "1p Sieviešu dzimtes lietvārds ir briedis uguns rags diktofons" at bounding box center [450, 311] width 725 height 255
click at [241, 419] on label "diktofons" at bounding box center [450, 406] width 707 height 38
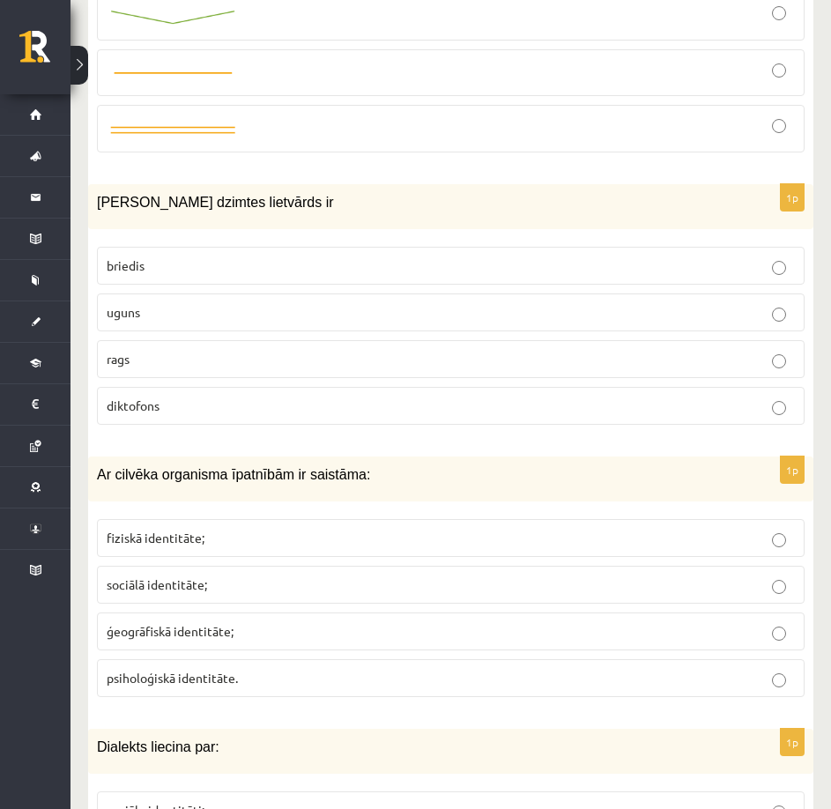
click at [253, 292] on fieldset "briedis uguns rags diktofons" at bounding box center [450, 334] width 707 height 192
click at [254, 303] on p "uguns" at bounding box center [451, 312] width 688 height 18
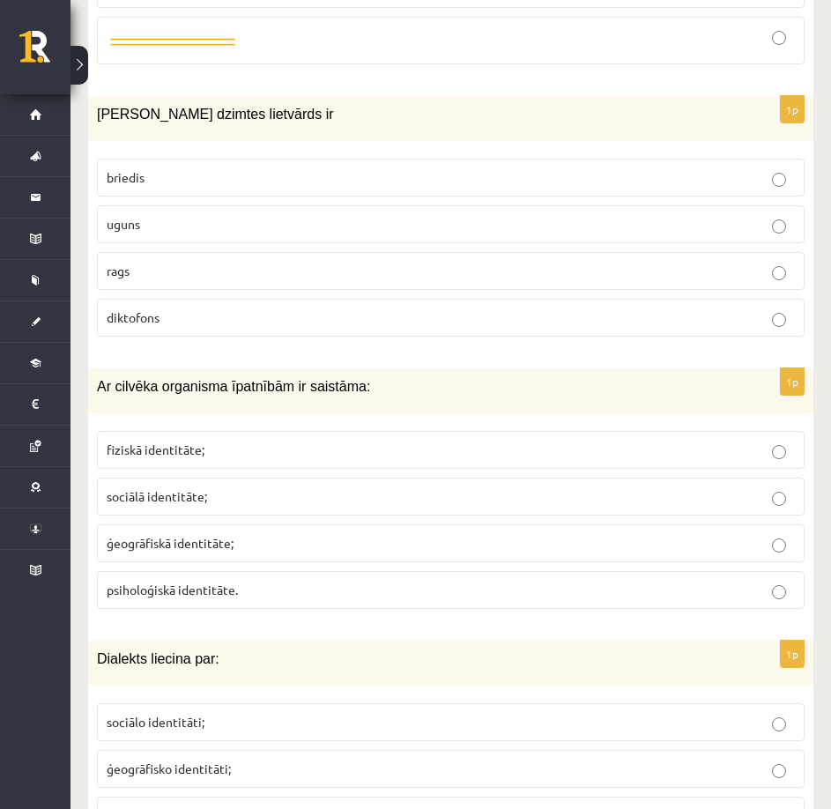
scroll to position [5902, 0]
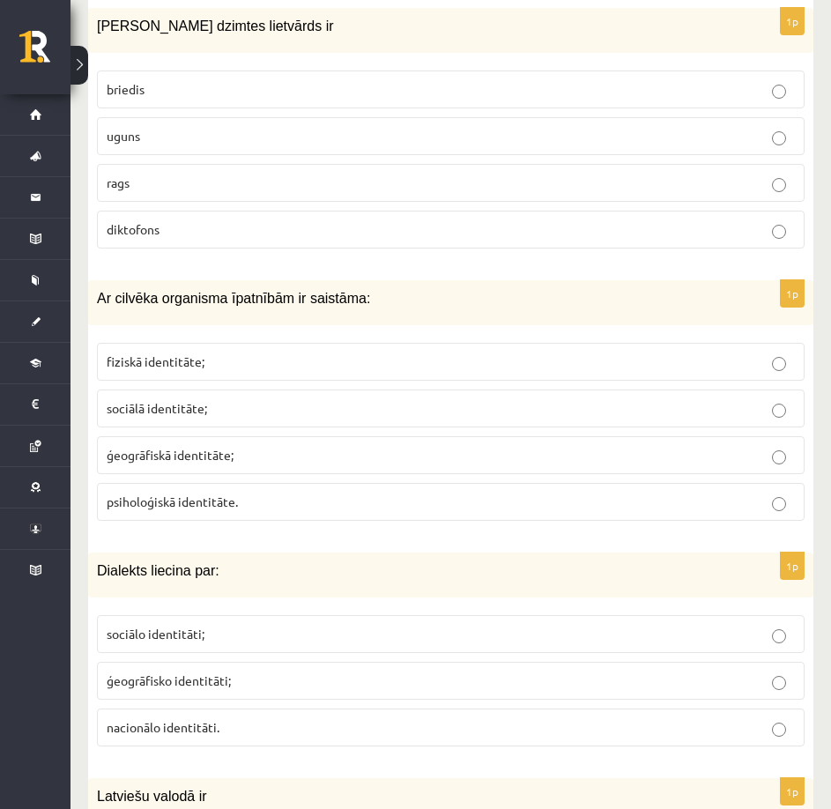
click at [285, 352] on p "fiziskā identitāte;" at bounding box center [451, 361] width 688 height 18
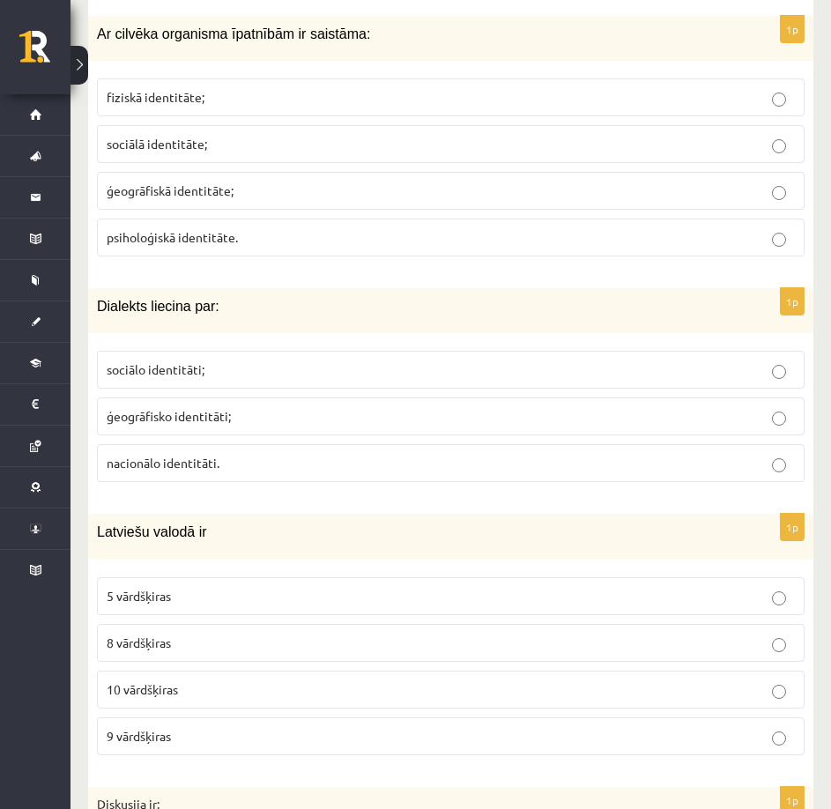
click at [277, 365] on p "sociālo identitāti;" at bounding box center [451, 369] width 688 height 18
click at [271, 408] on p "ģeogrāfisko identitāti;" at bounding box center [451, 416] width 688 height 18
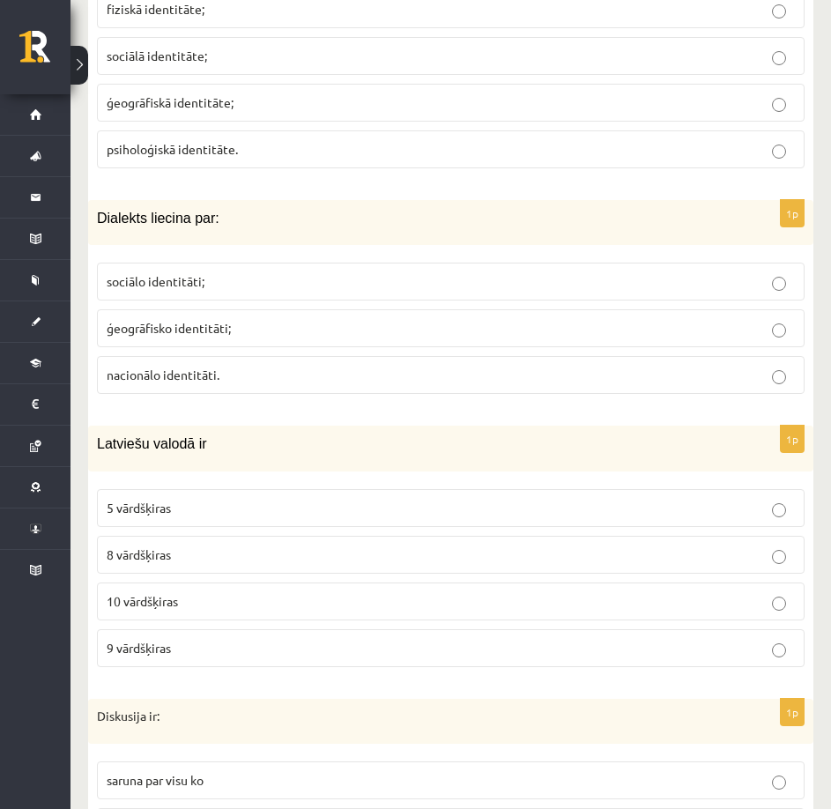
scroll to position [6343, 0]
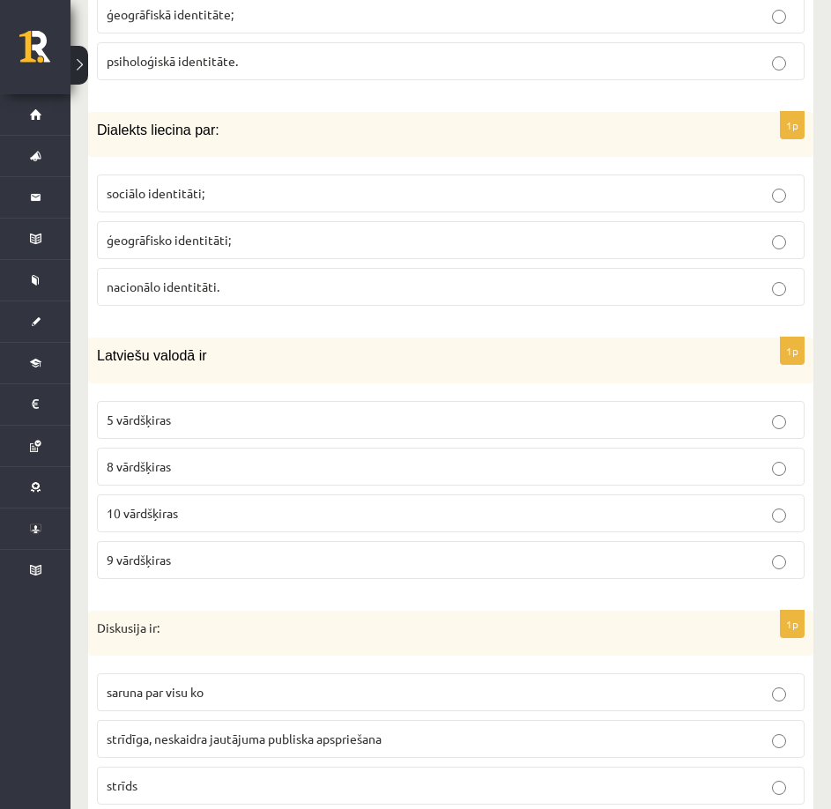
click at [181, 497] on label "10 vārdšķiras" at bounding box center [450, 513] width 707 height 38
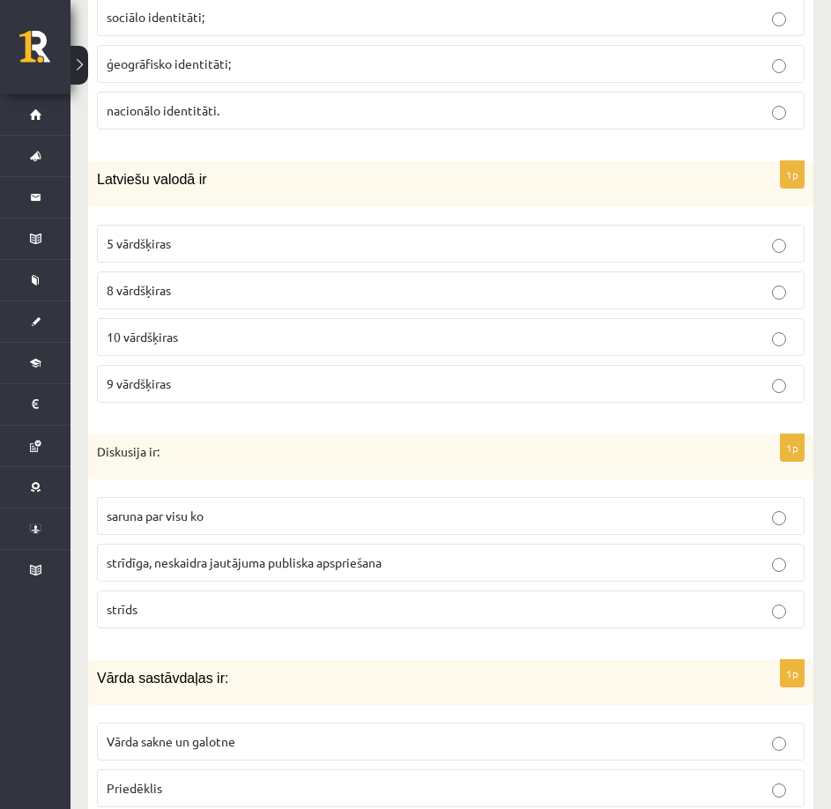
scroll to position [6607, 0]
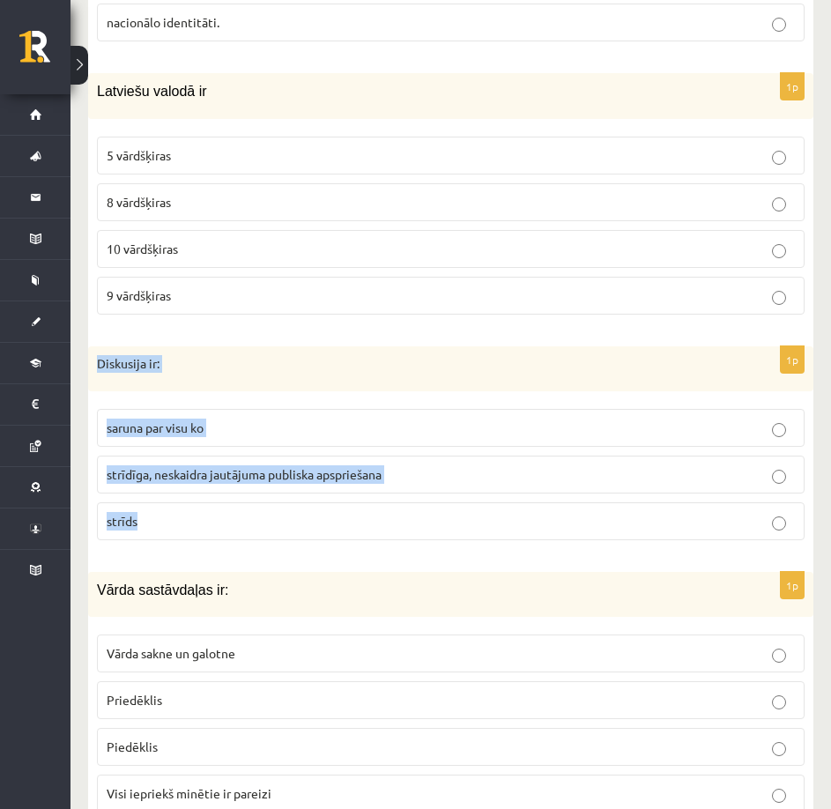
drag, startPoint x: 98, startPoint y: 357, endPoint x: 284, endPoint y: 532, distance: 255.5
click at [284, 532] on div "1p Diskusija ir: saruna par visu ko strīdīga, neskaidra jautājuma publiska apsp…" at bounding box center [450, 450] width 725 height 209
click at [227, 412] on label "saruna par visu ko" at bounding box center [450, 428] width 707 height 38
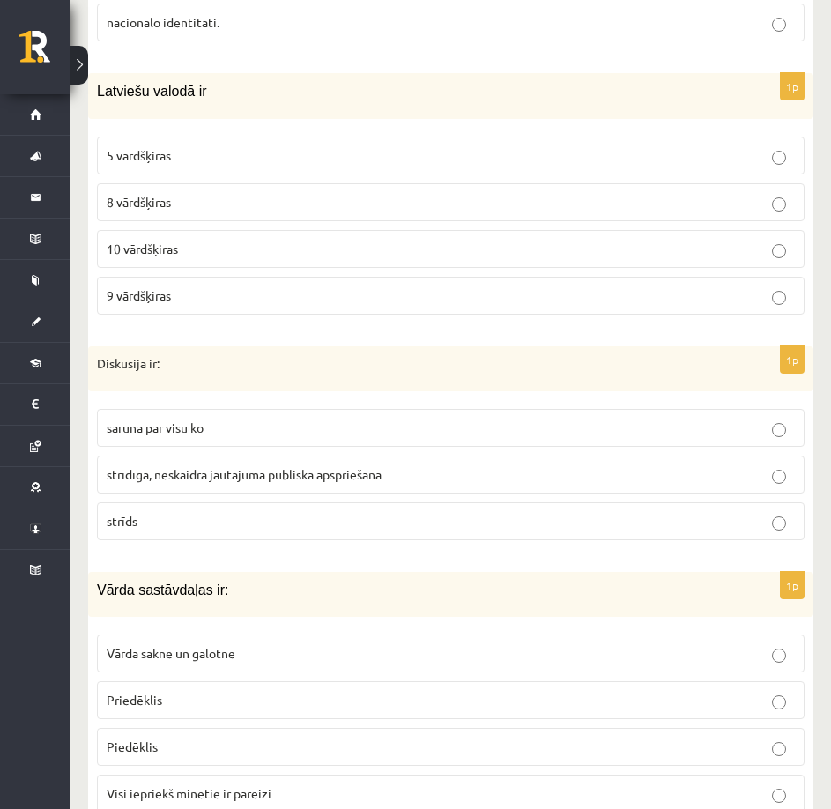
click at [241, 481] on span "strīdīga, neskaidra jautājuma publiska apspriešana" at bounding box center [244, 474] width 275 height 16
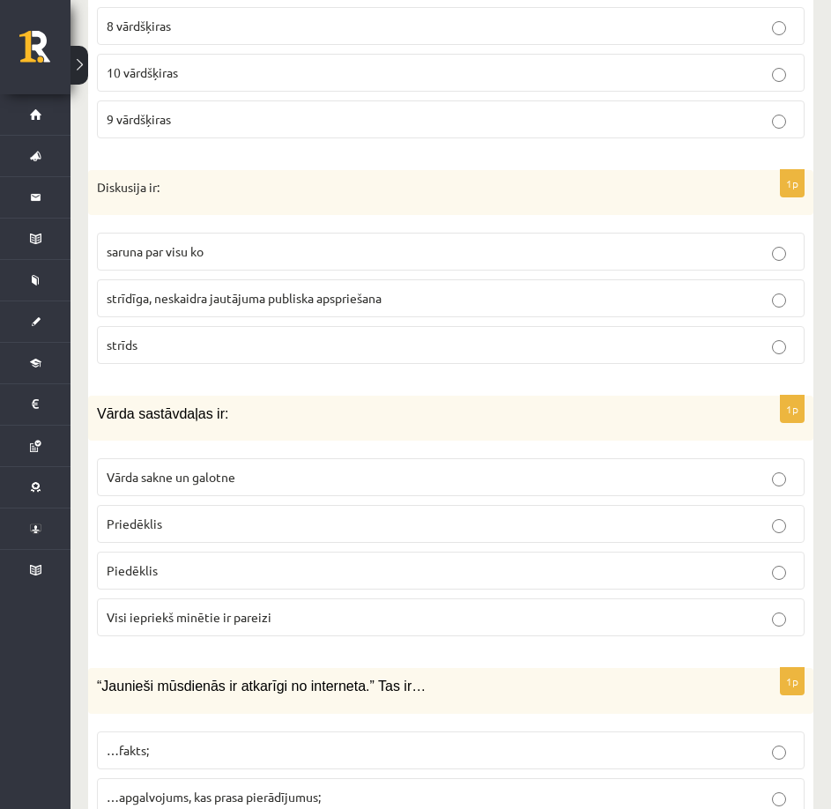
scroll to position [6871, 0]
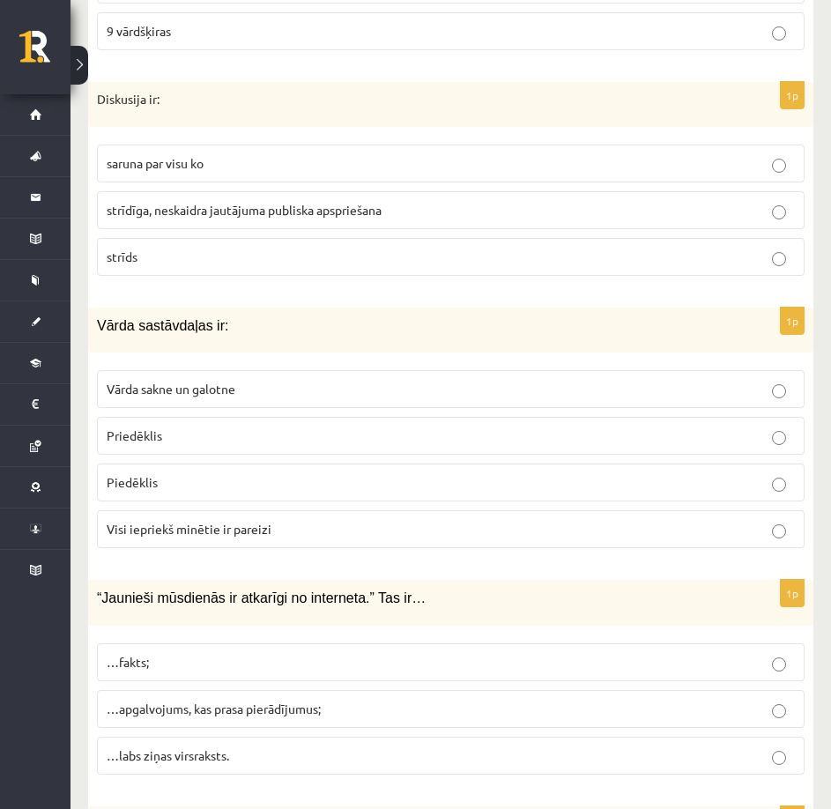
click at [183, 526] on span "Visi iepriekš minētie ir pareizi" at bounding box center [189, 529] width 165 height 16
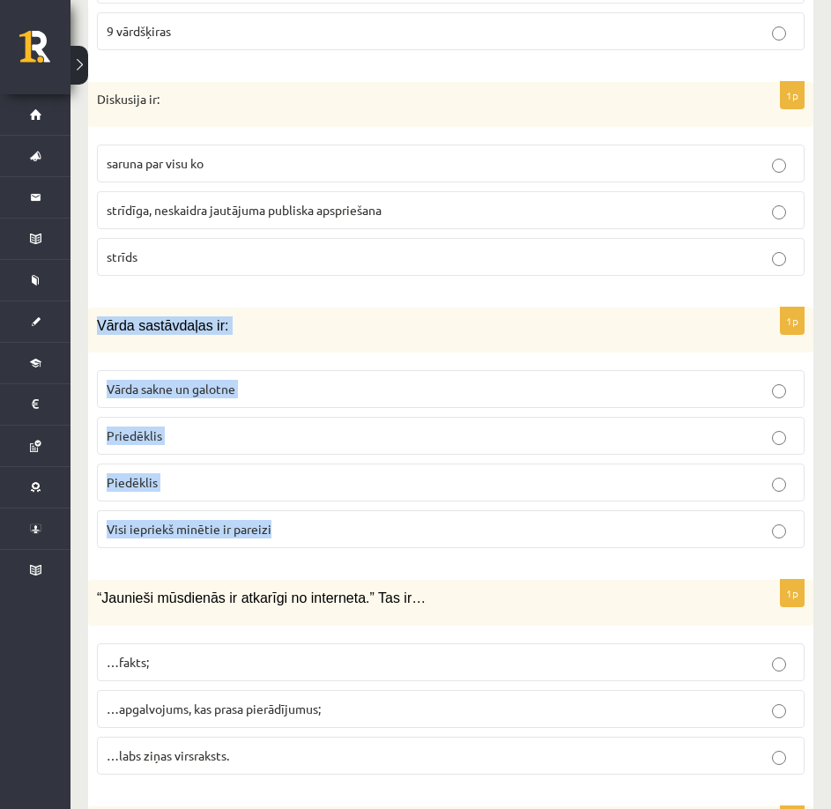
drag, startPoint x: 100, startPoint y: 319, endPoint x: 340, endPoint y: 536, distance: 323.7
click at [340, 536] on div "1p Vārda sastāvdaļas ir: Vārda sakne un galotne Priedēklis Piedēklis Visi iepri…" at bounding box center [450, 434] width 725 height 255
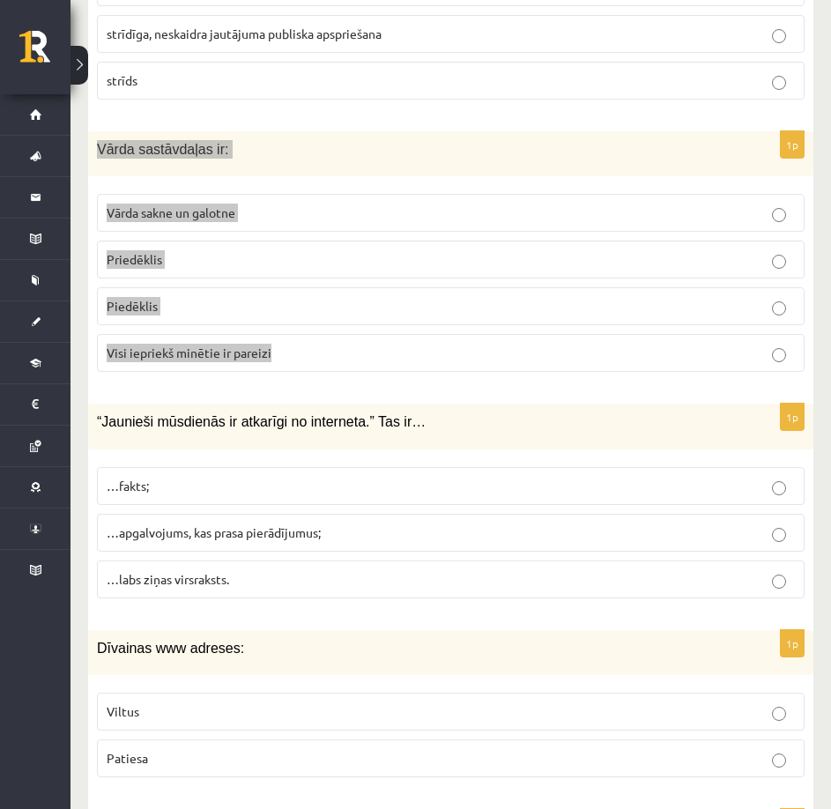
scroll to position [7135, 0]
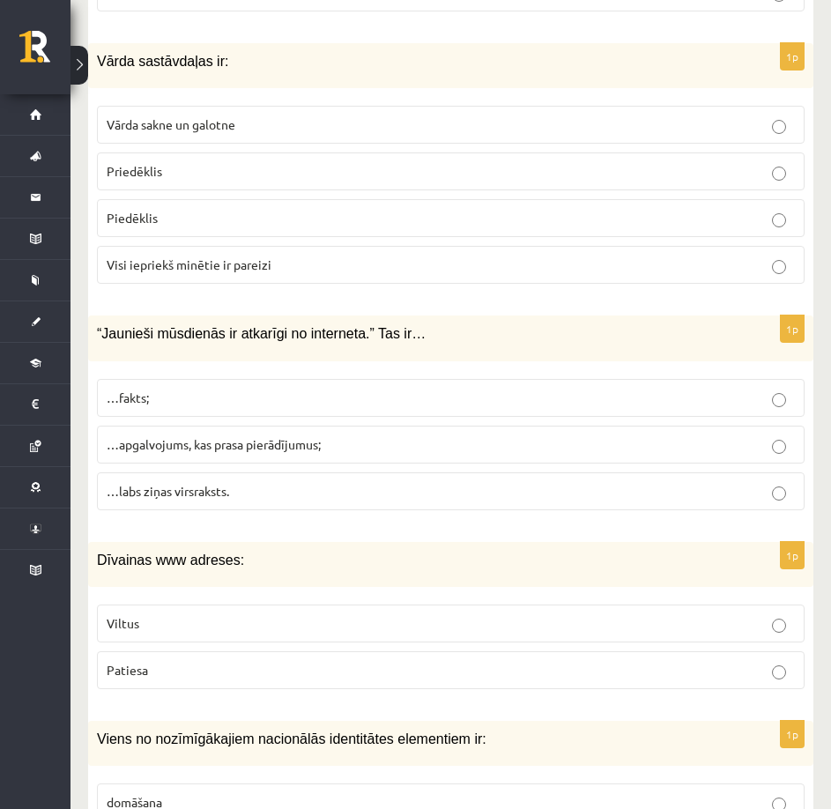
click at [238, 358] on div "“Jaunieši mūsdienās ir atkarīgi no interneta.” Tas ir…" at bounding box center [450, 337] width 725 height 45
click at [225, 450] on span "…apgalvojums, kas prasa pierādījumus;" at bounding box center [214, 444] width 214 height 16
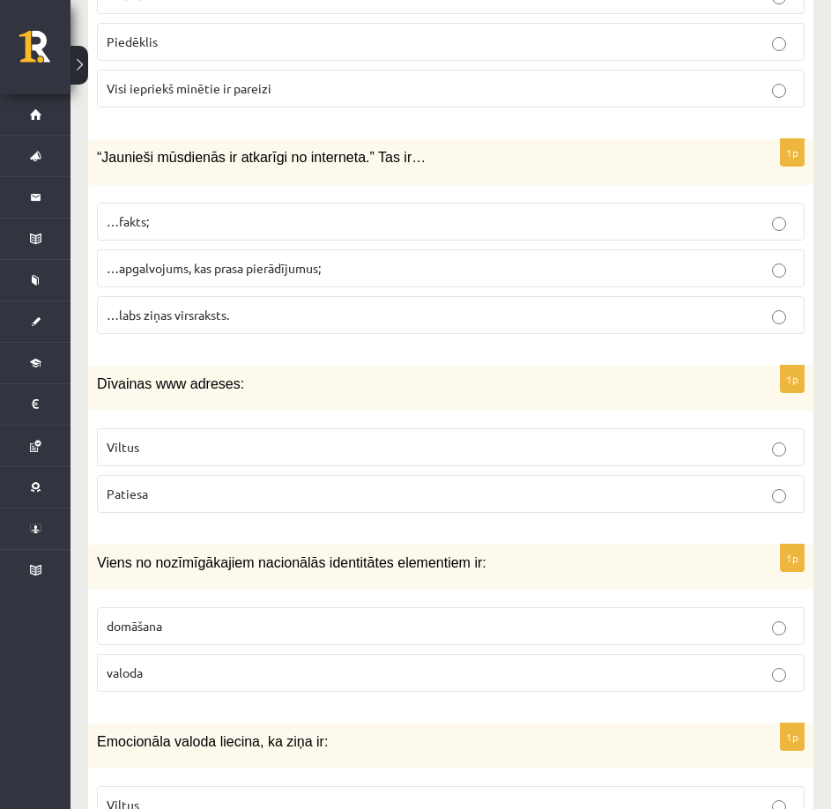
click at [226, 454] on p "Viltus" at bounding box center [451, 447] width 688 height 18
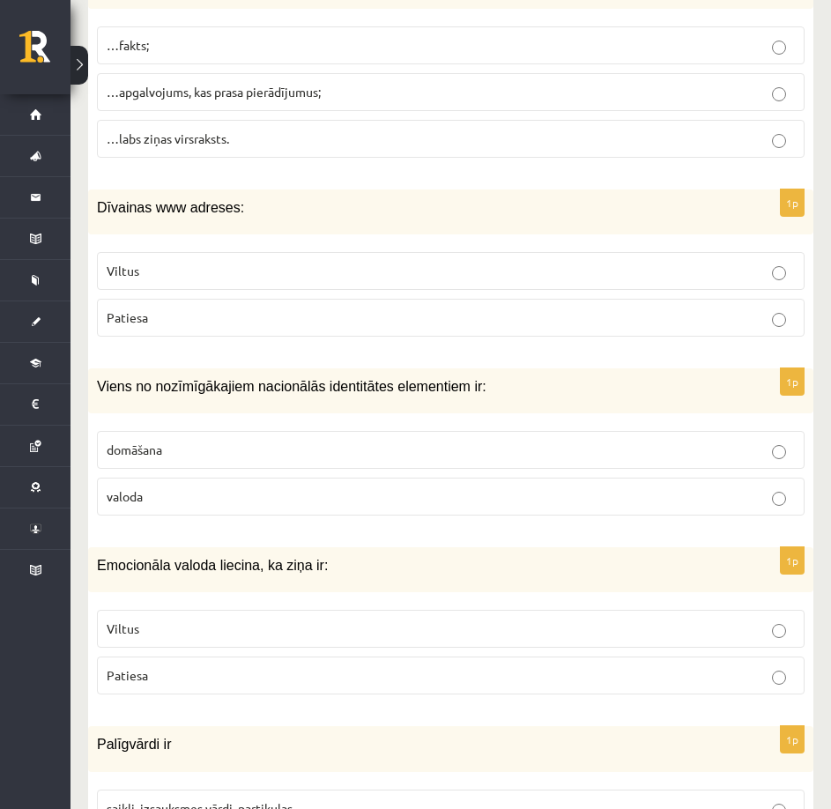
click at [249, 311] on p "Patiesa" at bounding box center [451, 317] width 688 height 18
click at [207, 495] on p "valoda" at bounding box center [451, 496] width 688 height 18
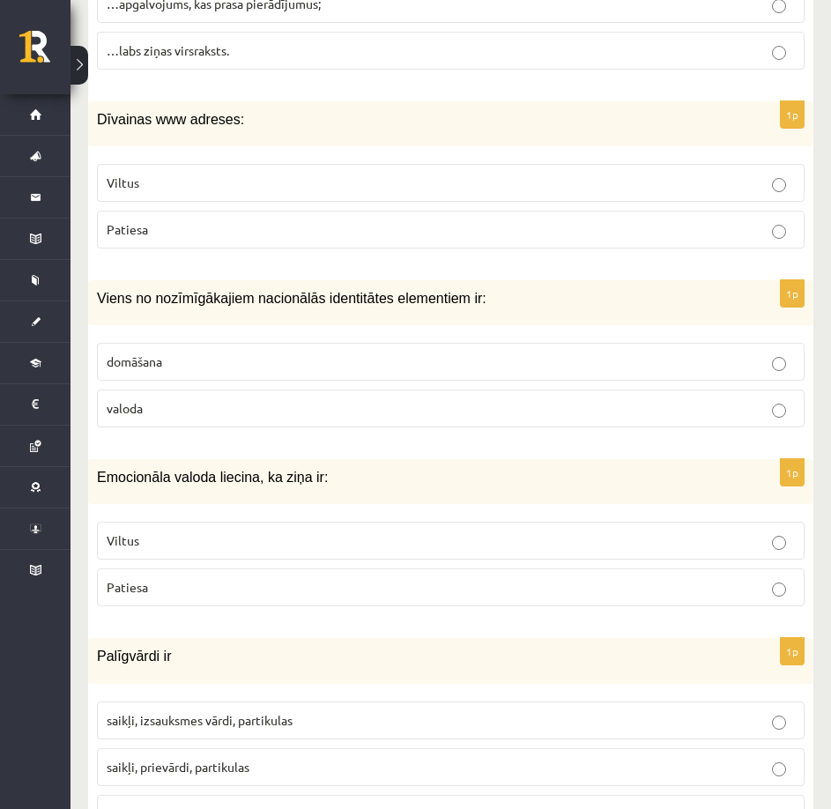
scroll to position [7664, 0]
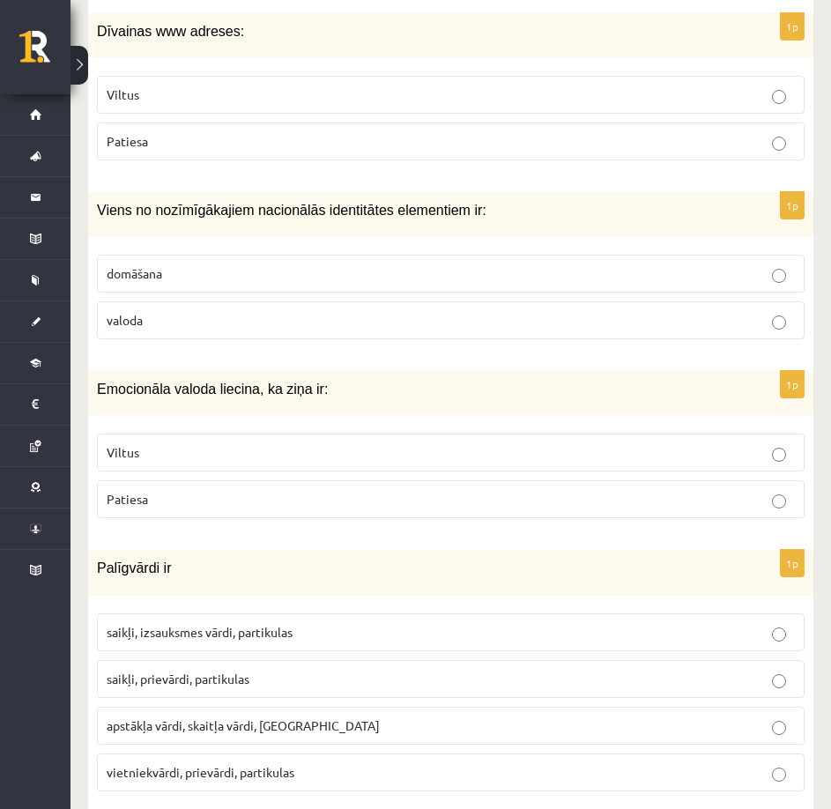
click at [200, 488] on label "Patiesa" at bounding box center [450, 499] width 707 height 38
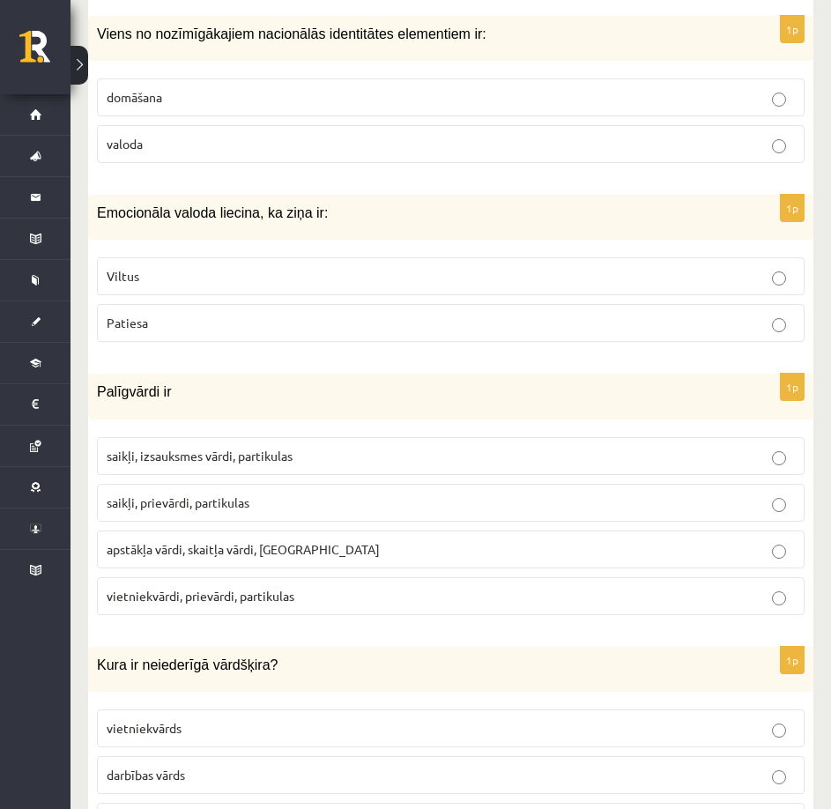
click at [242, 507] on span "saikļi, prievārdi, partikulas" at bounding box center [178, 502] width 143 height 16
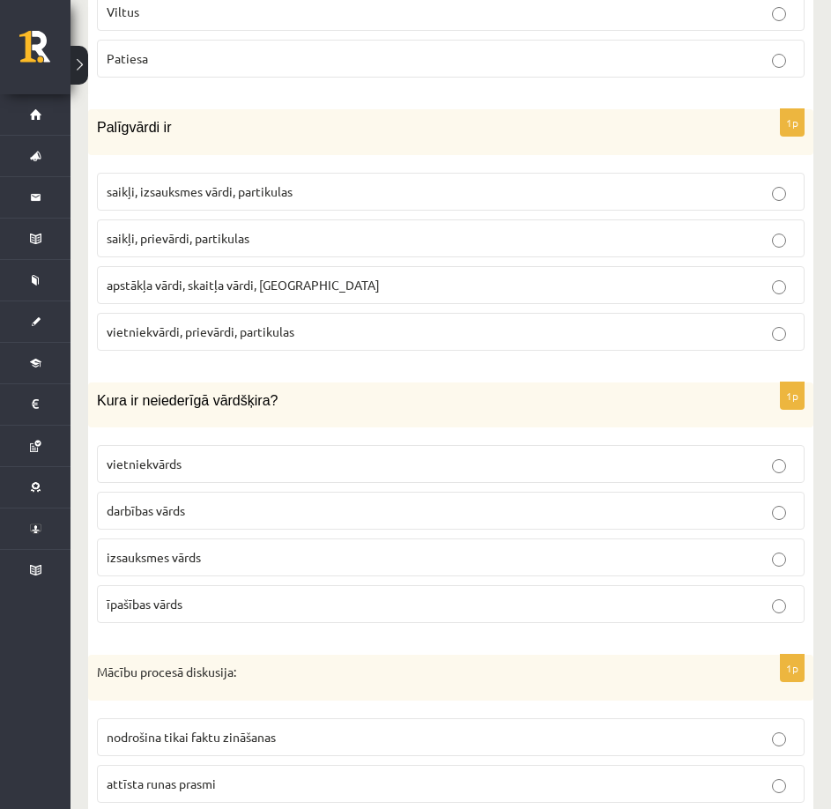
scroll to position [8192, 0]
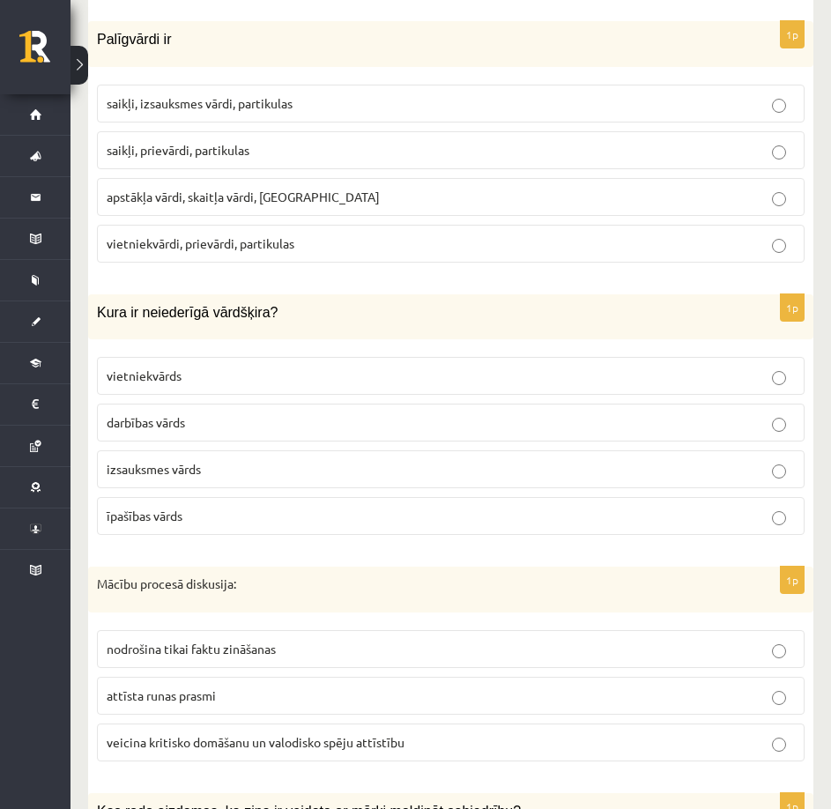
click at [165, 370] on span "vietniekvārds" at bounding box center [144, 375] width 75 height 16
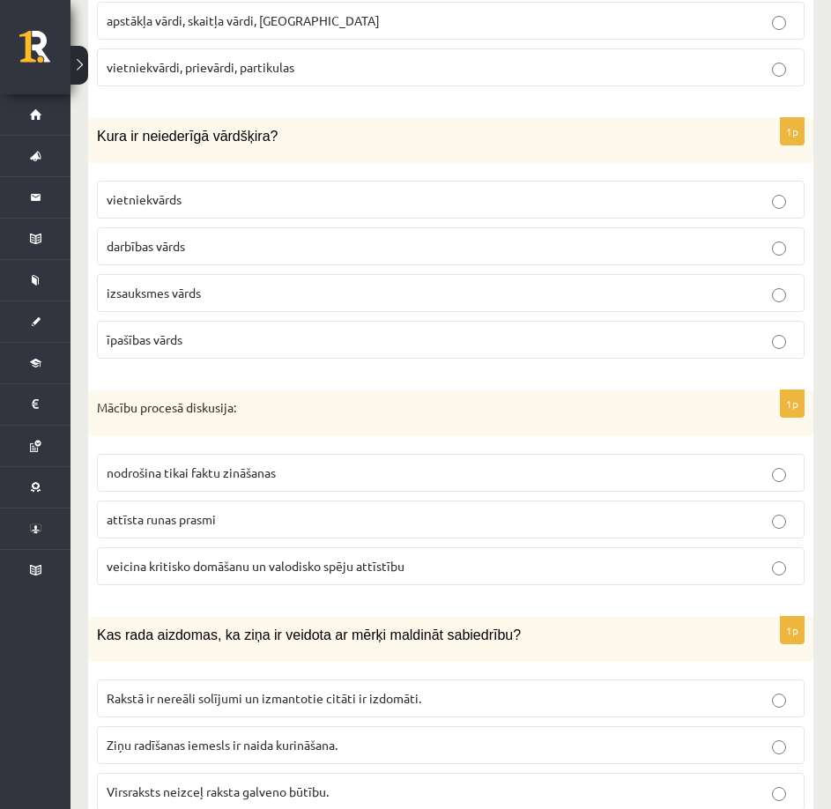
scroll to position [8457, 0]
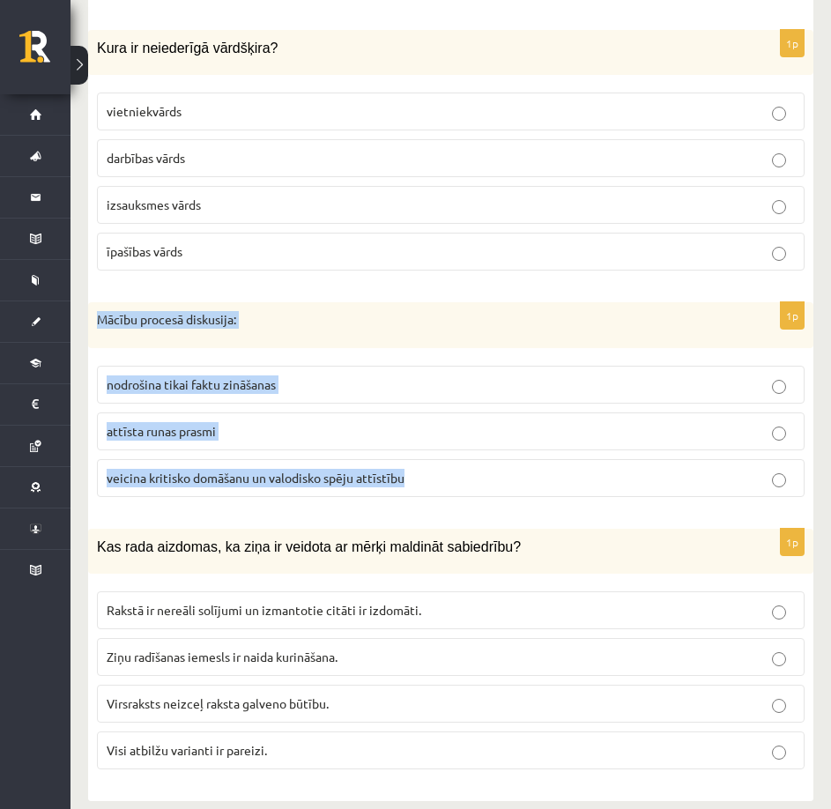
drag, startPoint x: 95, startPoint y: 314, endPoint x: 445, endPoint y: 476, distance: 385.5
click at [445, 476] on div "1p Mācību procesā diskusija: nodrošina tikai faktu zināšanas attīsta runas pras…" at bounding box center [450, 406] width 725 height 209
click at [314, 467] on label "veicina kritisko domāšanu un valodisko spēju attīstību" at bounding box center [450, 478] width 707 height 38
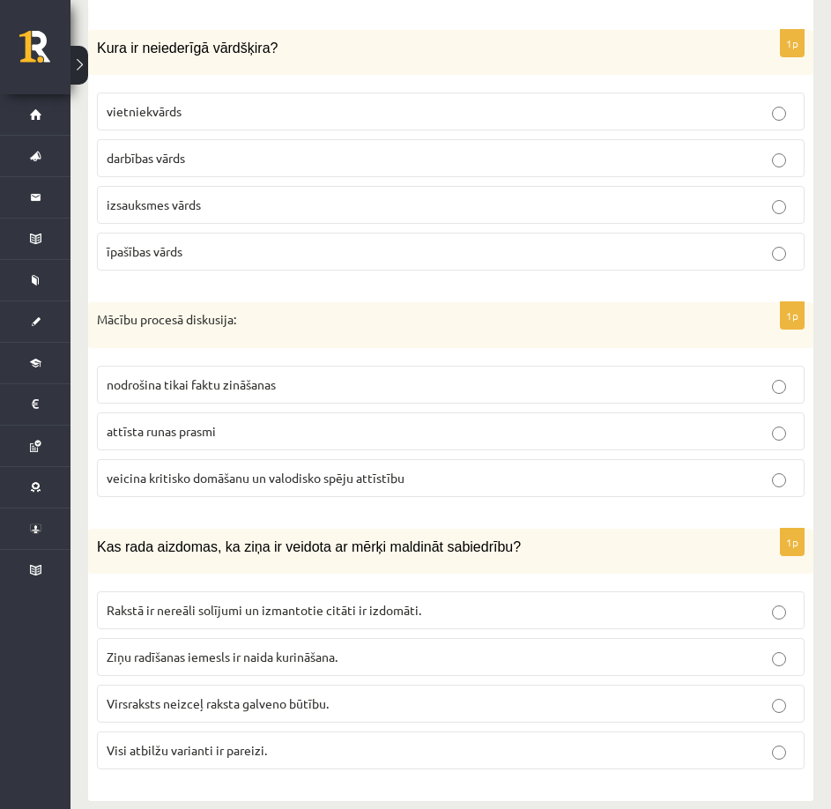
scroll to position [8475, 0]
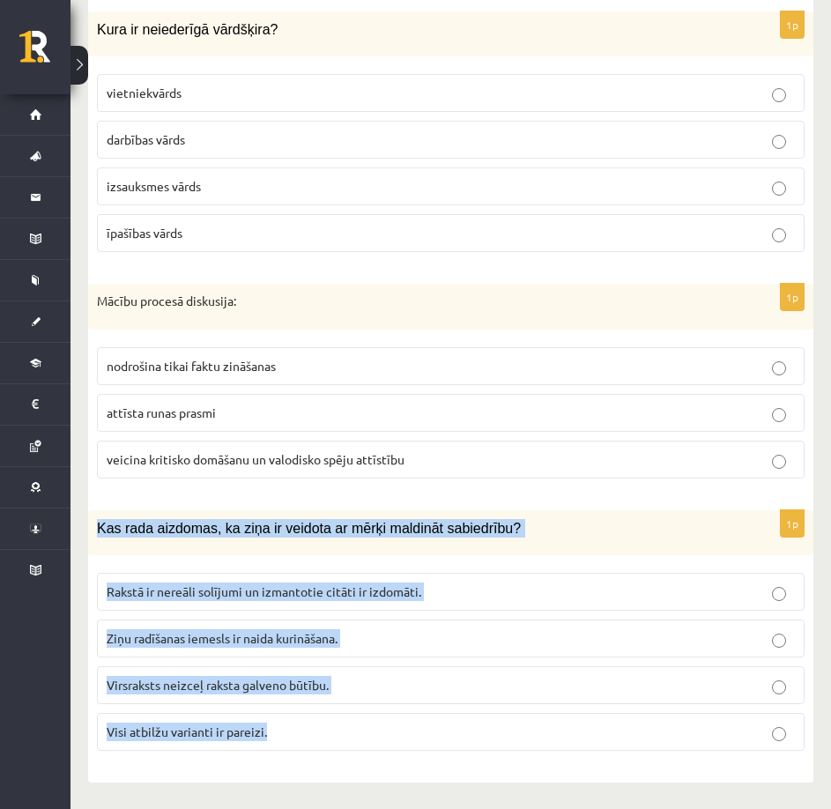
drag, startPoint x: 99, startPoint y: 528, endPoint x: 284, endPoint y: 733, distance: 276.3
click at [284, 733] on div "1p Kas rada aizdomas, ka ziņa ir veidota ar mērķi maldināt sabiedrību? Rakstā i…" at bounding box center [450, 637] width 725 height 255
click at [354, 753] on fieldset "Rakstā ir nereāli solījumi un izmantotie citāti ir izdomāti. Ziņu radīšanas iem…" at bounding box center [450, 660] width 707 height 192
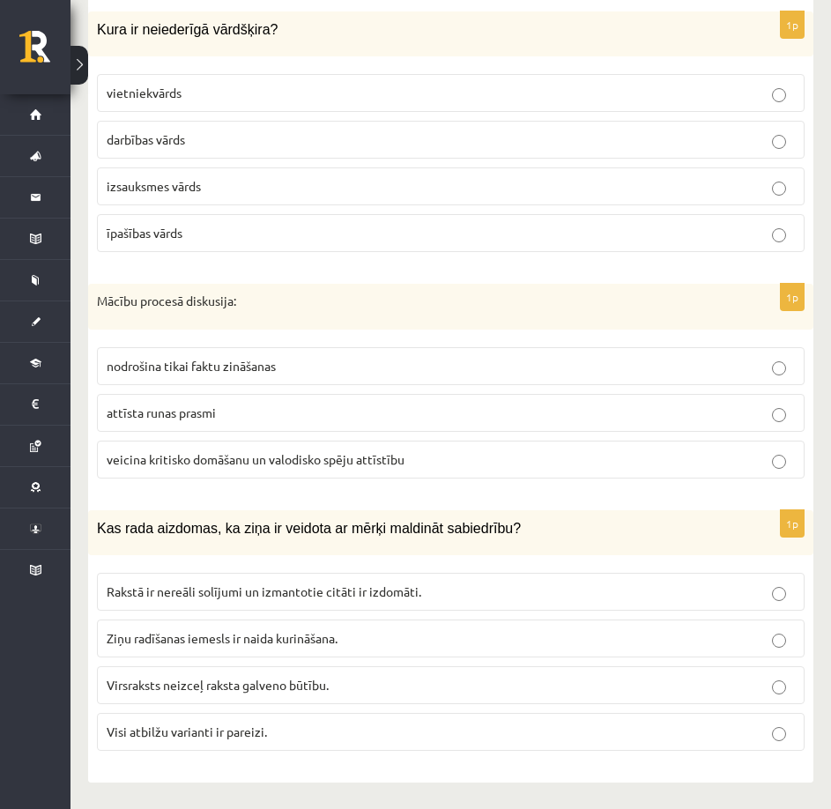
click at [306, 716] on label "Visi atbilžu varianti ir pareizi." at bounding box center [450, 732] width 707 height 38
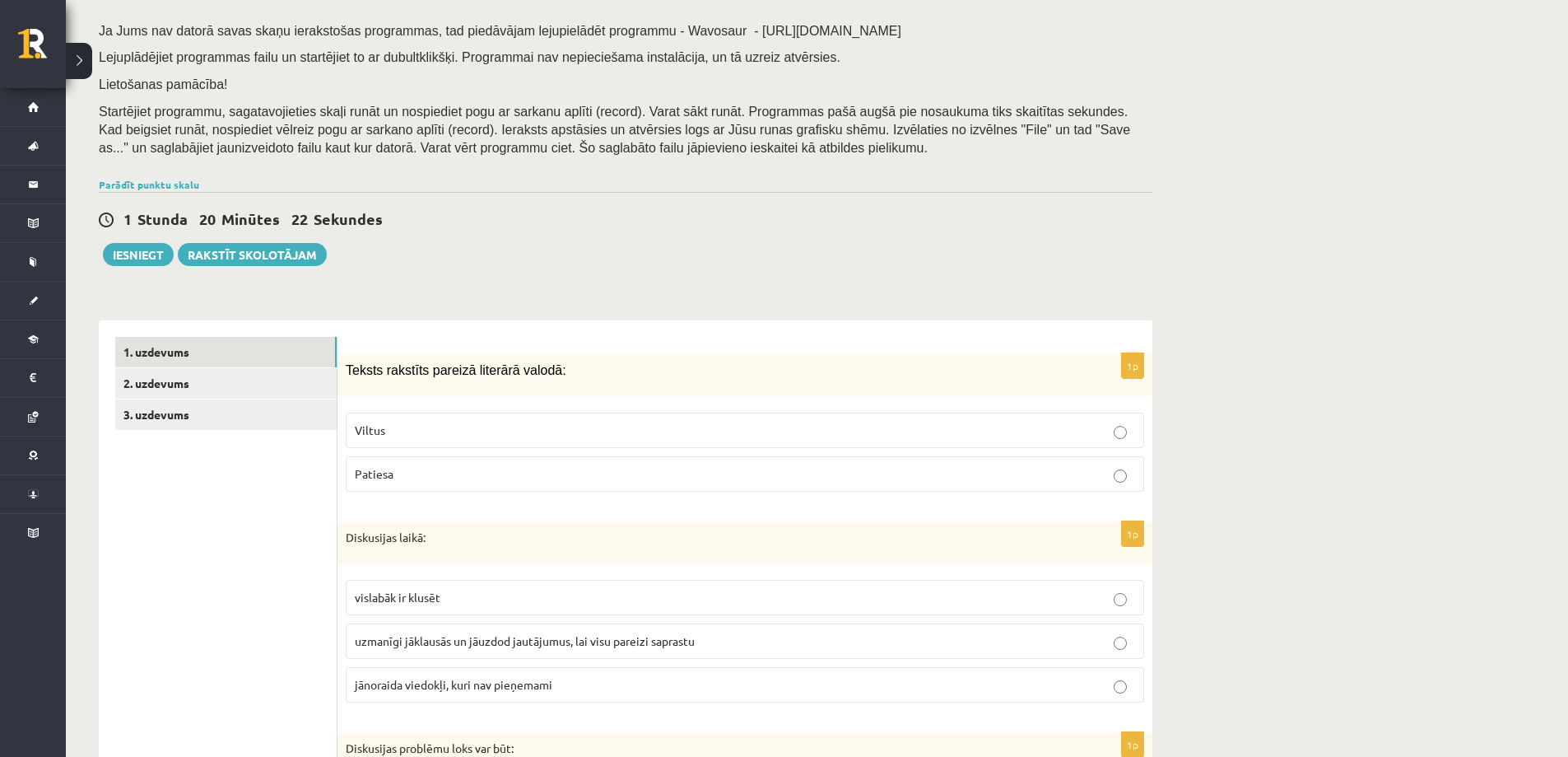
scroll to position [115, 0]
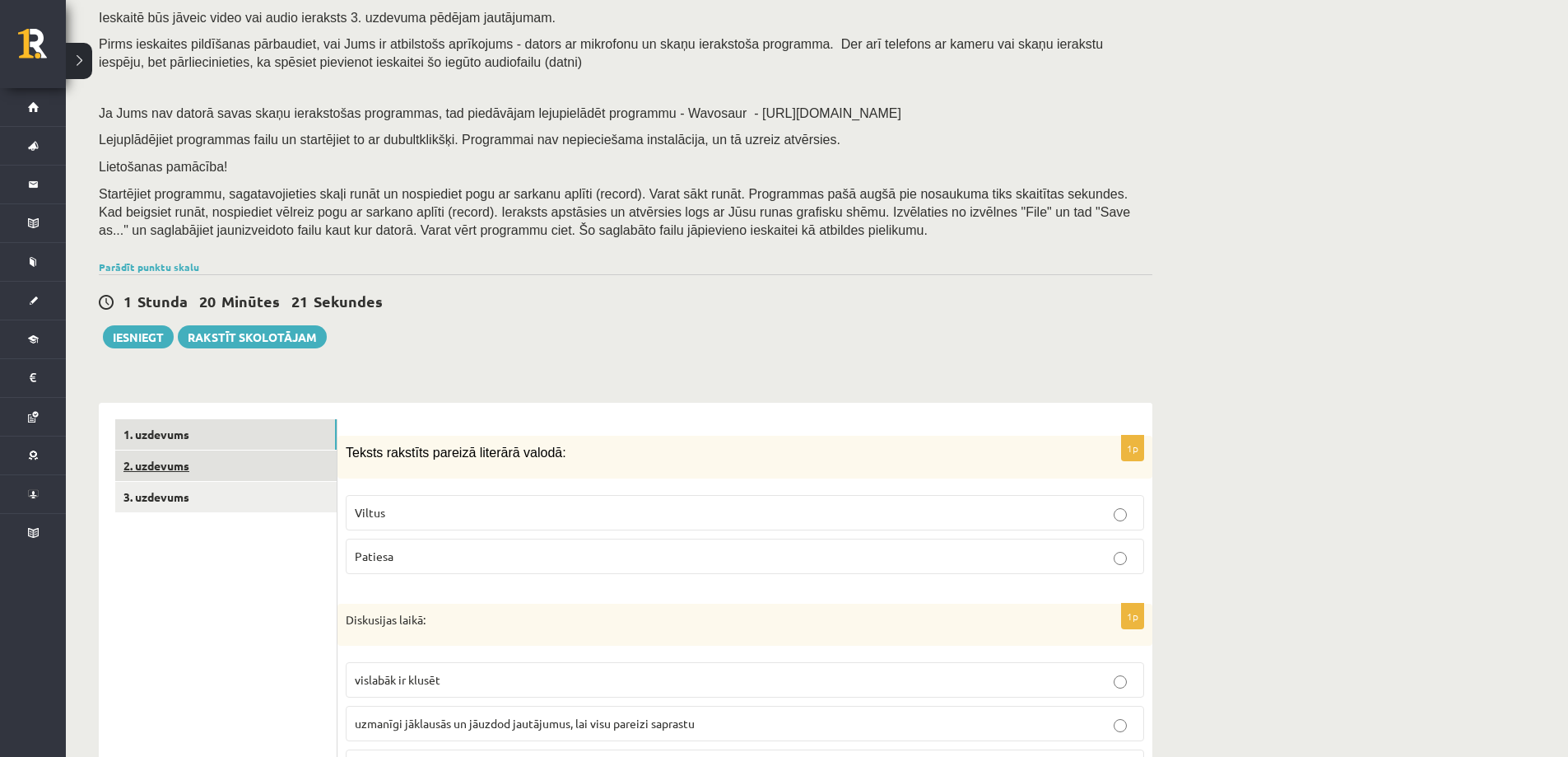
click at [199, 472] on link "2. uzdevums" at bounding box center [225, 465] width 221 height 31
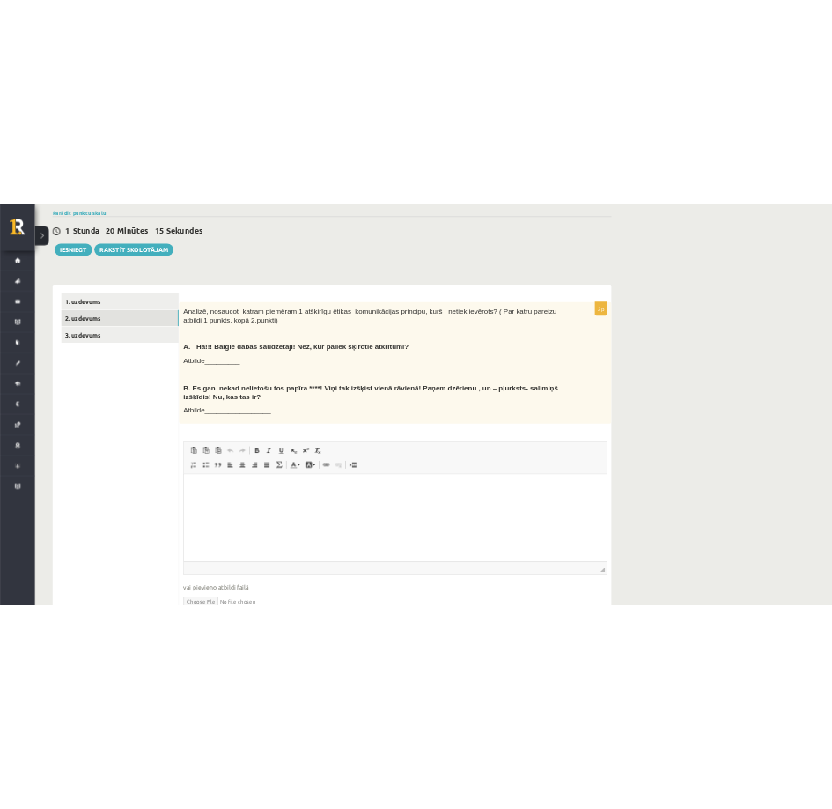
scroll to position [479, 0]
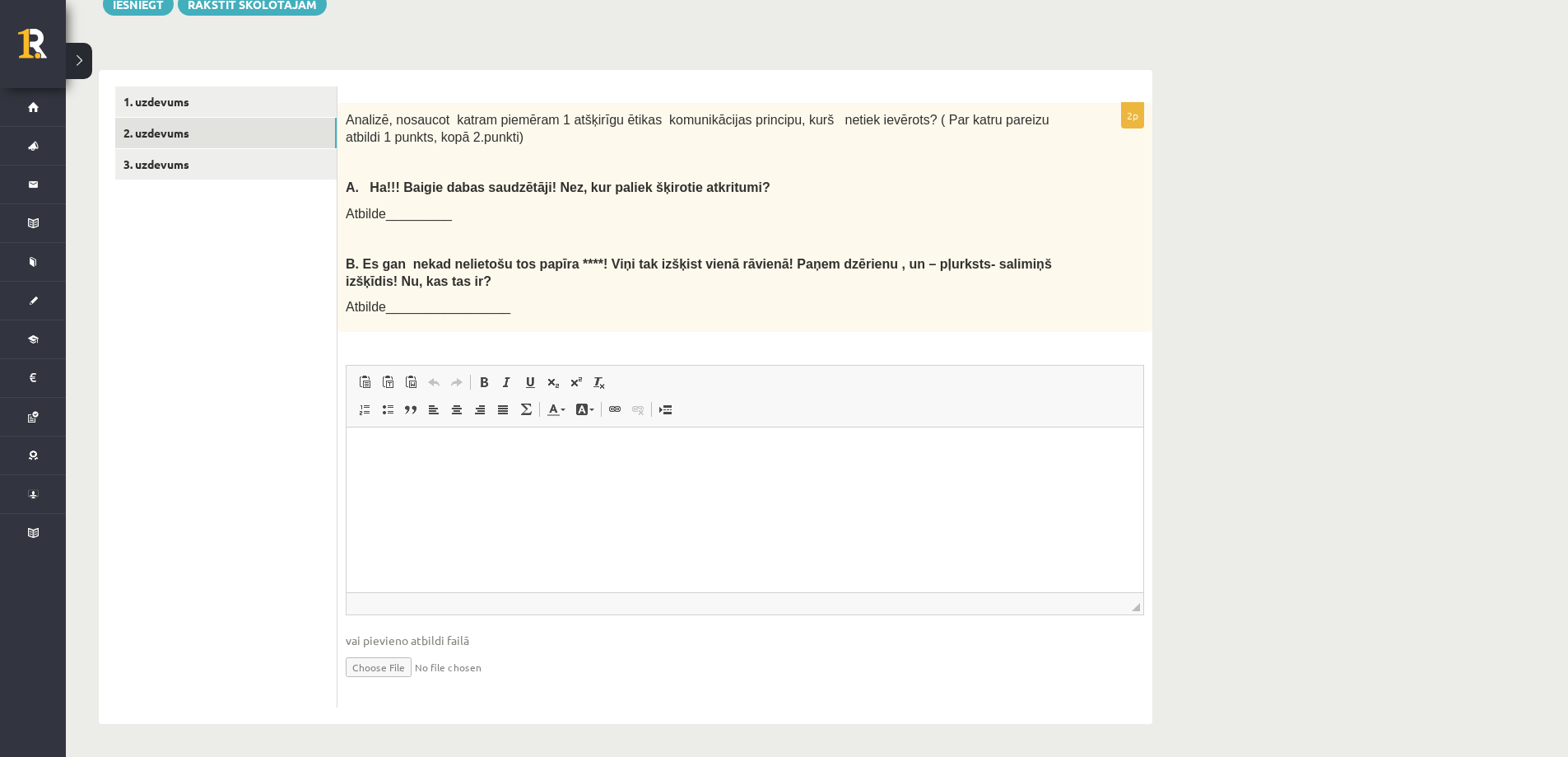
click at [394, 300] on span "Atbilde_________________" at bounding box center [428, 307] width 164 height 14
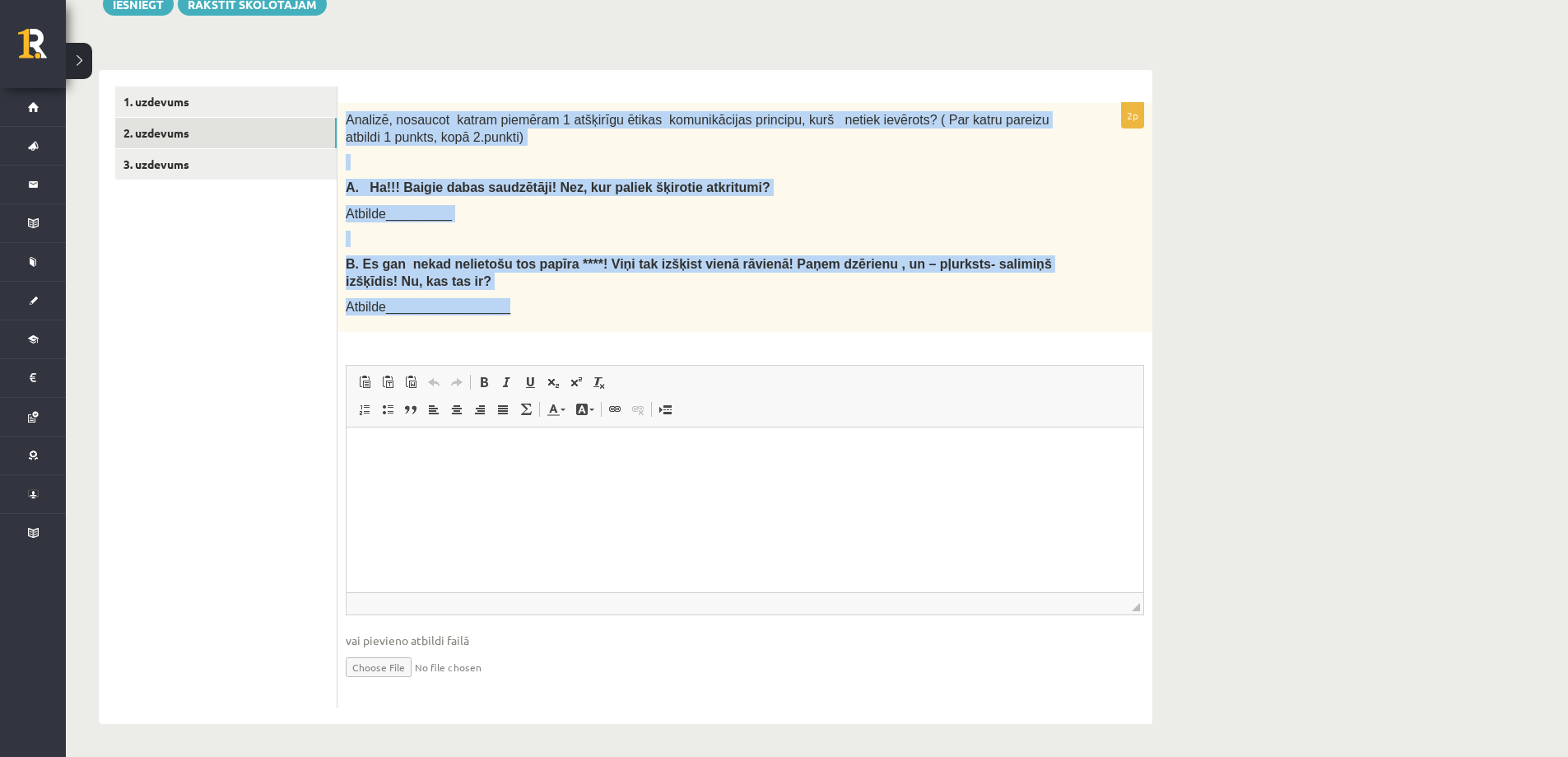
drag, startPoint x: 348, startPoint y: 115, endPoint x: 533, endPoint y: 307, distance: 266.6
click at [533, 307] on div "Analizē, nosaucot katram piemēram 1 atšķirīgu ētikas komunikācijas principu, ku…" at bounding box center [745, 217] width 815 height 229
click at [617, 219] on p "Atbilde_________" at bounding box center [704, 213] width 716 height 17
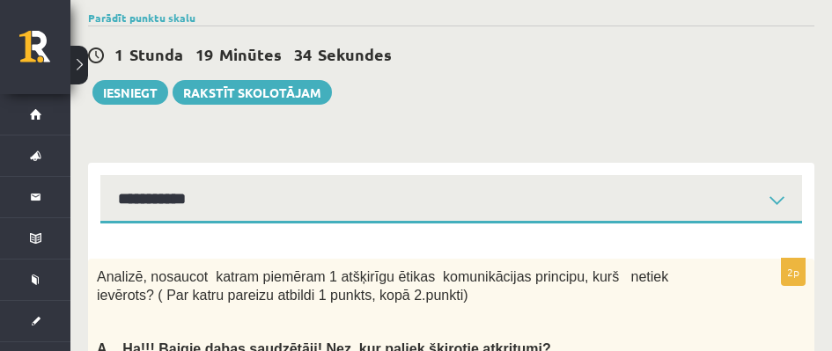
click at [702, 121] on div "Latviešu valoda JK 11.a2 klase 1. ieskaite , Juris Eduards Pleikšnis (11.a2 JK)…" at bounding box center [451, 269] width 762 height 1361
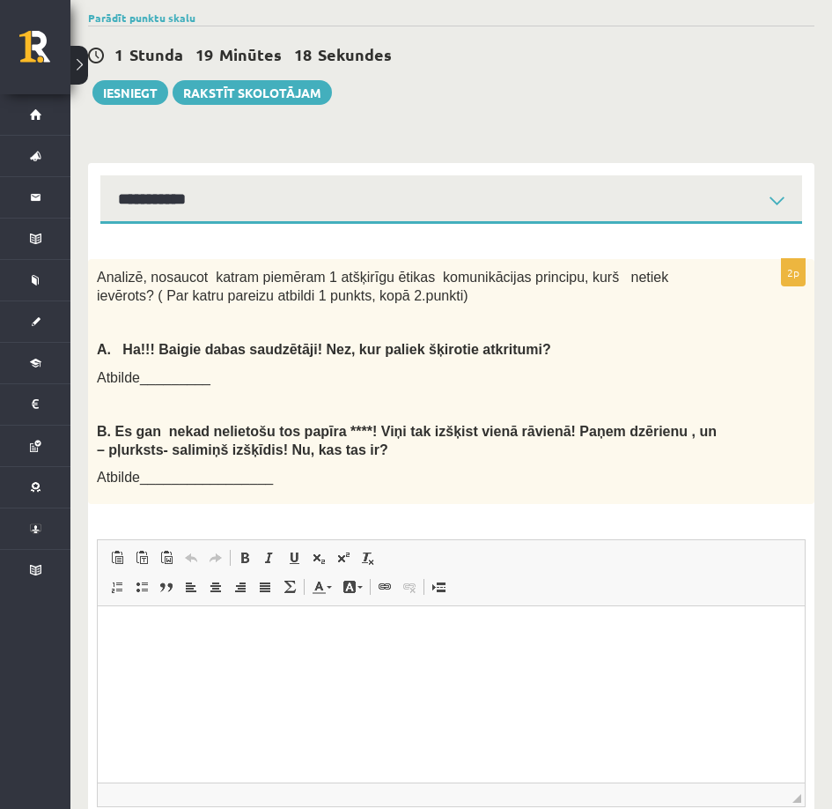
scroll to position [567, 0]
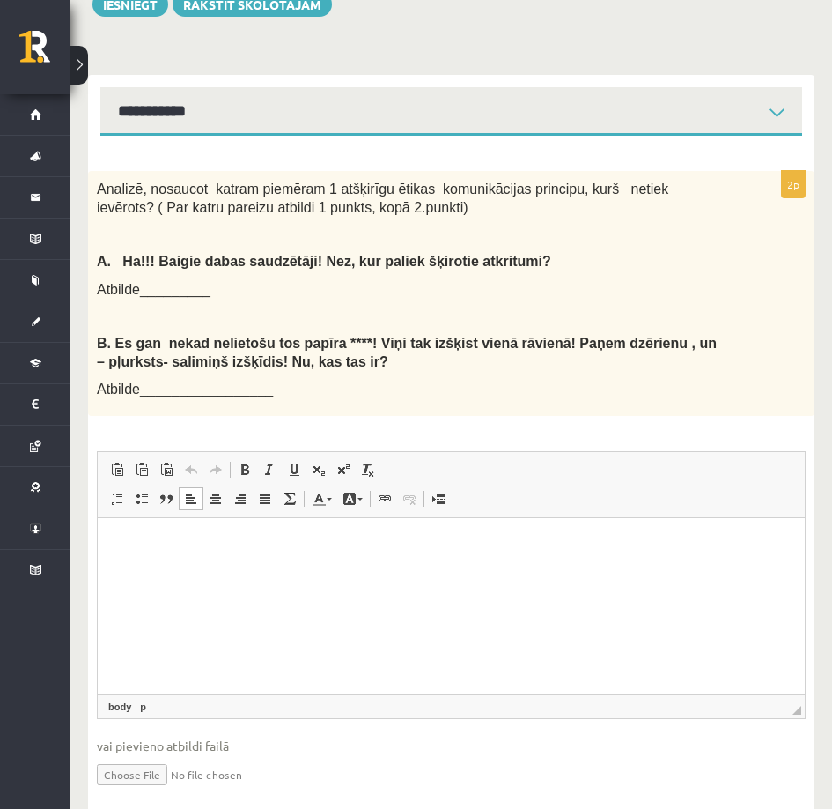
click at [185, 543] on p "Editor, wiswyg-editor-user-answer-47024774710500" at bounding box center [451, 545] width 672 height 18
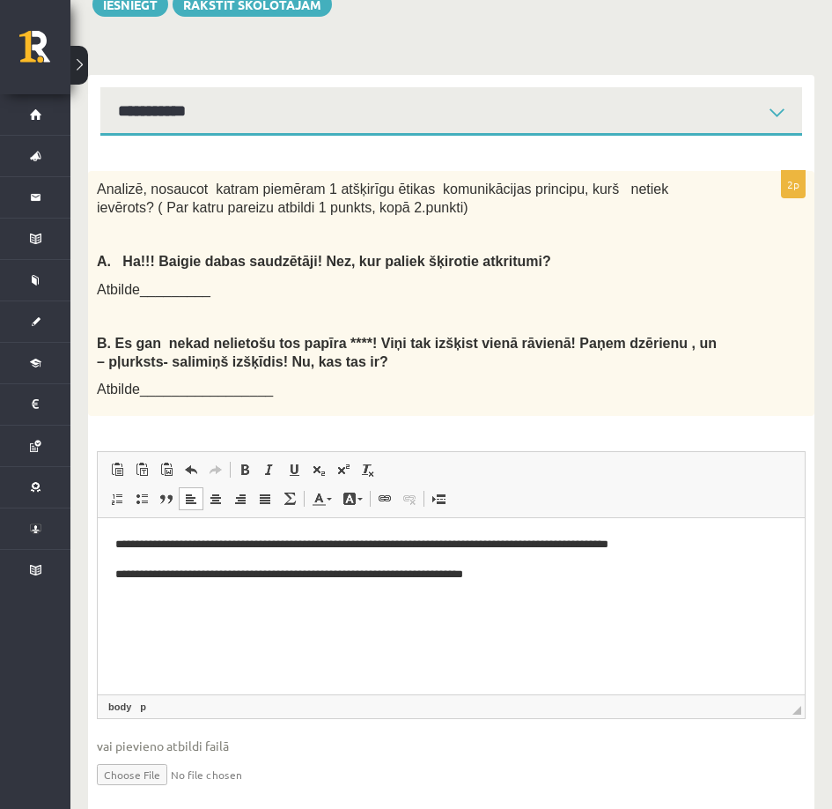
click at [572, 582] on p "**********" at bounding box center [451, 575] width 672 height 18
click at [524, 571] on p "**********" at bounding box center [451, 575] width 672 height 18
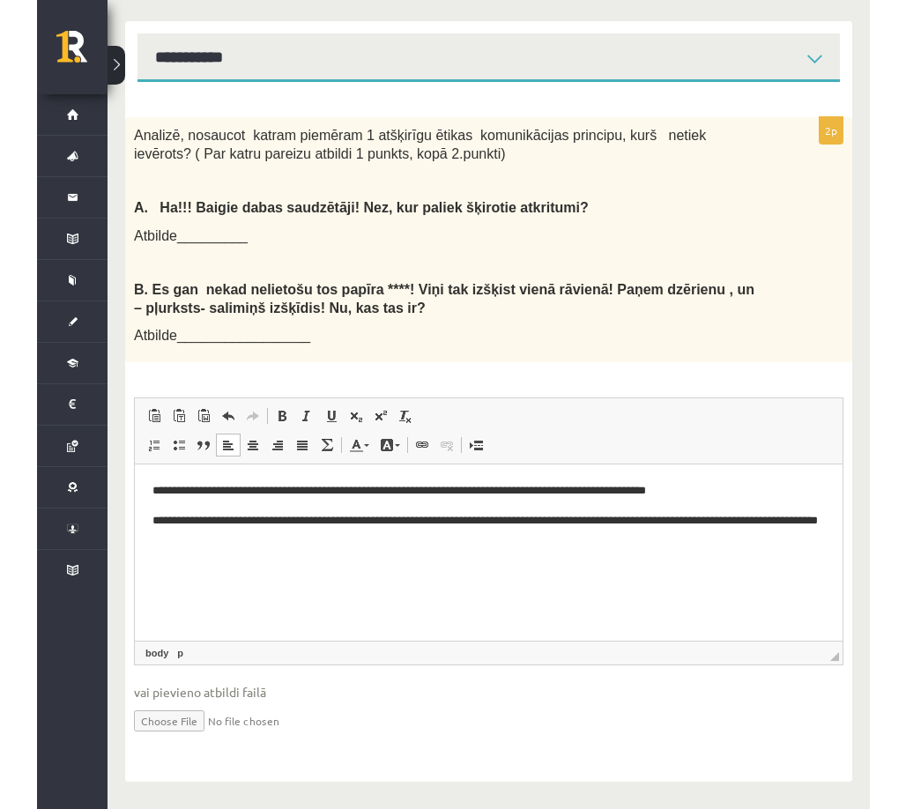
scroll to position [447, 0]
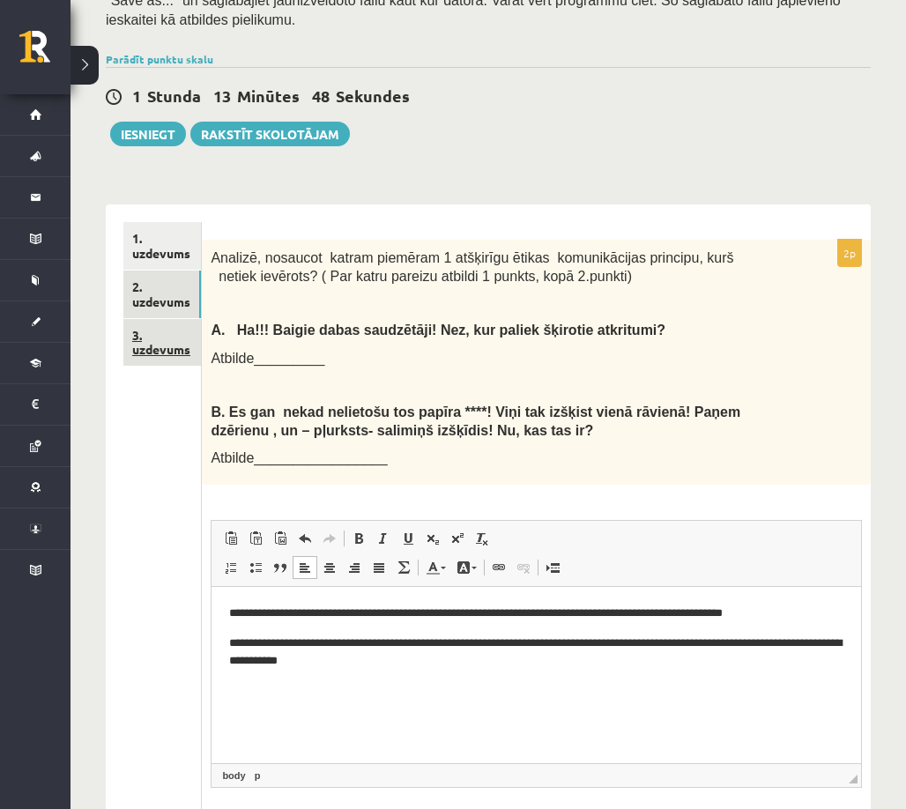
click at [167, 319] on link "3. uzdevums" at bounding box center [162, 343] width 78 height 48
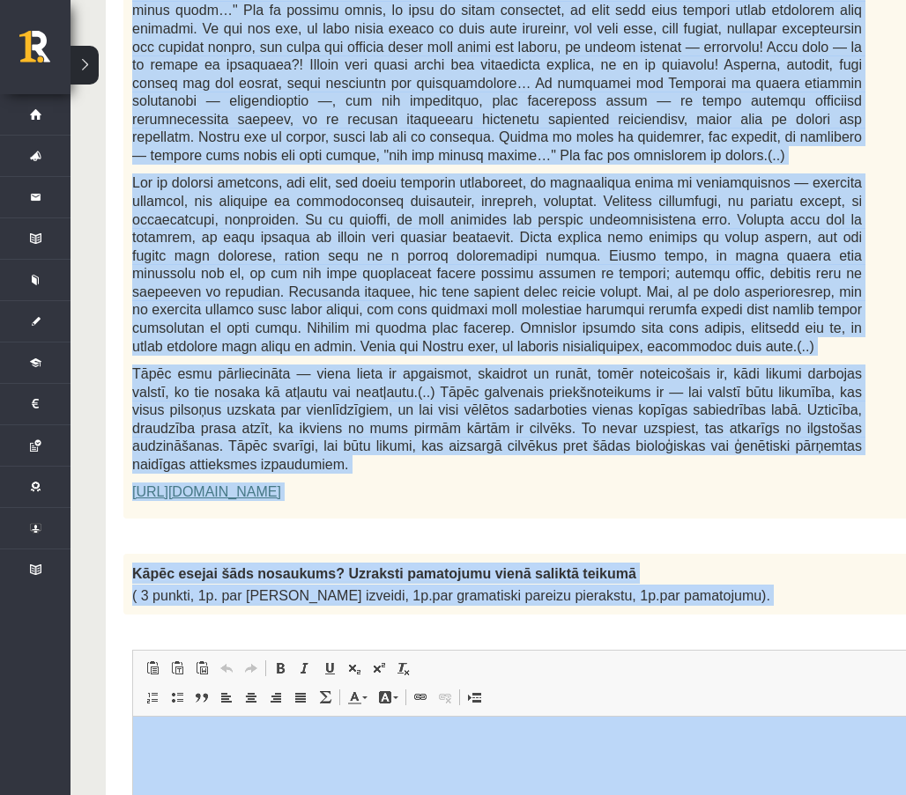
scroll to position [1117, 0]
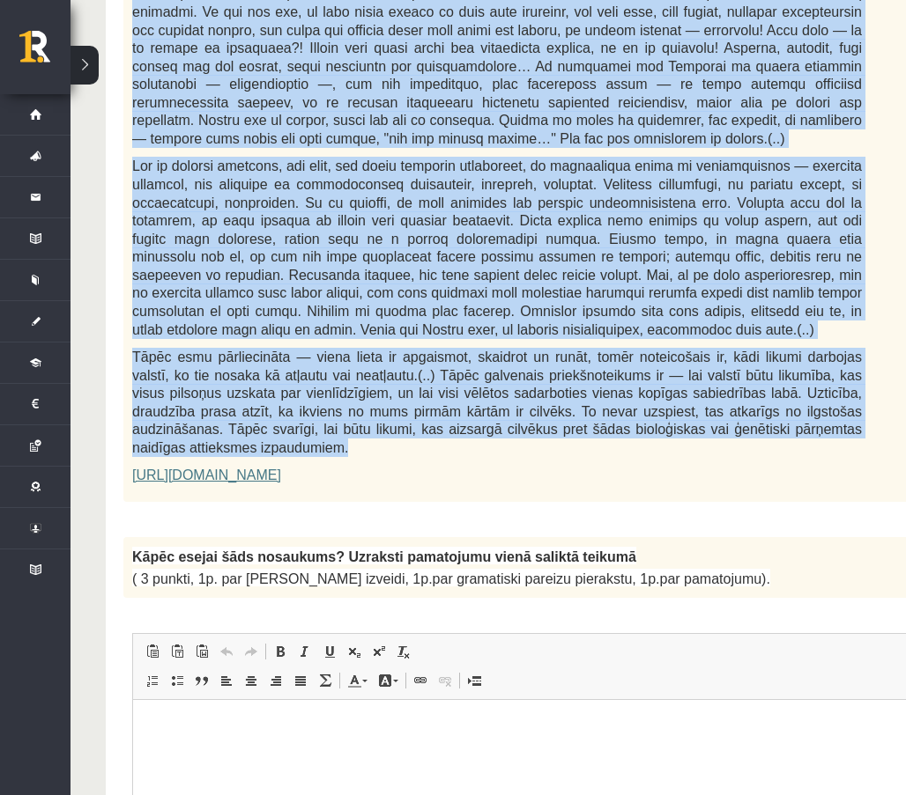
drag, startPoint x: 129, startPoint y: 253, endPoint x: 708, endPoint y: 334, distance: 584.4
click at [708, 334] on div "Fragments no Valentīnas Freimanes grāmatas "Antigones likums" Mūsu zemapziņas p…" at bounding box center [540, 21] width 835 height 964
drag, startPoint x: 127, startPoint y: 443, endPoint x: 694, endPoint y: 482, distance: 568.6
click at [694, 537] on div "Kāpēc esejai šāds nosaukums? Uzraksti pamatojumu vienā saliktā teikumā ( 3 punk…" at bounding box center [540, 567] width 835 height 61
click at [677, 537] on div "Kāpēc esejai šāds nosaukums? Uzraksti pamatojumu vienā saliktā teikumā ( 3 punk…" at bounding box center [540, 567] width 835 height 61
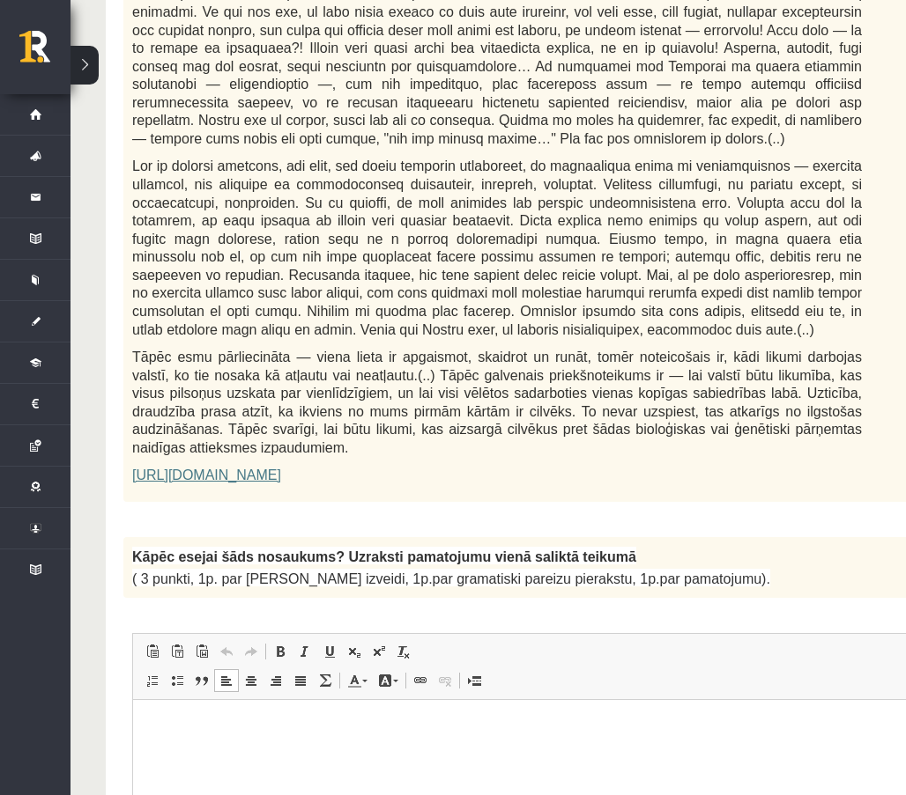
click at [197, 709] on html at bounding box center [541, 727] width 816 height 54
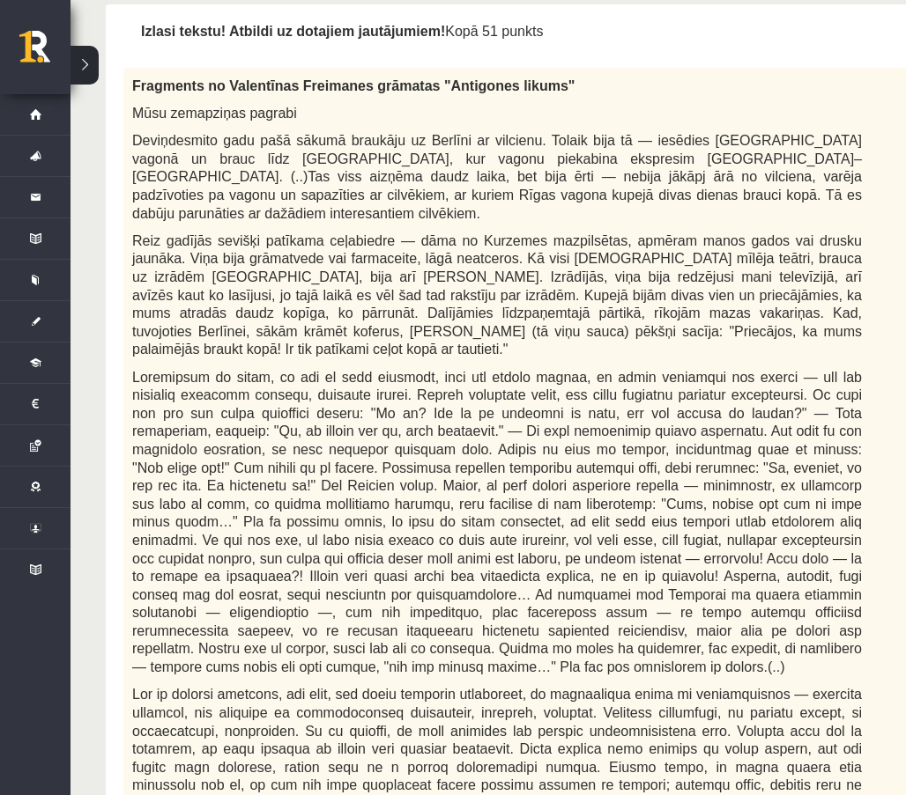
scroll to position [412, 0]
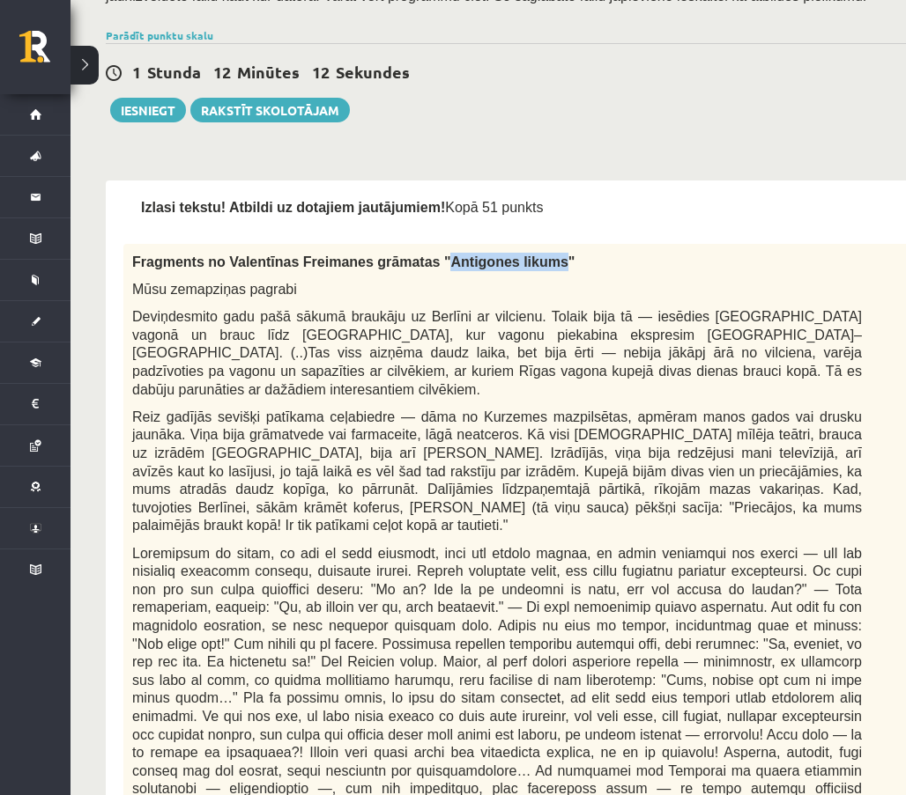
drag, startPoint x: 413, startPoint y: 240, endPoint x: 515, endPoint y: 242, distance: 102.2
click at [515, 255] on span "Fragments no Valentīnas Freimanes grāmatas "Antigones likums"" at bounding box center [353, 262] width 442 height 15
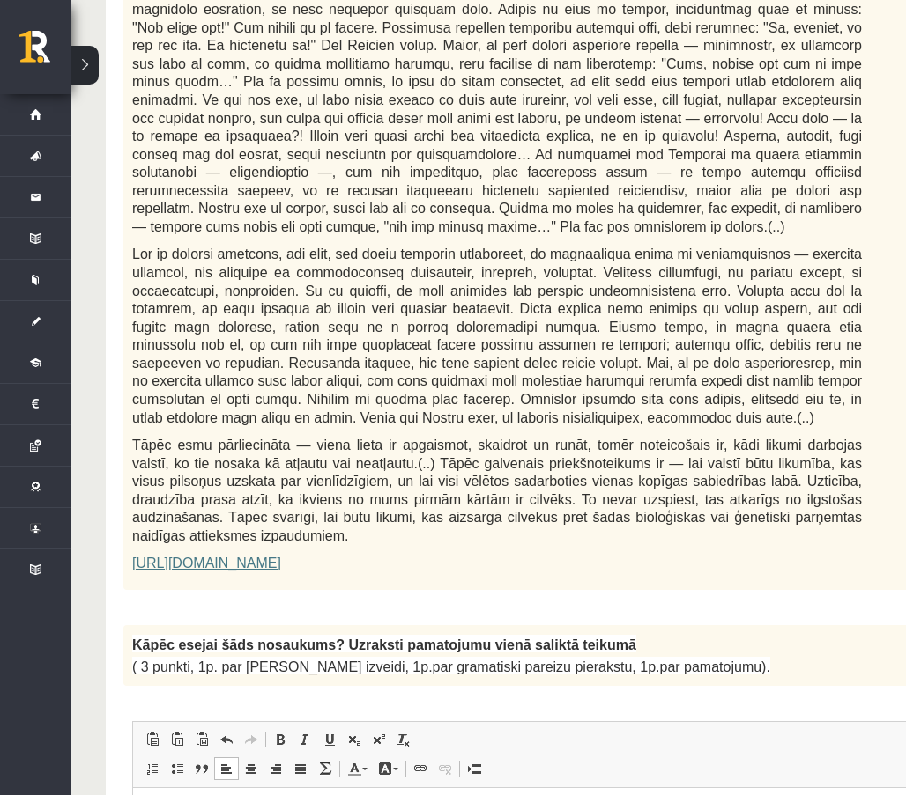
scroll to position [1117, 0]
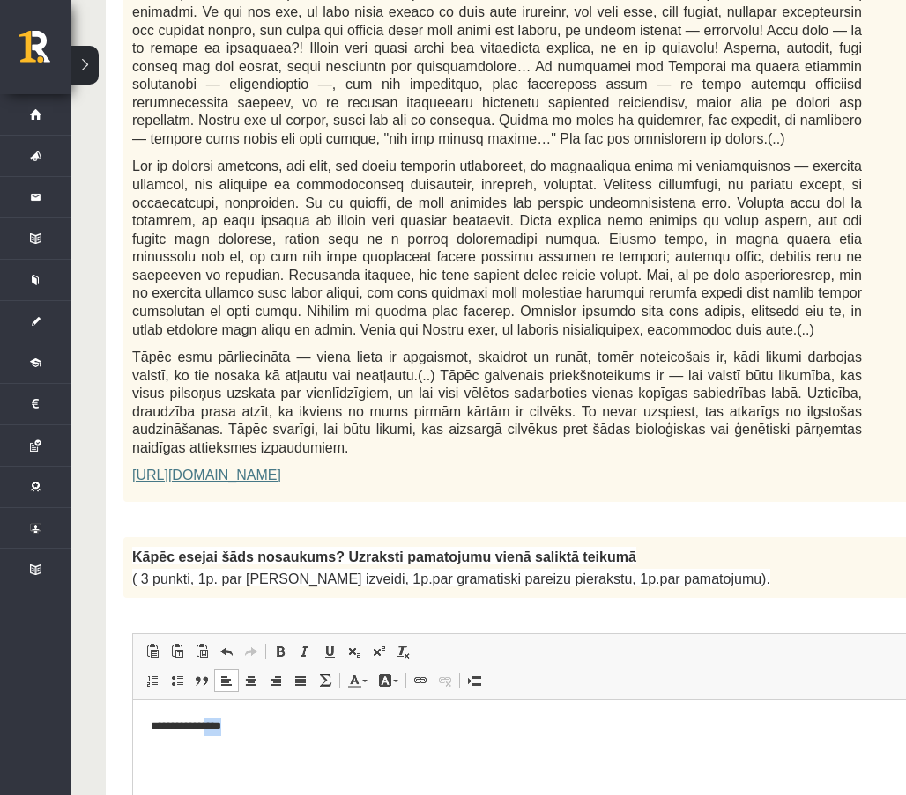
drag, startPoint x: 219, startPoint y: 726, endPoint x: 240, endPoint y: 725, distance: 21.2
click at [240, 725] on p "**********" at bounding box center [541, 727] width 780 height 18
click at [218, 726] on p "**********" at bounding box center [541, 727] width 780 height 18
click at [219, 728] on b "**********" at bounding box center [238, 726] width 79 height 11
click at [286, 645] on span at bounding box center [280, 652] width 14 height 14
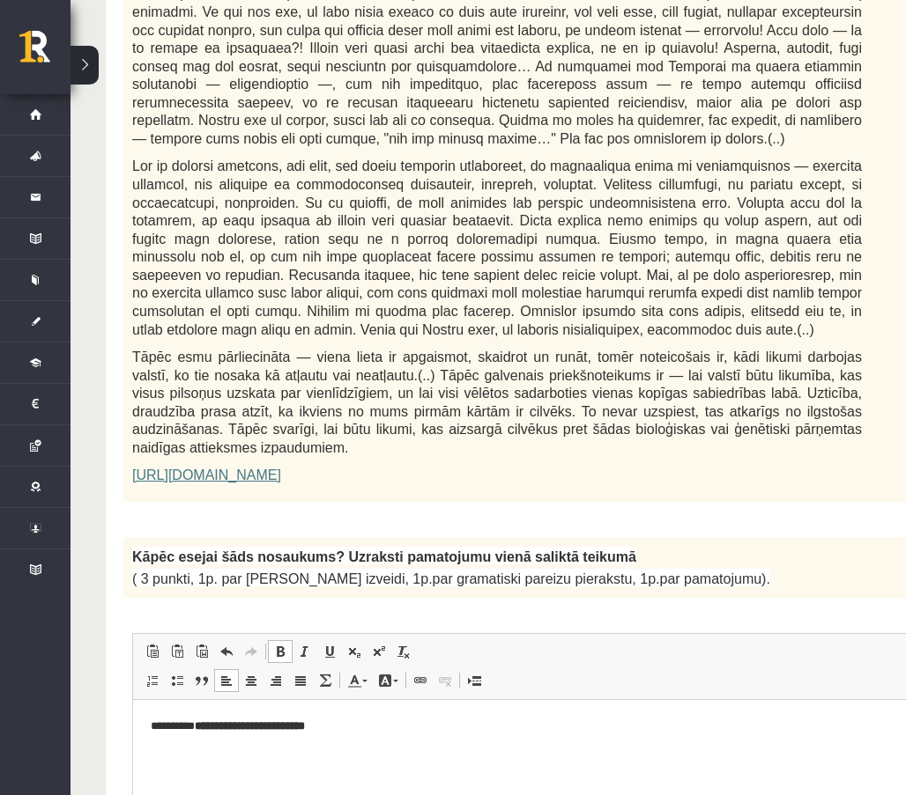
click at [286, 645] on span at bounding box center [280, 652] width 14 height 14
click at [281, 645] on span at bounding box center [280, 652] width 14 height 14
drag, startPoint x: 214, startPoint y: 725, endPoint x: 224, endPoint y: 727, distance: 9.8
click at [224, 727] on p "**********" at bounding box center [541, 727] width 780 height 18
click at [275, 645] on span at bounding box center [280, 652] width 14 height 14
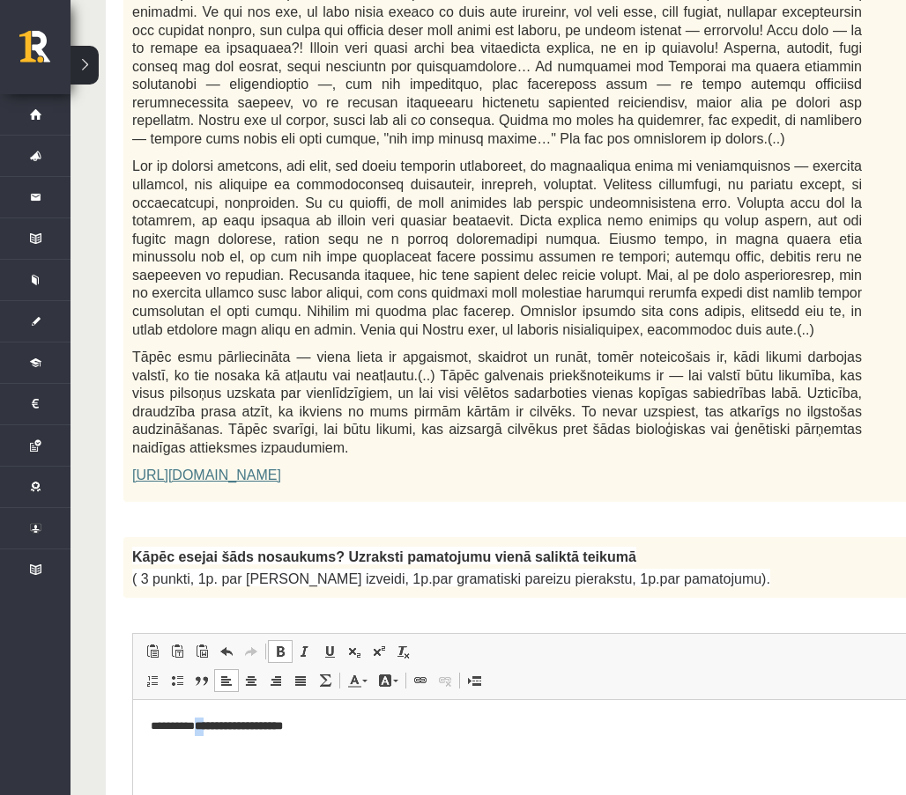
click at [276, 645] on span at bounding box center [280, 652] width 14 height 14
click at [366, 729] on p "**********" at bounding box center [541, 727] width 780 height 18
click at [273, 645] on span at bounding box center [280, 652] width 14 height 14
drag, startPoint x: 317, startPoint y: 725, endPoint x: 215, endPoint y: 725, distance: 102.2
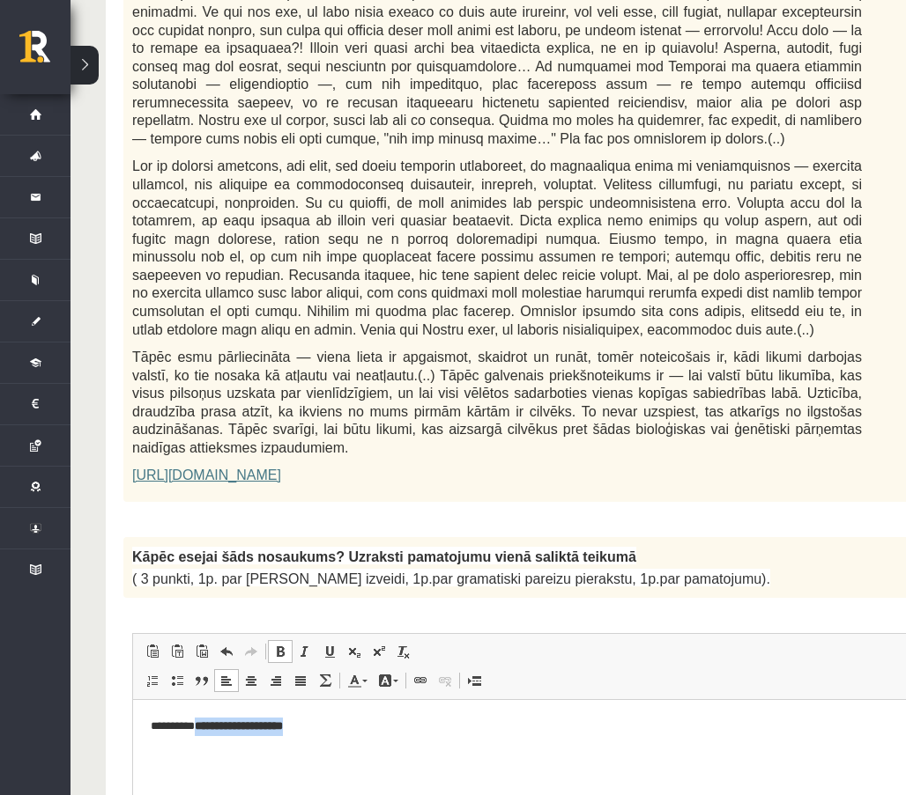
click at [215, 725] on p "**********" at bounding box center [541, 727] width 780 height 18
click at [283, 645] on span at bounding box center [280, 652] width 14 height 14
click at [340, 725] on p "**********" at bounding box center [541, 727] width 780 height 18
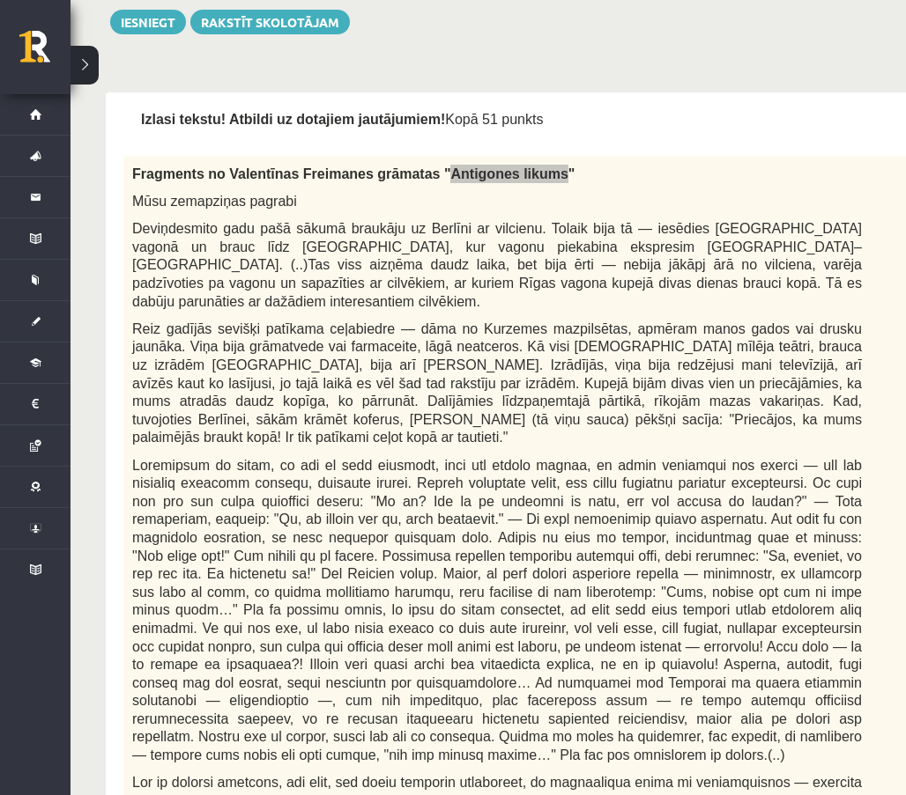
scroll to position [324, 0]
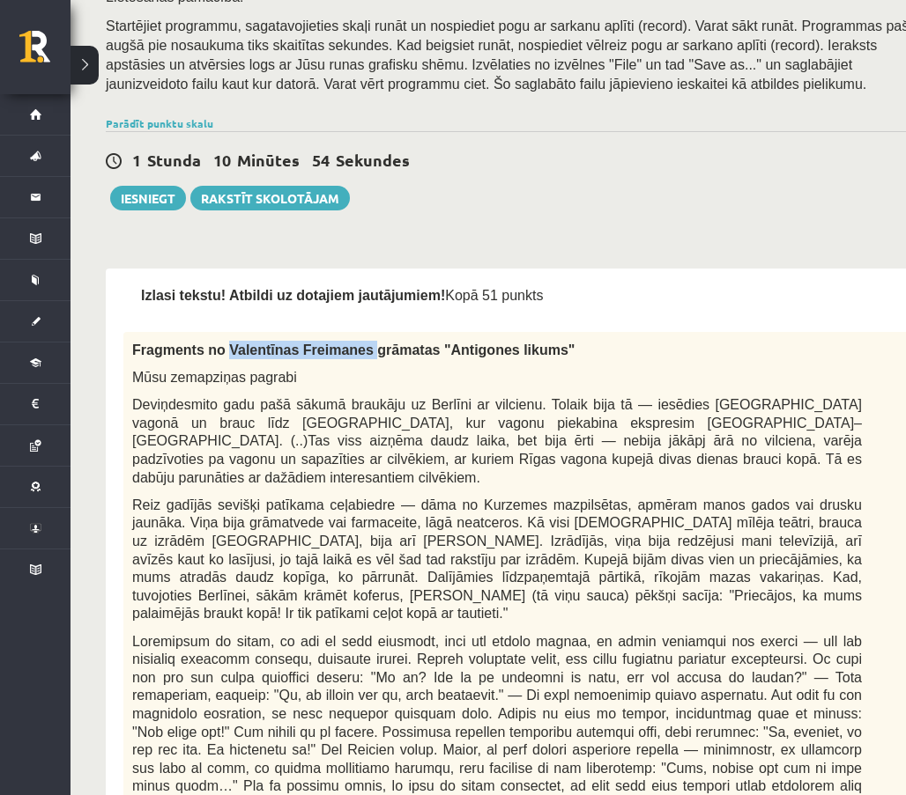
drag, startPoint x: 218, startPoint y: 328, endPoint x: 347, endPoint y: 332, distance: 128.7
click at [347, 343] on span "Fragments no Valentīnas Freimanes grāmatas "Antigones likums"" at bounding box center [353, 350] width 442 height 15
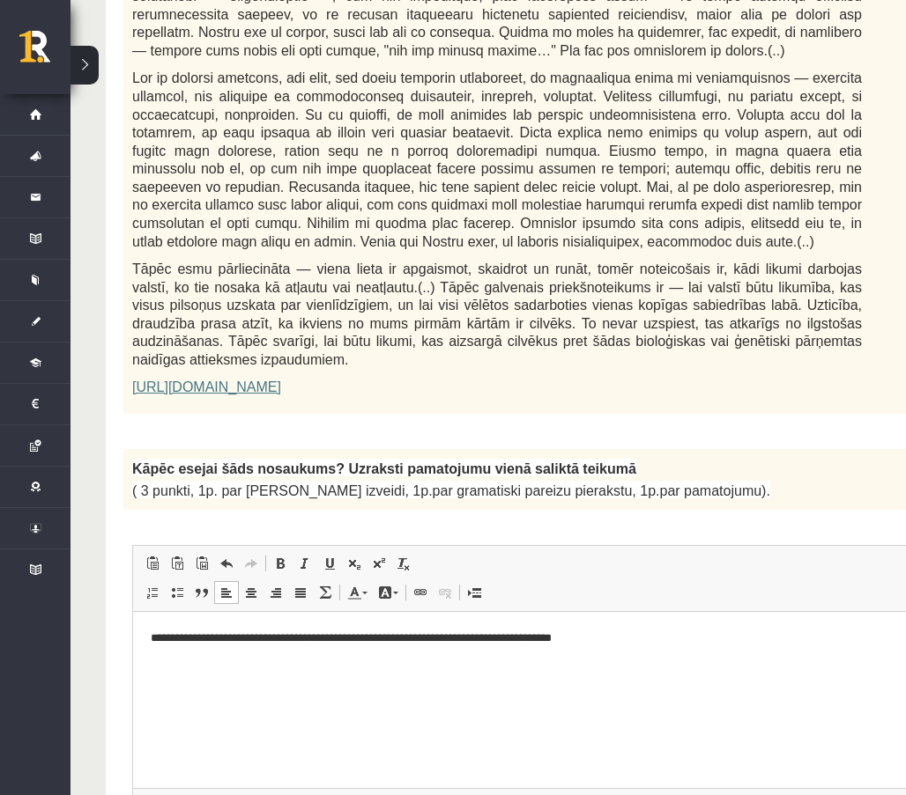
scroll to position [1293, 0]
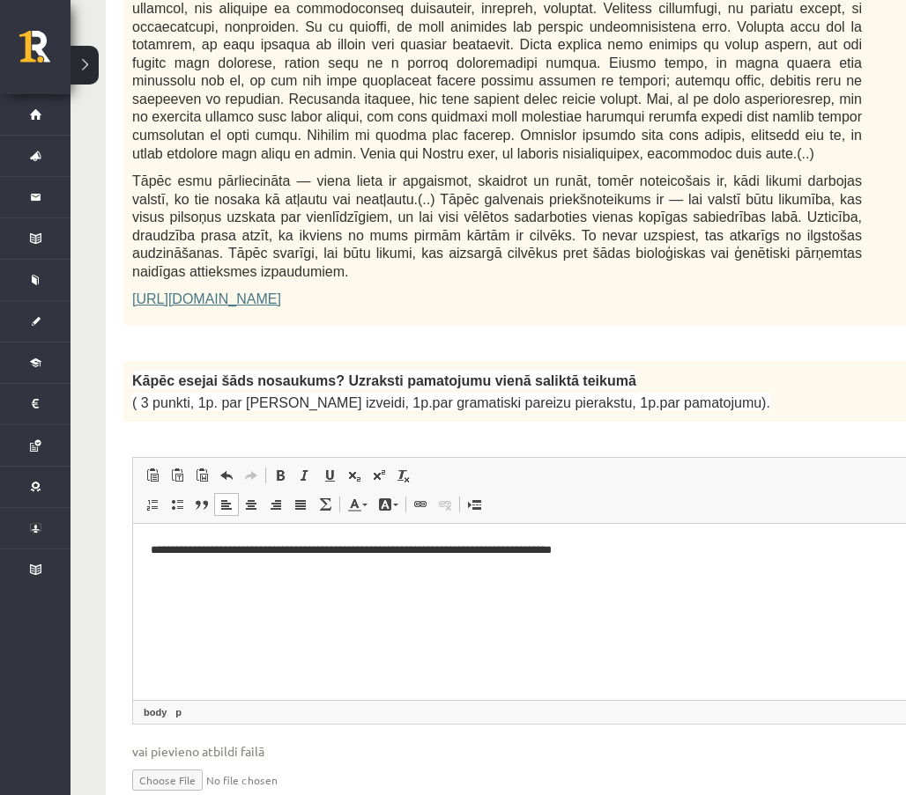
click at [659, 547] on p "**********" at bounding box center [541, 551] width 780 height 18
drag, startPoint x: 758, startPoint y: 551, endPoint x: 637, endPoint y: 555, distance: 120.7
click at [637, 555] on p "**********" at bounding box center [541, 551] width 780 height 18
click at [278, 469] on span at bounding box center [280, 476] width 14 height 14
click at [758, 551] on p "**********" at bounding box center [541, 551] width 780 height 18
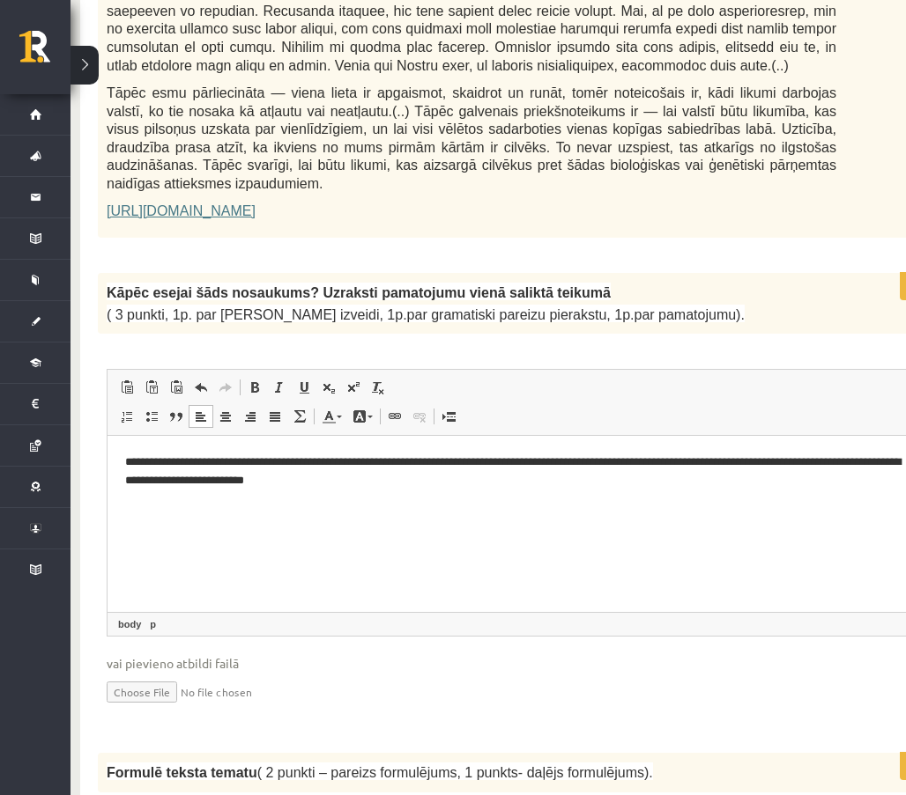
scroll to position [1293, 26]
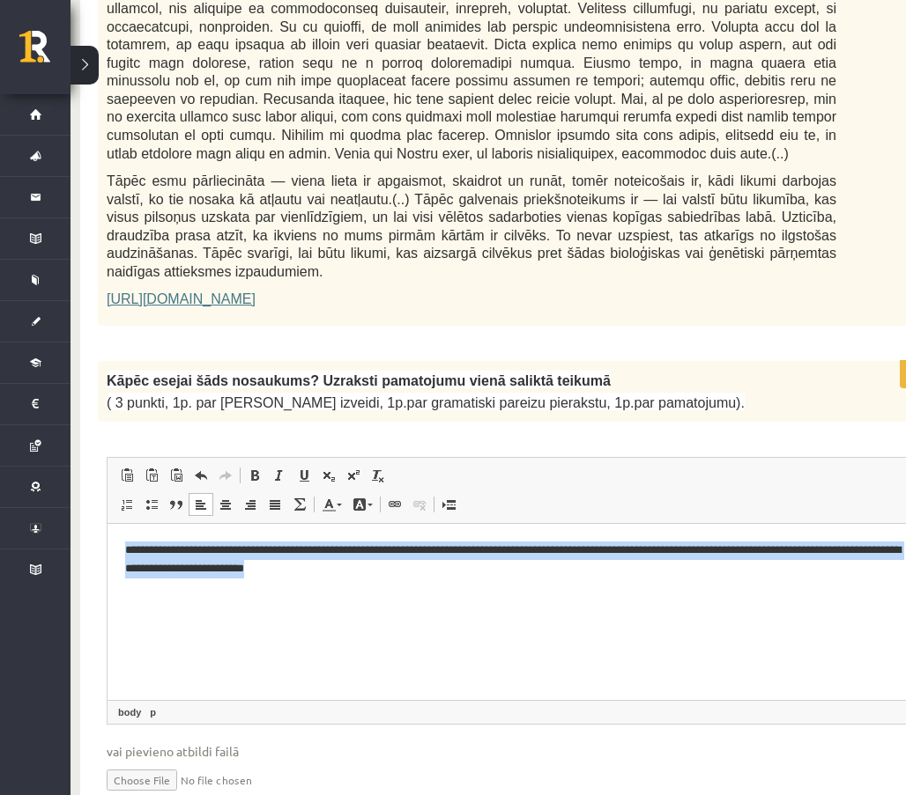
drag, startPoint x: 420, startPoint y: 573, endPoint x: 123, endPoint y: 541, distance: 298.6
click at [123, 541] on html "**********" at bounding box center [515, 560] width 816 height 72
click at [420, 596] on html "**********" at bounding box center [515, 560] width 816 height 72
drag, startPoint x: 494, startPoint y: 609, endPoint x: 101, endPoint y: 550, distance: 397.3
click at [107, 550] on html "**********" at bounding box center [515, 560] width 816 height 72
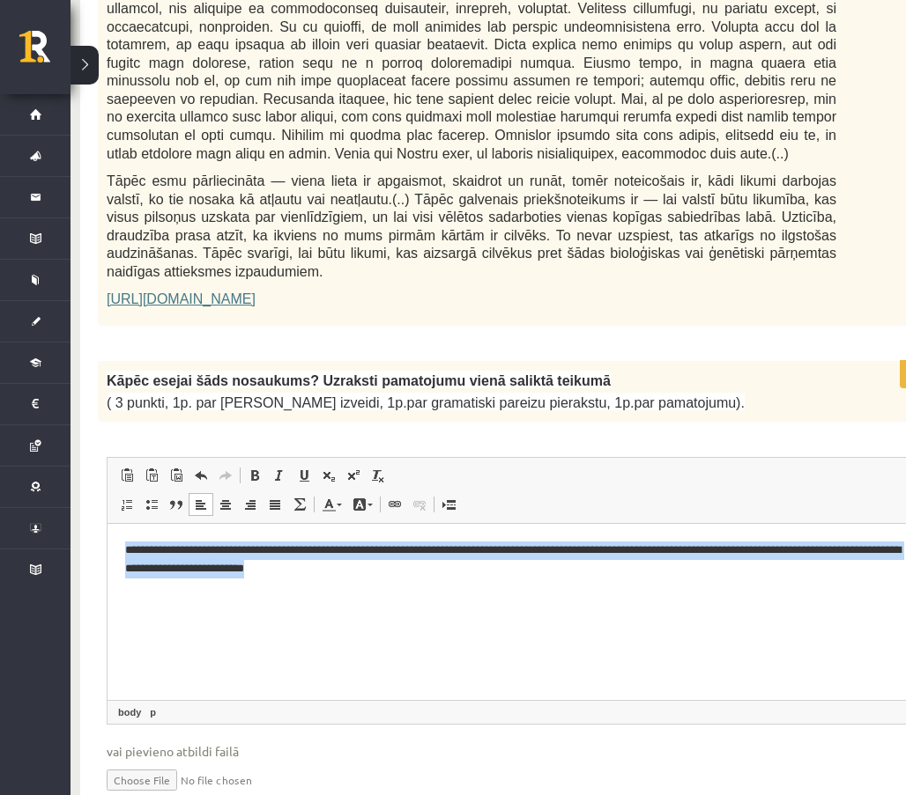
click at [464, 591] on html "**********" at bounding box center [515, 560] width 816 height 72
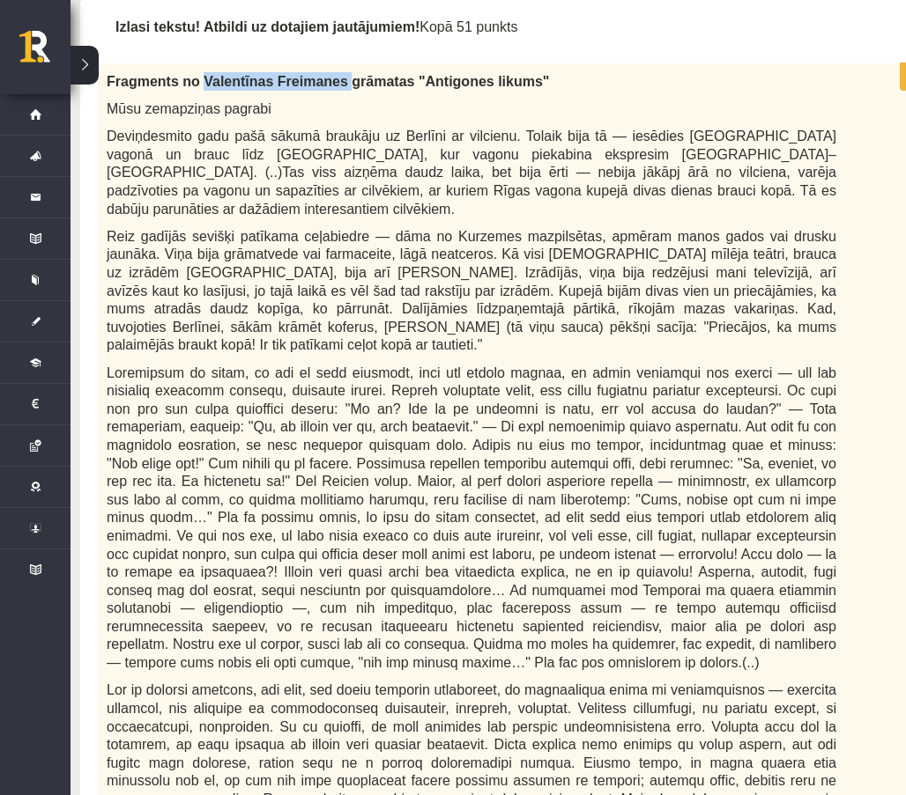
scroll to position [719, 26]
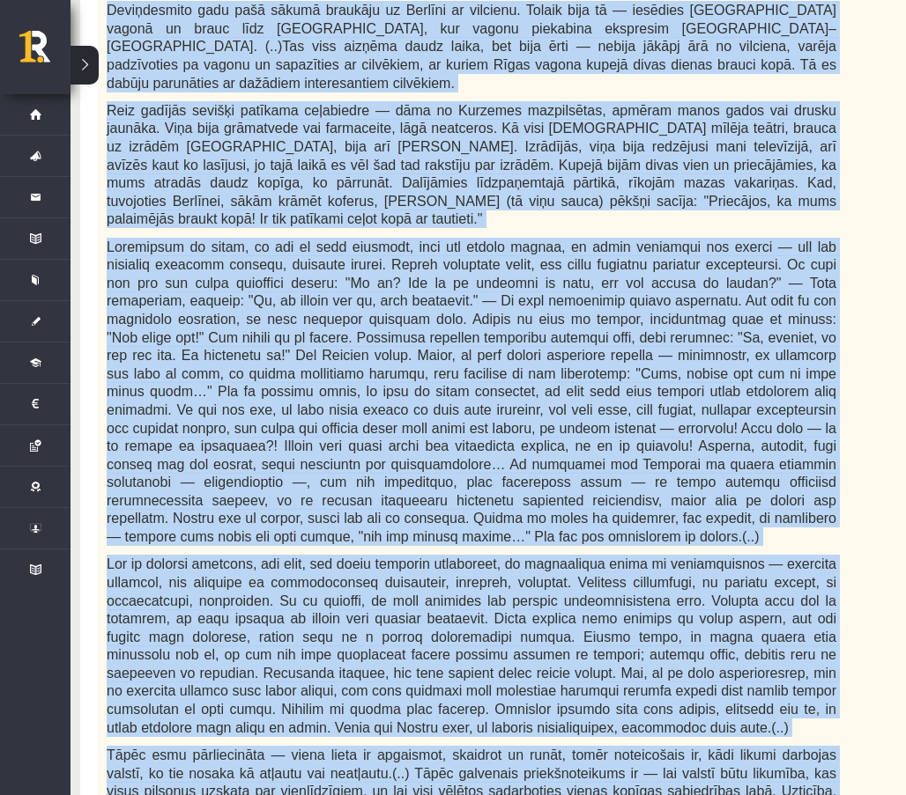
drag, startPoint x: 106, startPoint y: 323, endPoint x: 705, endPoint y: 736, distance: 727.2
click at [705, 736] on div "Fragments no Valentīnas Freimanes grāmatas "Antigones likums" Mūsu zemapziņas p…" at bounding box center [515, 419] width 835 height 964
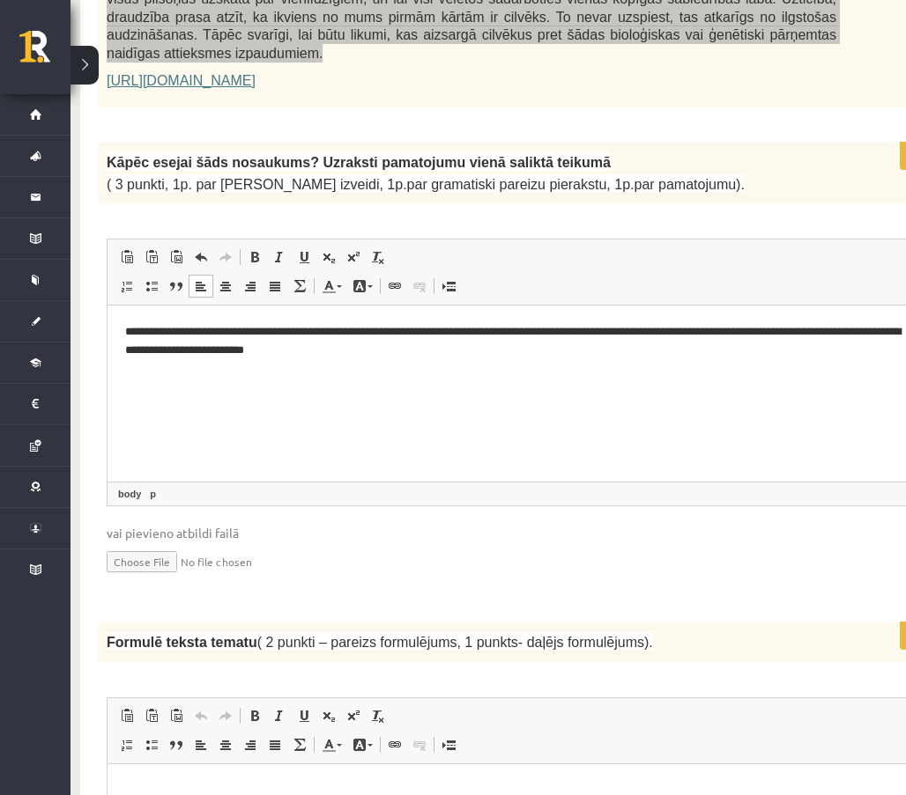
scroll to position [1776, 26]
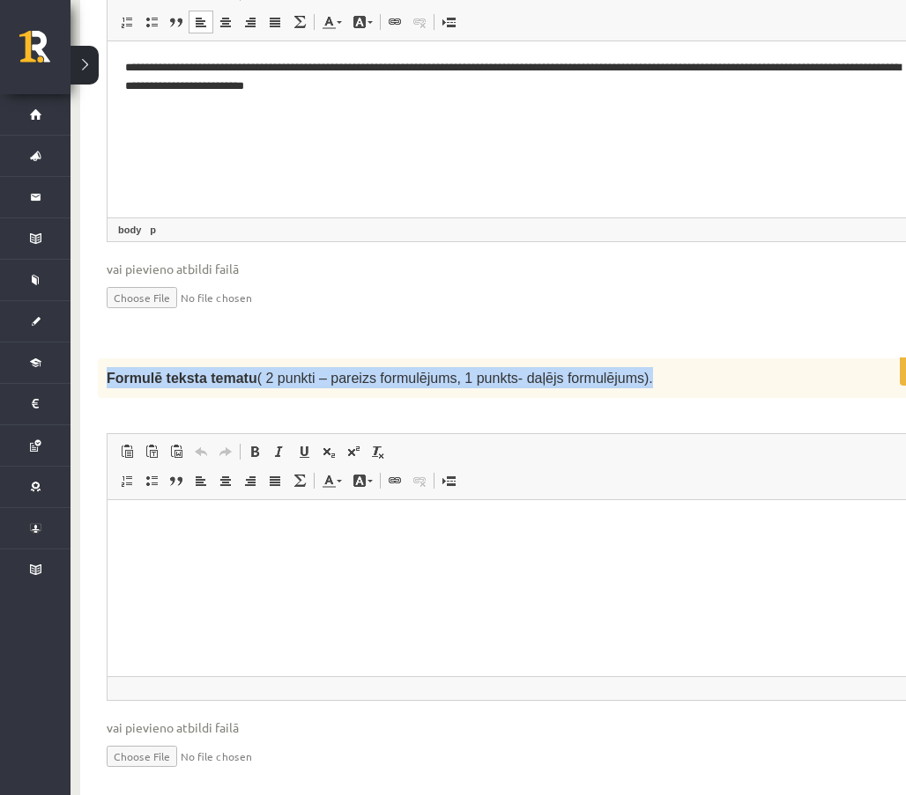
drag, startPoint x: 102, startPoint y: 263, endPoint x: 657, endPoint y: 285, distance: 555.4
click at [657, 359] on div "Formulē teksta tematu ( 2 punkti – pareizs formulējums, 1 punkts- daļējs formul…" at bounding box center [515, 378] width 835 height 39
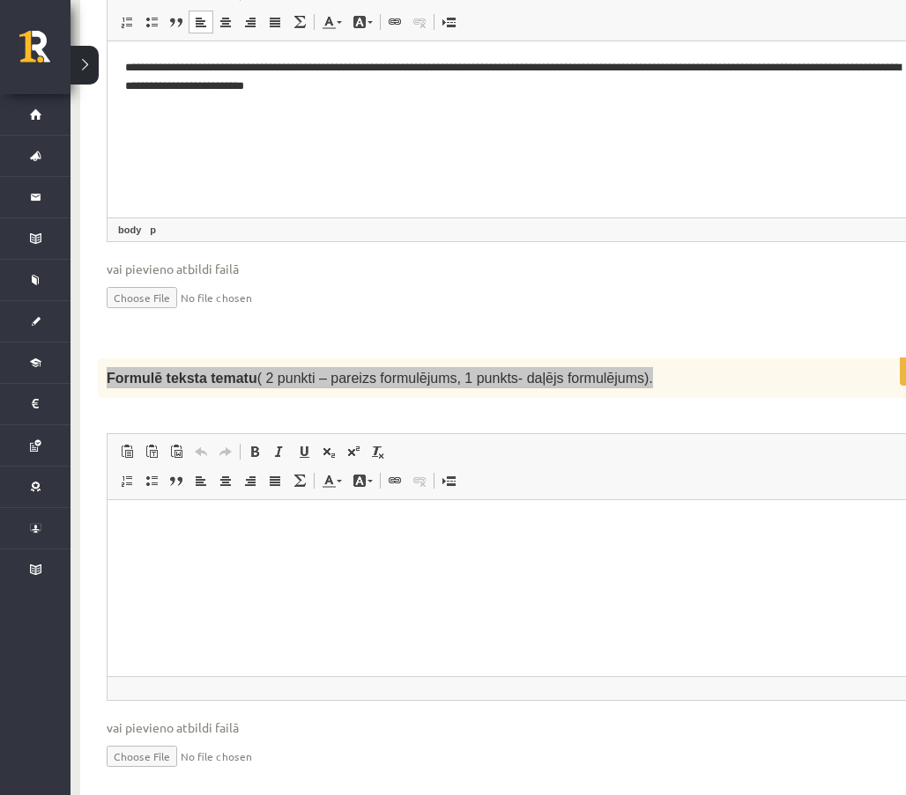
click at [546, 510] on html at bounding box center [515, 526] width 816 height 54
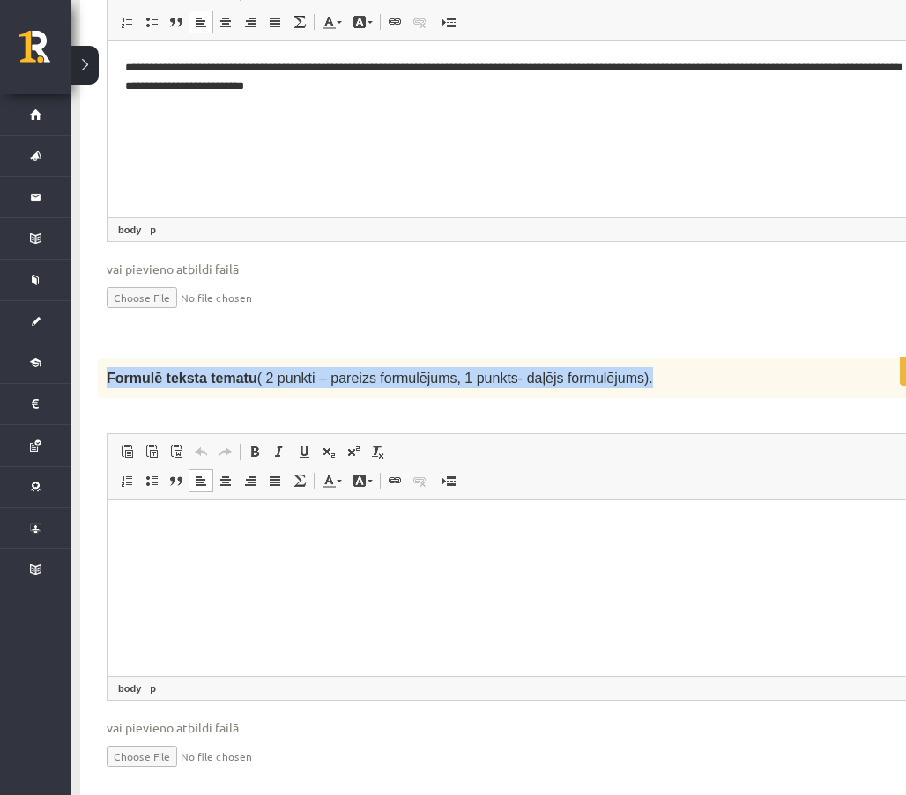
click at [729, 367] on p "Formulē teksta tematu ( 2 punkti – pareizs formulējums, 1 punkts- daļējs formul…" at bounding box center [471, 377] width 729 height 21
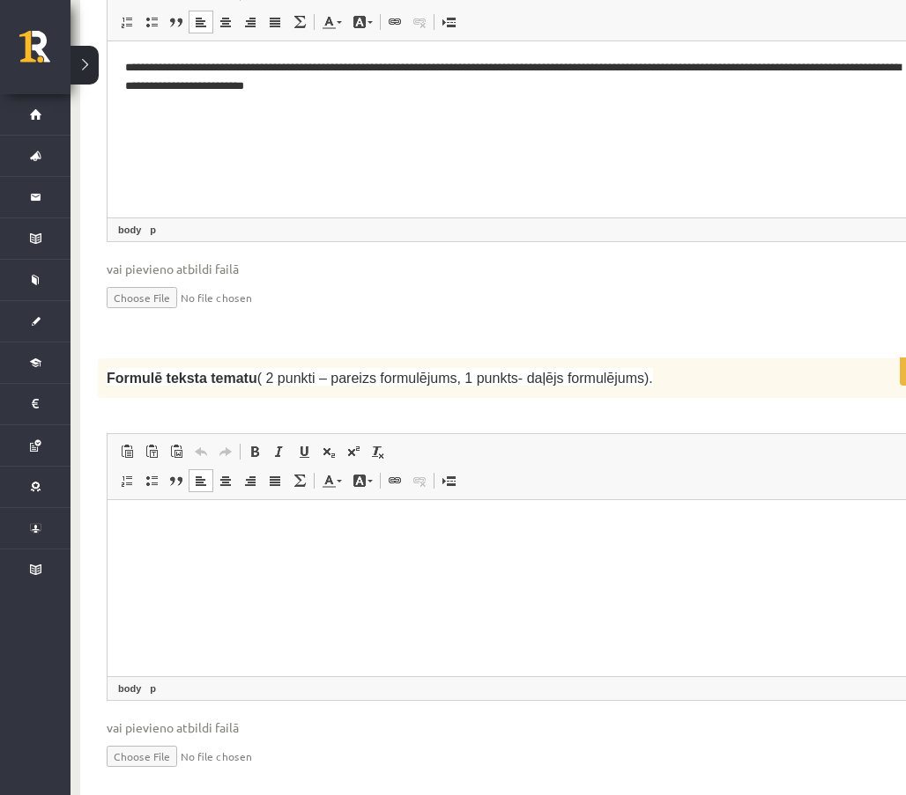
click at [534, 514] on html at bounding box center [515, 526] width 816 height 54
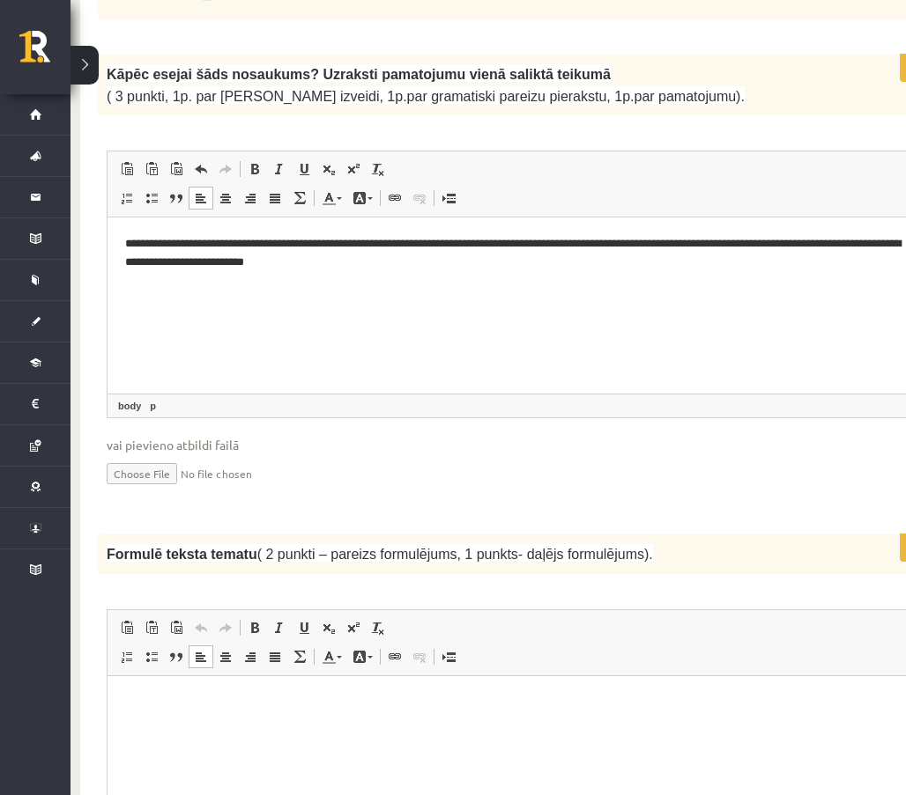
scroll to position [1512, 26]
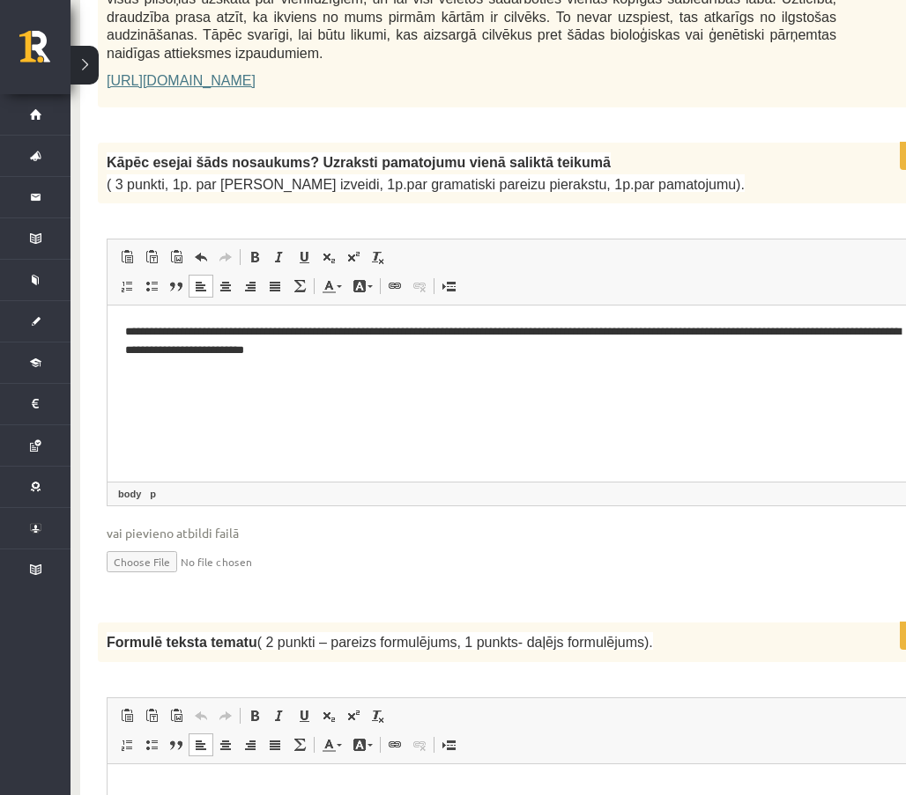
click at [544, 376] on html "**********" at bounding box center [515, 342] width 816 height 72
drag, startPoint x: 247, startPoint y: 789, endPoint x: 253, endPoint y: 767, distance: 22.9
click at [248, 789] on p "Editor, wiswyg-editor-user-answer-47024998534840" at bounding box center [515, 790] width 780 height 18
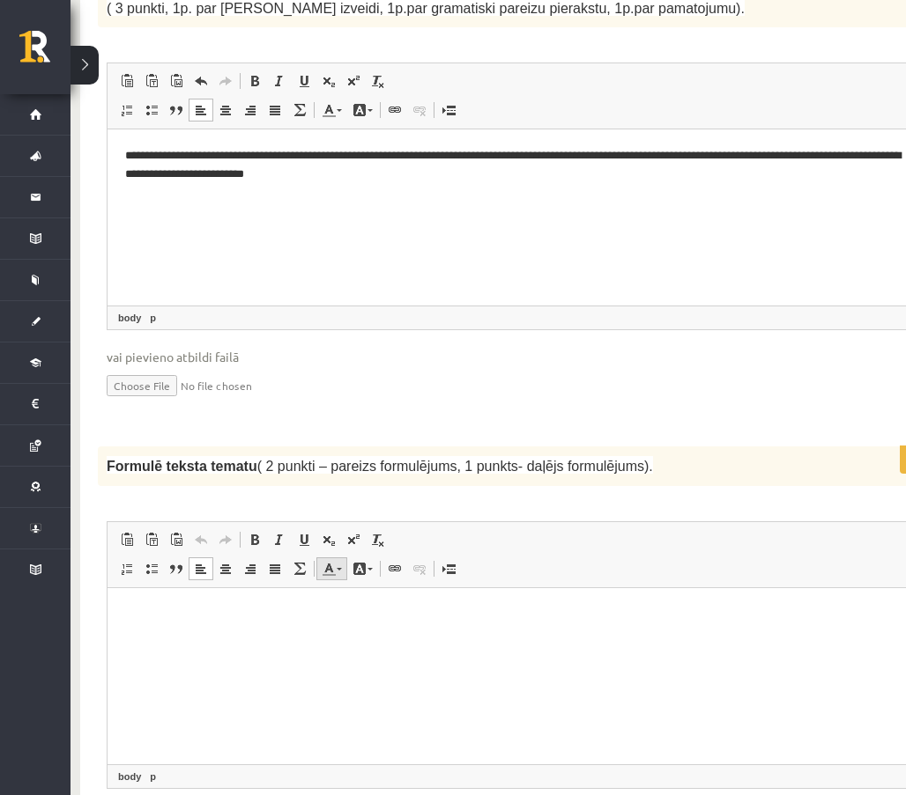
scroll to position [1776, 26]
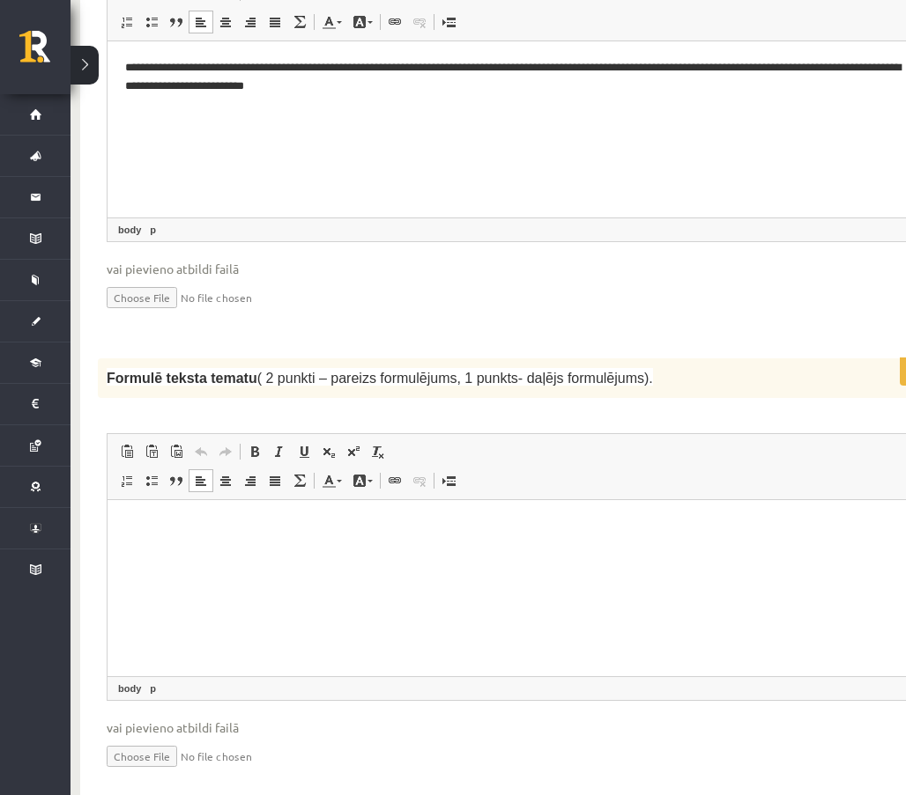
click at [306, 553] on html at bounding box center [515, 526] width 816 height 54
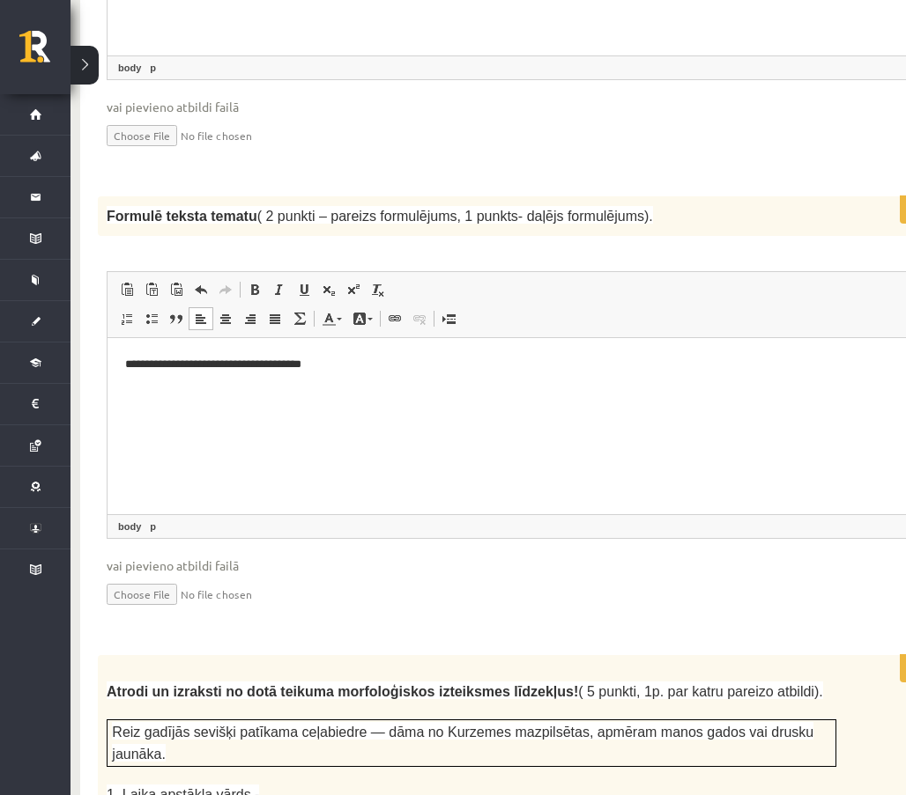
scroll to position [2290, 26]
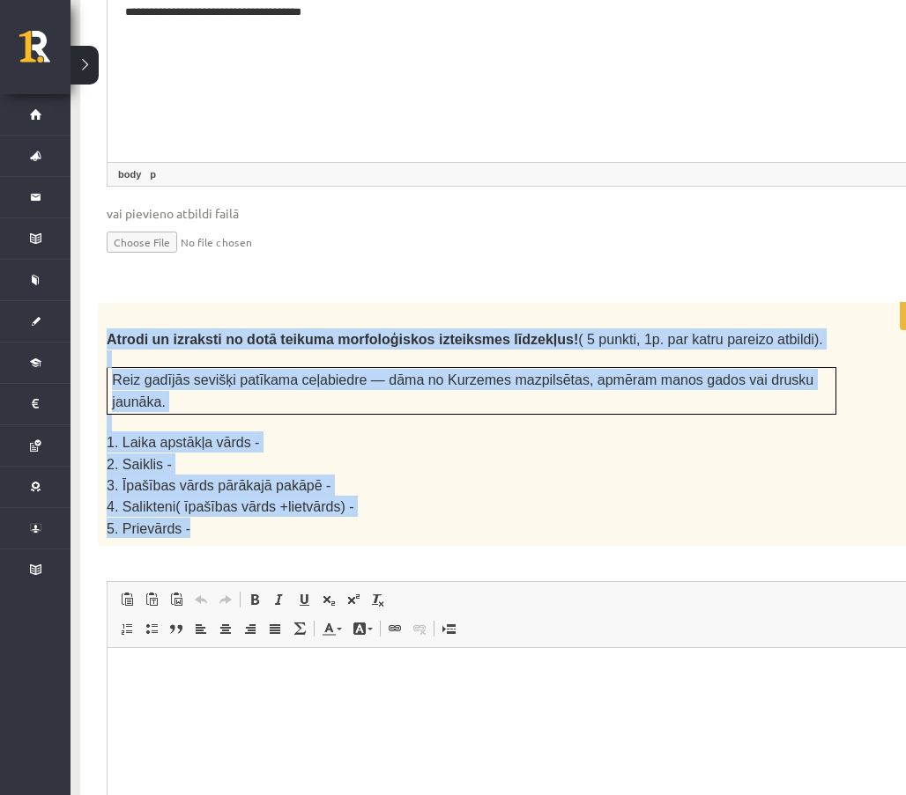
drag, startPoint x: 109, startPoint y: 225, endPoint x: 312, endPoint y: 397, distance: 266.2
click at [312, 397] on div "Atrodi un izraksti no dotā teikuma morfoloģiskos izteiksmes līdzekļus! ( 5 punk…" at bounding box center [515, 425] width 835 height 244
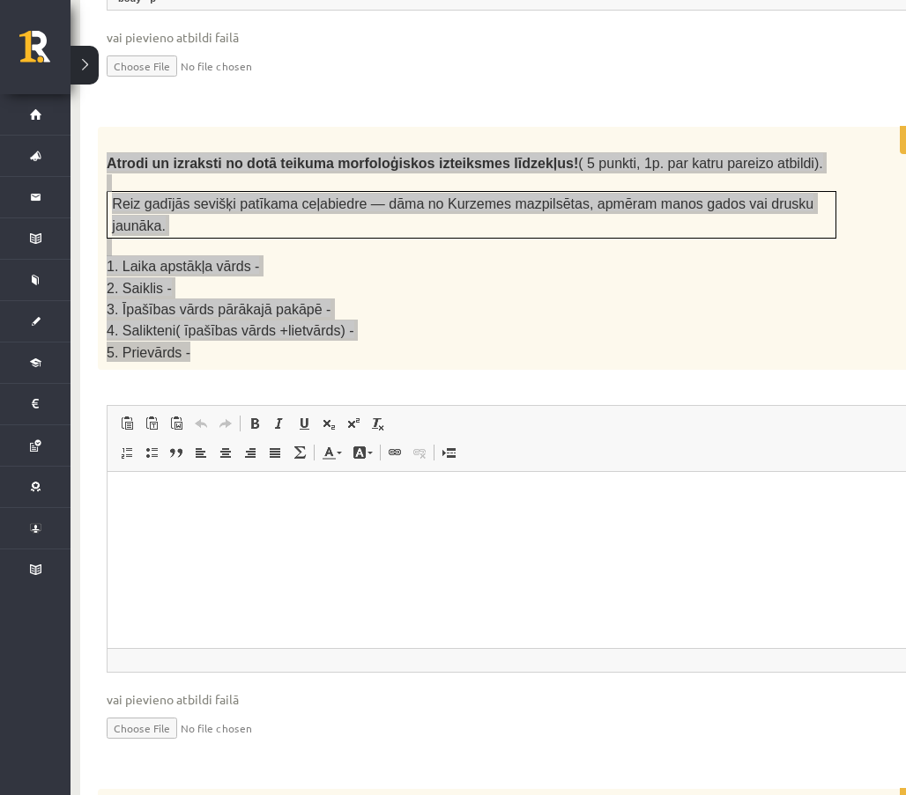
scroll to position [2555, 26]
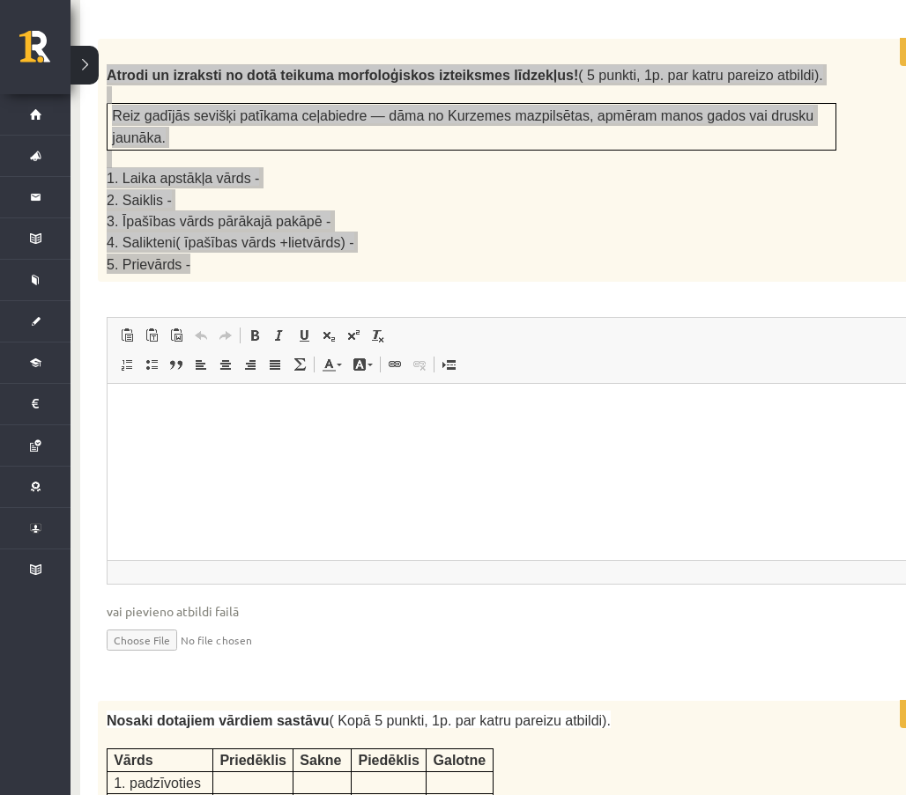
click at [372, 438] on html at bounding box center [515, 411] width 816 height 54
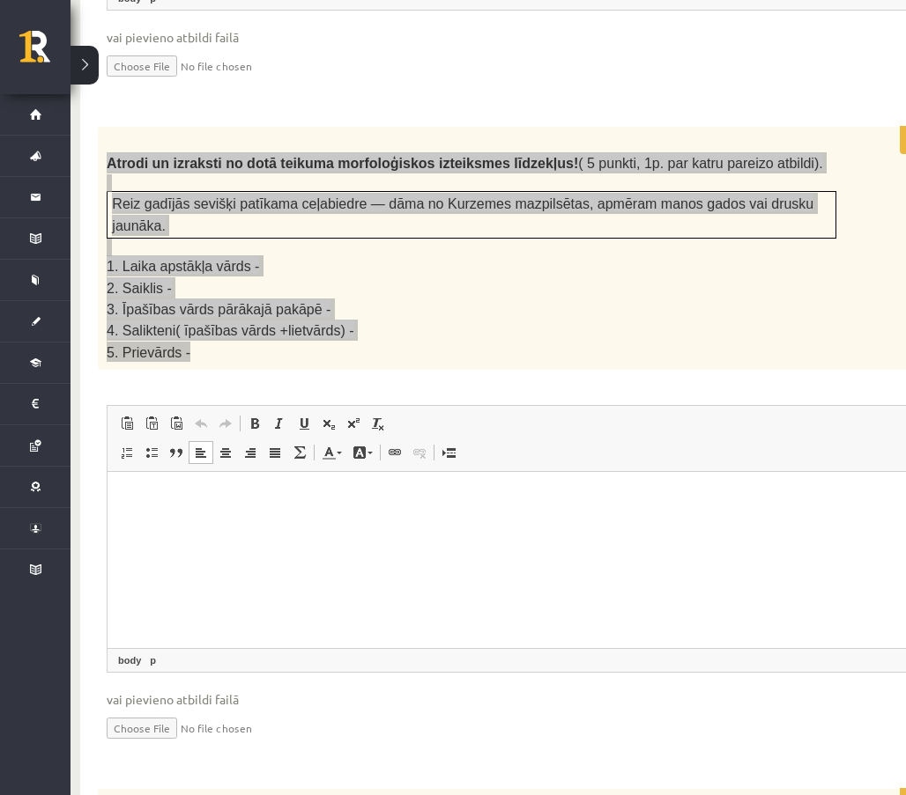
click at [211, 509] on html at bounding box center [515, 499] width 816 height 54
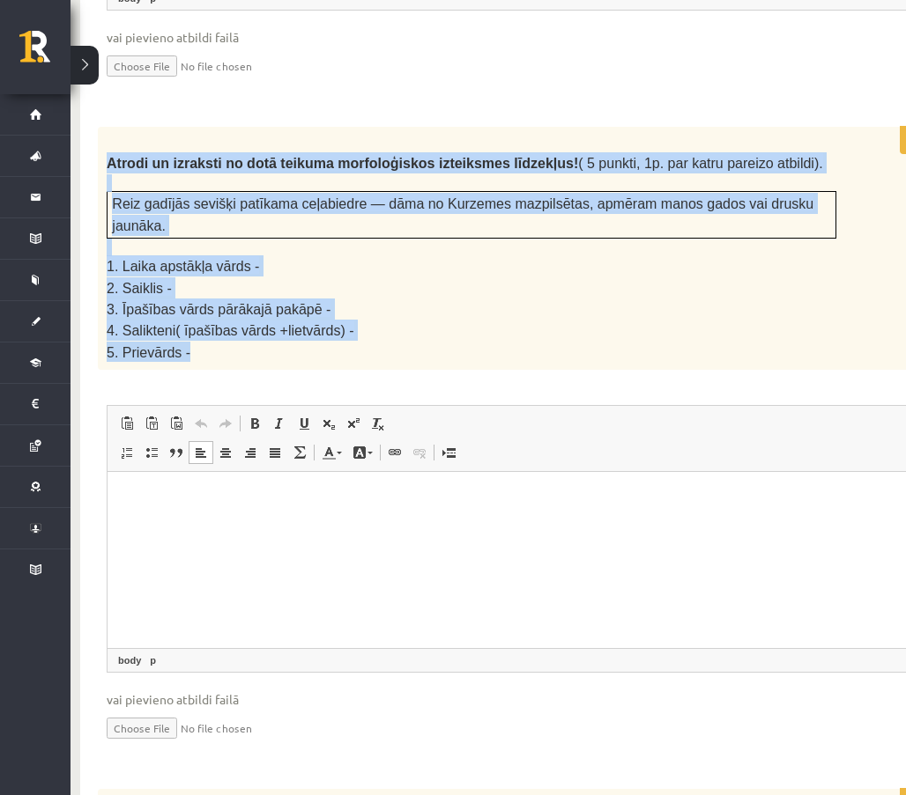
click at [341, 320] on p "4. Salikteni( īpašības vārds +lietvārds) -" at bounding box center [471, 330] width 729 height 21
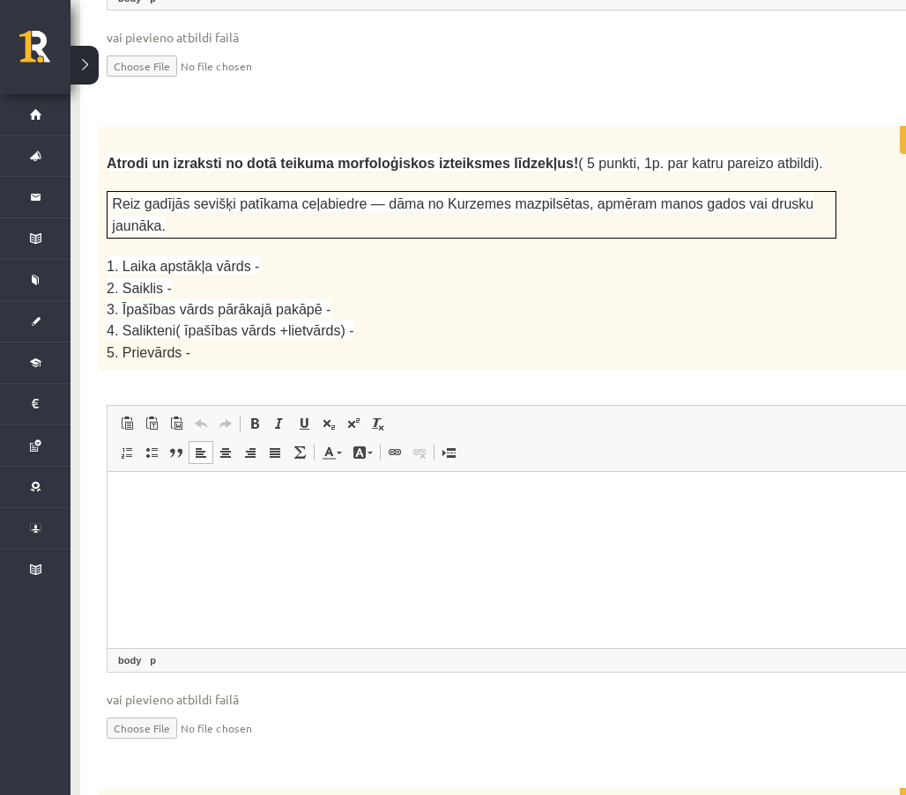
click at [158, 486] on html at bounding box center [515, 499] width 816 height 54
click at [126, 446] on span at bounding box center [127, 453] width 14 height 14
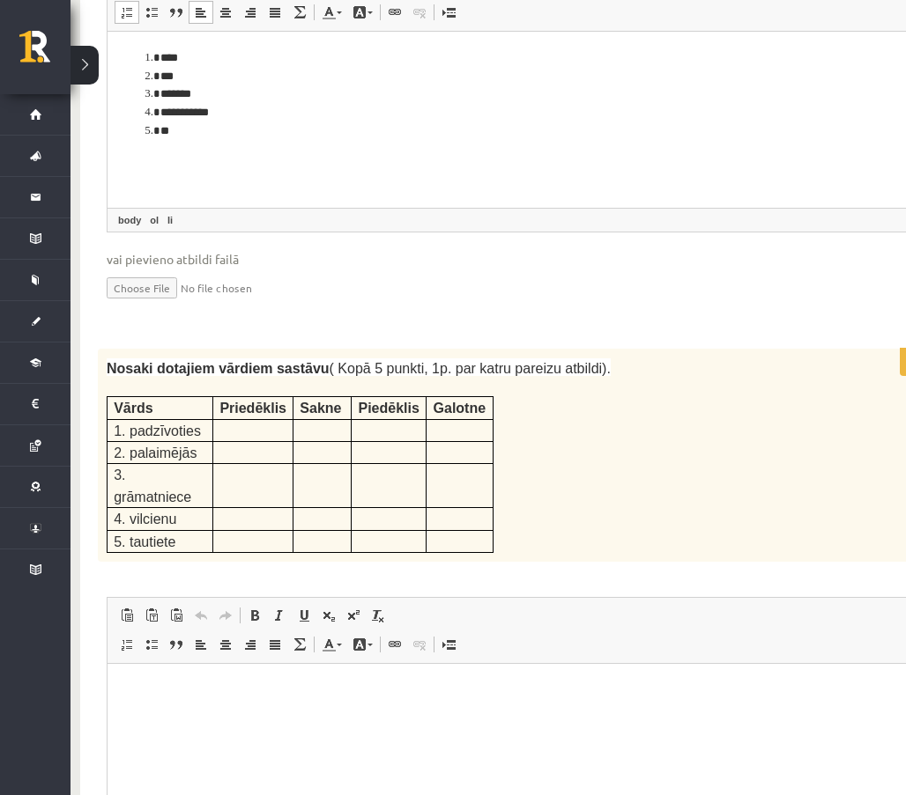
click at [287, 186] on fieldset "**********" at bounding box center [515, 144] width 817 height 358
click at [249, 420] on p at bounding box center [252, 429] width 67 height 18
click at [266, 420] on p at bounding box center [252, 429] width 67 height 18
click at [132, 633] on link "Insert/Remove Numbered List" at bounding box center [127, 644] width 25 height 23
drag, startPoint x: 115, startPoint y: 305, endPoint x: 208, endPoint y: 322, distance: 94.0
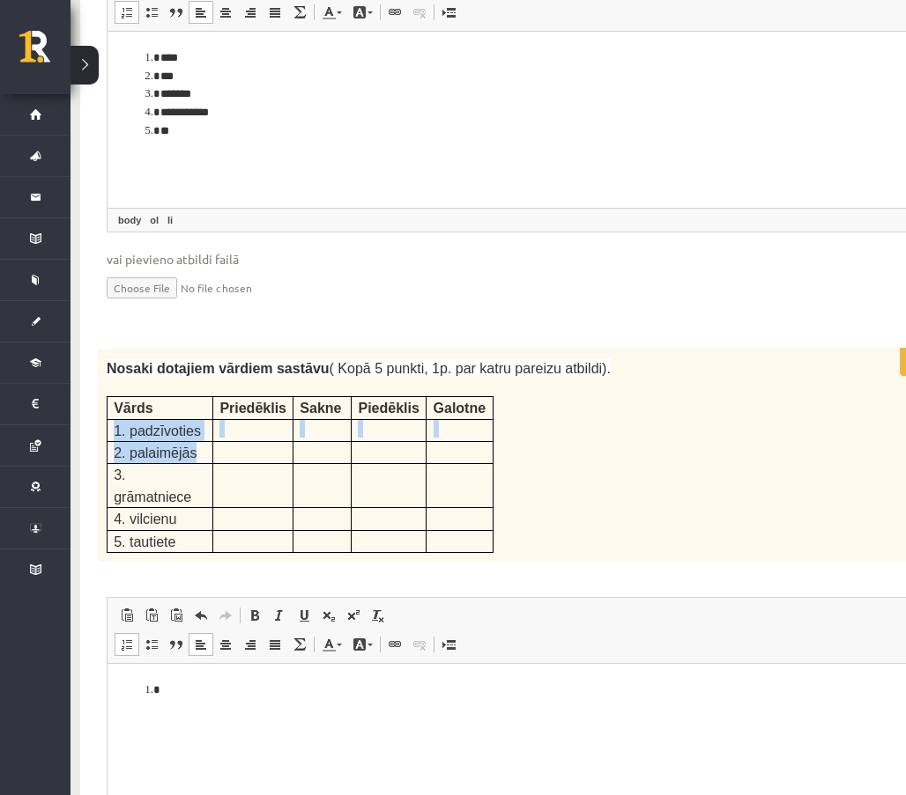
click at [211, 397] on tbody "Vārds Priedēklis Sakne Piedēklis Galotne 1. padzīvoties 2. palaimējās 3. grāmat…" at bounding box center [300, 475] width 386 height 156
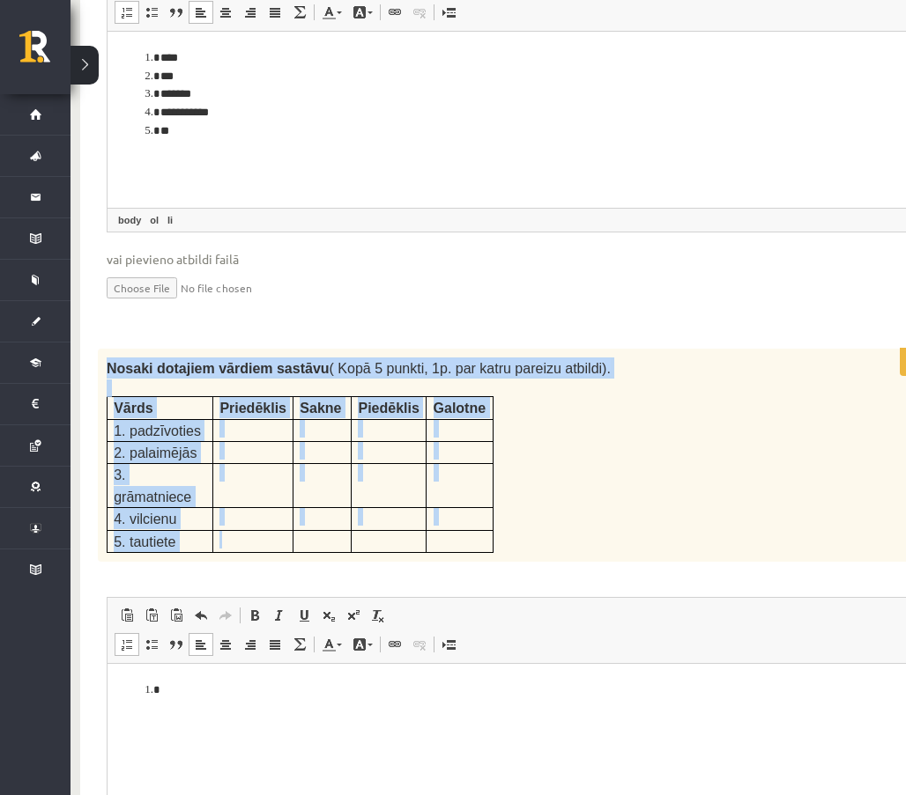
drag, startPoint x: 109, startPoint y: 240, endPoint x: 259, endPoint y: 388, distance: 210.5
click at [259, 388] on div "Nosaki dotajiem vārdiem sastāvu ( Kopā 5 punkti, 1p. par katru pareizu atbildi)…" at bounding box center [515, 455] width 835 height 213
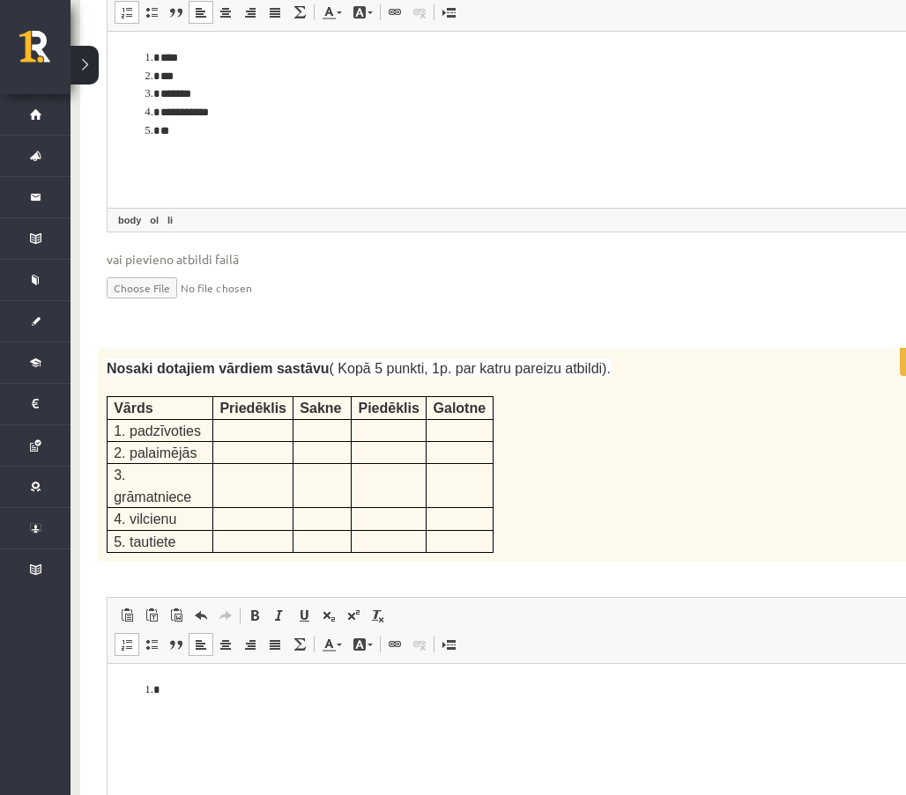
click at [714, 664] on iframe at bounding box center [515, 752] width 816 height 176
click at [227, 682] on li "Editor, wiswyg-editor-user-answer-47025016134640" at bounding box center [515, 691] width 710 height 18
click at [447, 708] on html "***" at bounding box center [515, 691] width 816 height 54
click at [266, 743] on li "**********" at bounding box center [515, 745] width 710 height 18
click at [371, 741] on li "**********" at bounding box center [515, 745] width 710 height 18
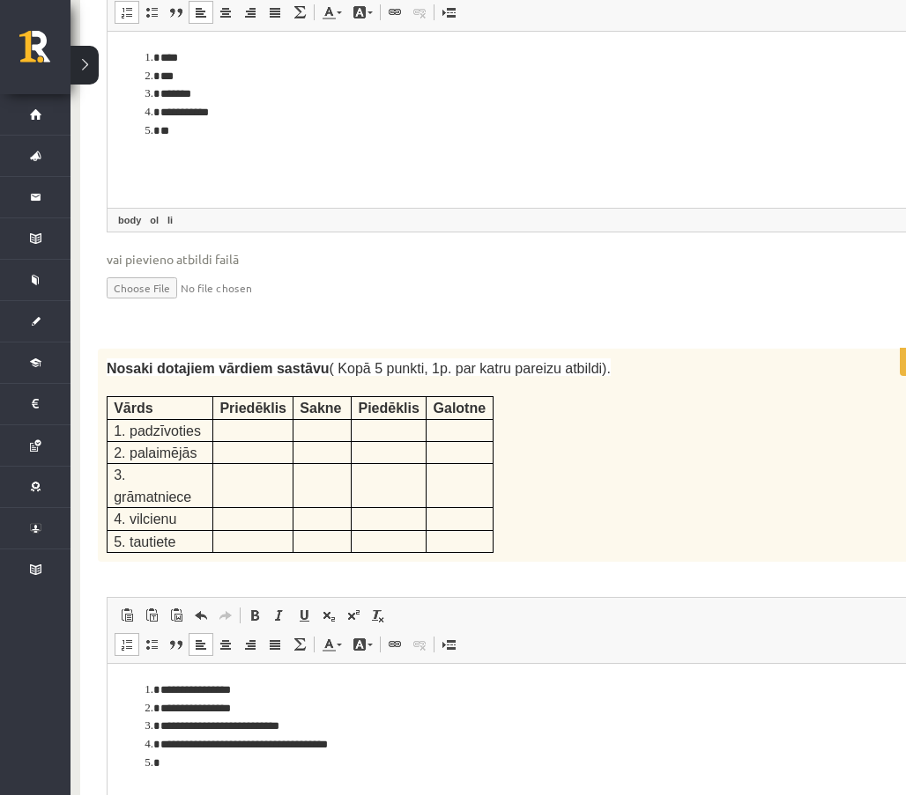
click at [372, 761] on li "Editor, wiswyg-editor-user-answer-47025016134640" at bounding box center [515, 764] width 710 height 18
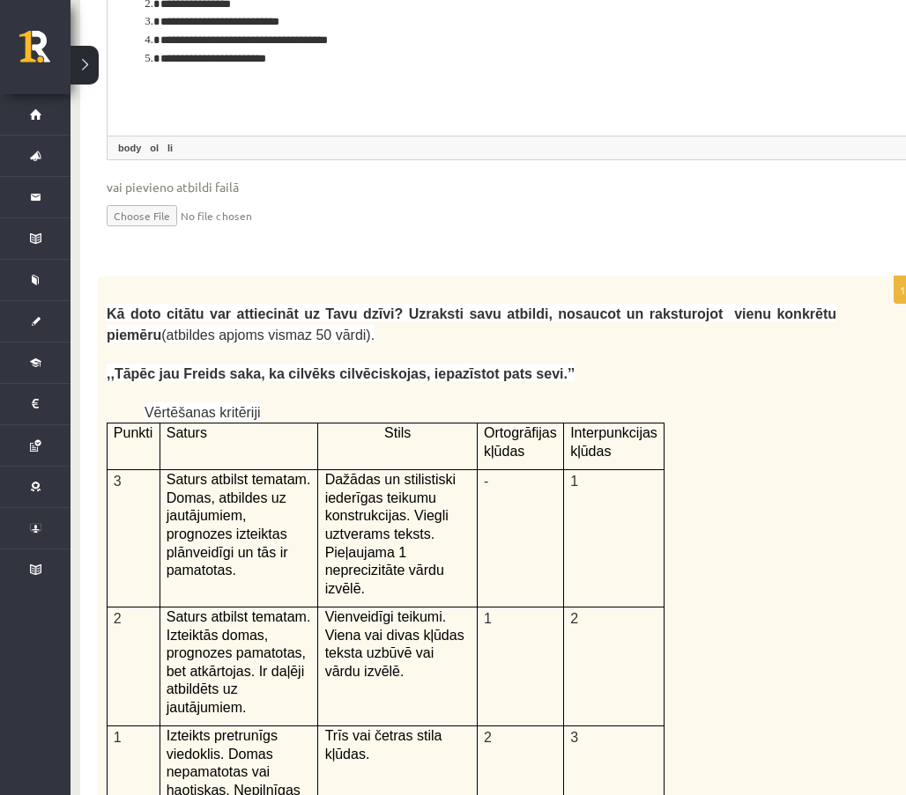
scroll to position [3524, 26]
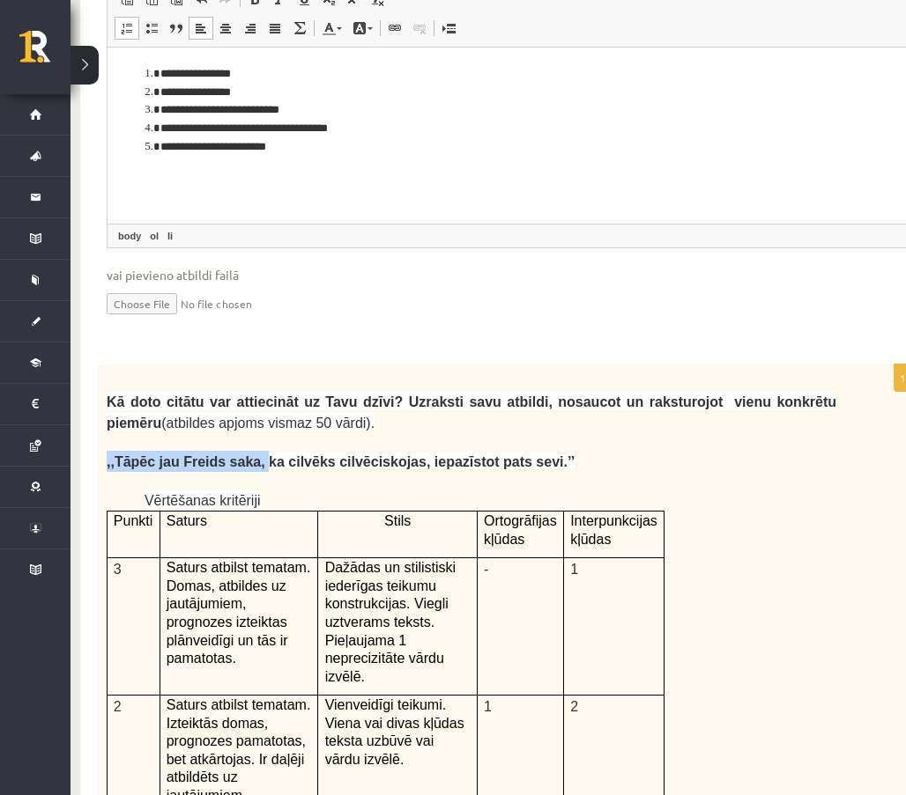
drag, startPoint x: 107, startPoint y: 315, endPoint x: 224, endPoint y: 299, distance: 117.5
click at [247, 455] on span ",,Tāpēc jau Freids saka, ka cilvēks cilvēciskojas, iepazīstot pats sevi.’’" at bounding box center [341, 462] width 468 height 15
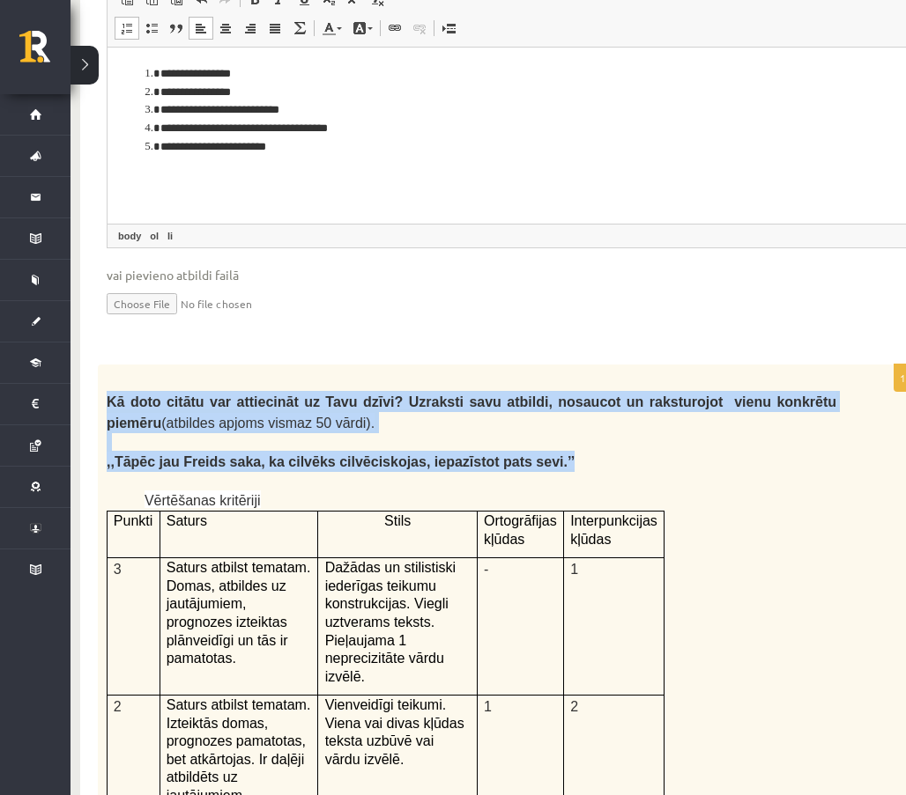
drag, startPoint x: 108, startPoint y: 253, endPoint x: 555, endPoint y: 314, distance: 450.9
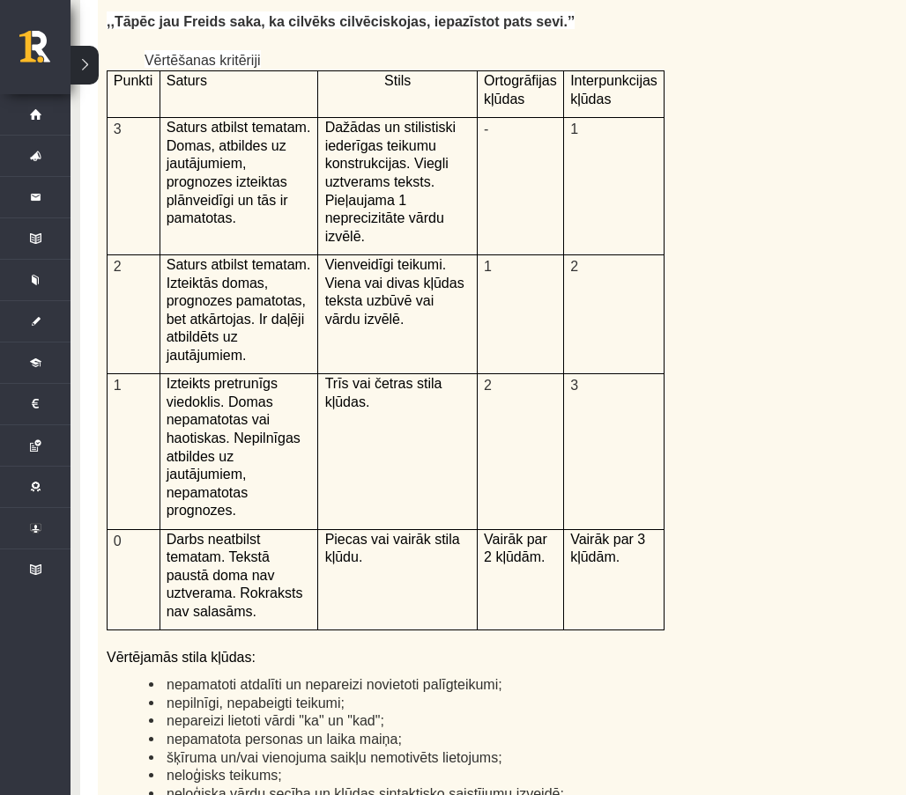
scroll to position [4228, 26]
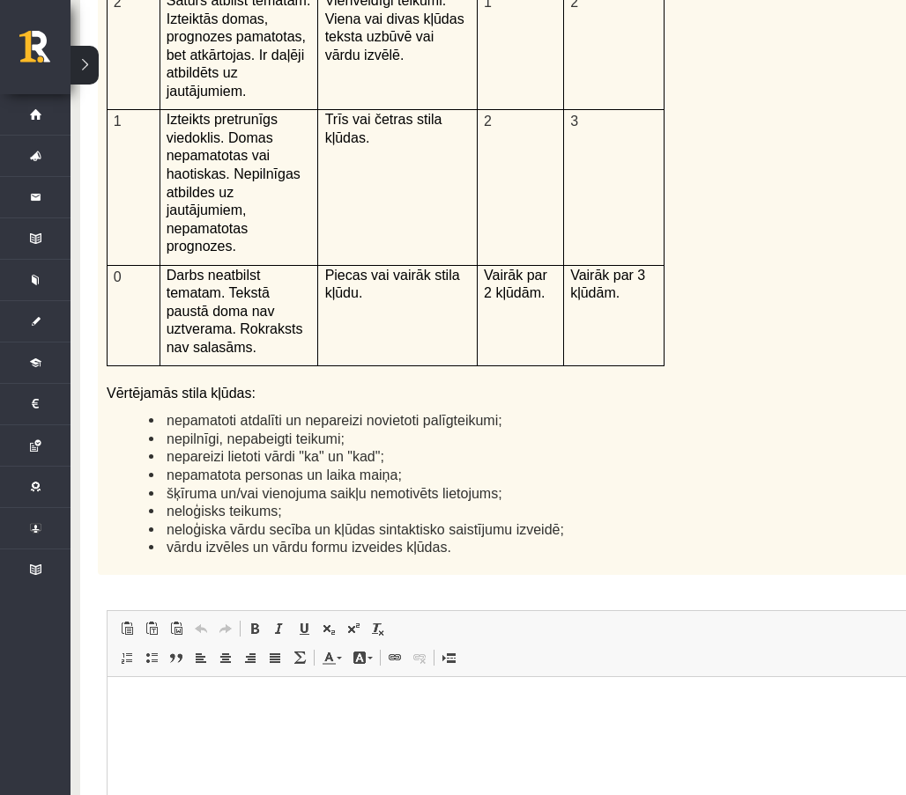
click at [382, 684] on html at bounding box center [515, 704] width 816 height 54
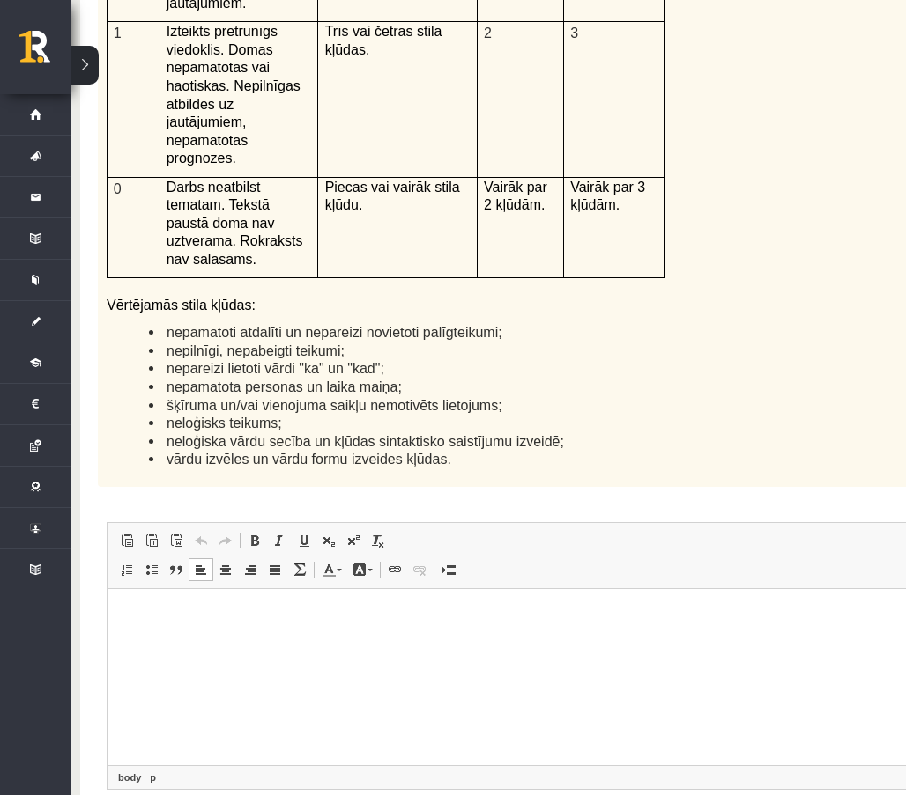
click at [285, 632] on html at bounding box center [515, 615] width 816 height 54
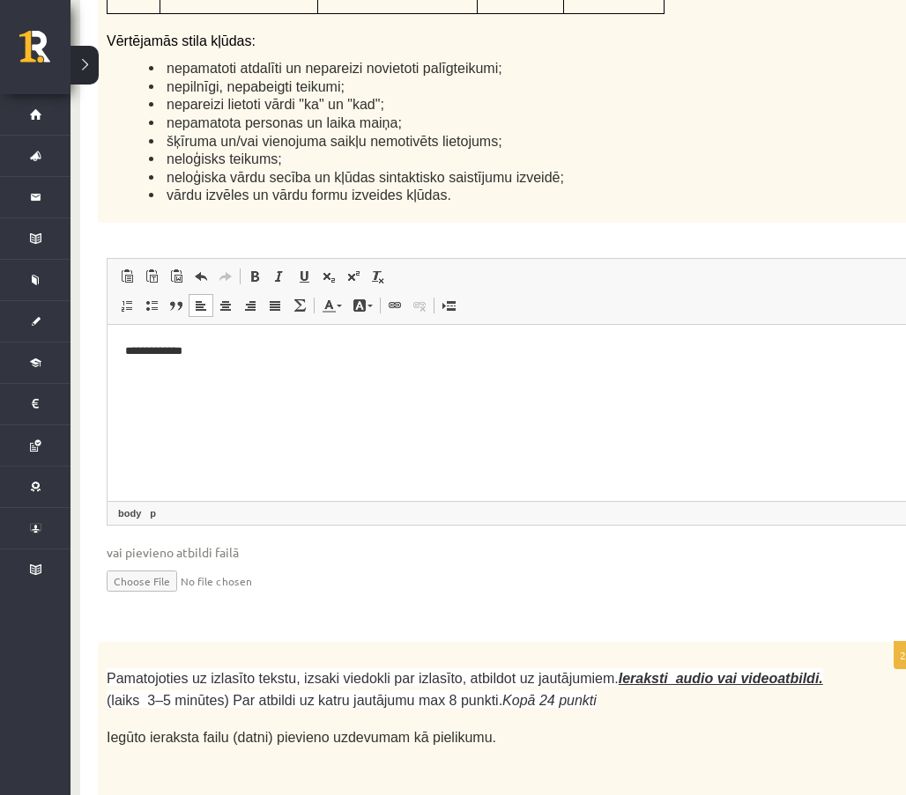
scroll to position [4405, 26]
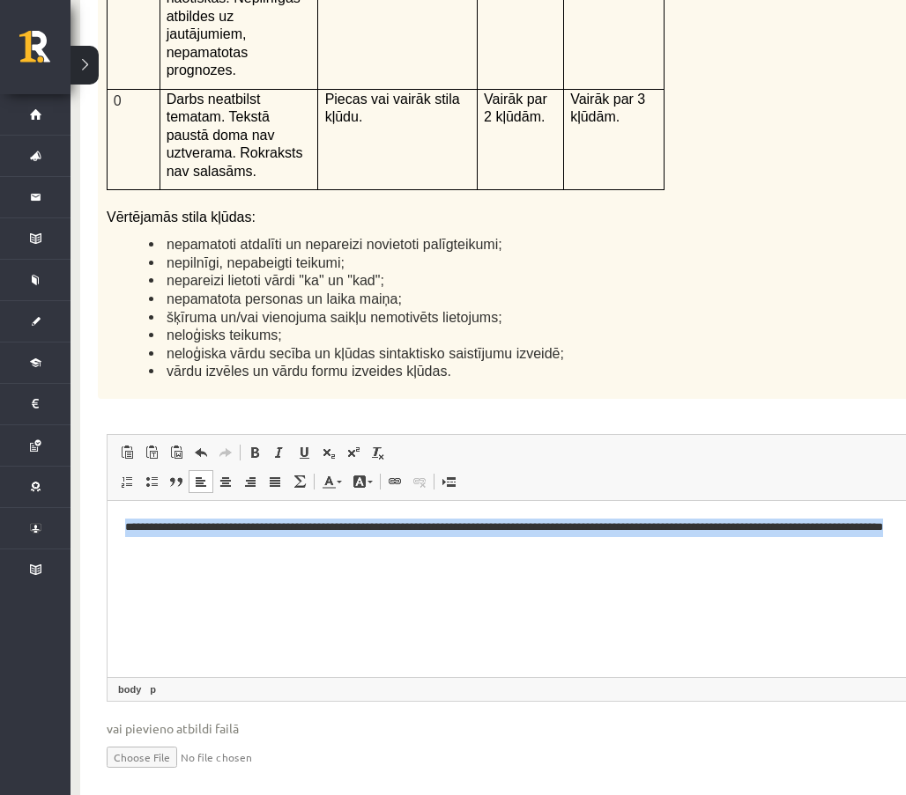
drag, startPoint x: 259, startPoint y: 550, endPoint x: 52, endPoint y: 503, distance: 212.2
click at [107, 503] on html "**********" at bounding box center [515, 536] width 816 height 72
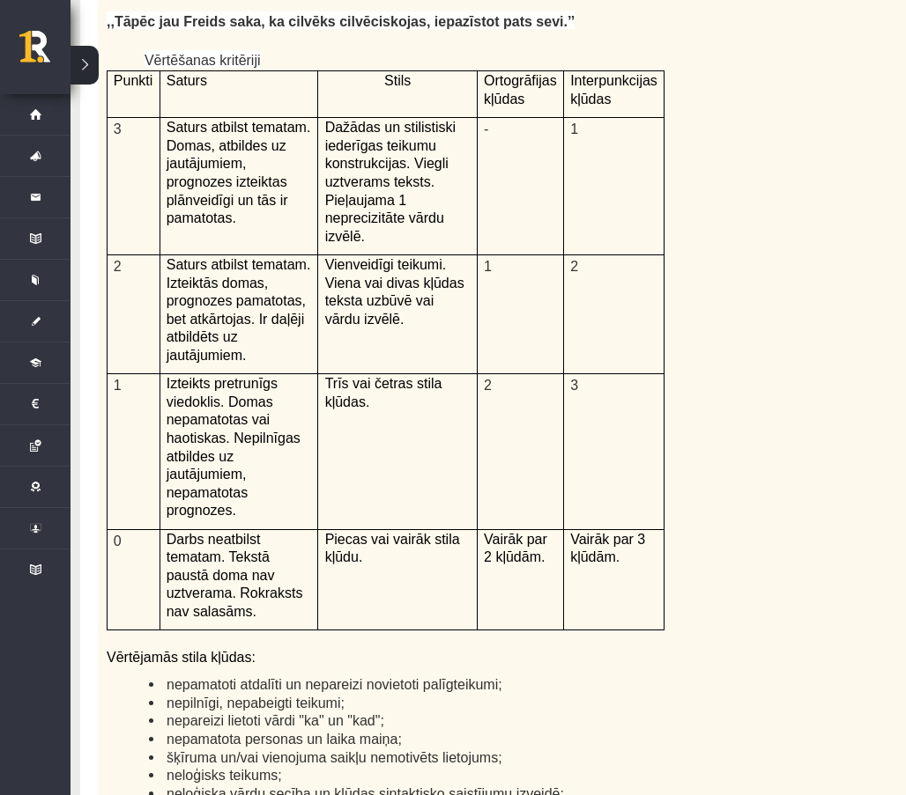
scroll to position [4052, 26]
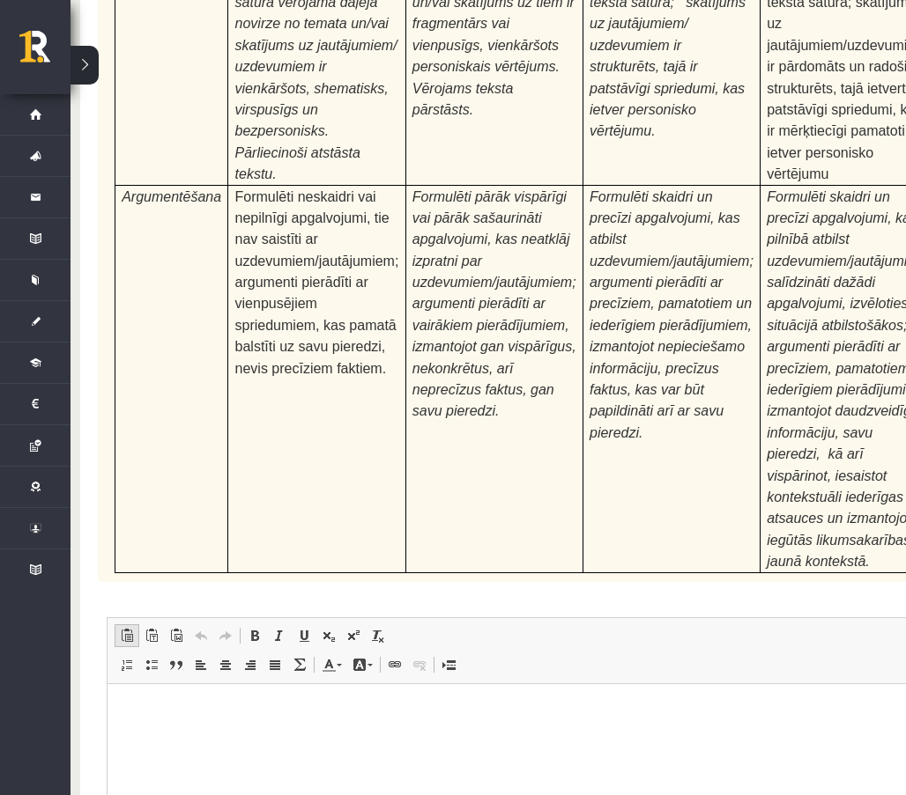
scroll to position [4804, 26]
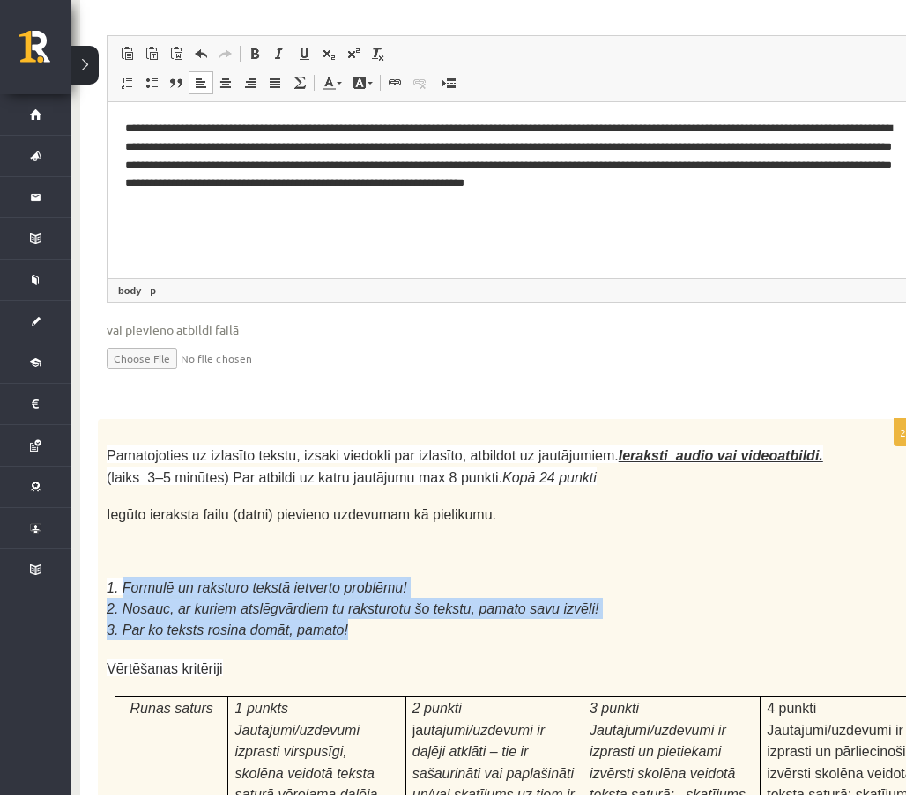
drag, startPoint x: 121, startPoint y: 355, endPoint x: 349, endPoint y: 402, distance: 232.9
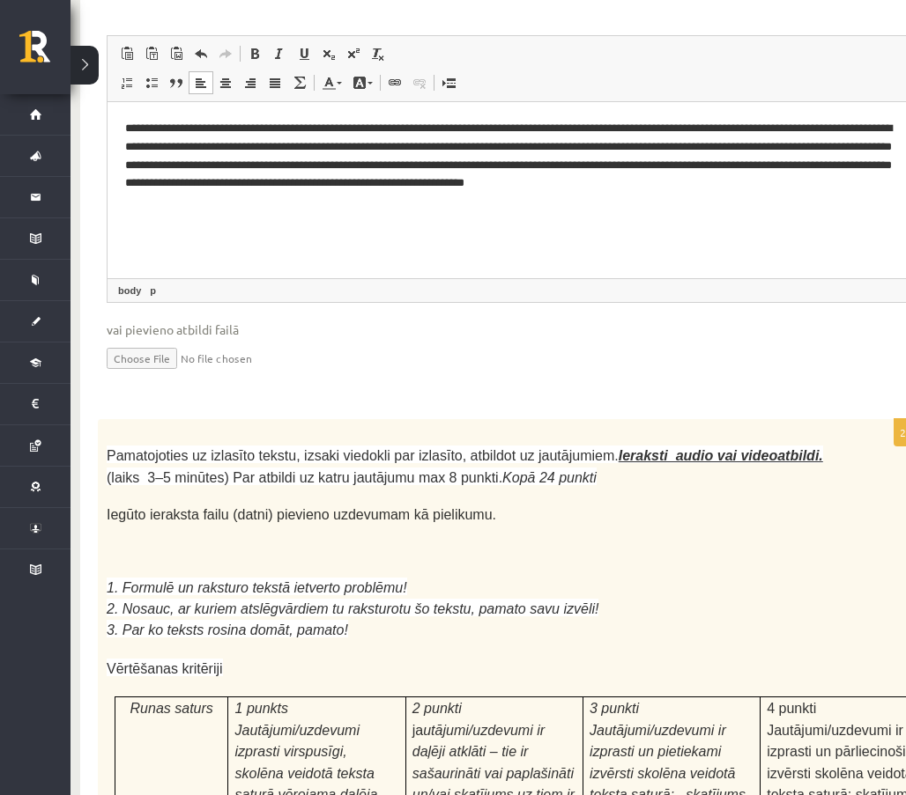
click at [154, 543] on p at bounding box center [471, 552] width 729 height 18
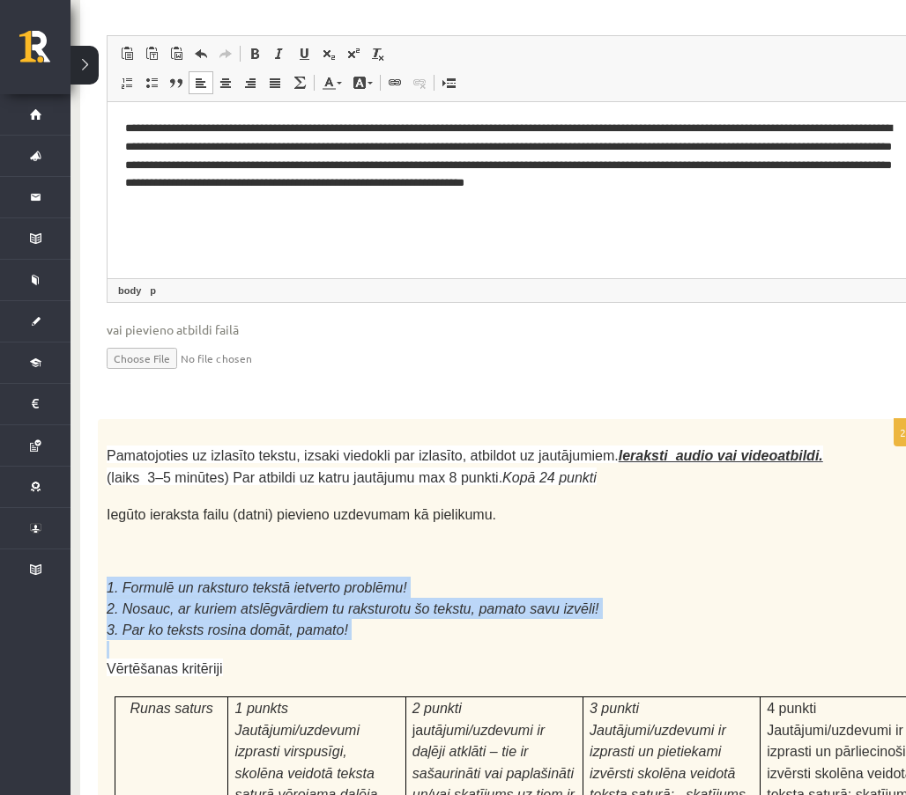
drag, startPoint x: 104, startPoint y: 348, endPoint x: 333, endPoint y: 404, distance: 235.9
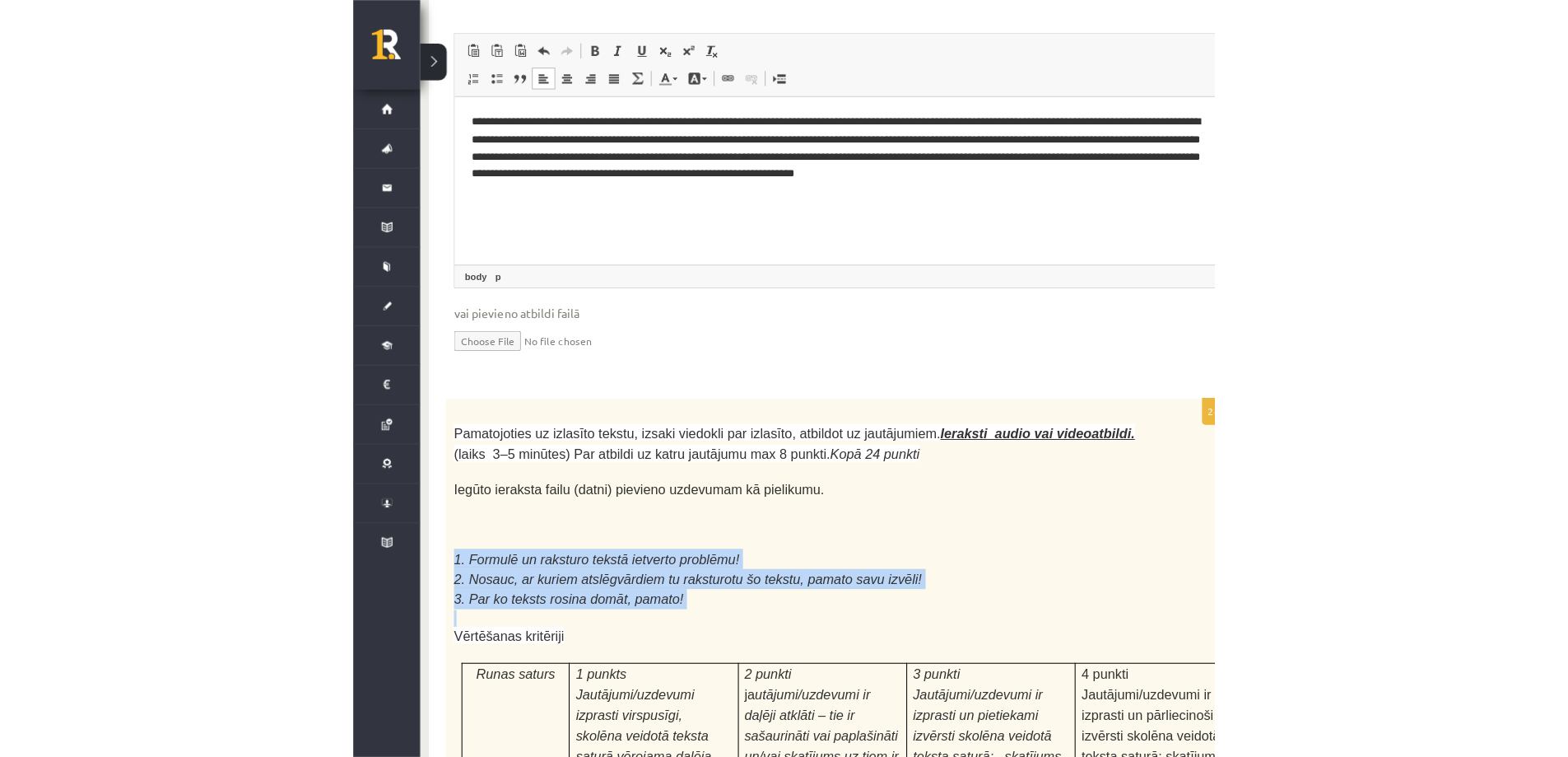
scroll to position [4490, 0]
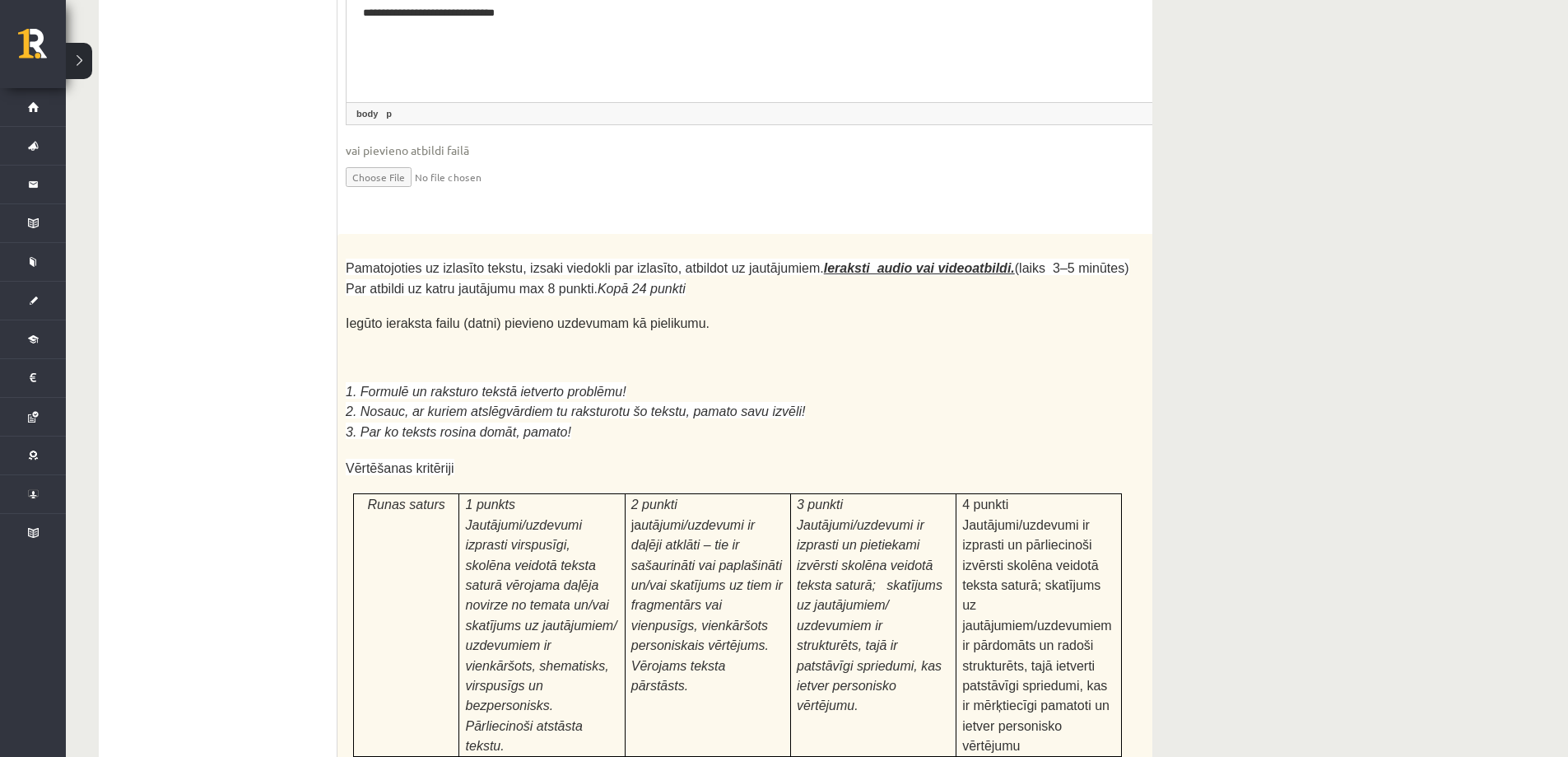
click at [776, 234] on div "Pamatojoties uz izlasīto tekstu, izsaki viedokli par izlasīto, atbildot uz jaut…" at bounding box center [778, 680] width 882 height 893
click at [776, 233] on p "24p" at bounding box center [1197, 246] width 29 height 26
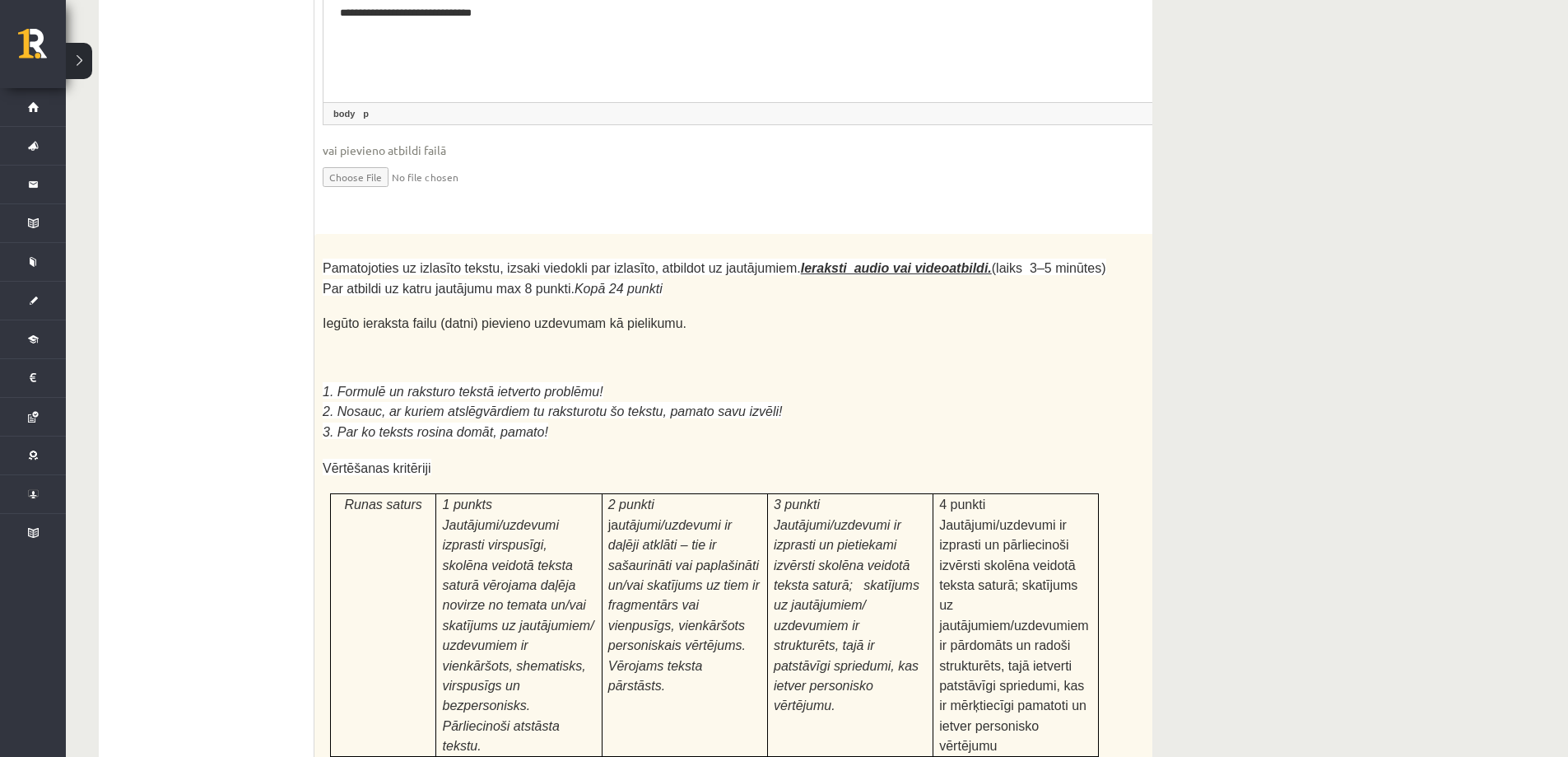
drag, startPoint x: 1143, startPoint y: 115, endPoint x: 1175, endPoint y: 122, distance: 32.8
click at [776, 234] on div "Pamatojoties uz izlasīto tekstu, izsaki viedokli par izlasīto, atbildot uz jaut…" at bounding box center [756, 680] width 882 height 893
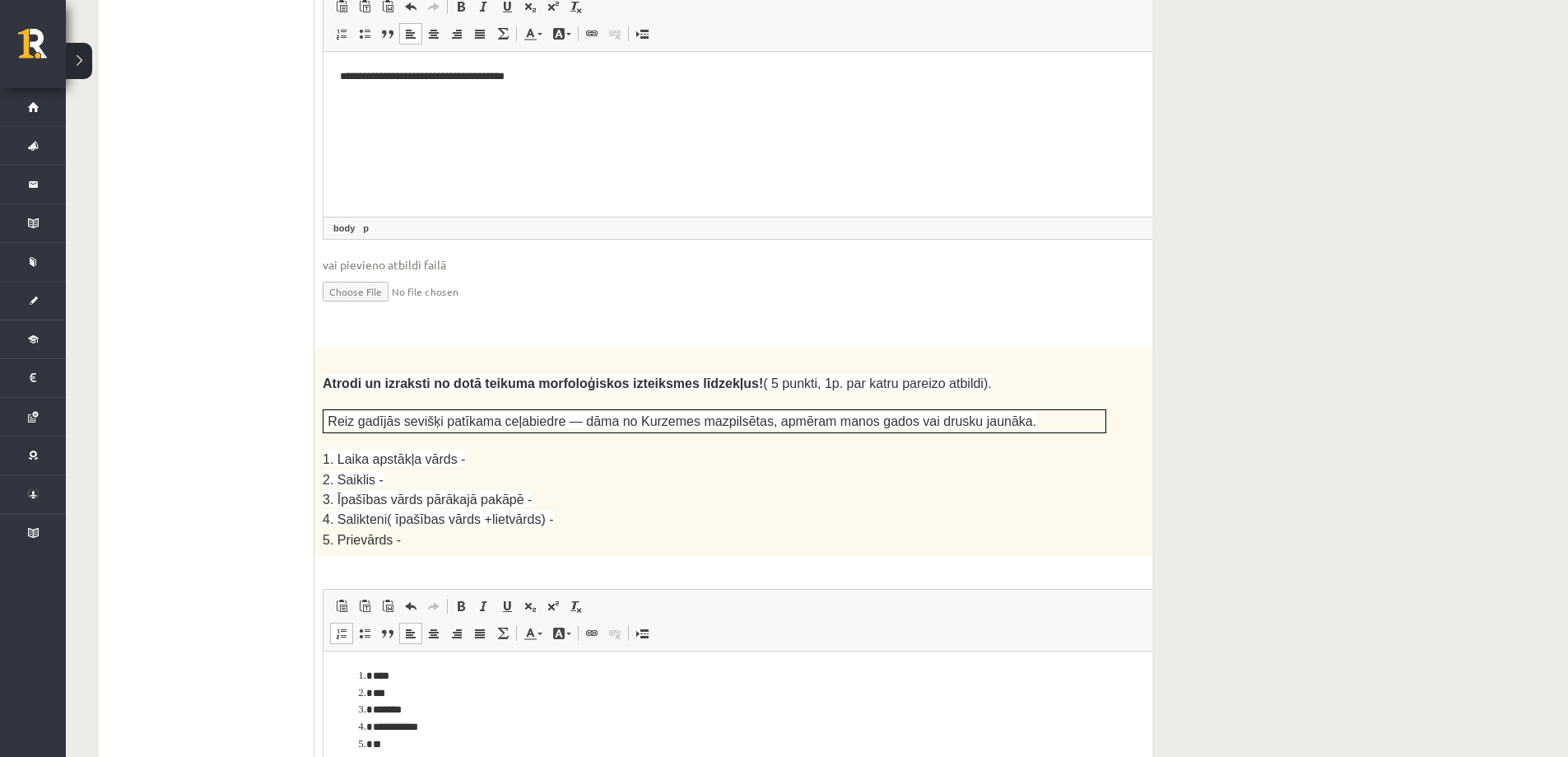
scroll to position [1690, 0]
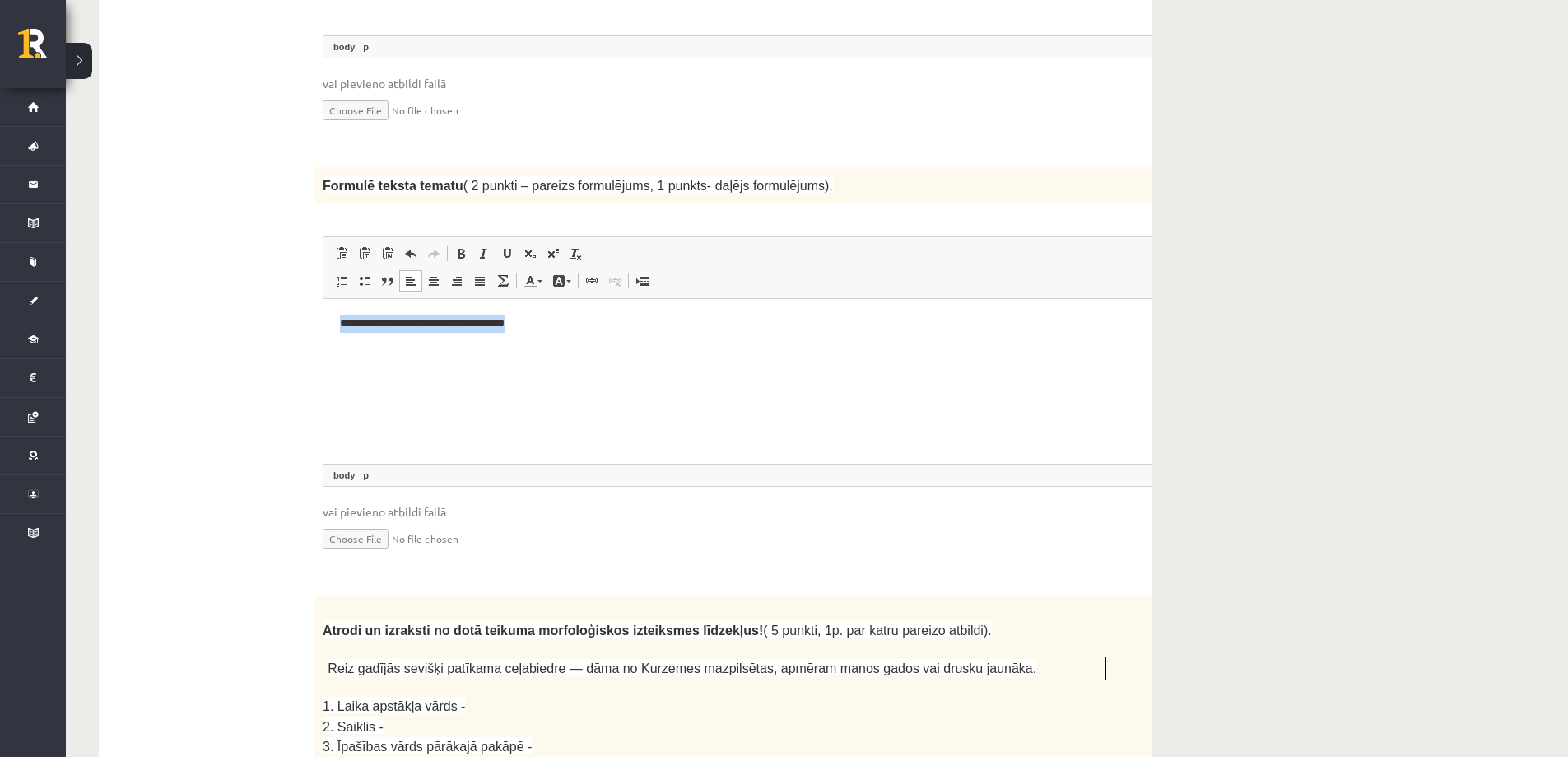
drag, startPoint x: 339, startPoint y: 321, endPoint x: 547, endPoint y: 315, distance: 208.1
click at [547, 315] on html "**********" at bounding box center [755, 324] width 864 height 50
click at [588, 332] on p "**********" at bounding box center [734, 323] width 787 height 17
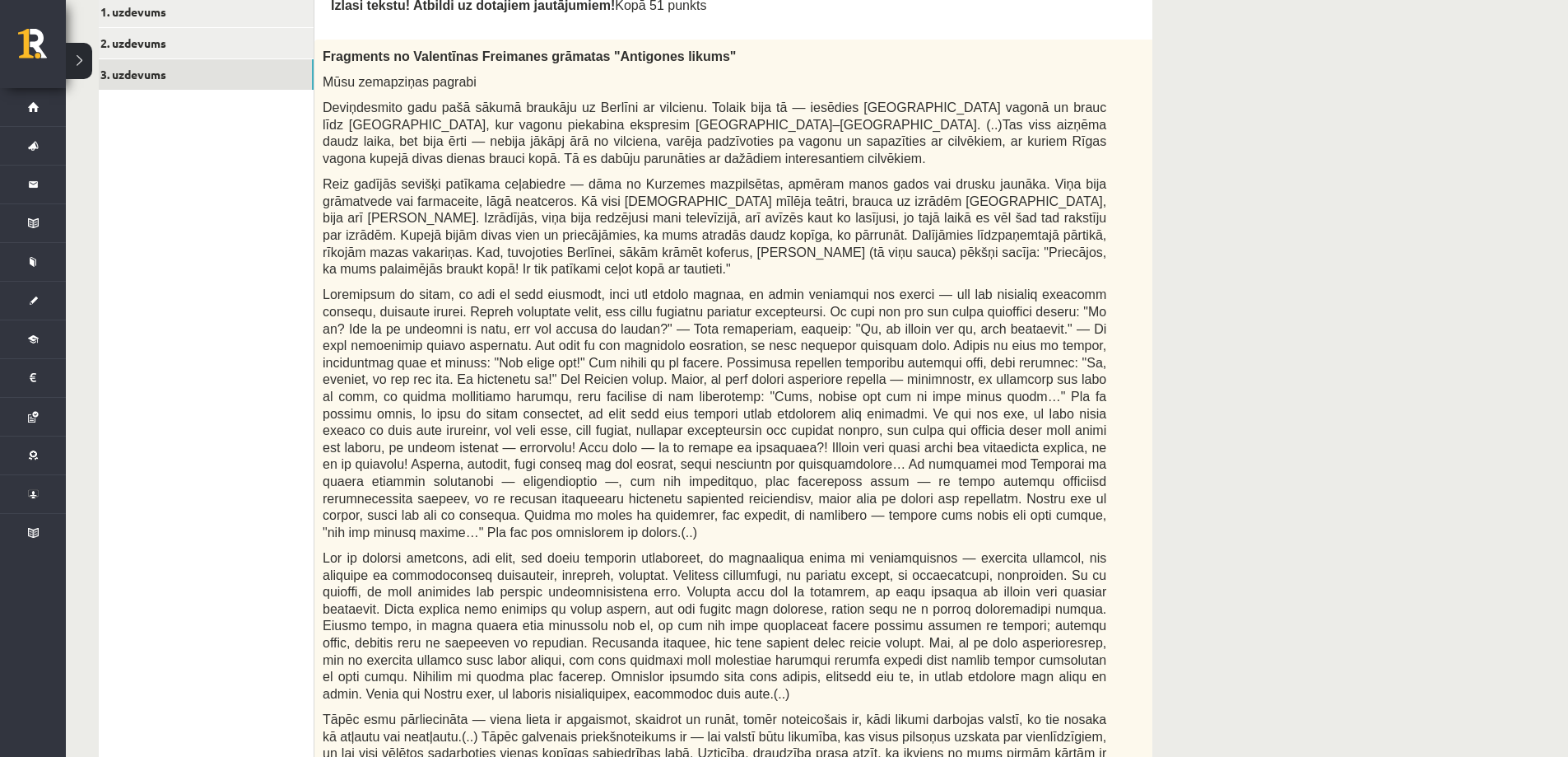
scroll to position [1032, 0]
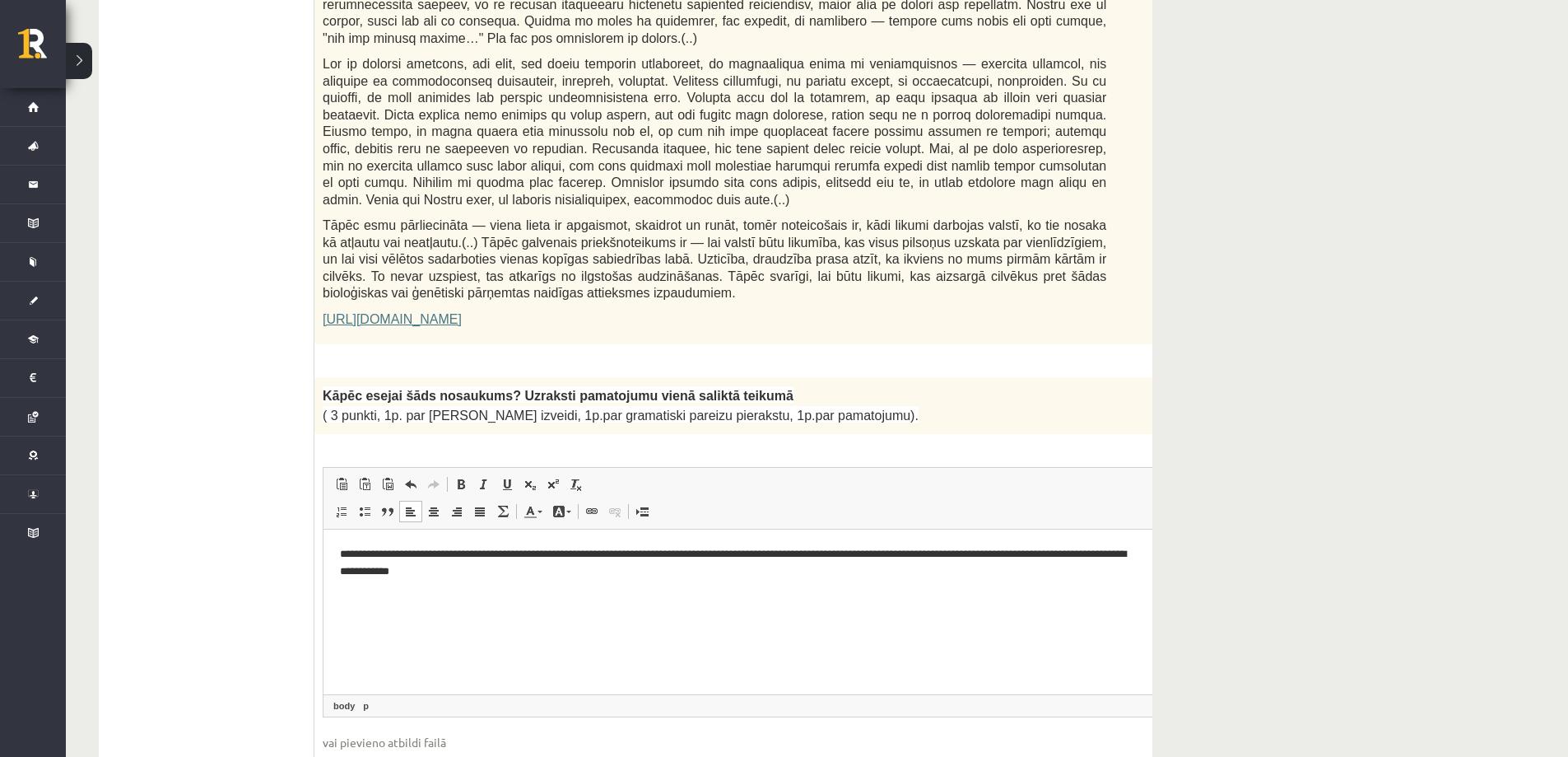
click at [462, 312] on link "https://satori.lv/article/musu-zemapzinas-pagrabi" at bounding box center [392, 319] width 139 height 14
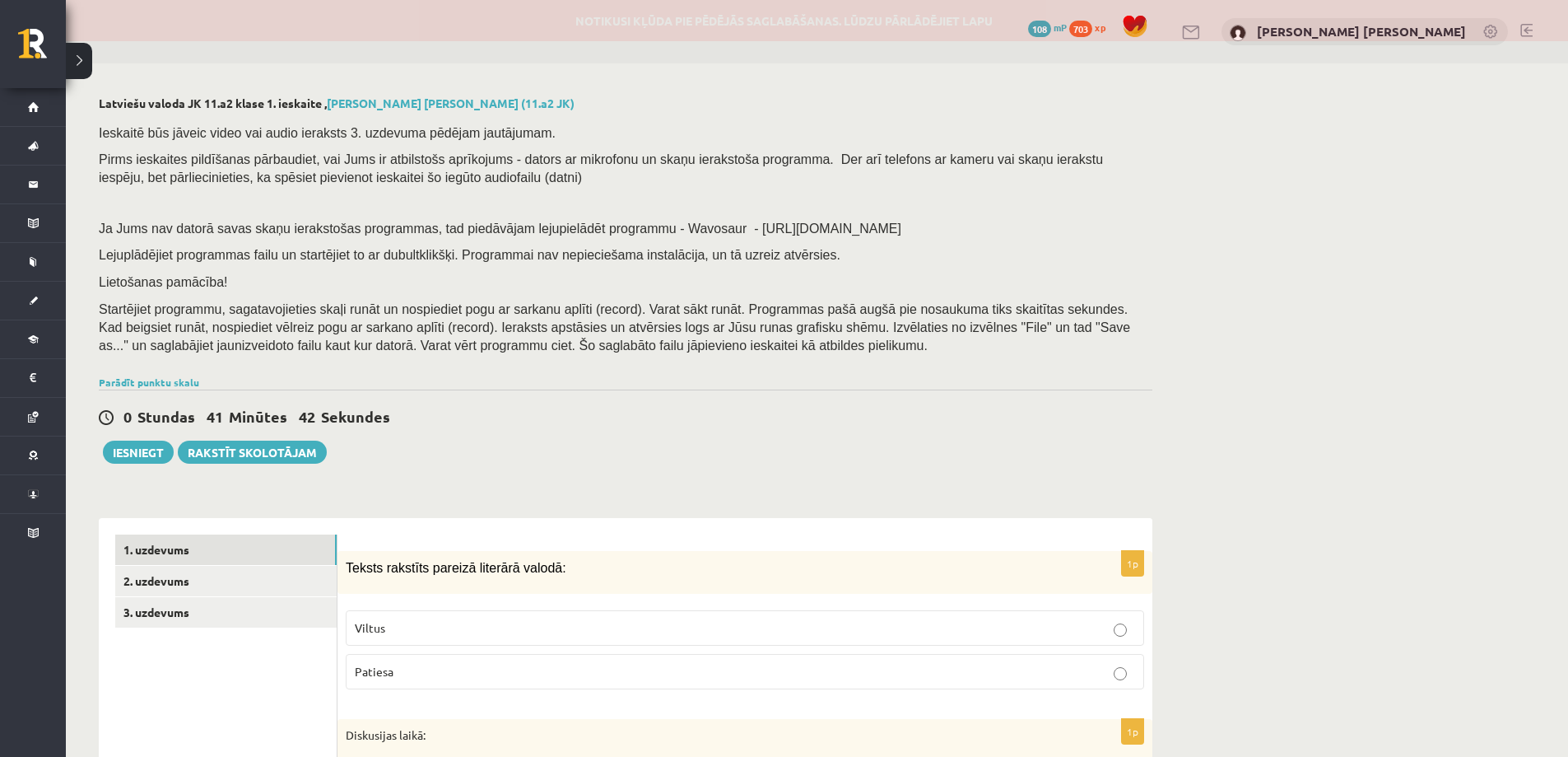
click at [683, 99] on h2 "Latviešu valoda JK 11.a2 klase 1. ieskaite , [PERSON_NAME] [PERSON_NAME] (11.a2…" at bounding box center [626, 103] width 1054 height 14
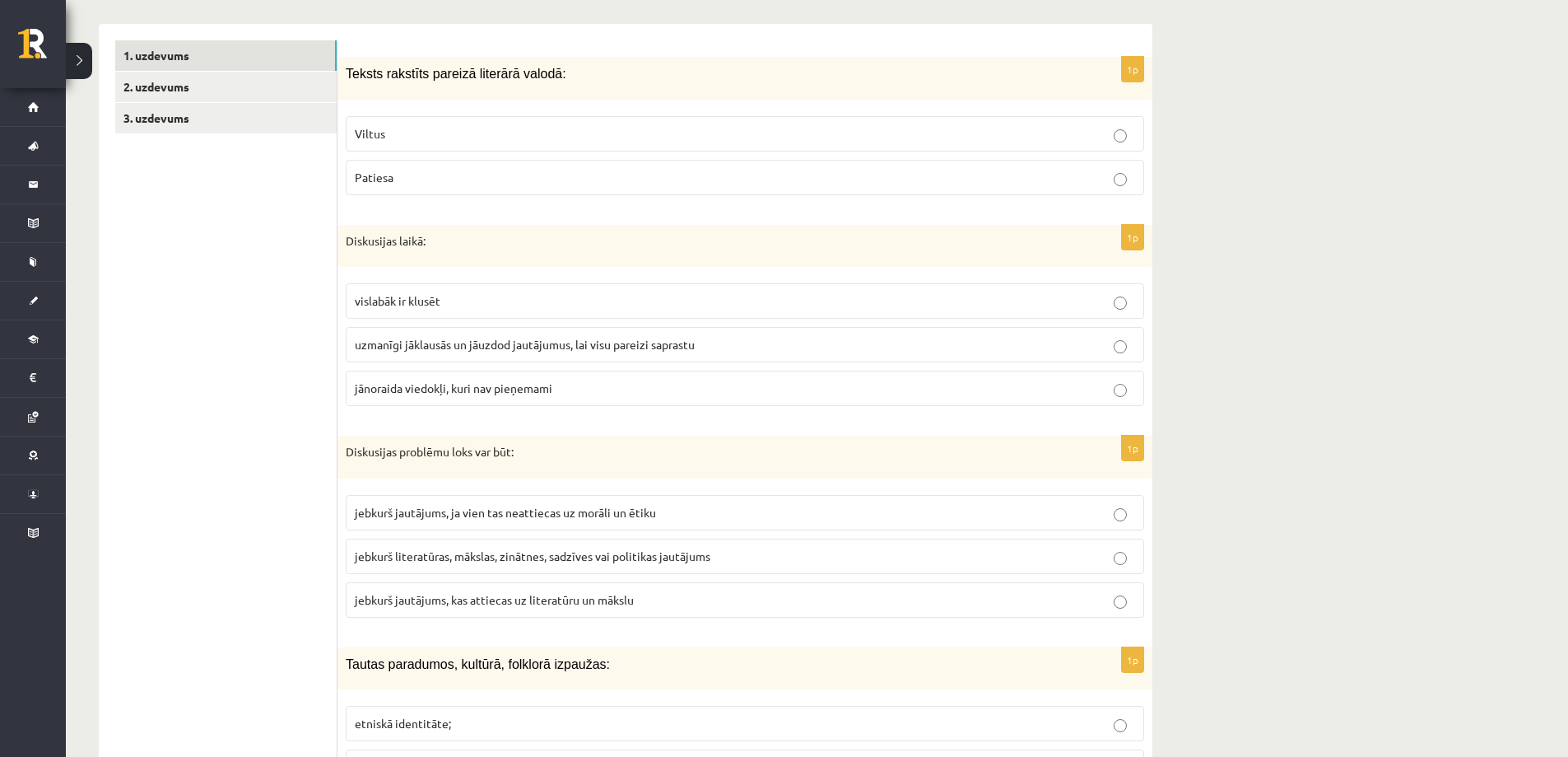
scroll to position [164, 0]
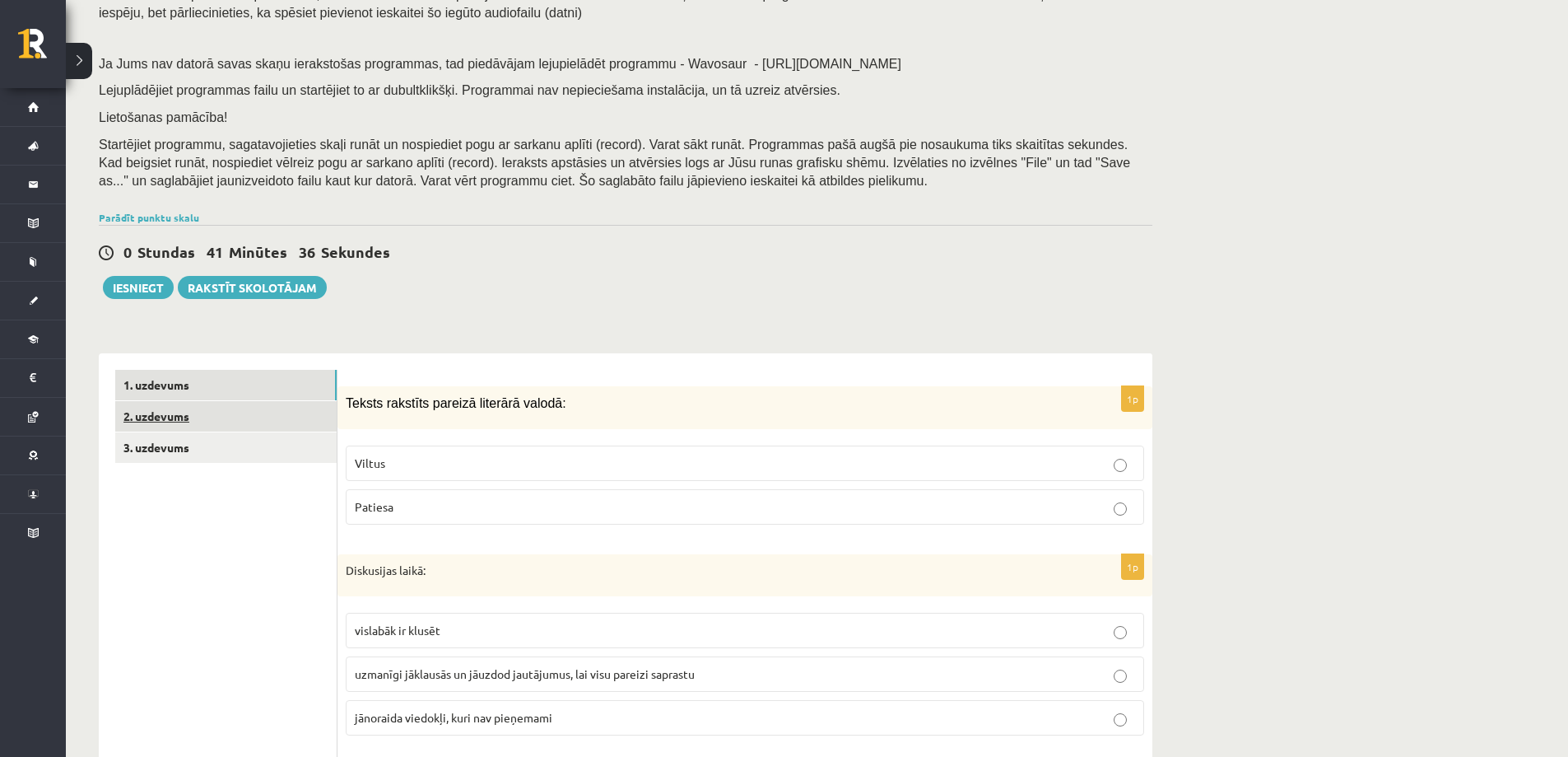
click at [203, 408] on link "2. uzdevums" at bounding box center [225, 416] width 221 height 31
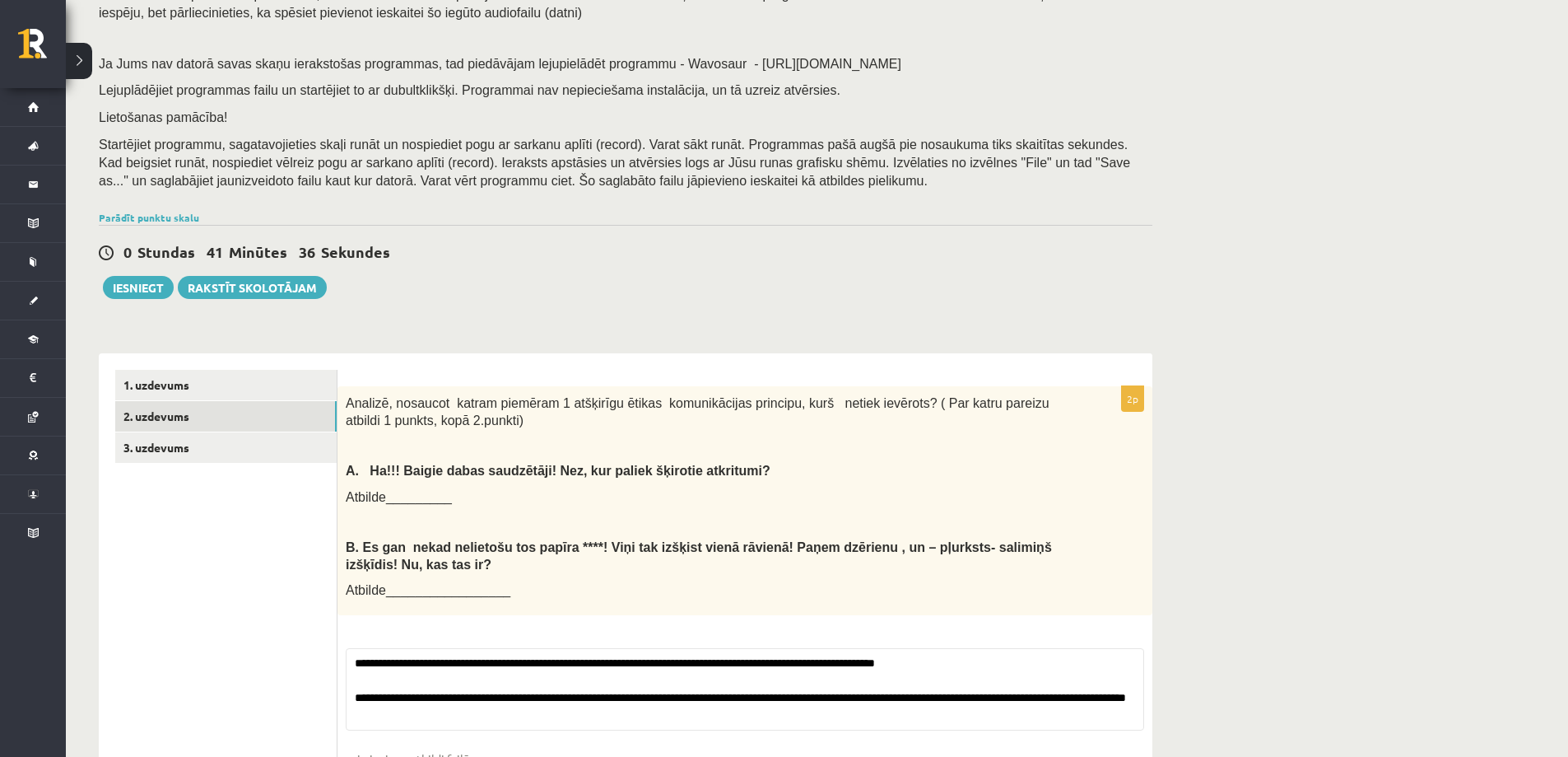
scroll to position [283, 0]
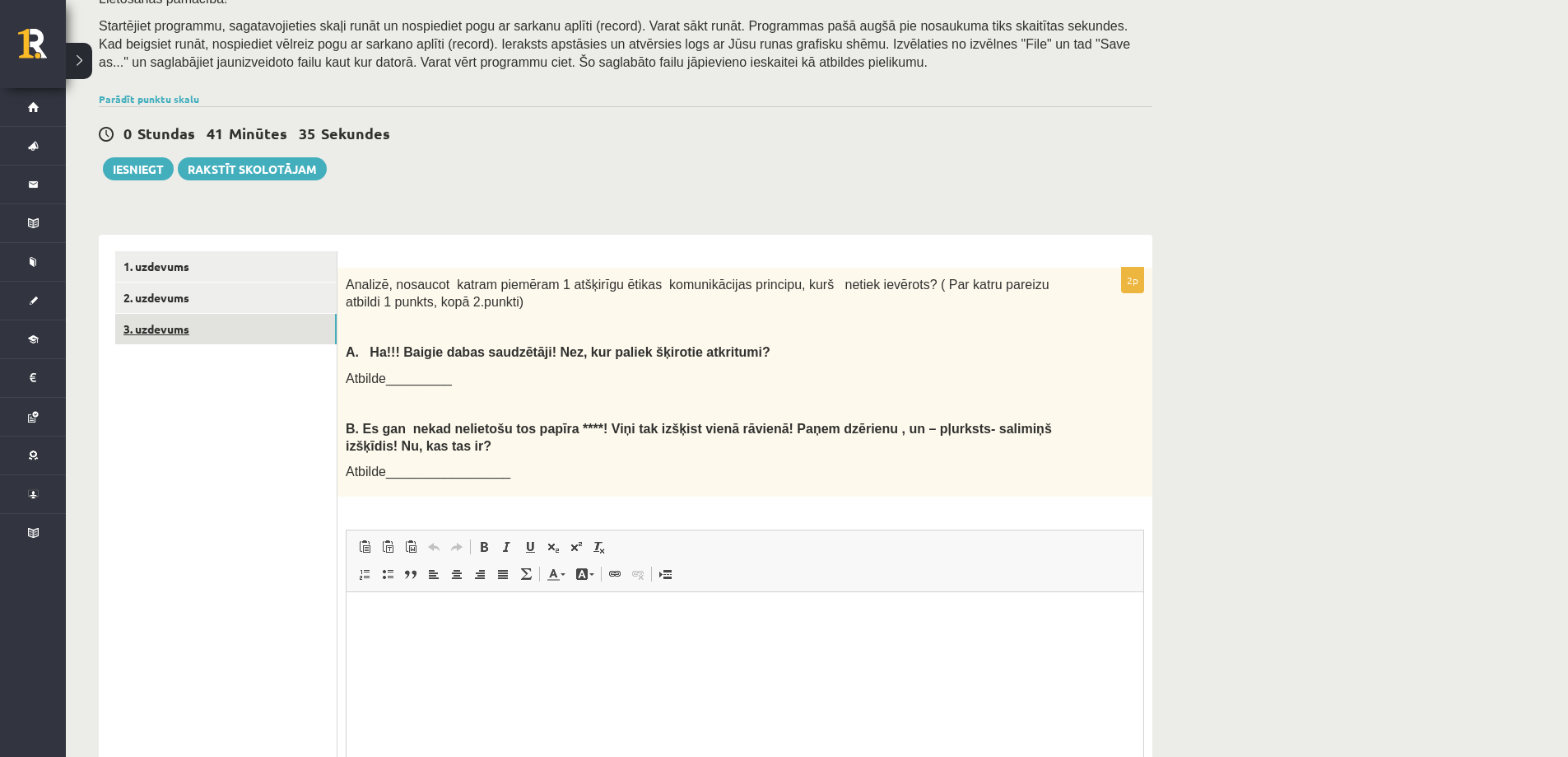
click at [211, 332] on link "3. uzdevums" at bounding box center [225, 329] width 221 height 31
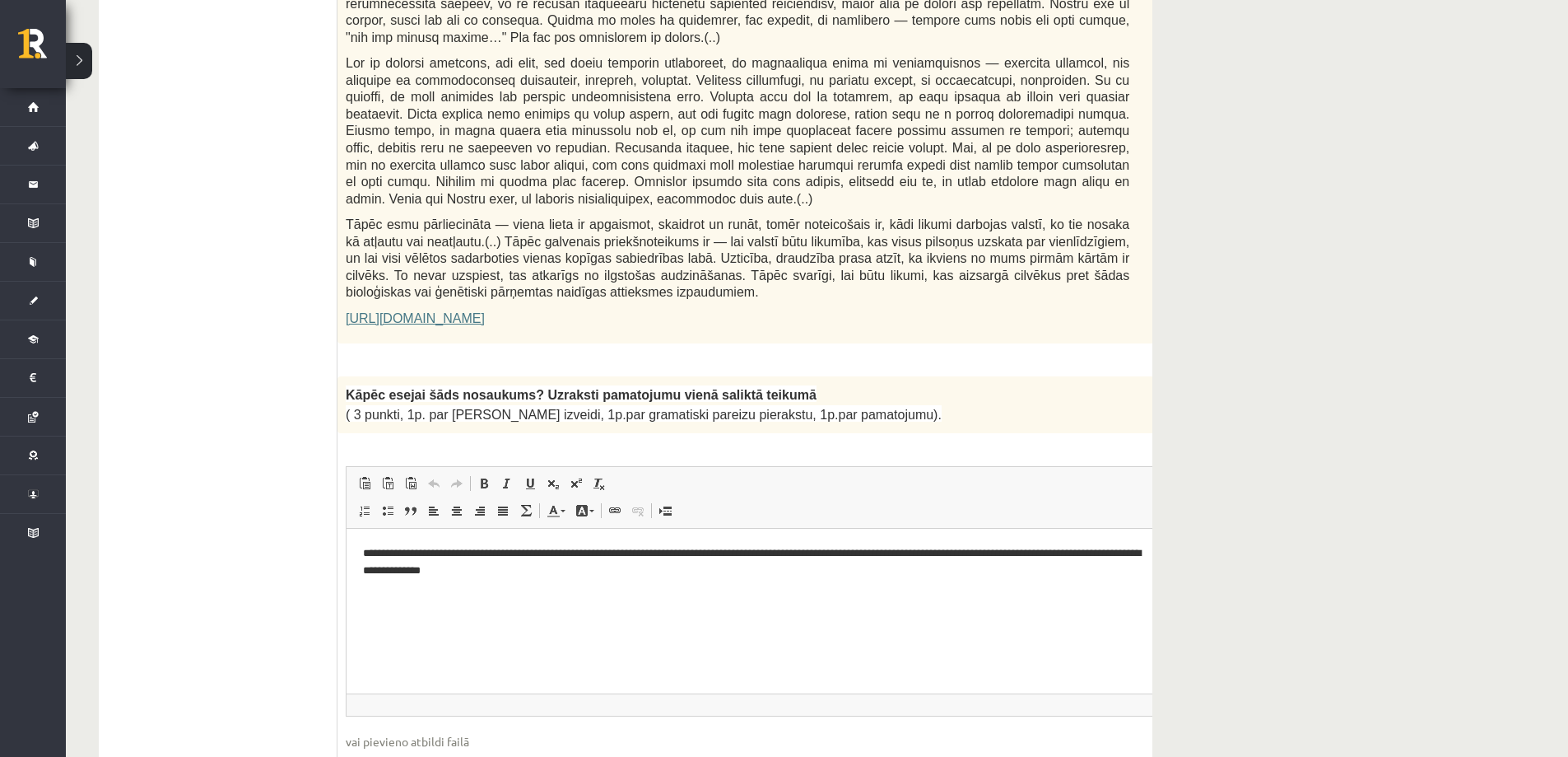
scroll to position [374, 0]
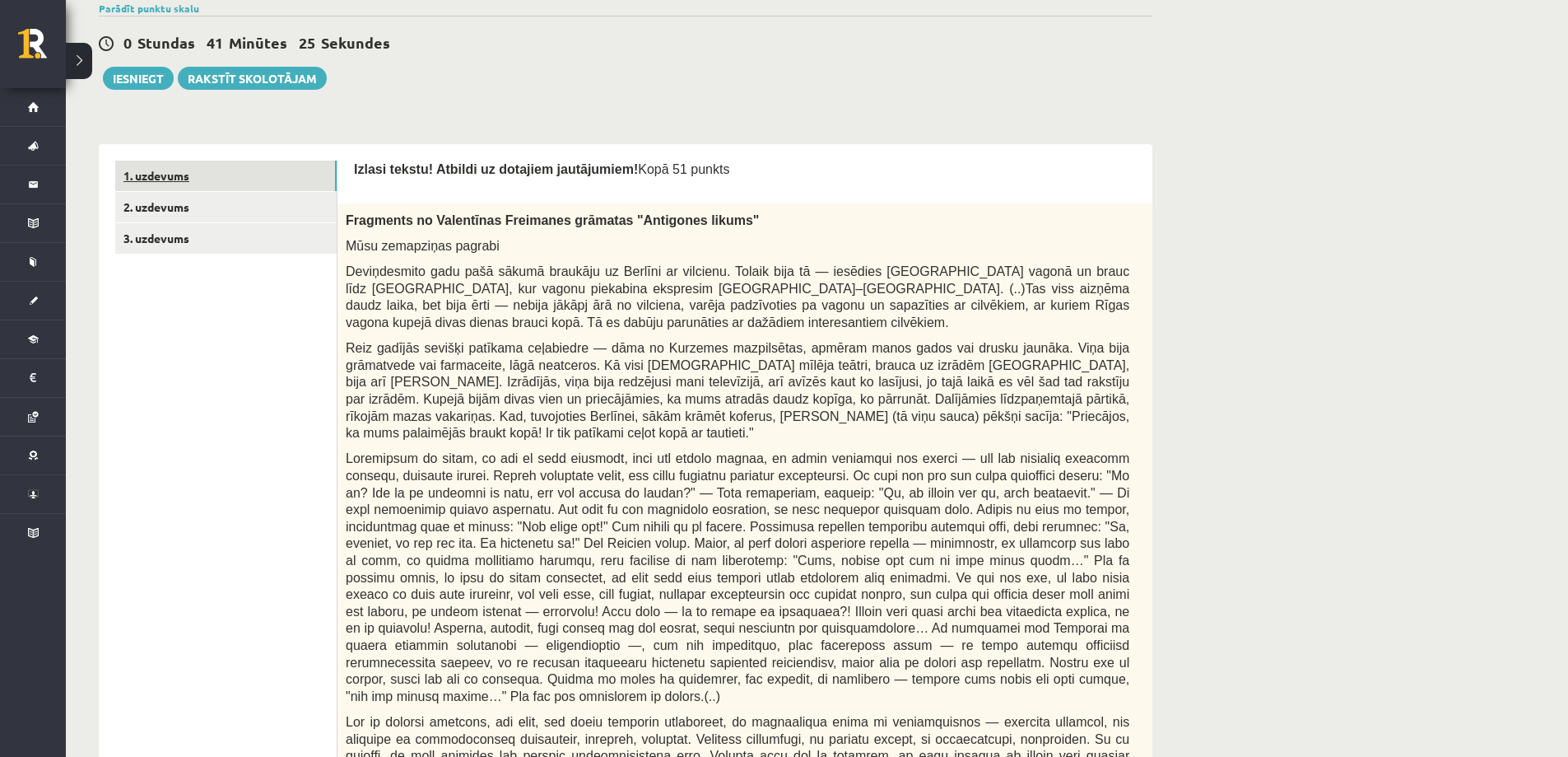
click at [223, 184] on link "1. uzdevums" at bounding box center [225, 176] width 221 height 31
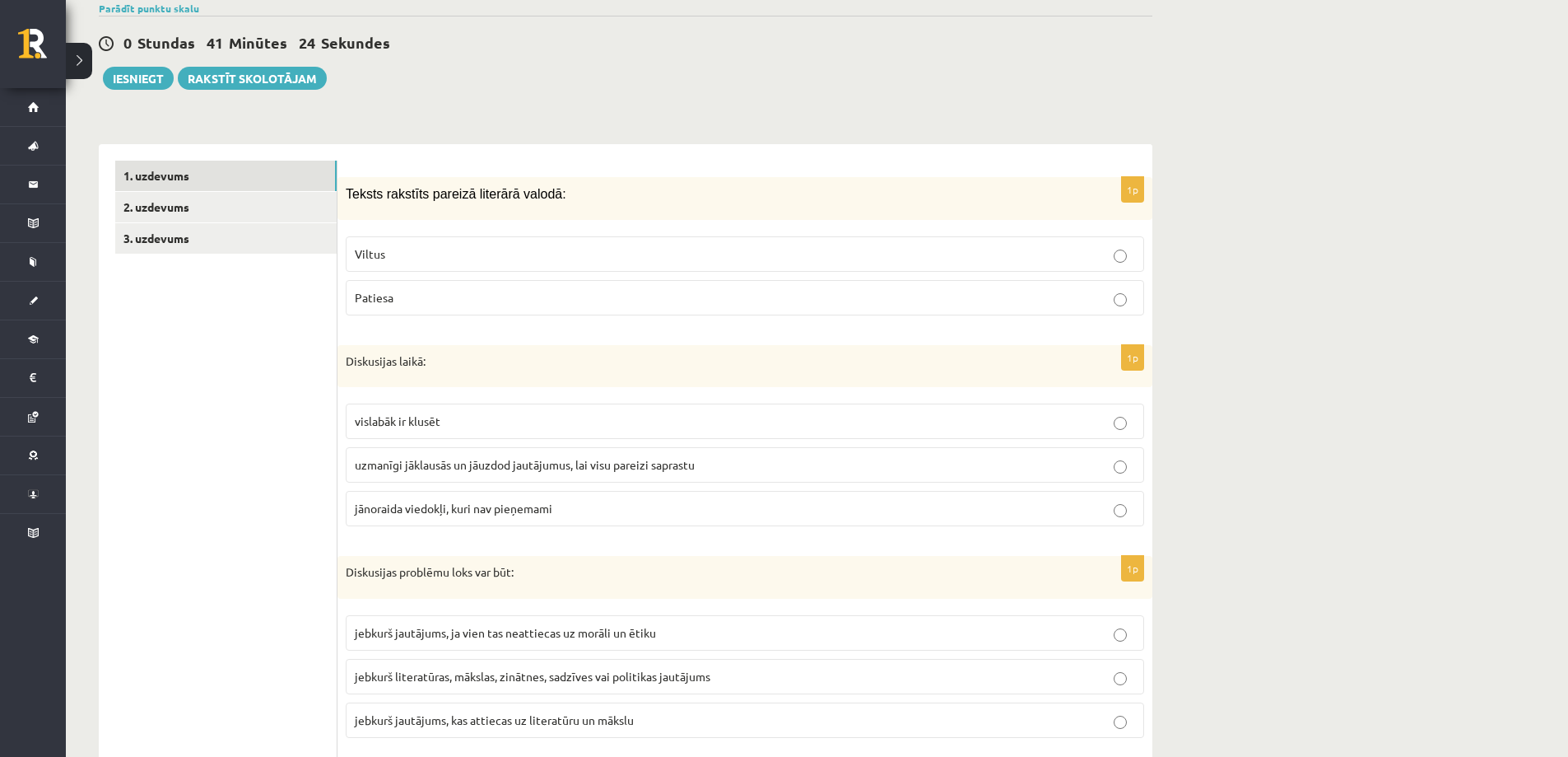
scroll to position [209, 0]
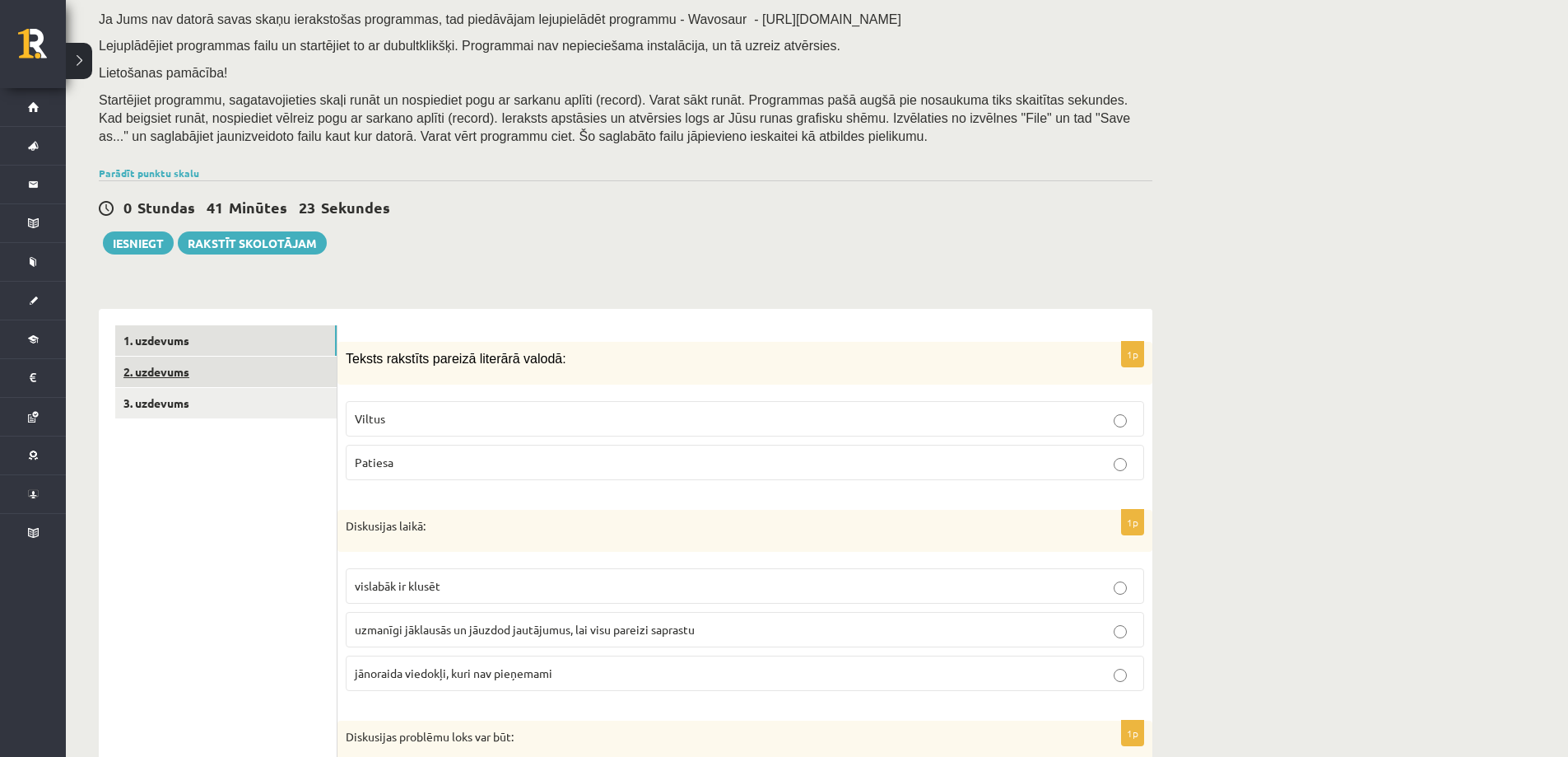
click at [204, 374] on link "2. uzdevums" at bounding box center [225, 371] width 221 height 31
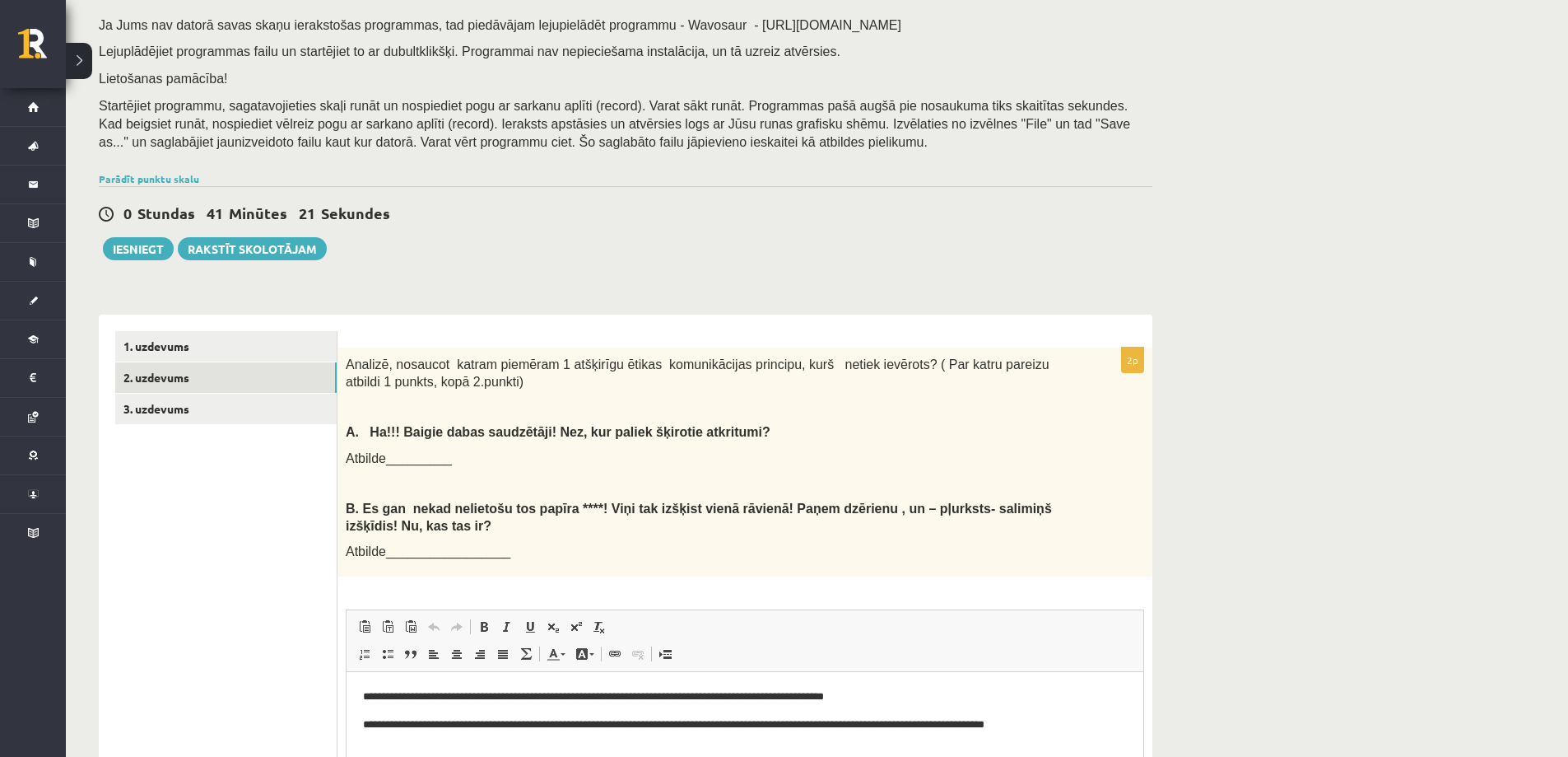
scroll to position [121, 0]
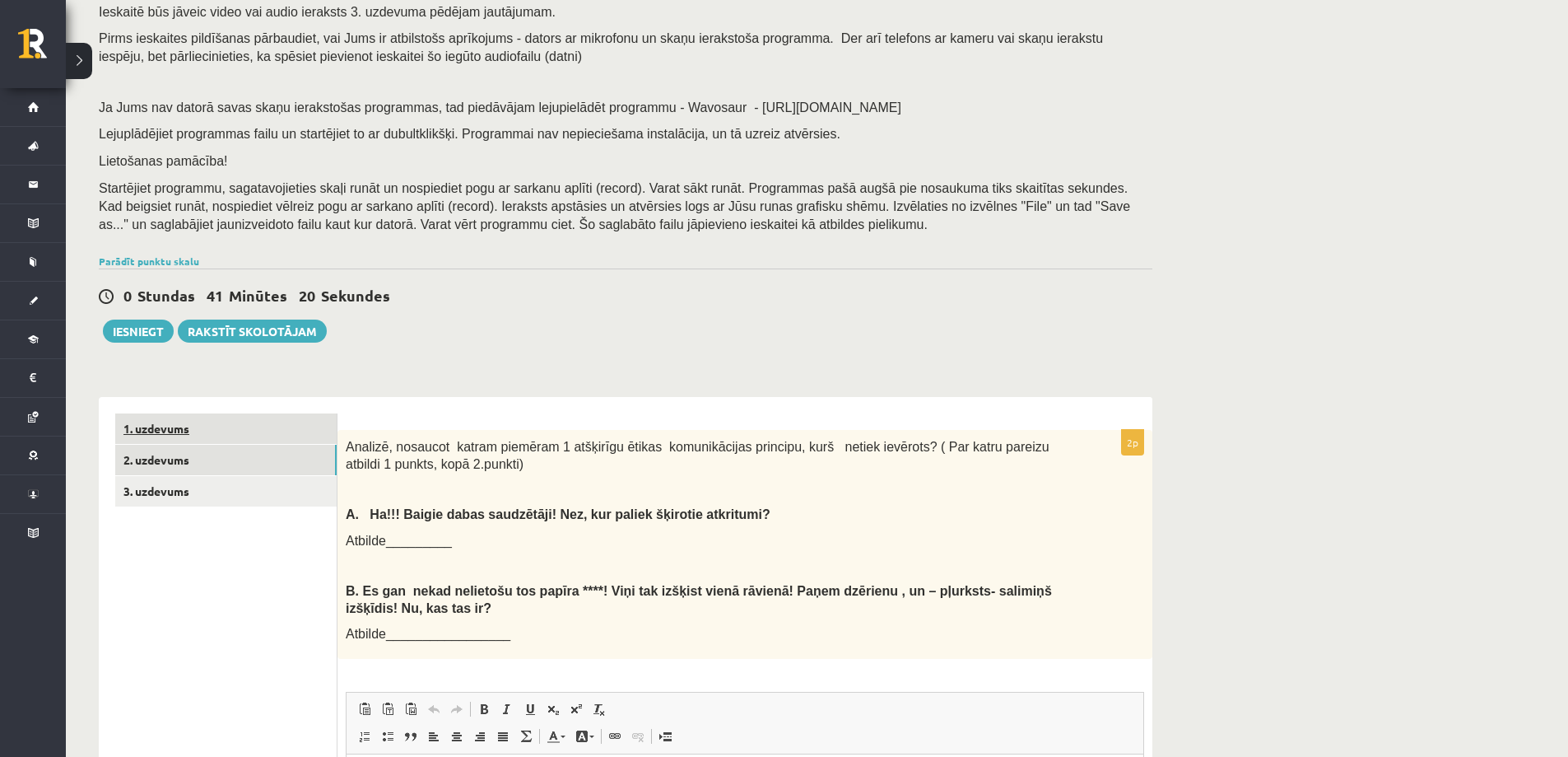
click at [219, 429] on link "1. uzdevums" at bounding box center [225, 428] width 221 height 31
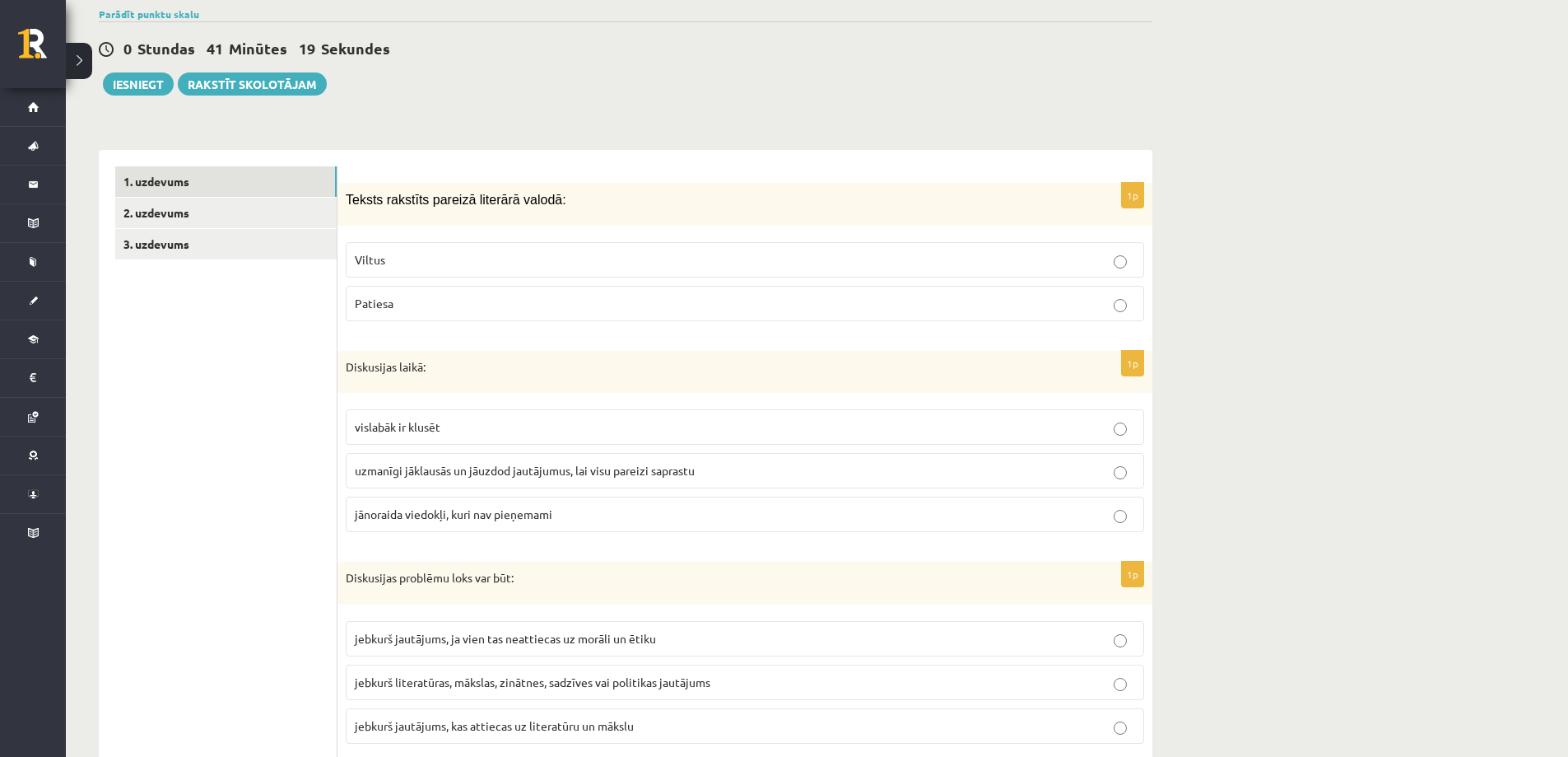
scroll to position [450, 0]
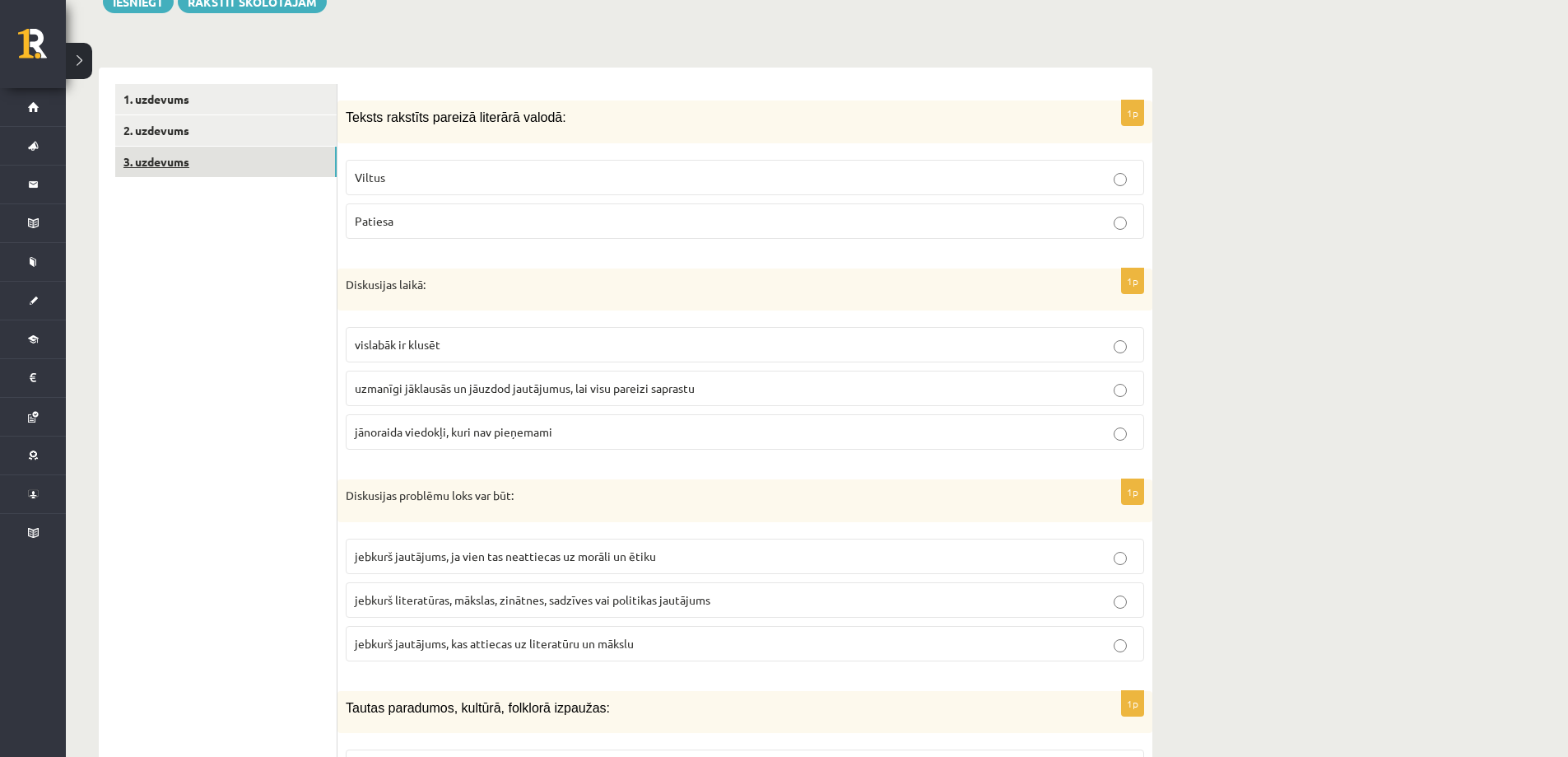
click at [222, 163] on link "3. uzdevums" at bounding box center [225, 162] width 221 height 31
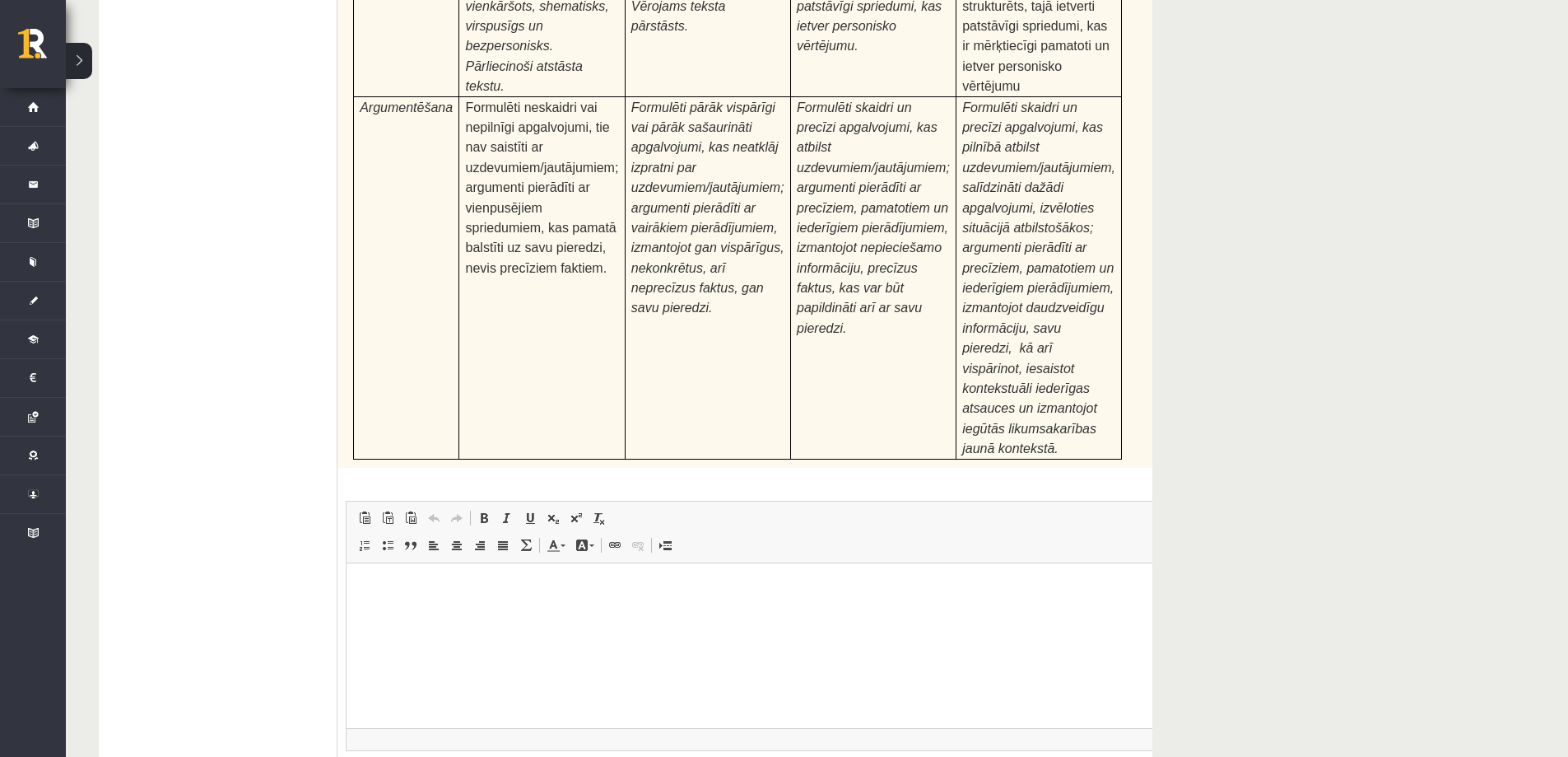
scroll to position [4820, 0]
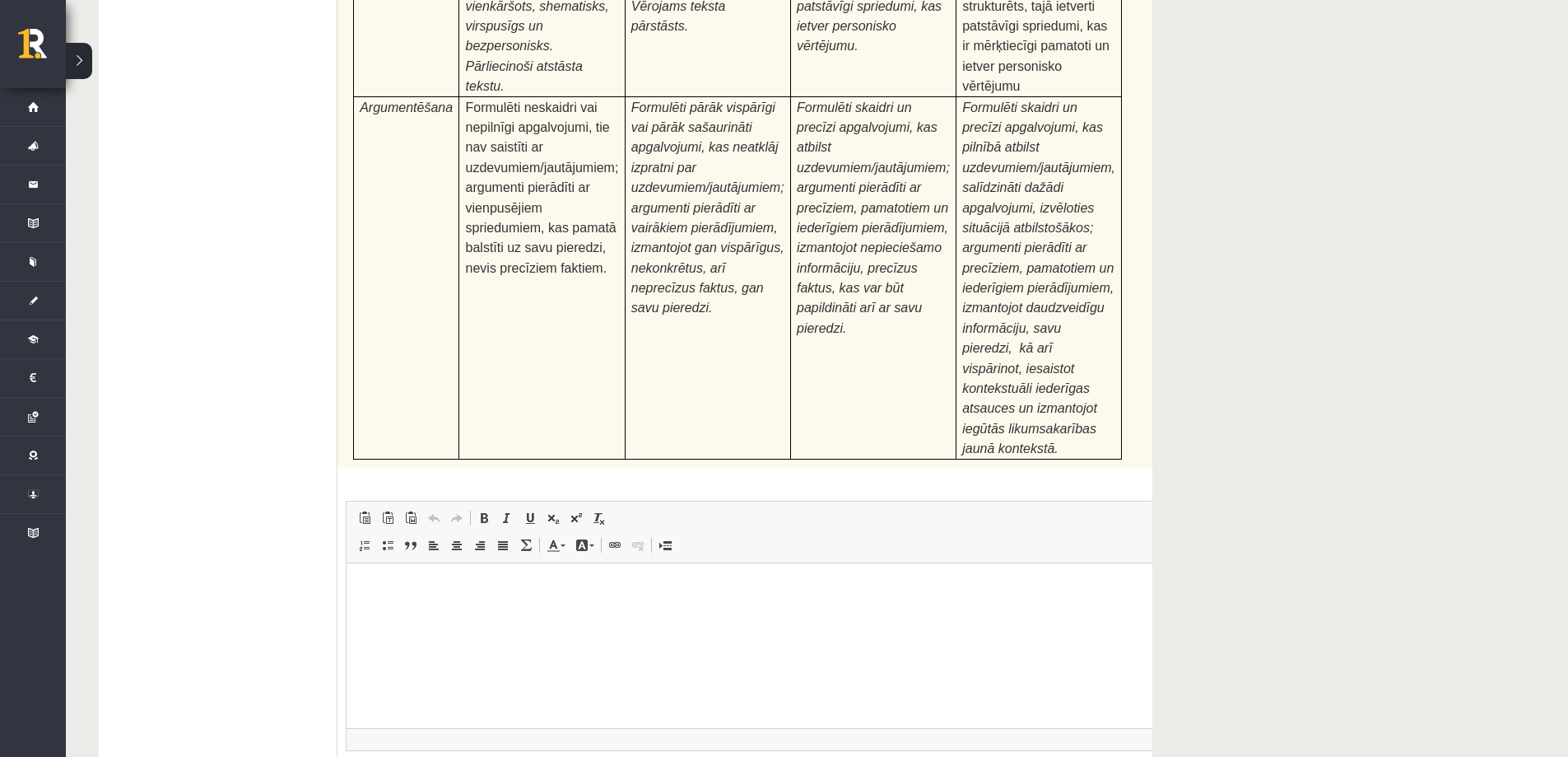
type input "**********"
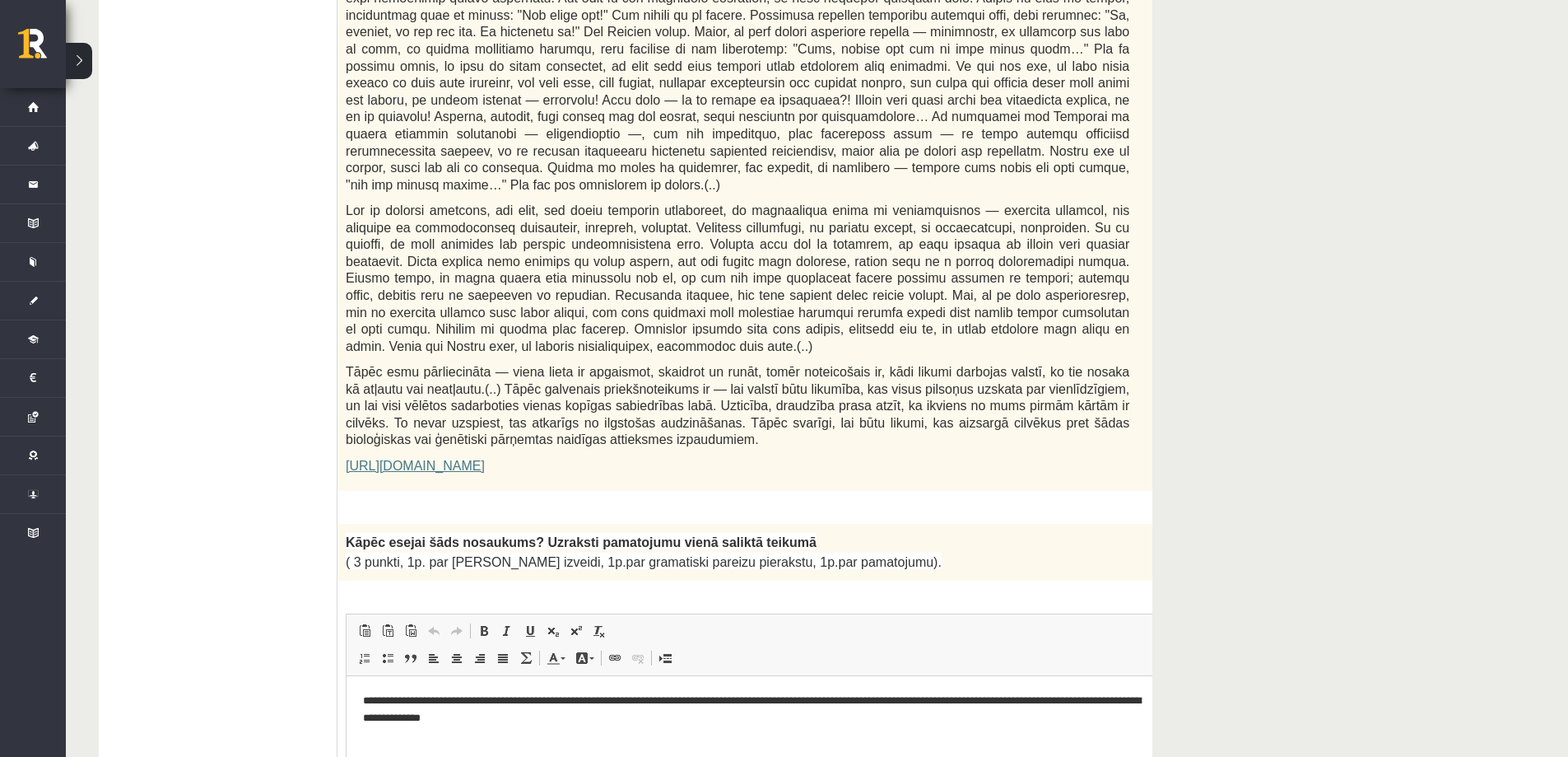
scroll to position [226, 0]
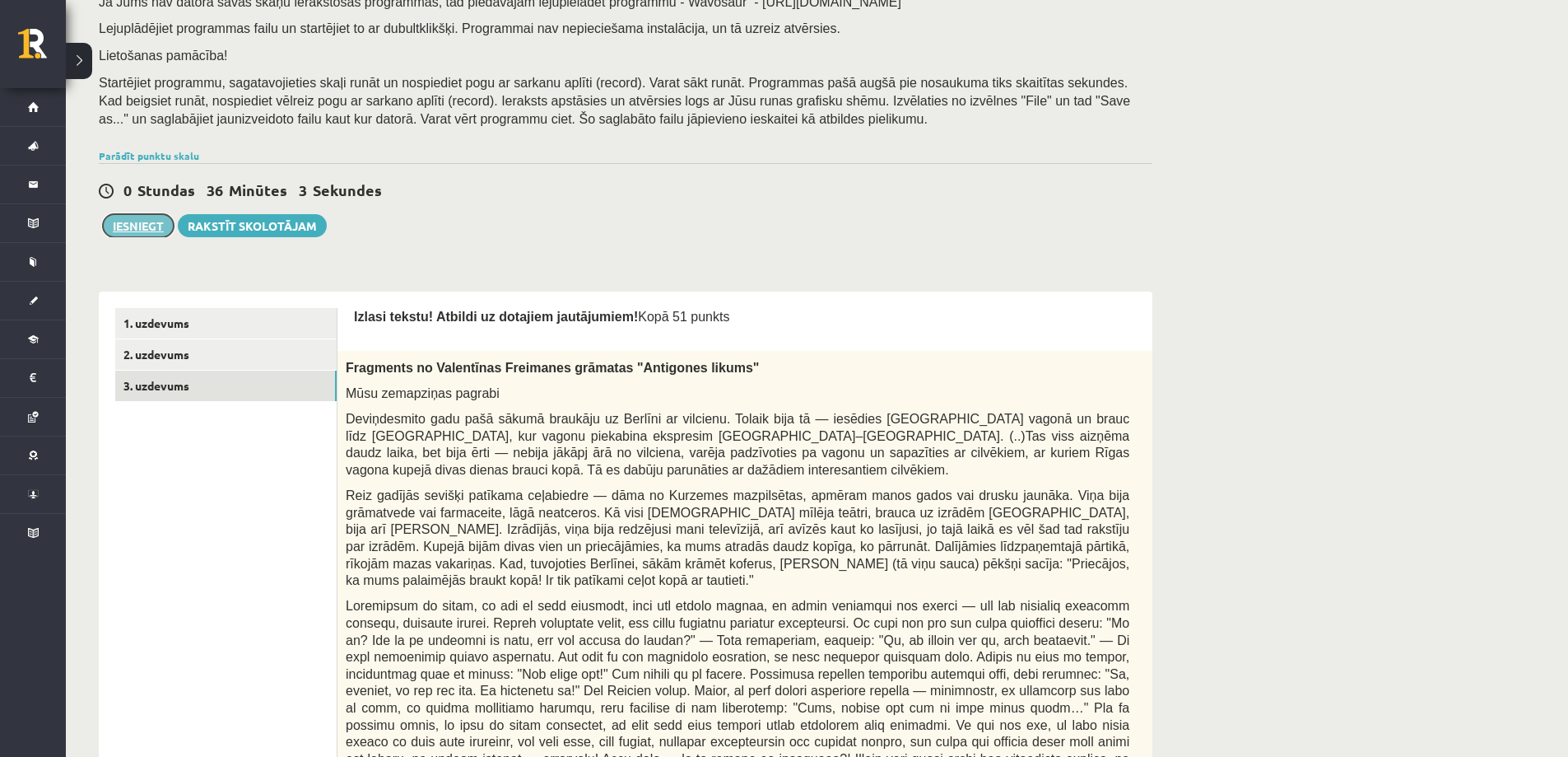
click at [136, 229] on button "Iesniegt" at bounding box center [138, 225] width 71 height 23
click at [248, 357] on link "2. uzdevums" at bounding box center [225, 354] width 221 height 31
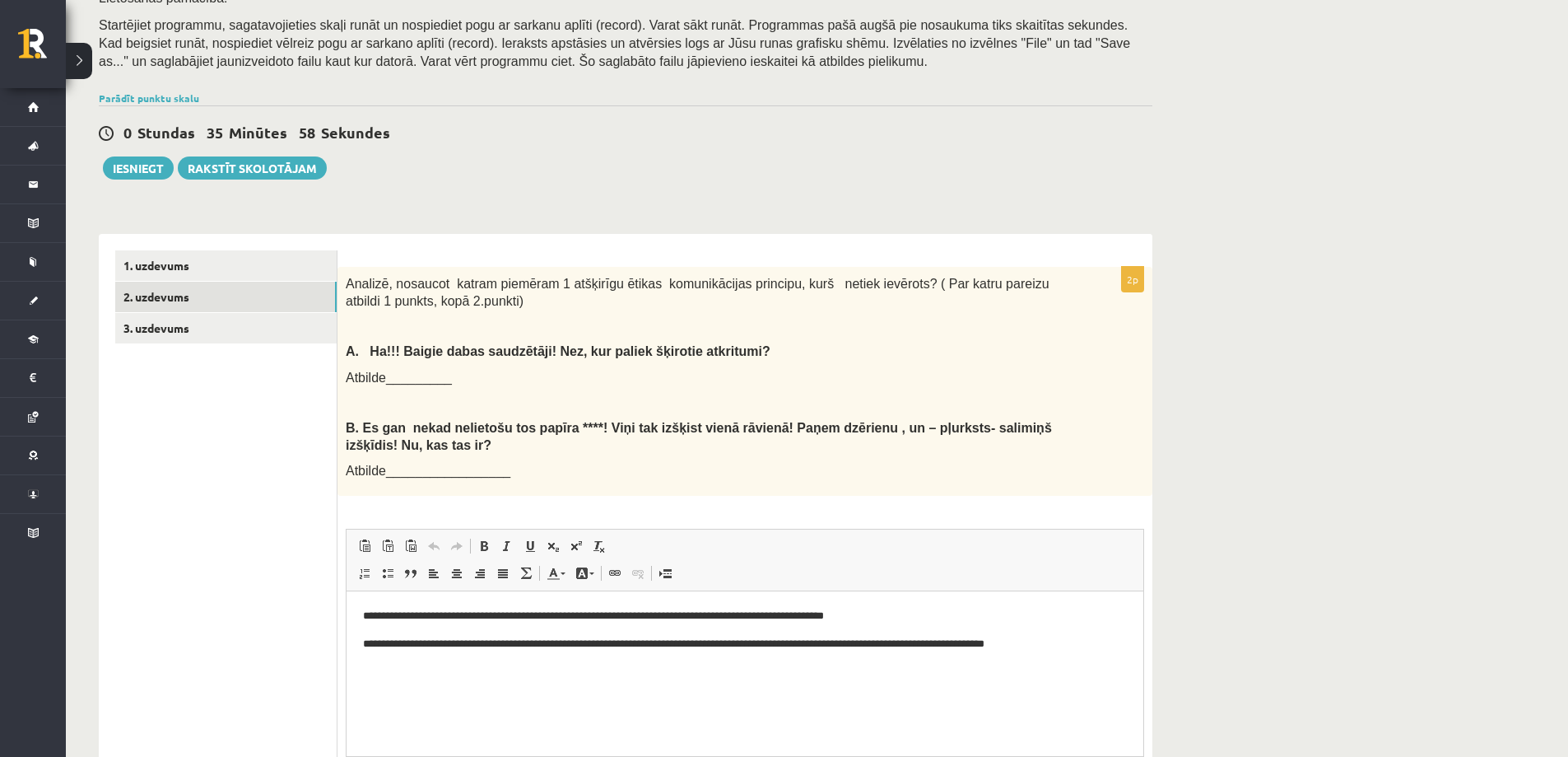
scroll to position [0, 0]
click at [269, 261] on link "1. uzdevums" at bounding box center [225, 265] width 221 height 31
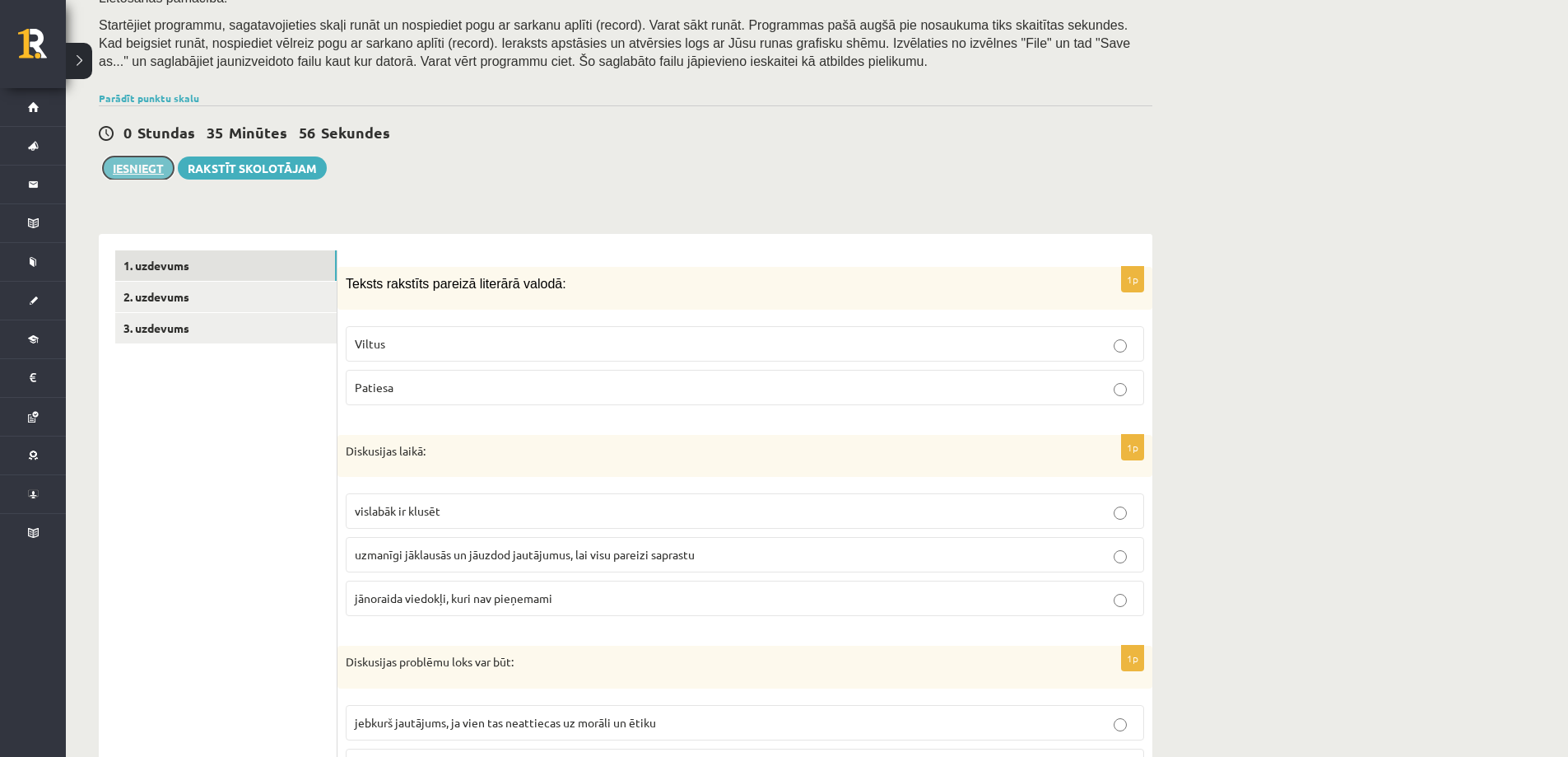
click at [141, 171] on button "Iesniegt" at bounding box center [138, 167] width 71 height 23
